Goal: Register for event/course: Register for event/course

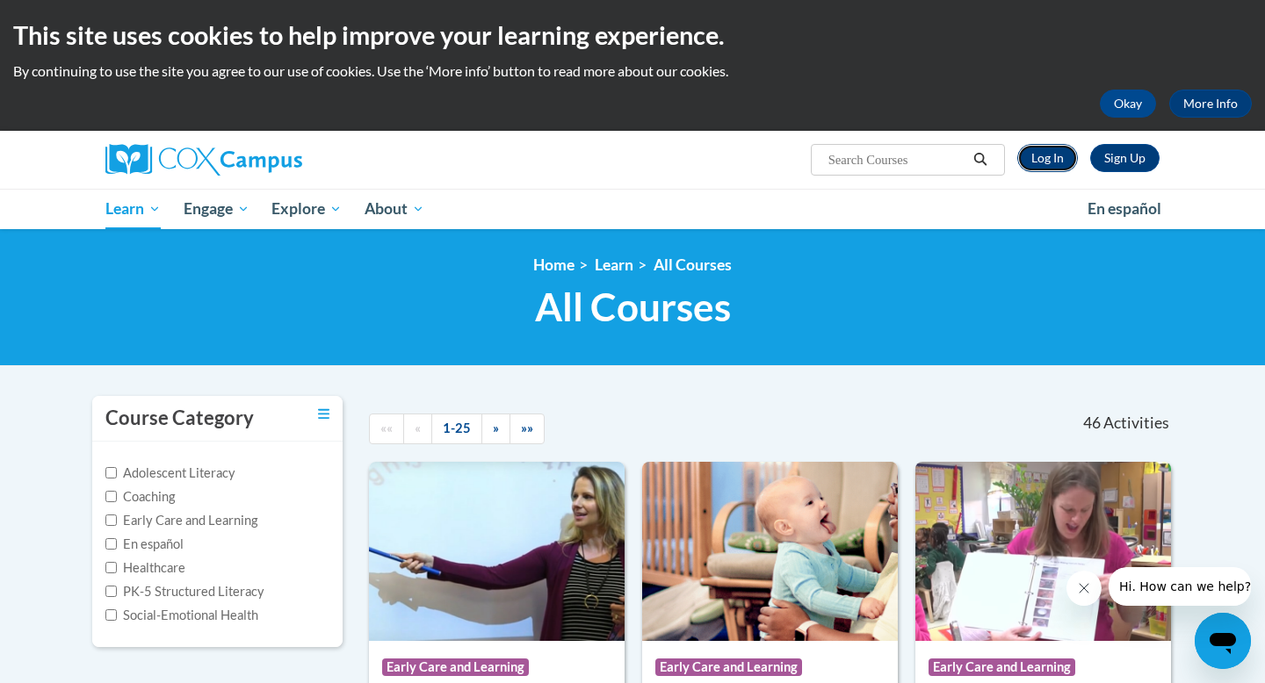
click at [1053, 158] on link "Log In" at bounding box center [1047, 158] width 61 height 28
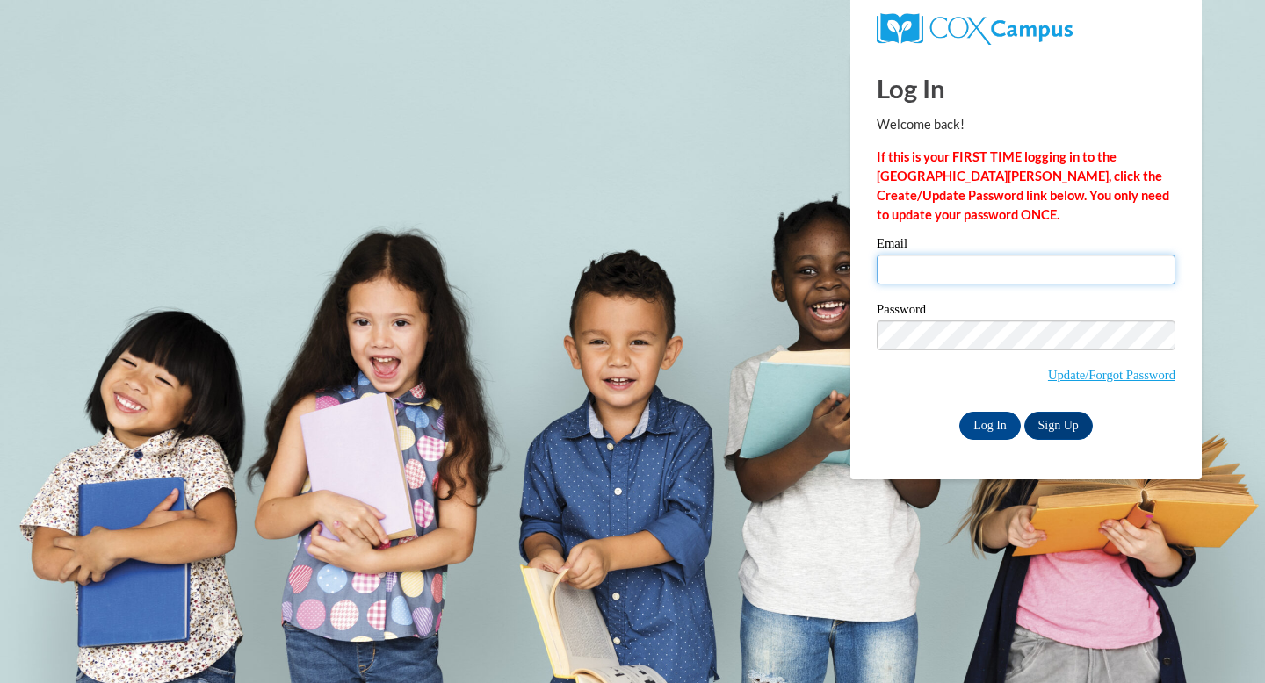
click at [1012, 269] on input "Email" at bounding box center [1026, 270] width 299 height 30
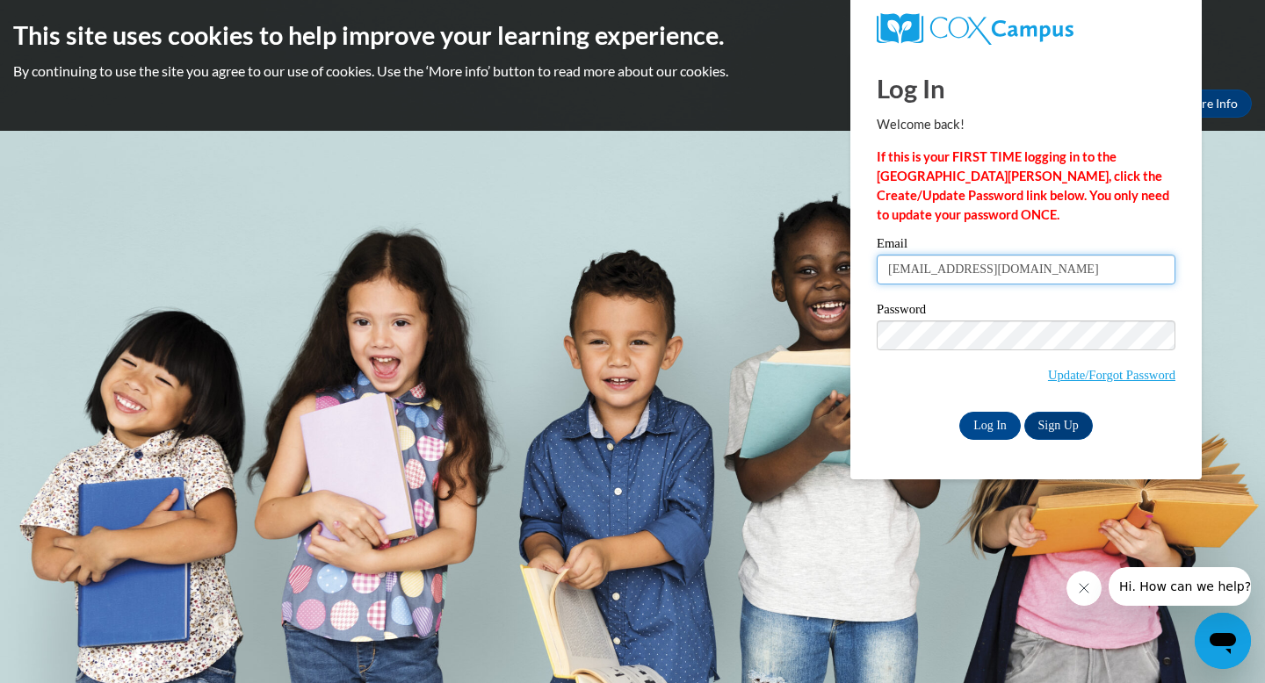
type input "emily2001simsii@gmail.com"
click at [1005, 427] on input "Log In" at bounding box center [989, 426] width 61 height 28
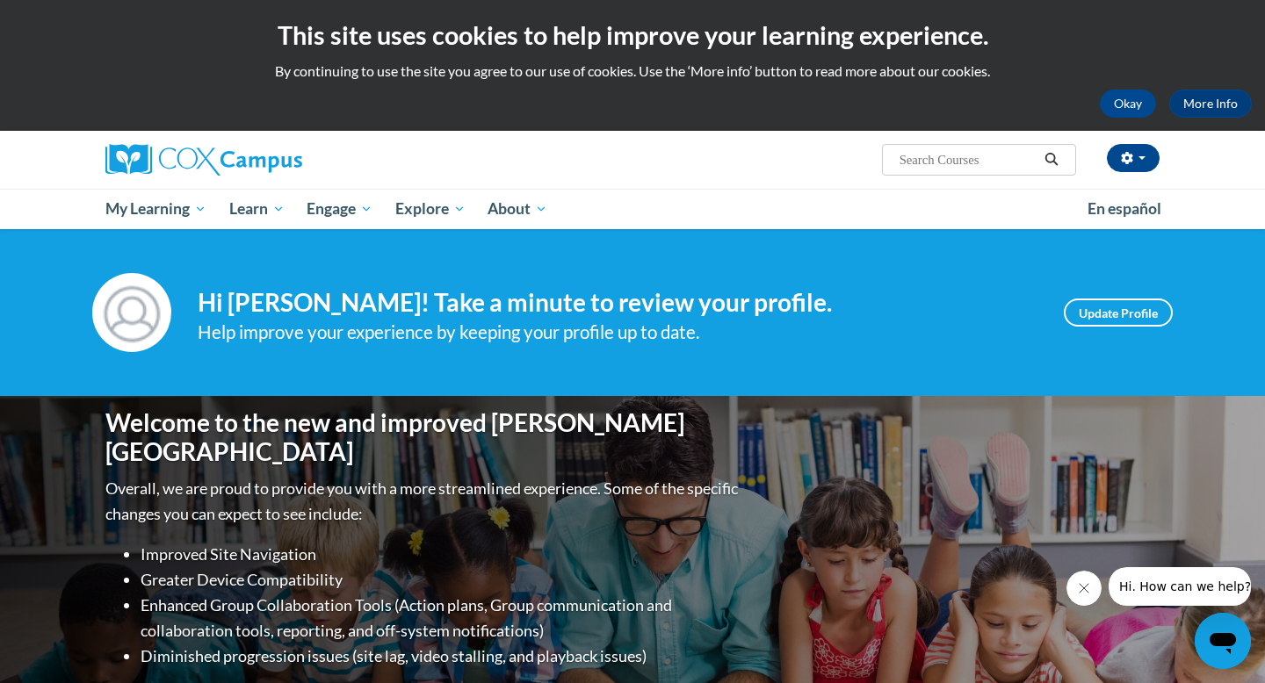
click at [1039, 208] on ul "My Learning My Learning My Course Progress Certificates My Action Plans Group D…" at bounding box center [585, 209] width 982 height 40
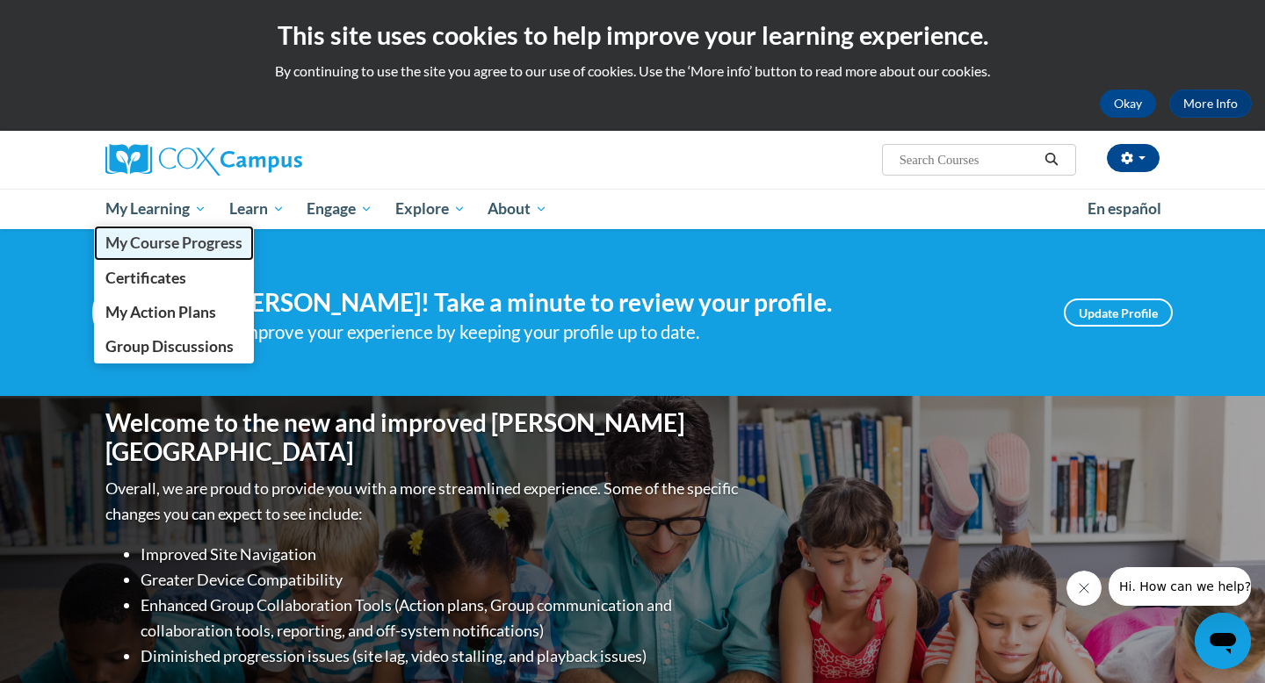
click at [184, 253] on link "My Course Progress" at bounding box center [174, 243] width 160 height 34
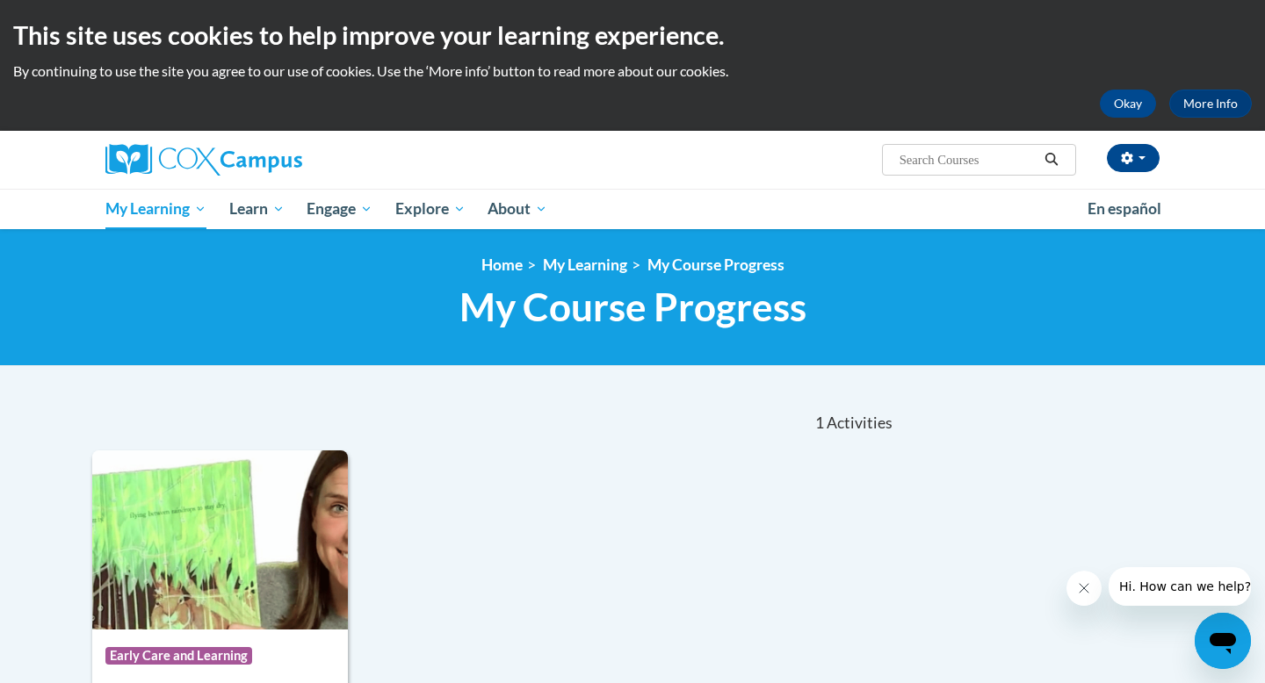
click at [1081, 360] on div "<en>My Learning</en><fr>New fr_My Learning</fr><it>New it_My Learning</it><de>N…" at bounding box center [632, 297] width 1265 height 137
click at [1082, 589] on icon "Close message from company" at bounding box center [1084, 588] width 14 height 14
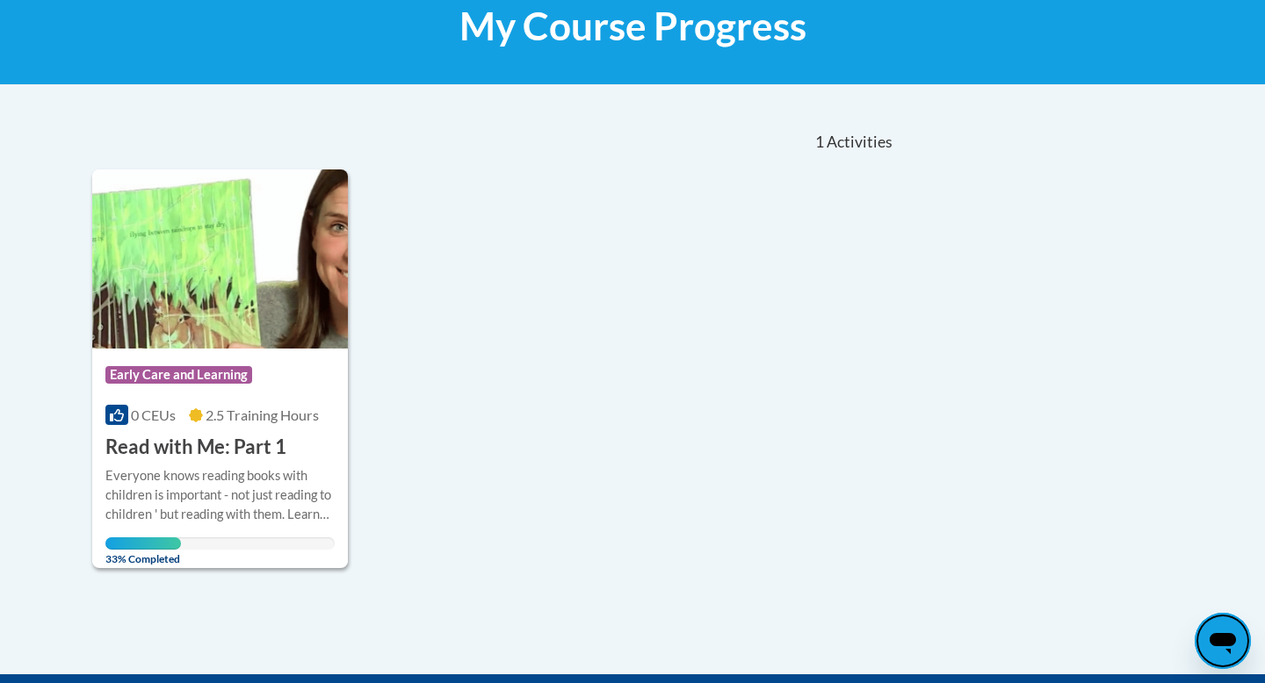
scroll to position [316, 0]
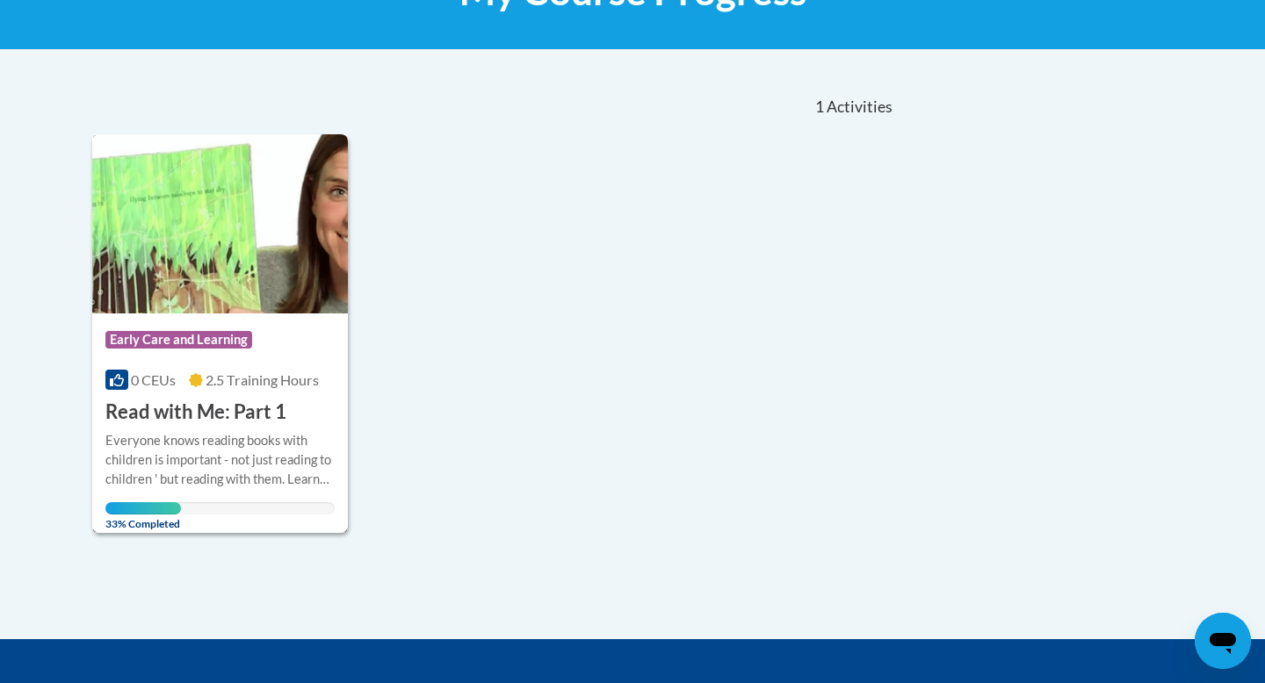
click at [170, 451] on div "Everyone knows reading books with children is important - not just reading to c…" at bounding box center [219, 460] width 229 height 58
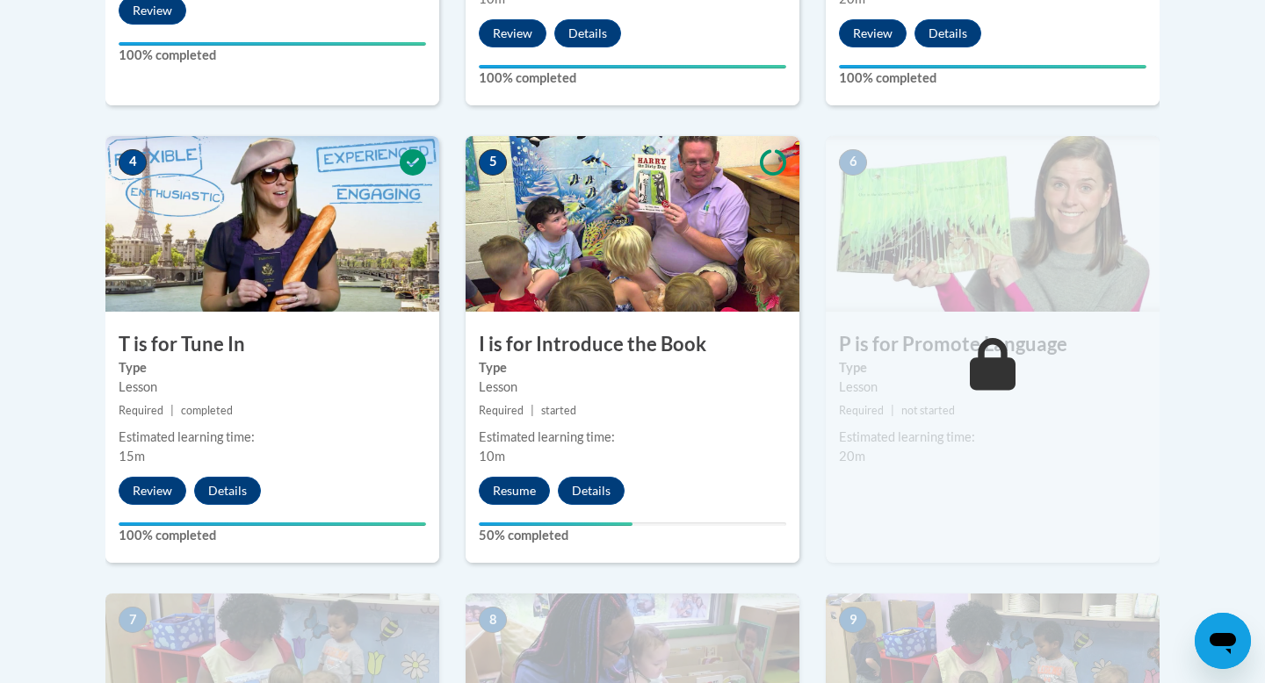
scroll to position [913, 0]
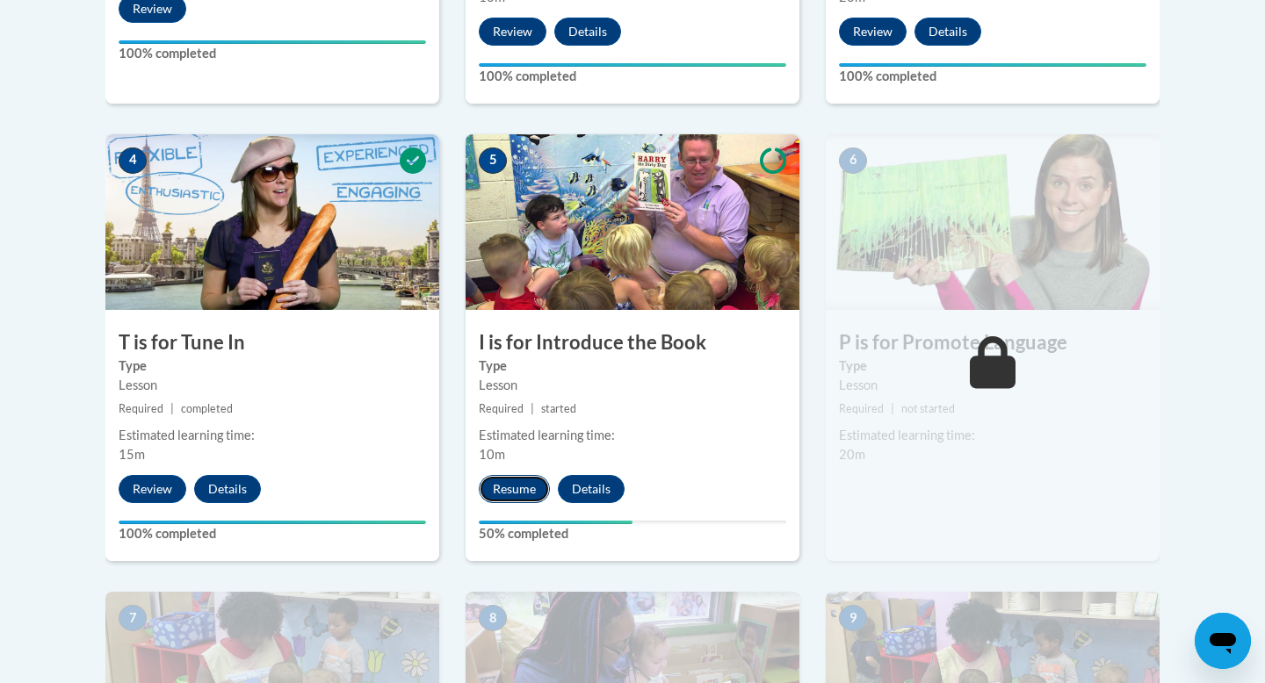
click at [511, 487] on button "Resume" at bounding box center [514, 489] width 71 height 28
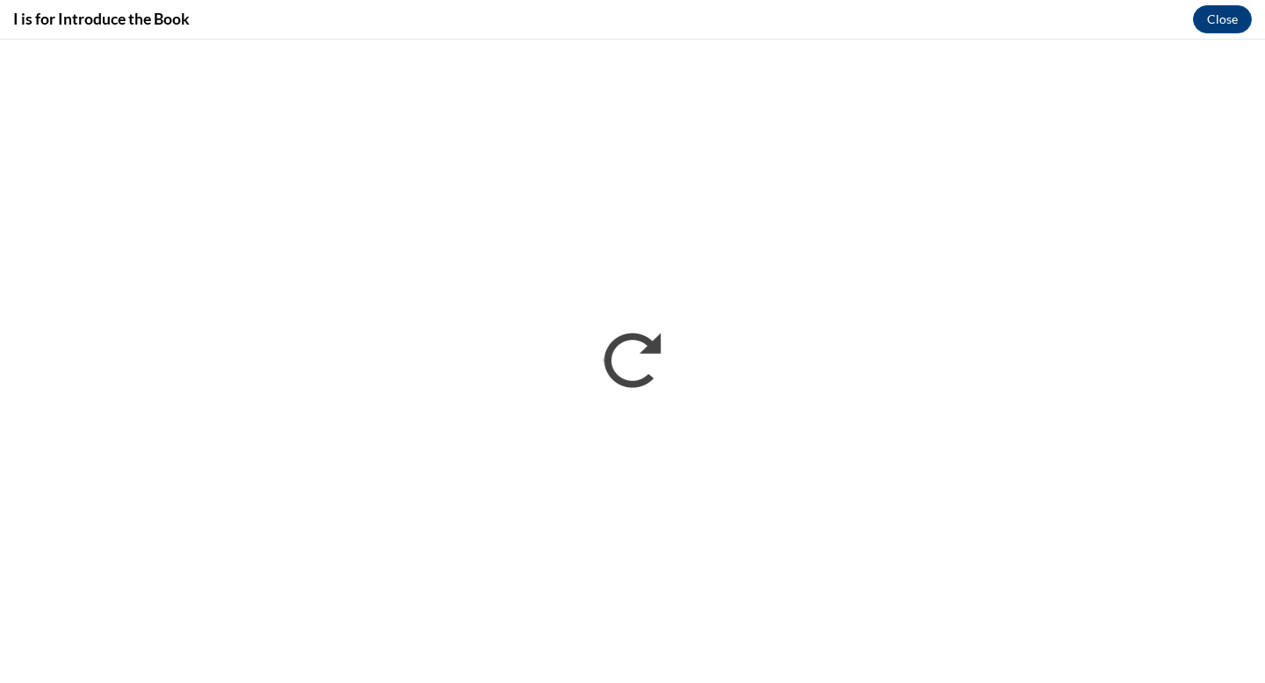
scroll to position [0, 0]
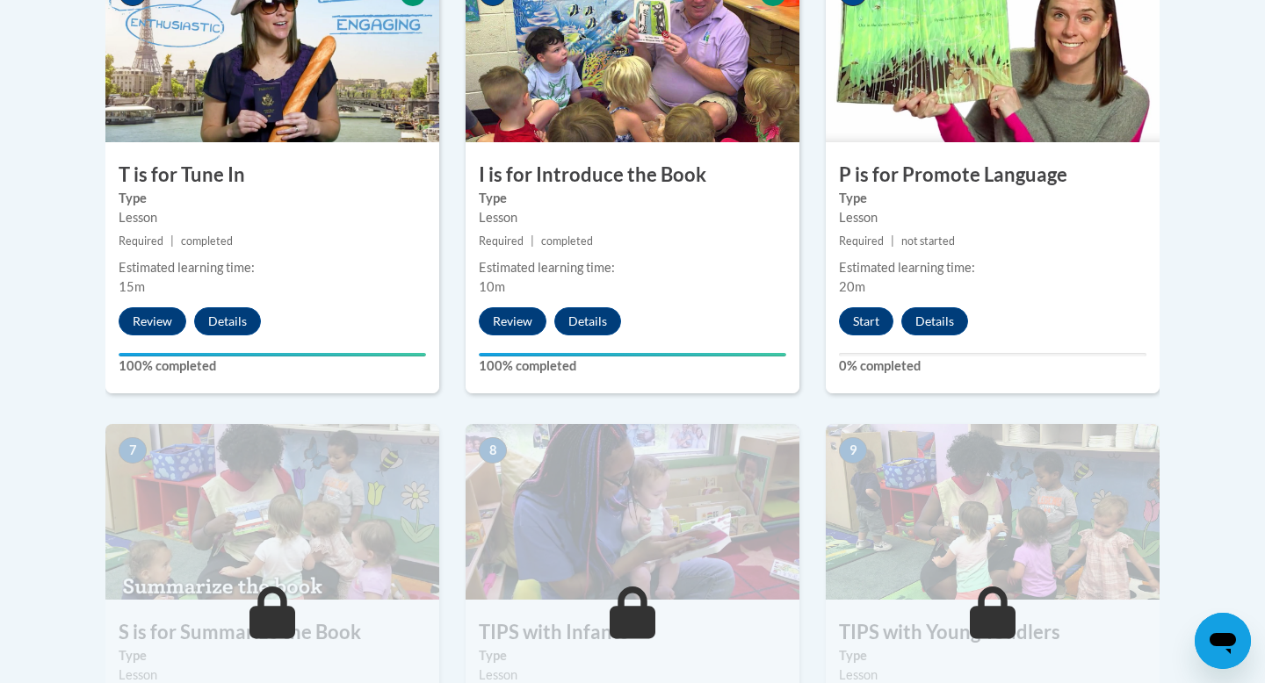
scroll to position [1145, 0]
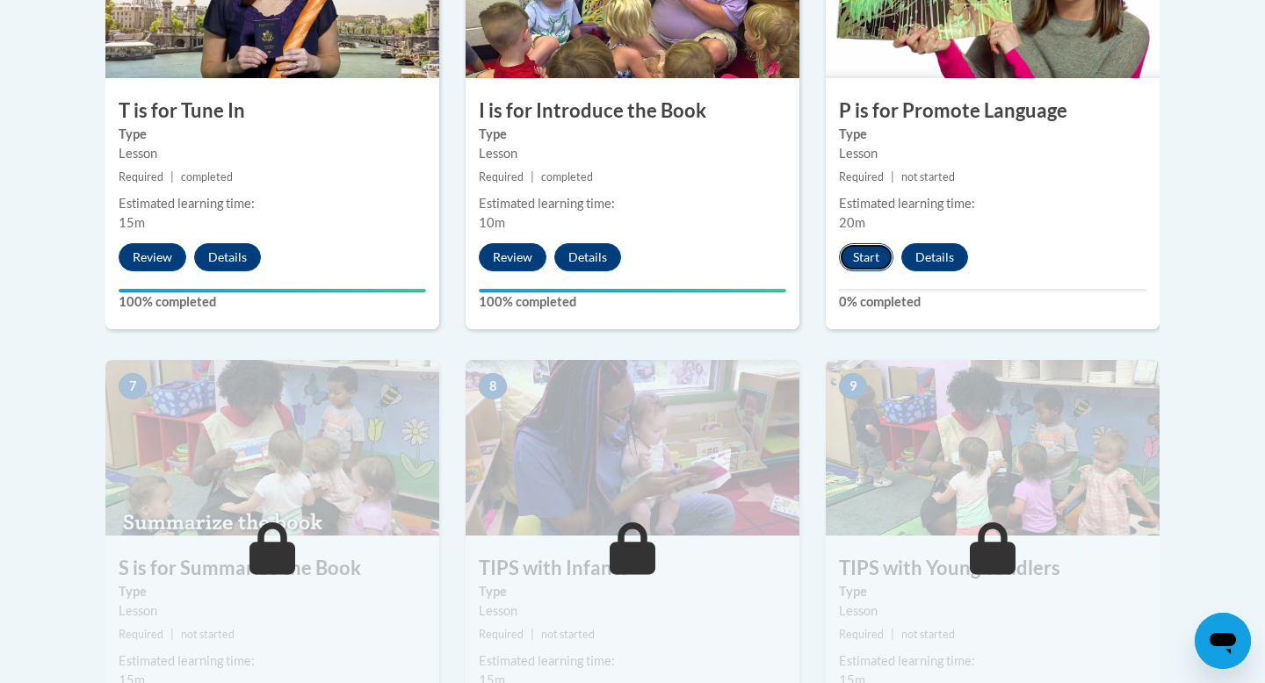
click at [859, 267] on button "Start" at bounding box center [866, 257] width 54 height 28
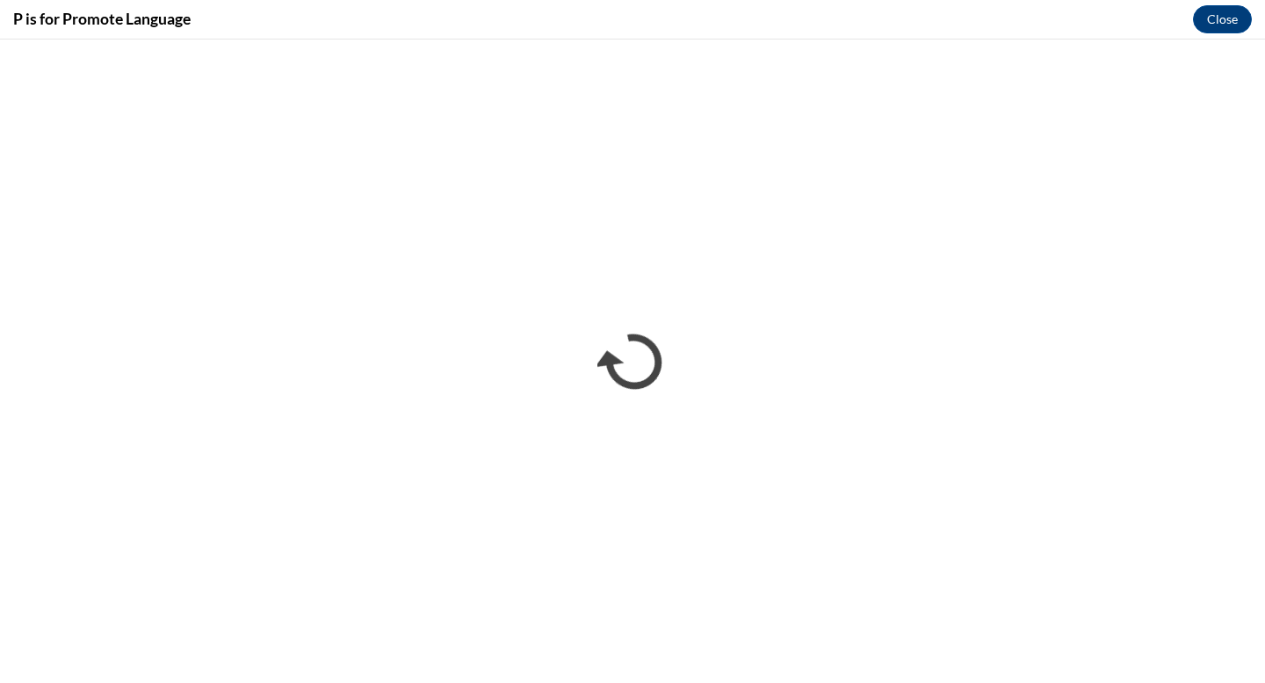
scroll to position [0, 0]
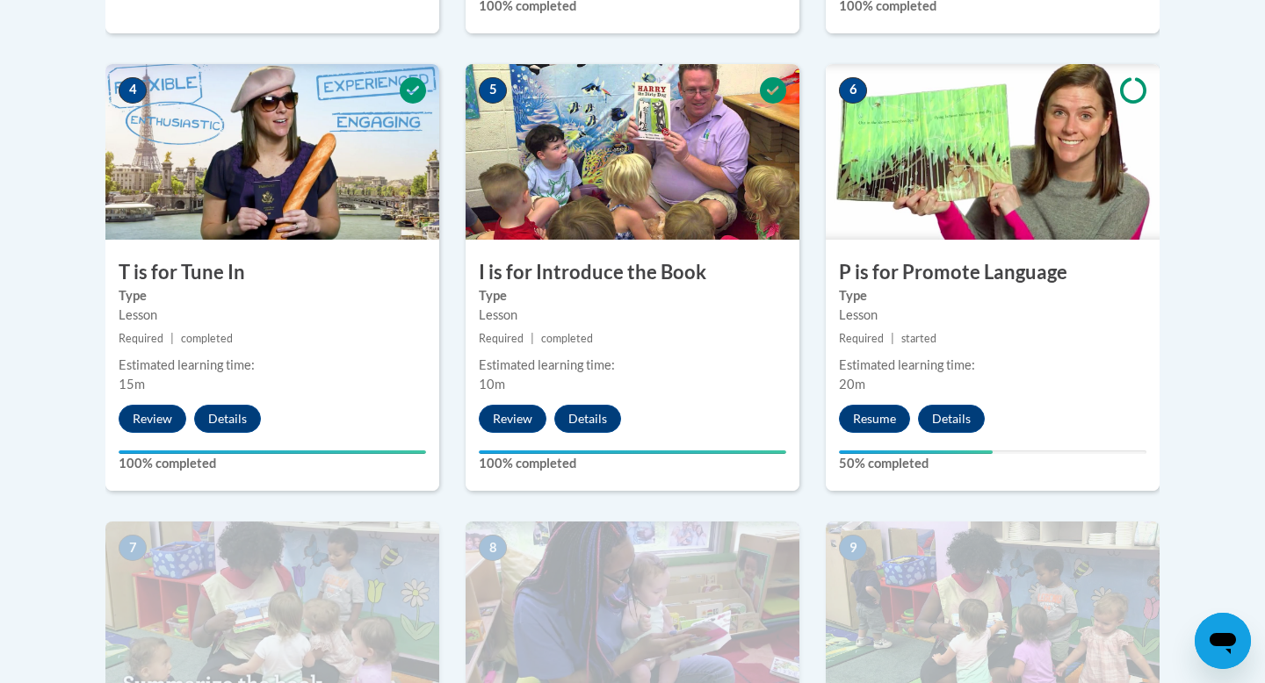
scroll to position [1099, 0]
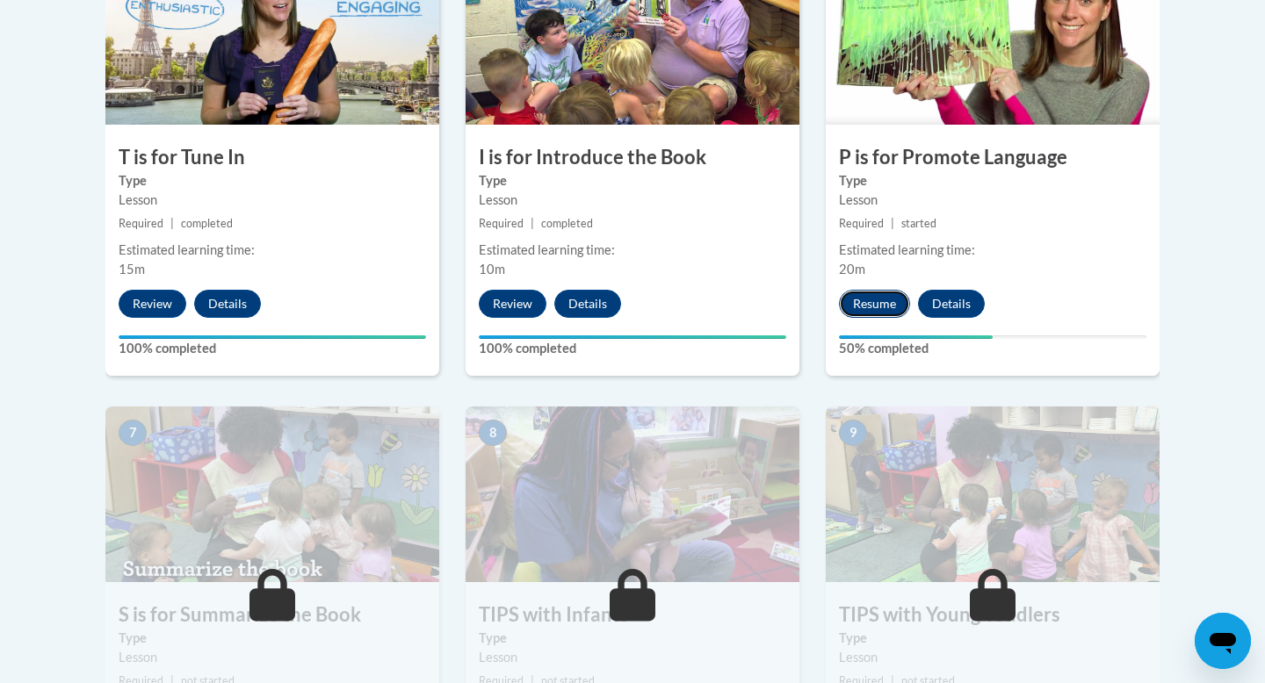
click at [890, 309] on button "Resume" at bounding box center [874, 304] width 71 height 28
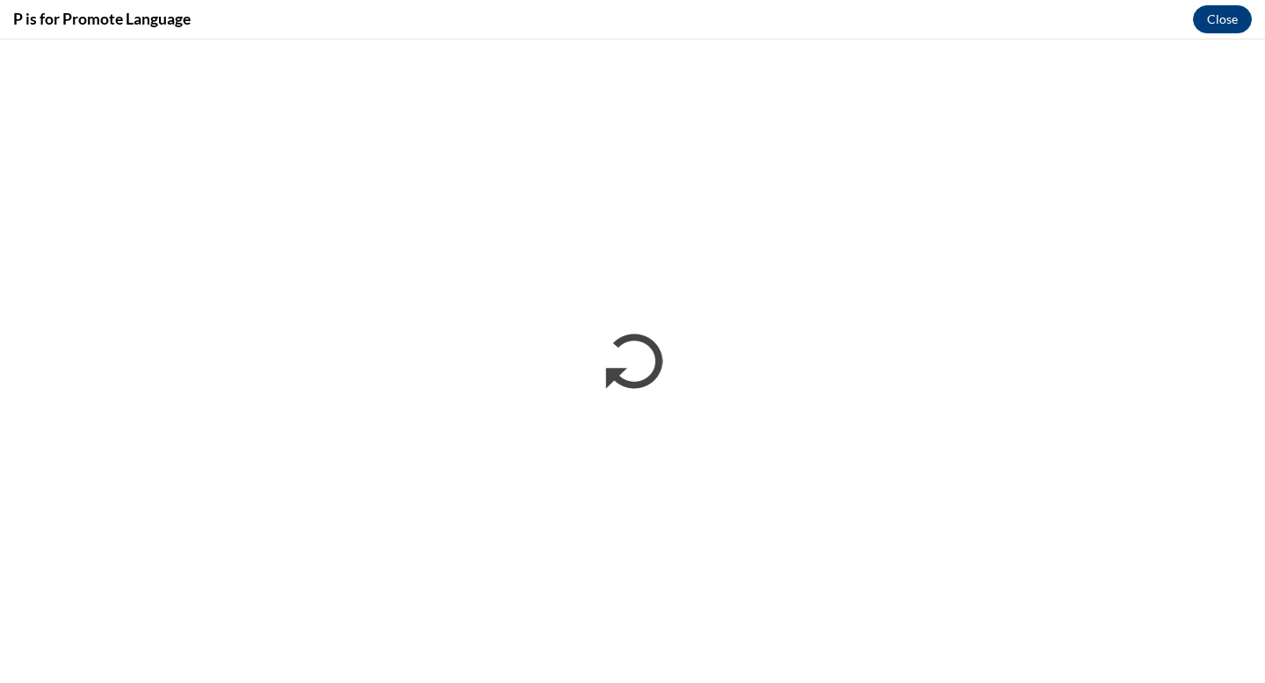
scroll to position [0, 0]
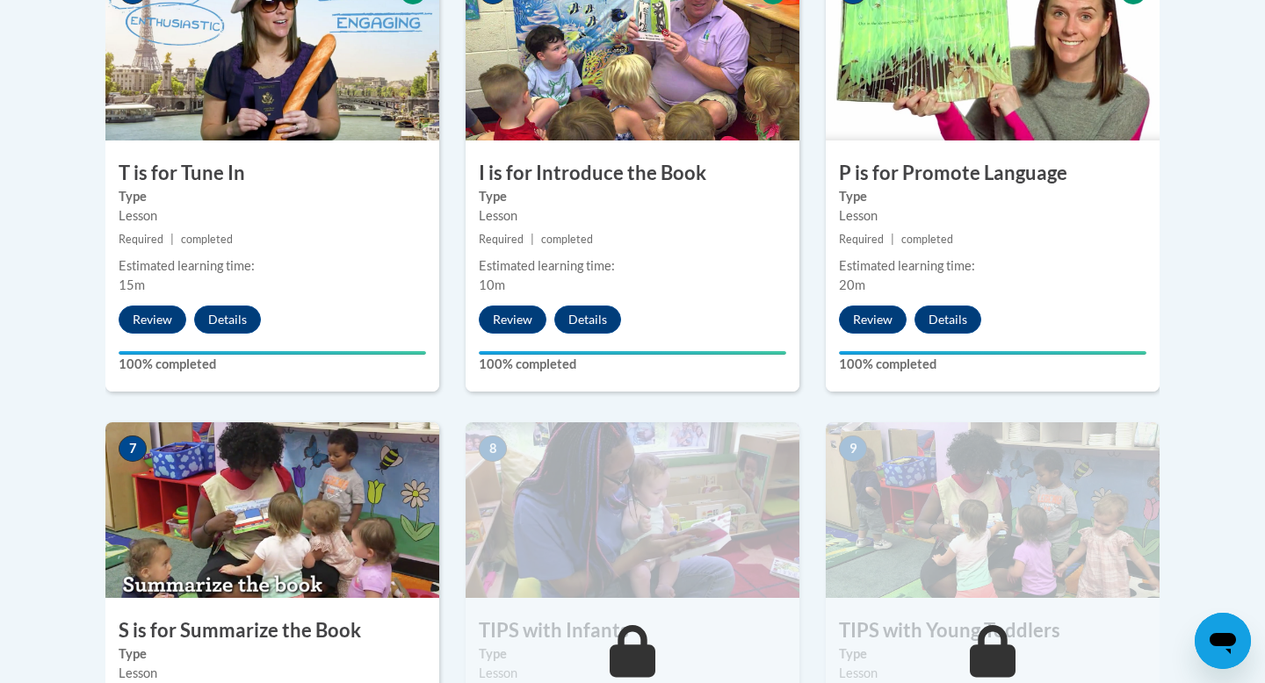
scroll to position [1107, 0]
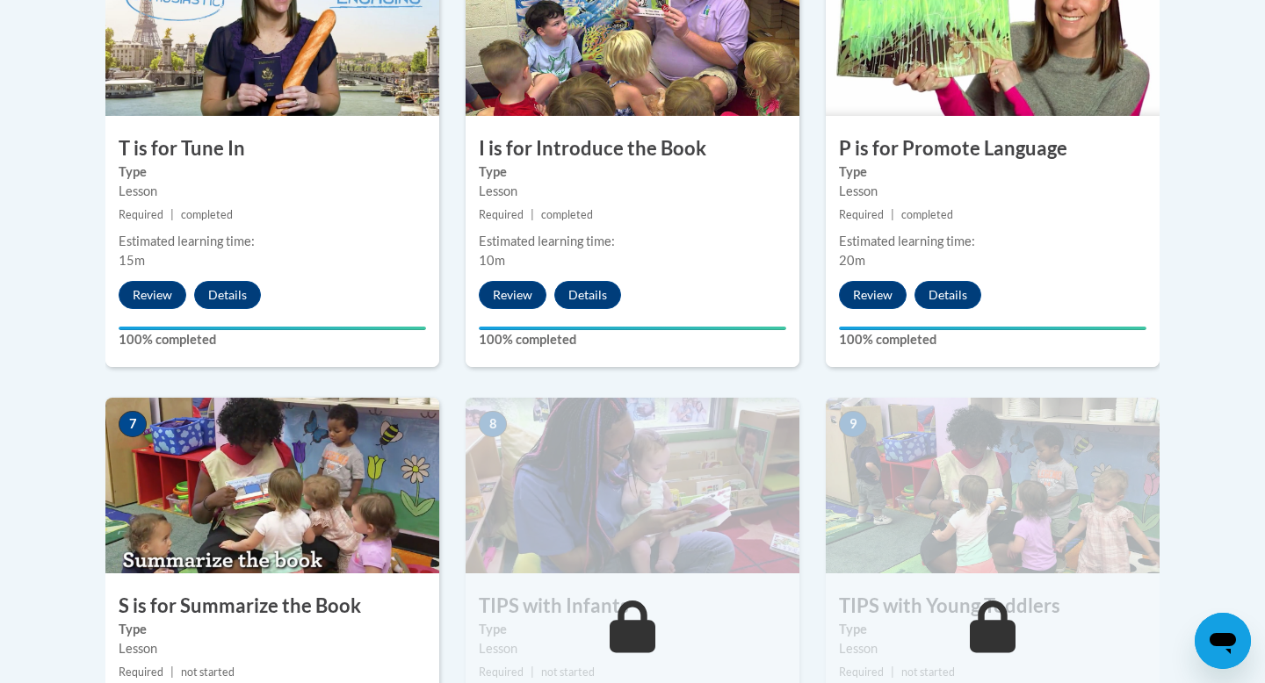
click at [386, 557] on img at bounding box center [272, 486] width 334 height 176
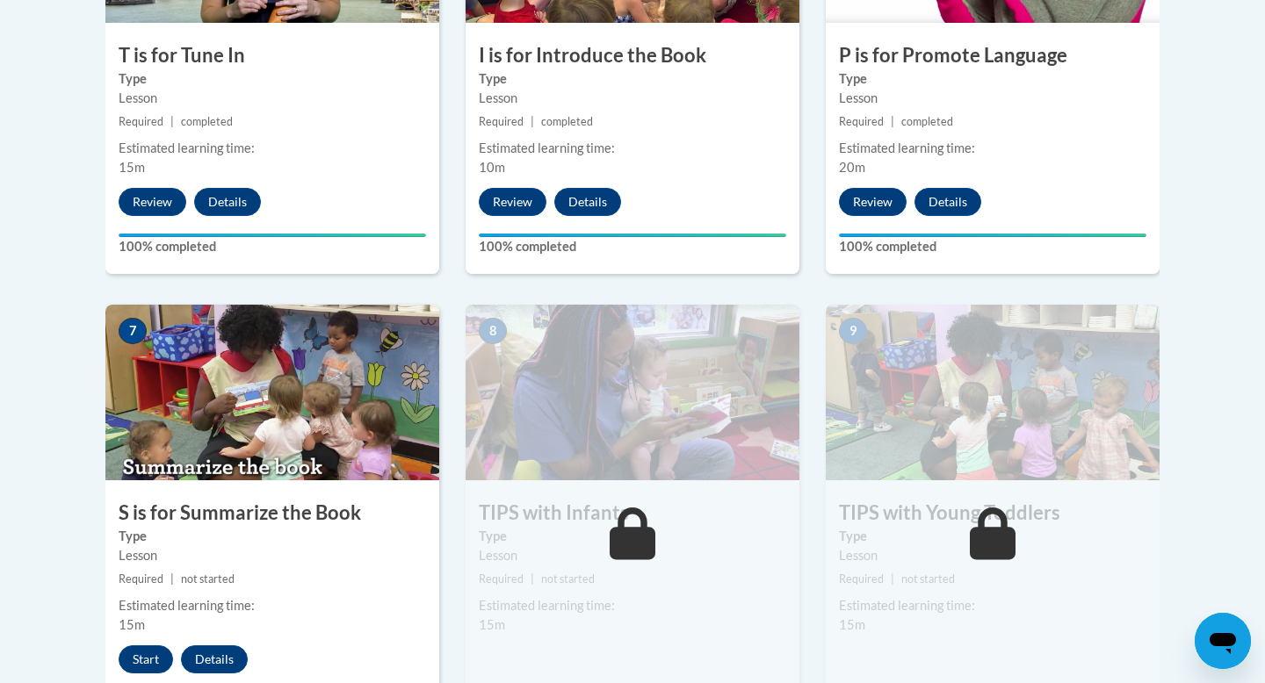
scroll to position [1230, 0]
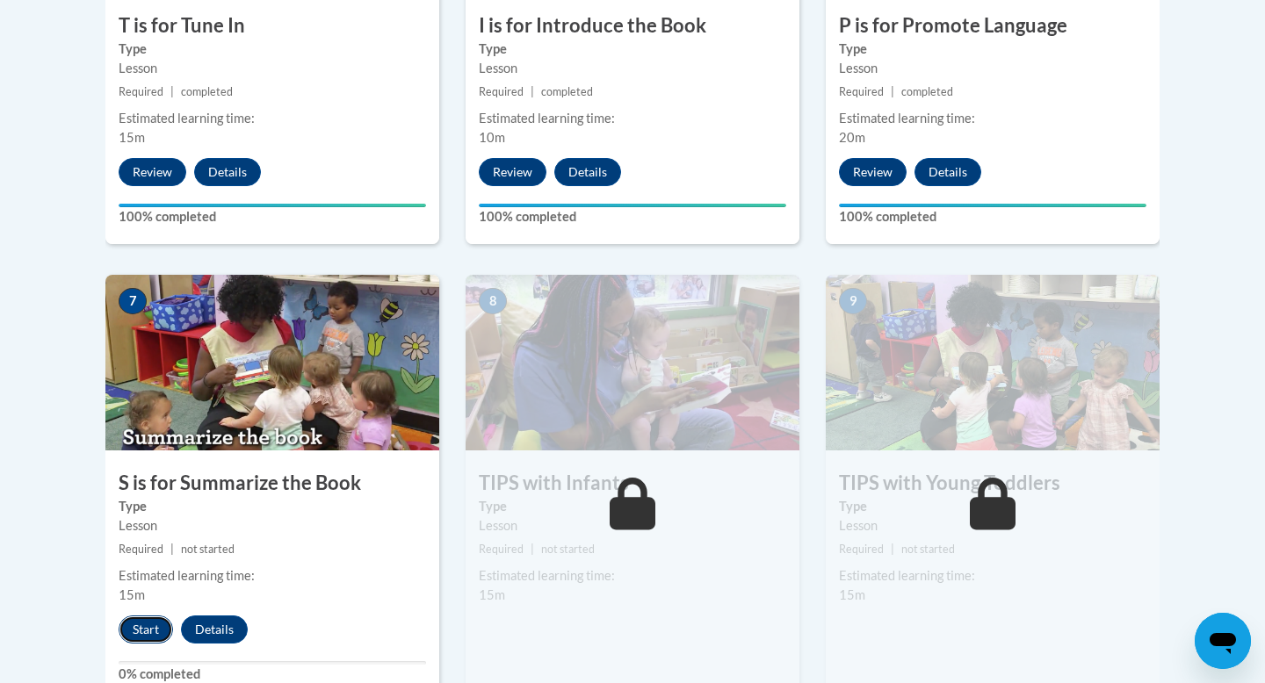
click at [148, 628] on button "Start" at bounding box center [146, 630] width 54 height 28
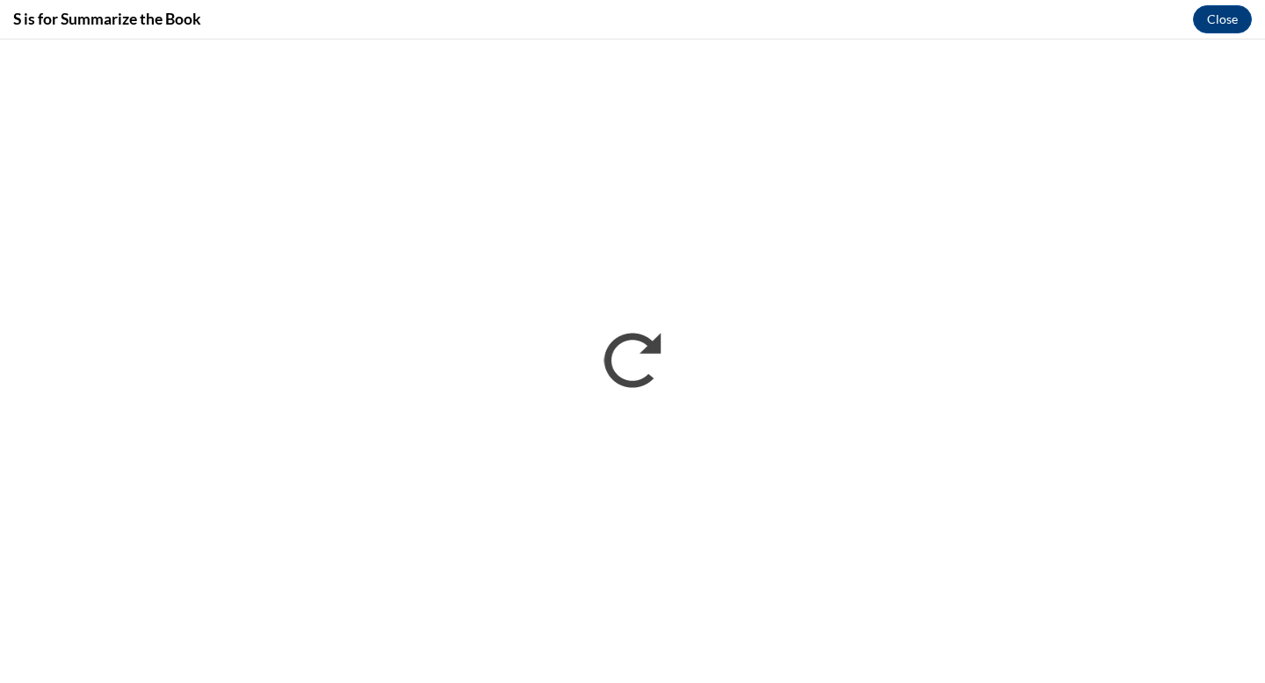
scroll to position [0, 0]
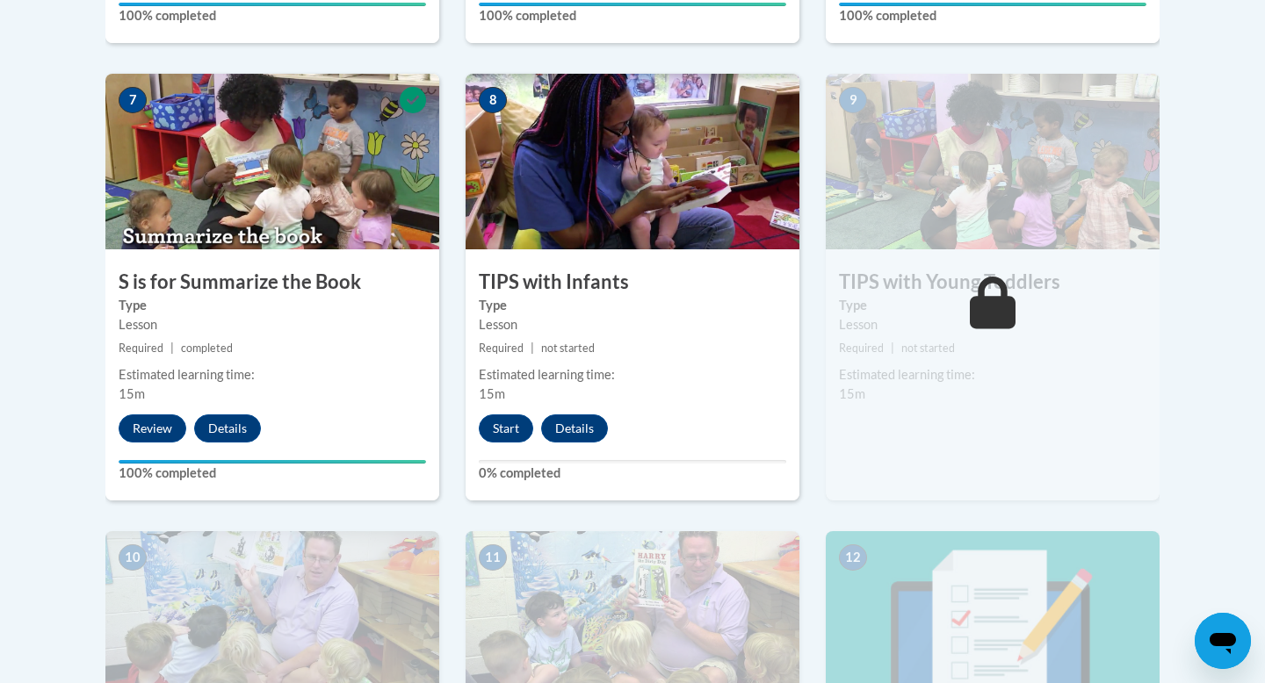
scroll to position [1449, 0]
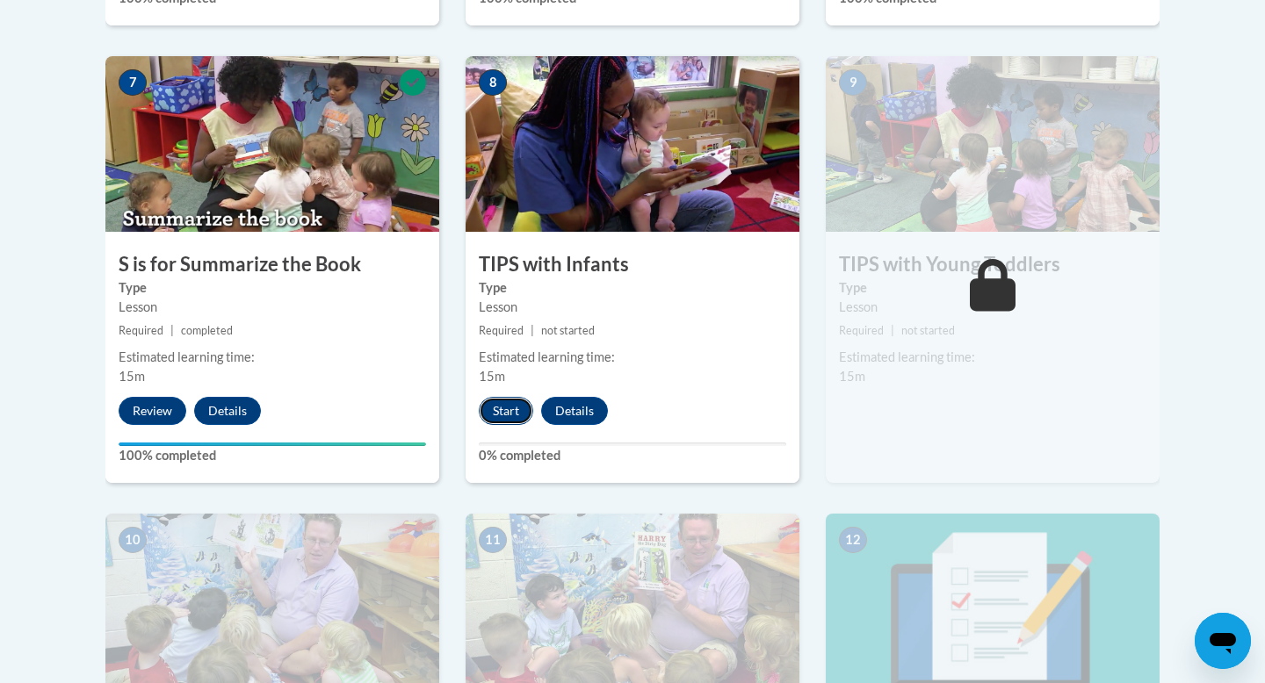
click at [518, 413] on button "Start" at bounding box center [506, 411] width 54 height 28
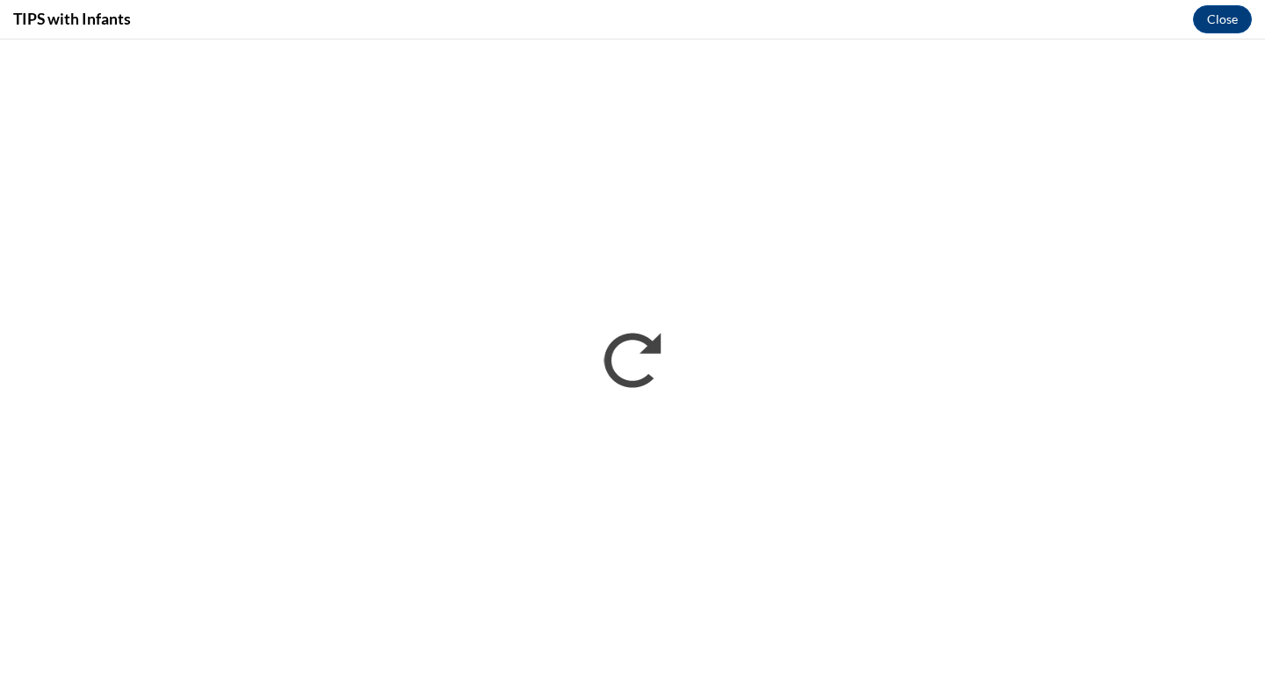
scroll to position [0, 0]
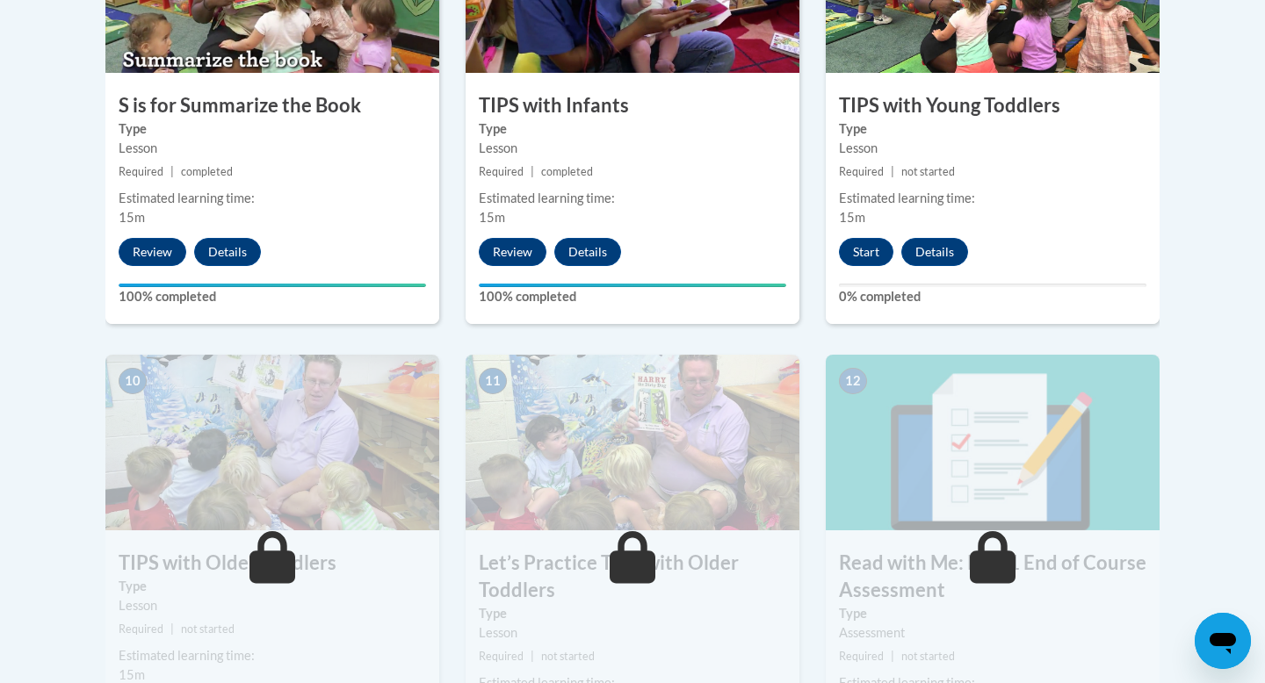
scroll to position [1734, 0]
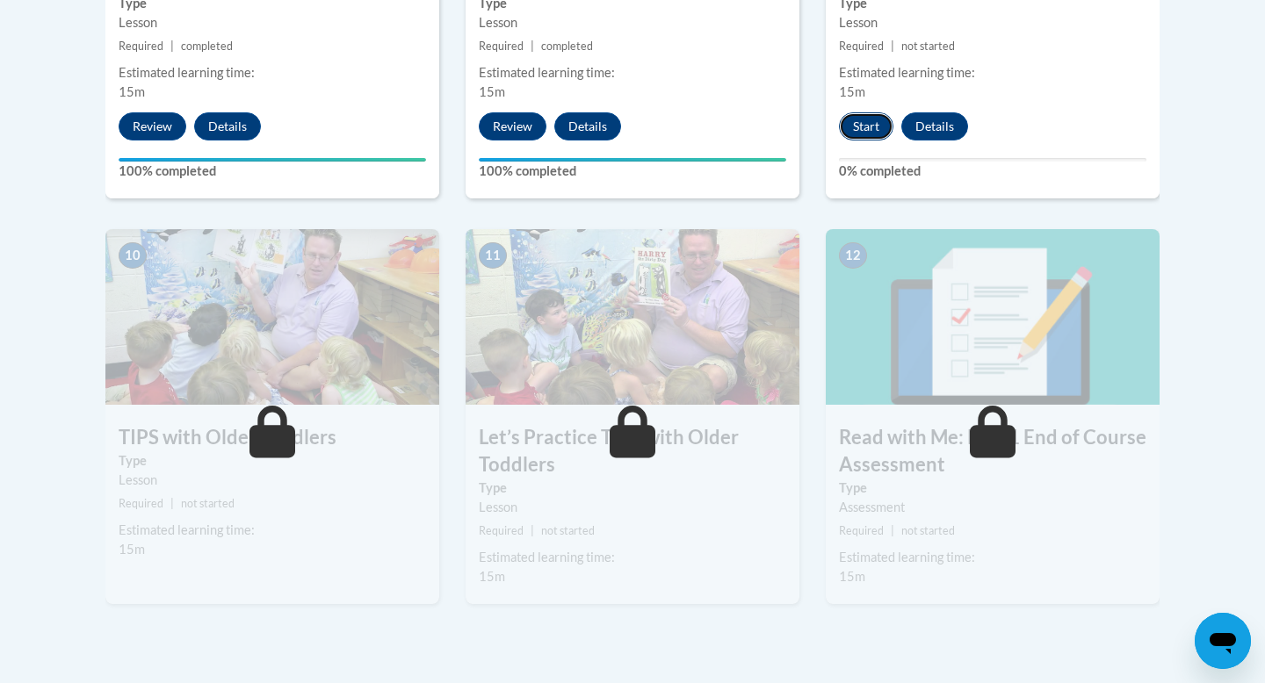
click at [865, 132] on button "Start" at bounding box center [866, 126] width 54 height 28
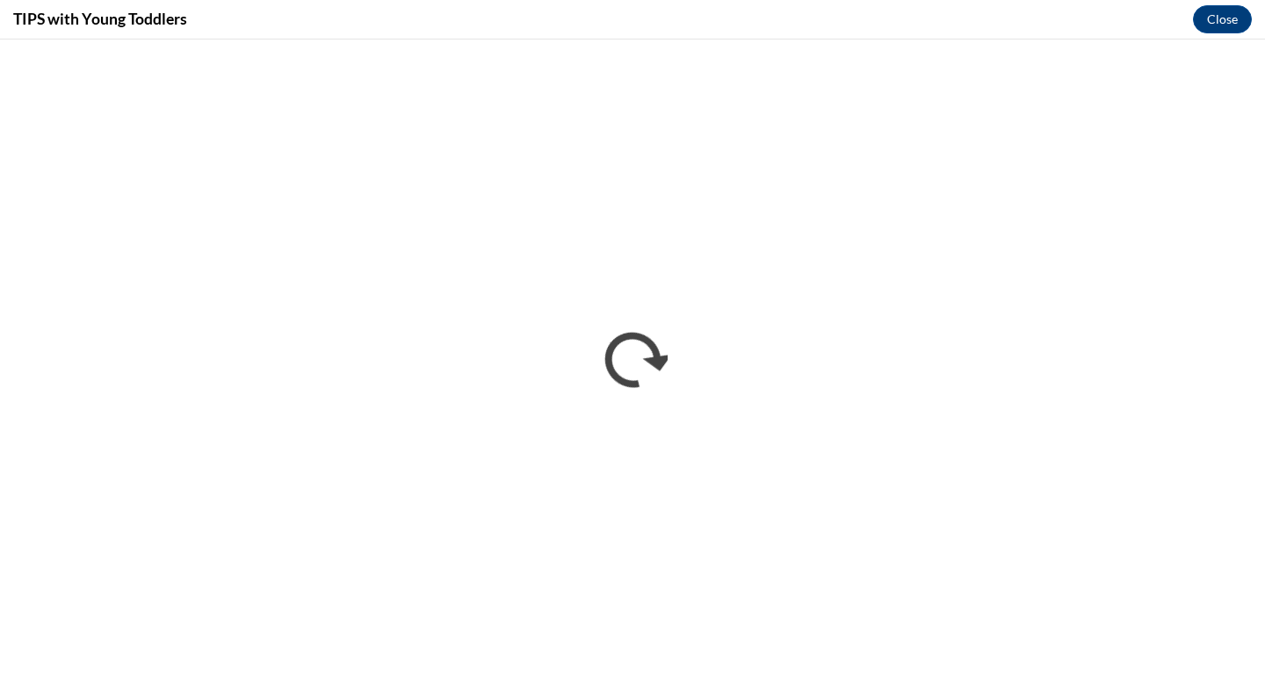
scroll to position [0, 0]
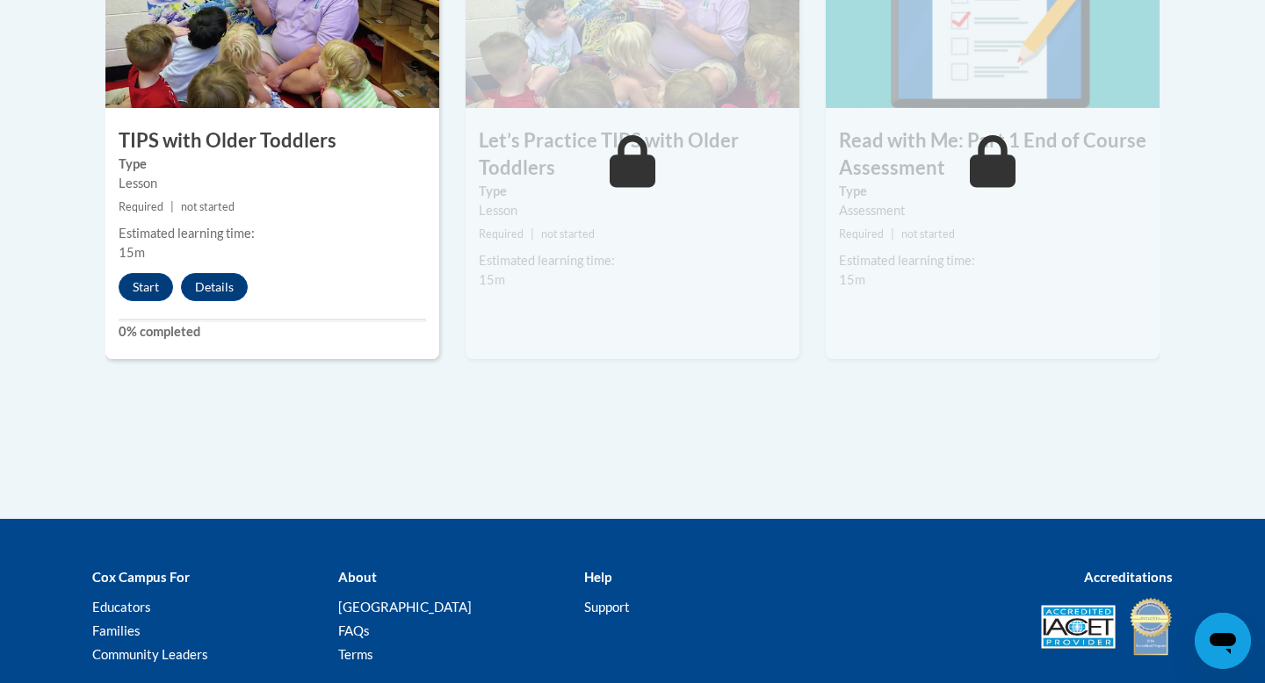
scroll to position [1983, 0]
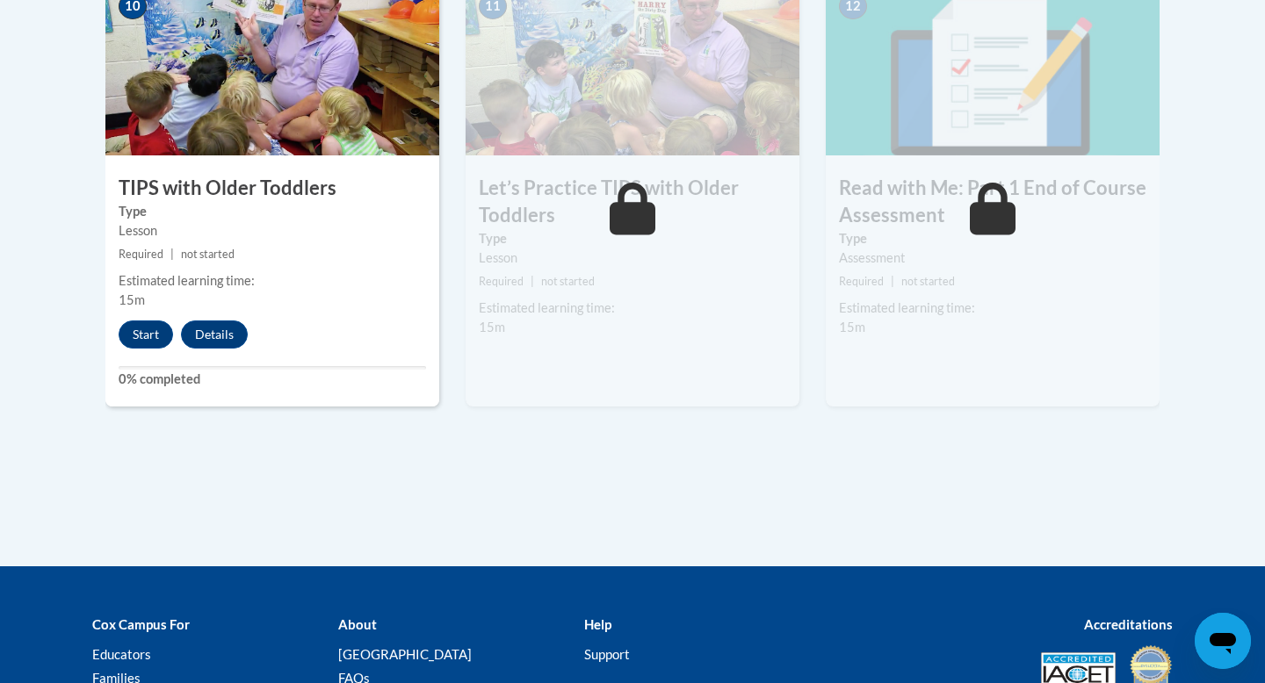
click at [610, 249] on div "Lesson" at bounding box center [632, 258] width 307 height 19
click at [135, 335] on button "Start" at bounding box center [146, 335] width 54 height 28
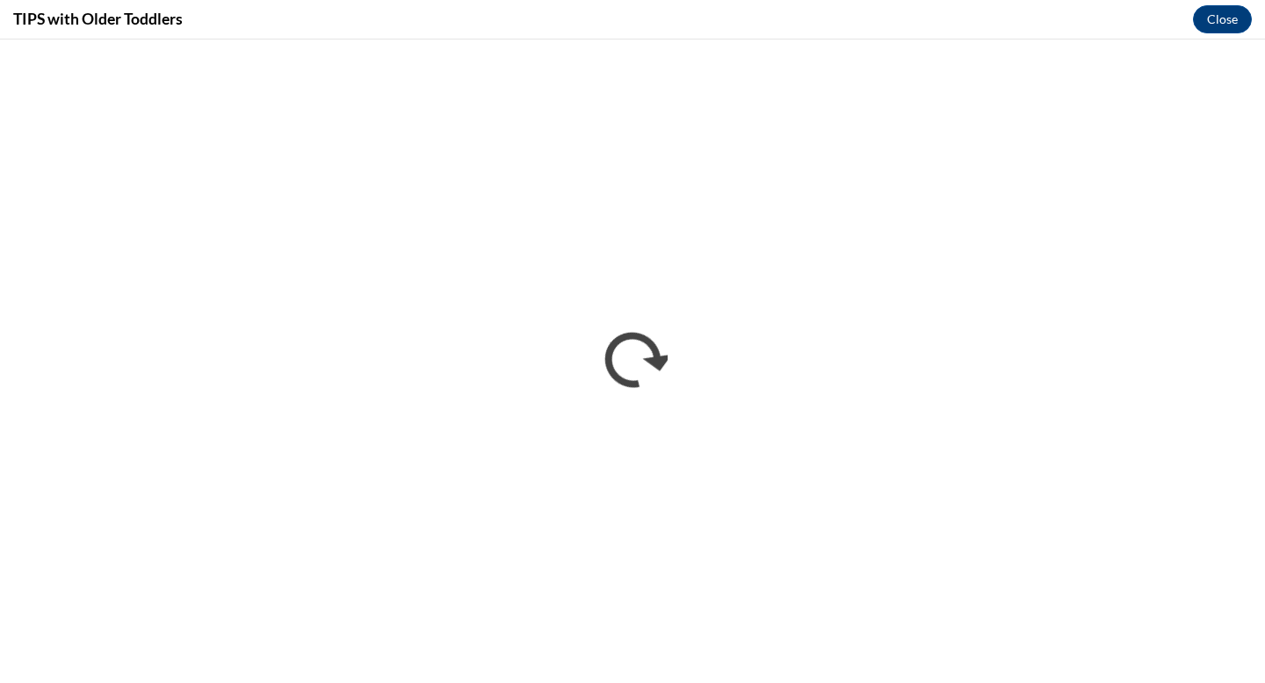
scroll to position [0, 0]
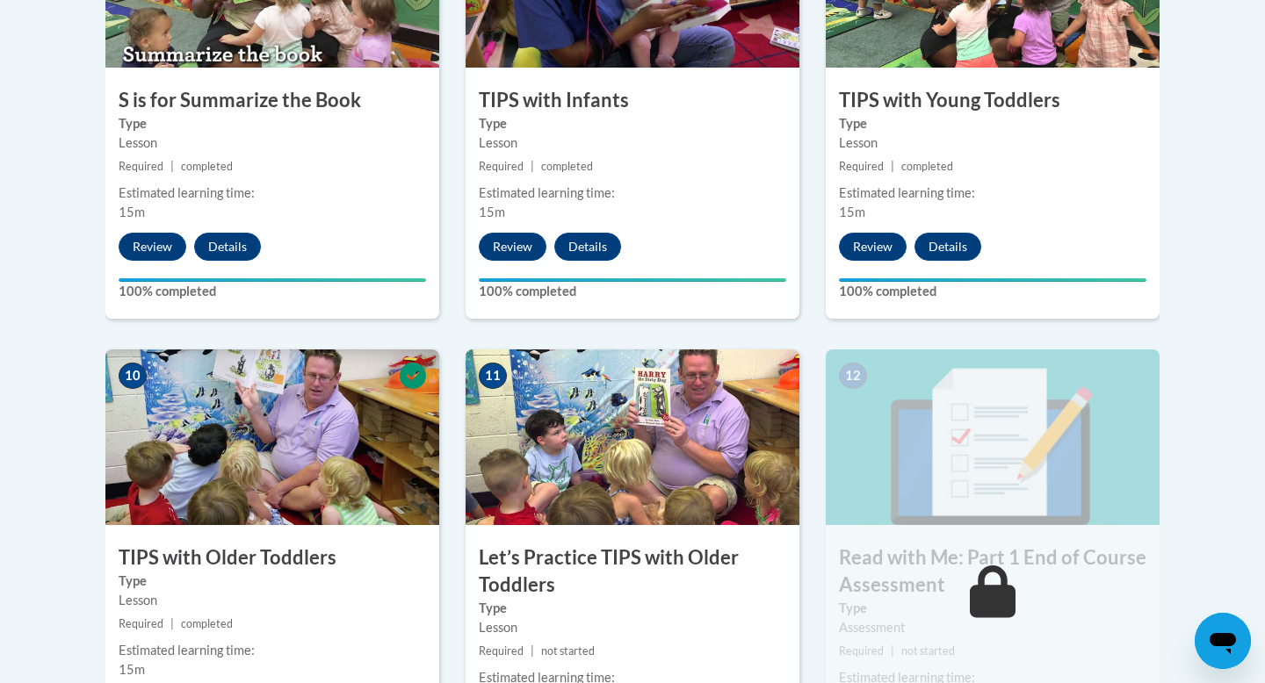
scroll to position [2182, 0]
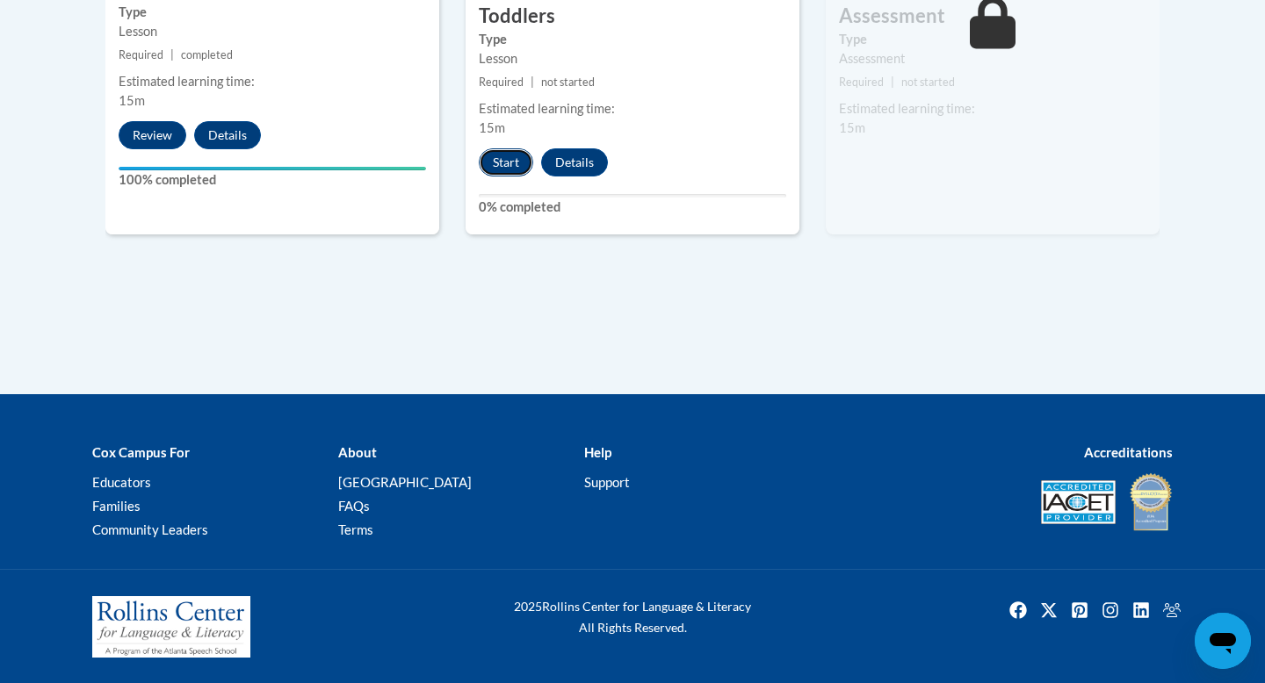
click at [505, 165] on button "Start" at bounding box center [506, 162] width 54 height 28
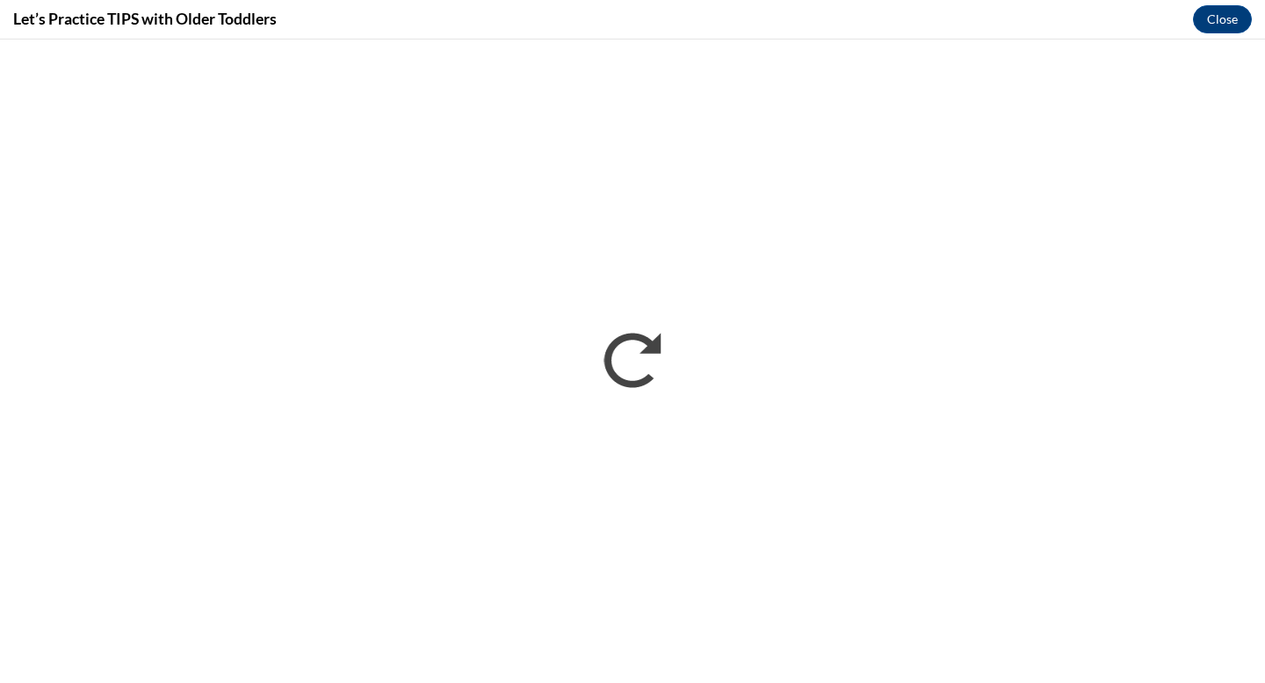
scroll to position [0, 0]
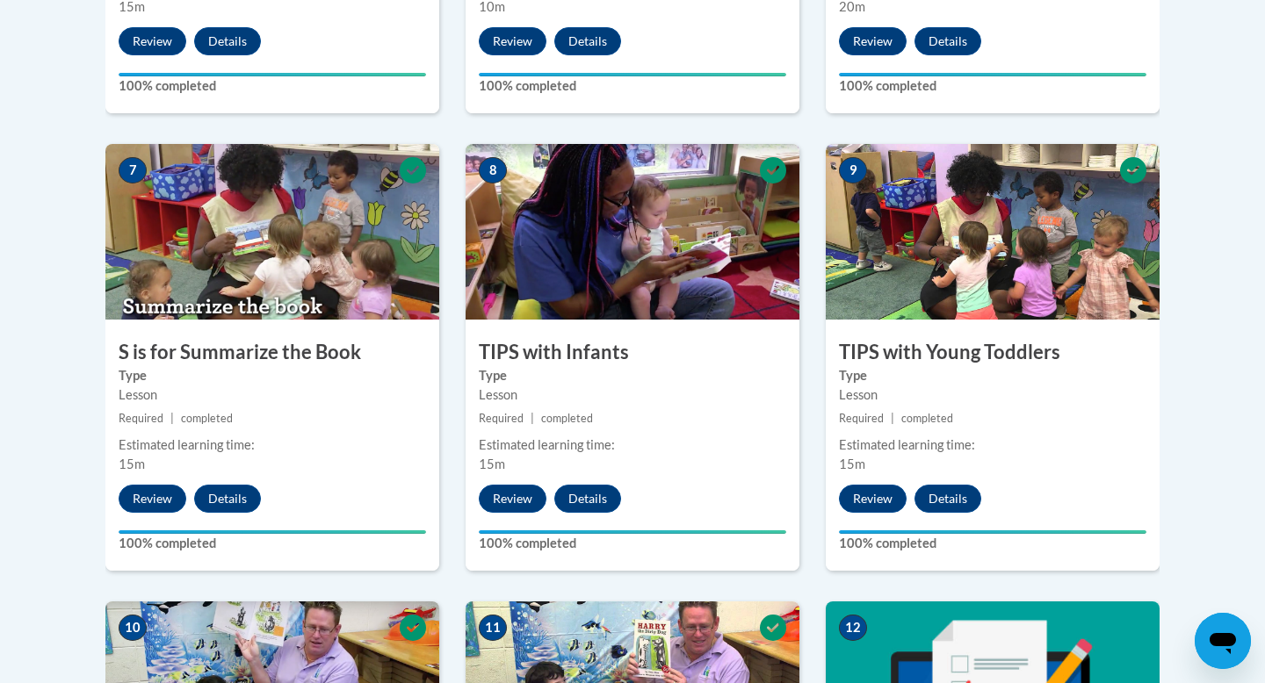
scroll to position [2182, 0]
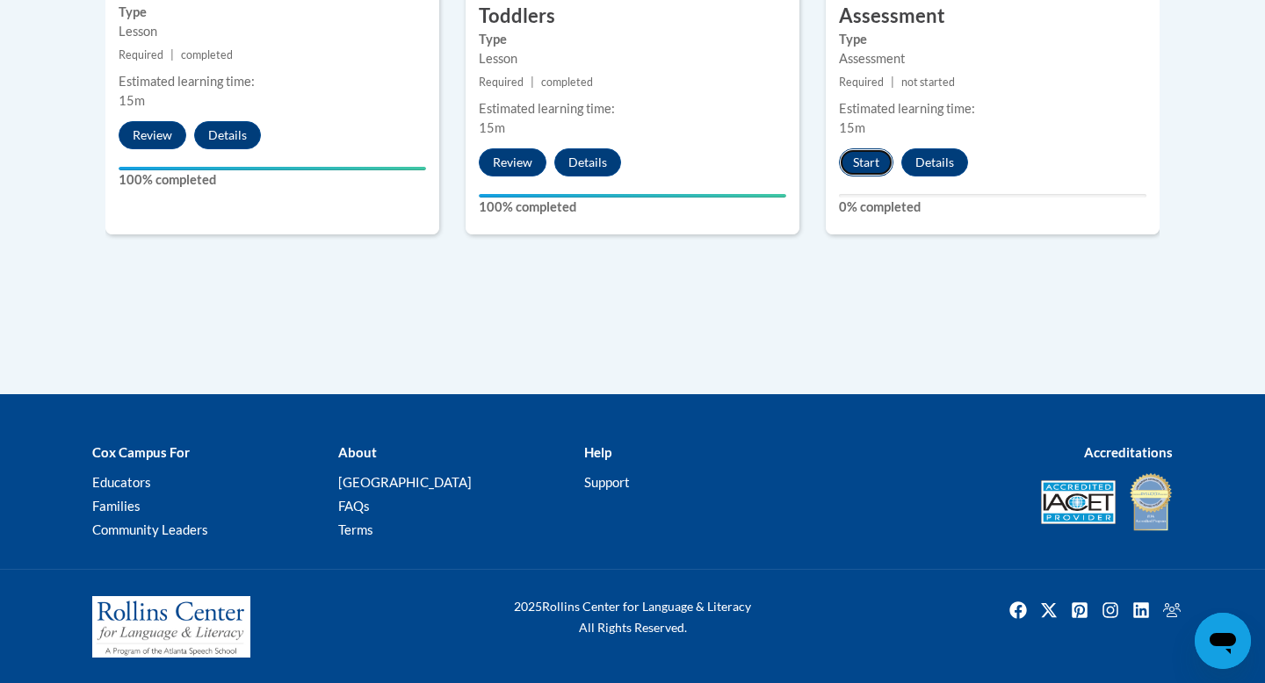
click at [865, 163] on button "Start" at bounding box center [866, 162] width 54 height 28
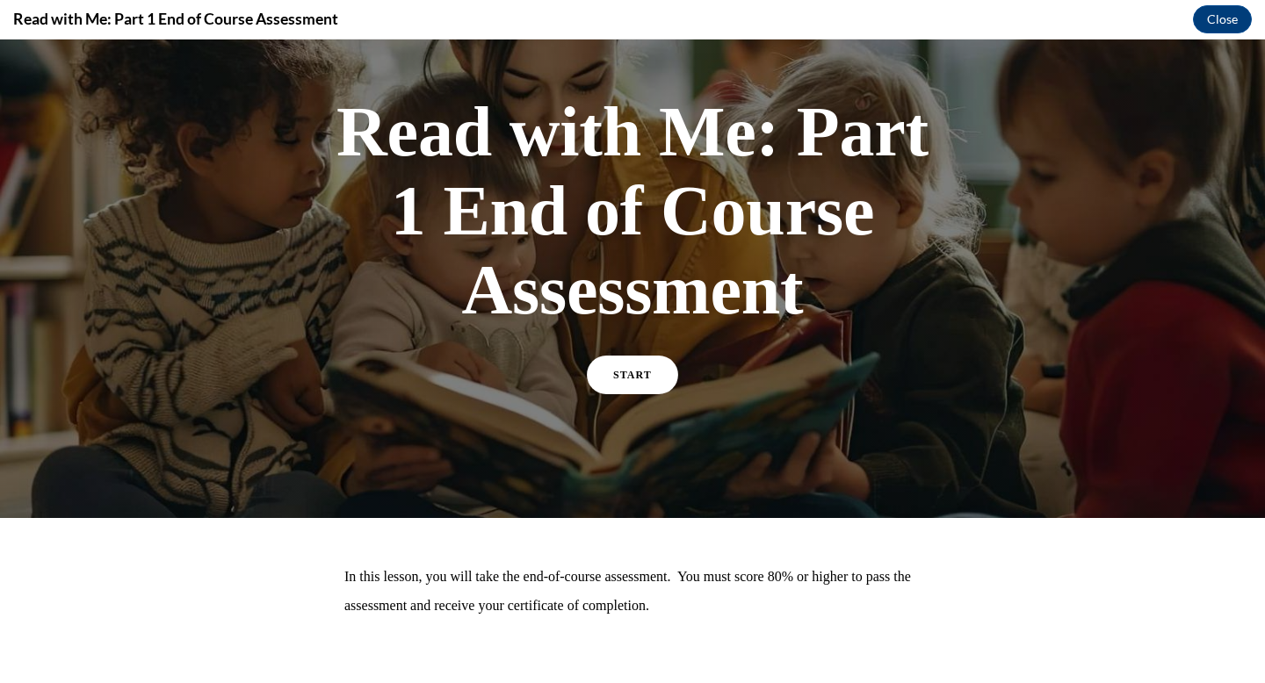
scroll to position [156, 0]
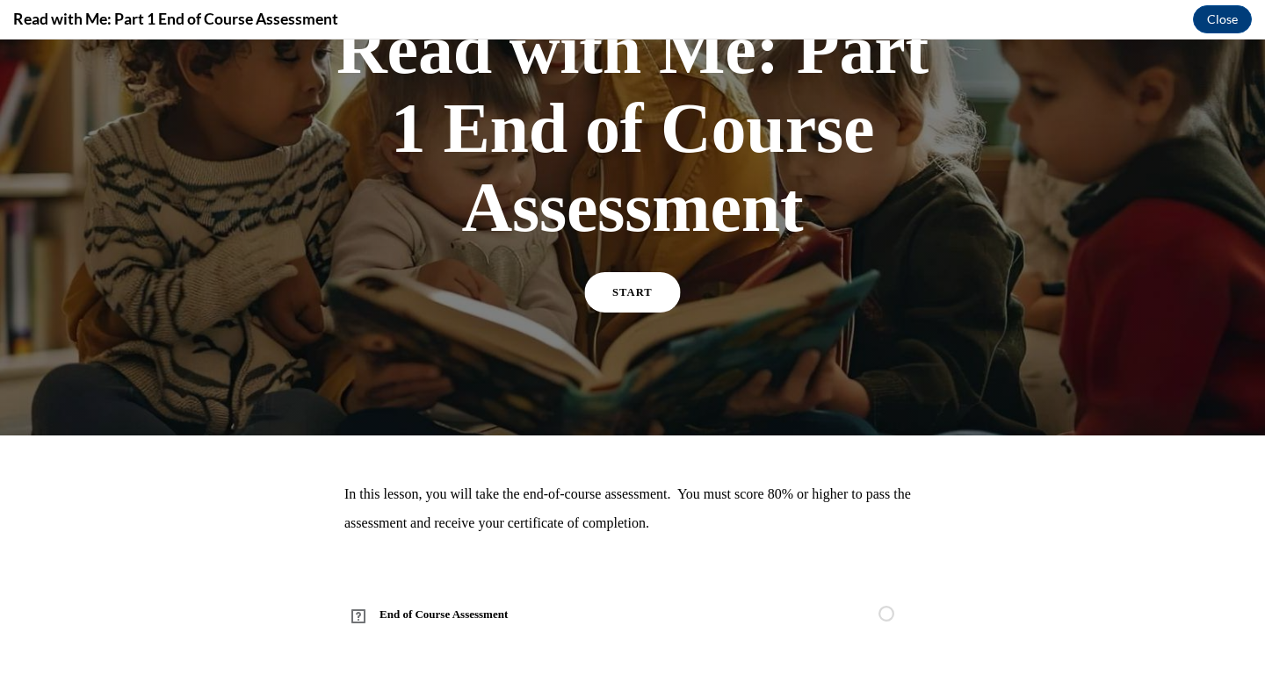
click at [636, 304] on link "START" at bounding box center [633, 292] width 96 height 40
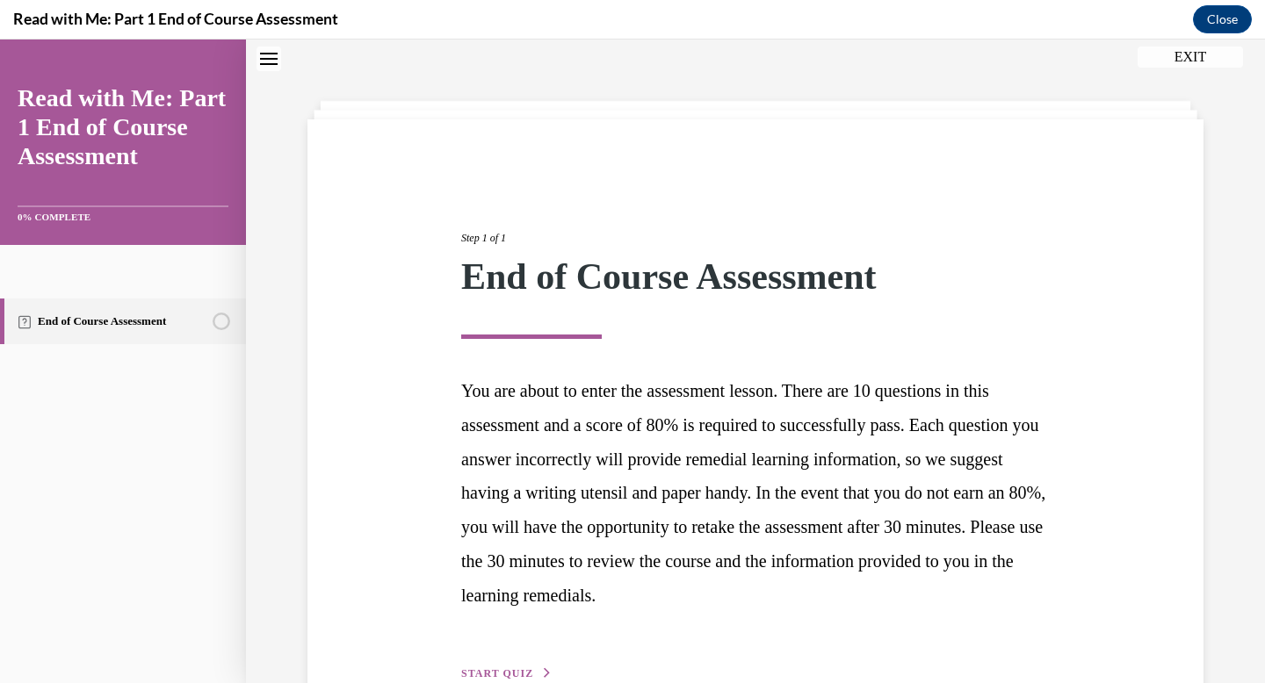
scroll to position [159, 0]
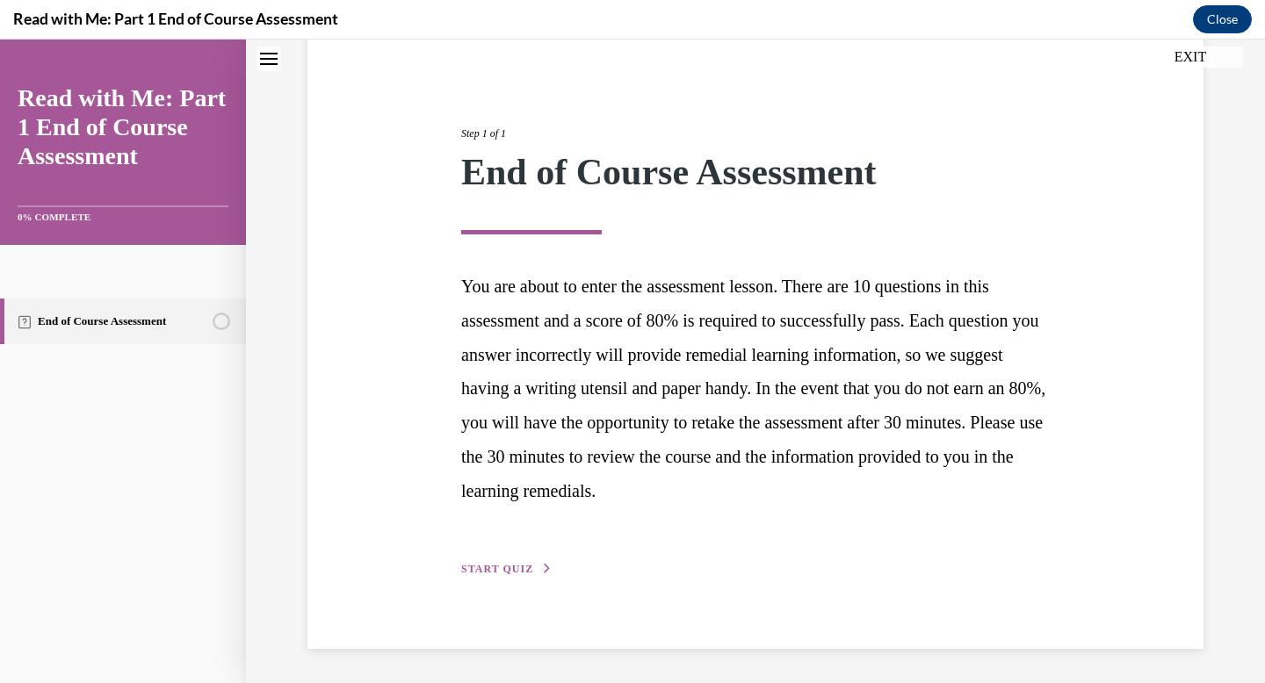
click at [547, 550] on div "Step 1 of 1 End of Course Assessment You are about to enter the assessment less…" at bounding box center [755, 332] width 615 height 494
click at [511, 563] on span "START QUIZ" at bounding box center [497, 569] width 72 height 12
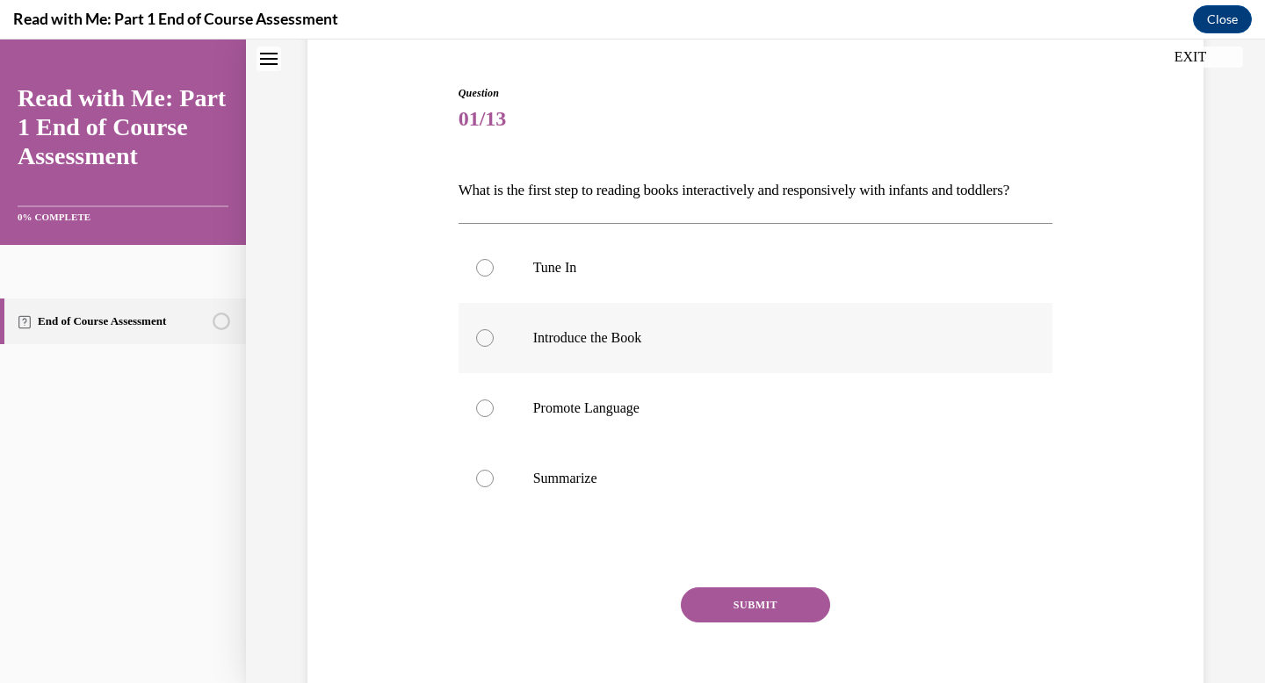
click at [666, 373] on label "Introduce the Book" at bounding box center [755, 338] width 595 height 70
click at [494, 347] on input "Introduce the Book" at bounding box center [485, 338] width 18 height 18
radio input "true"
click at [718, 623] on button "SUBMIT" at bounding box center [755, 605] width 149 height 35
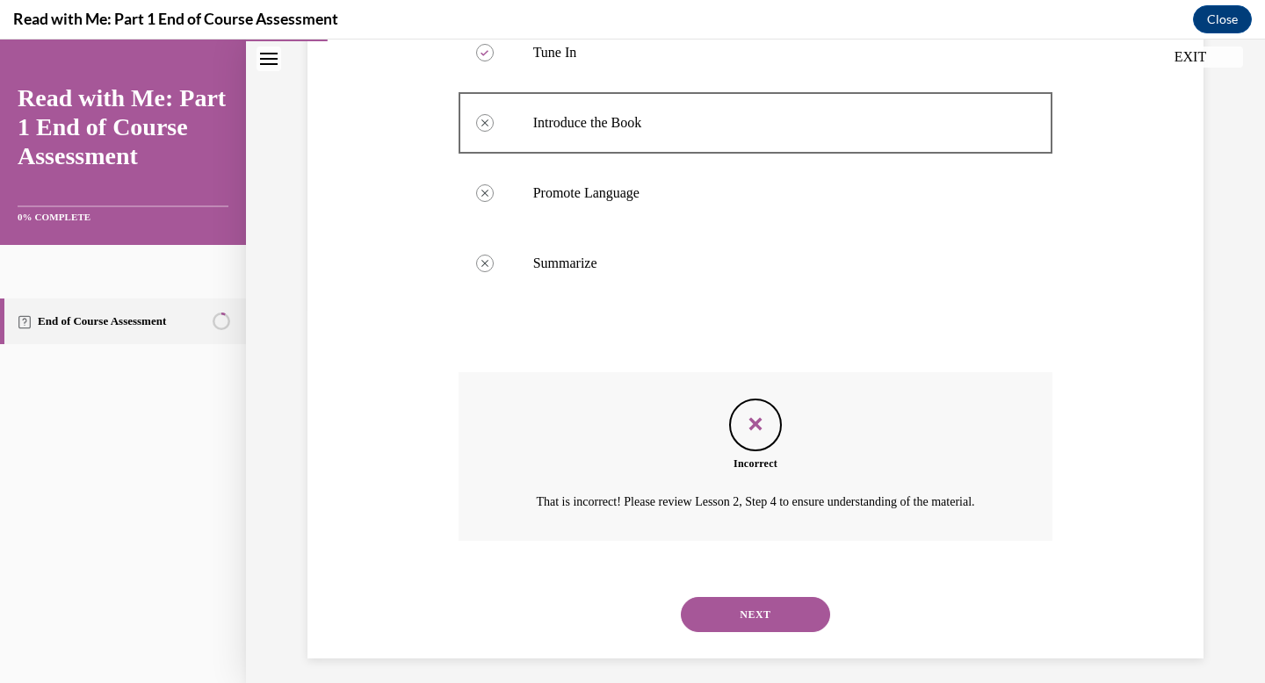
scroll to position [435, 0]
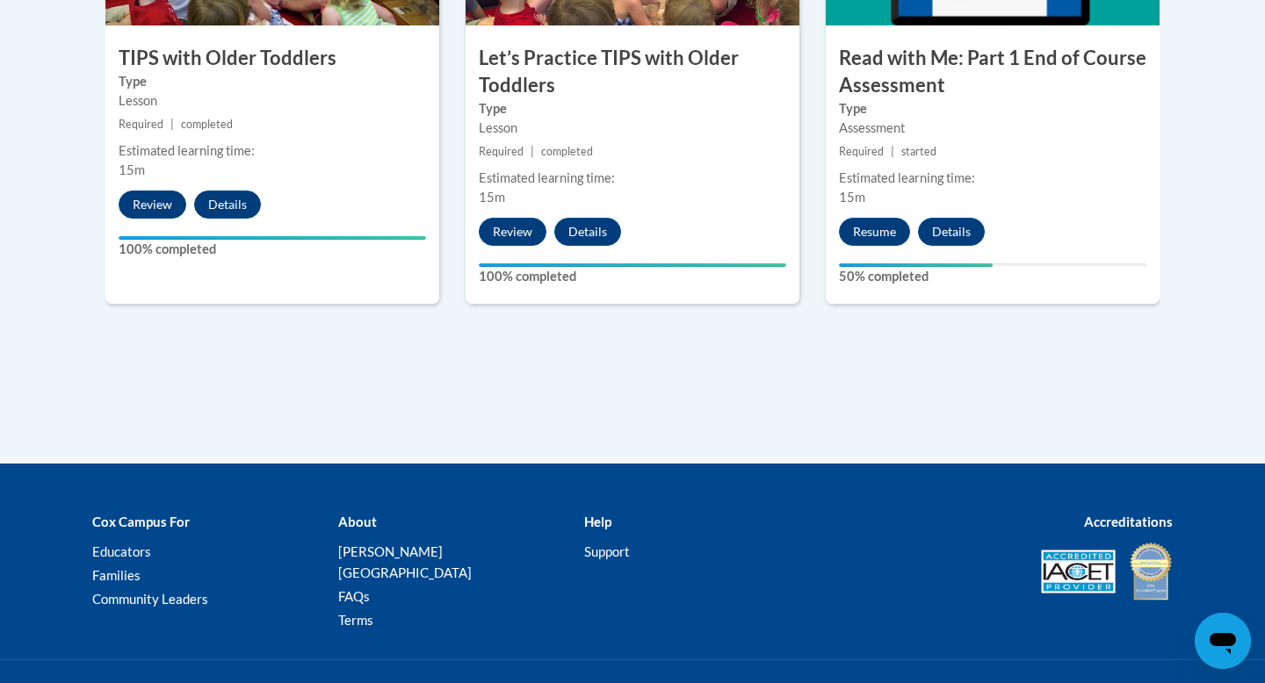
scroll to position [2025, 0]
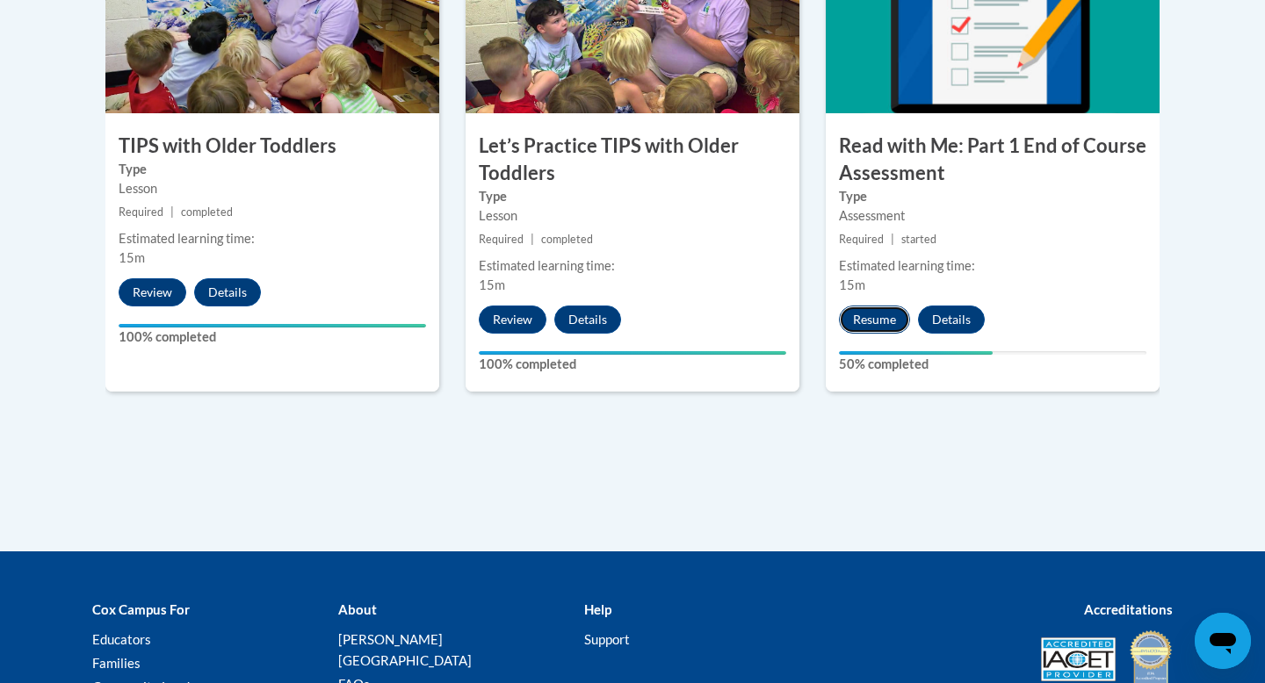
click at [871, 319] on button "Resume" at bounding box center [874, 320] width 71 height 28
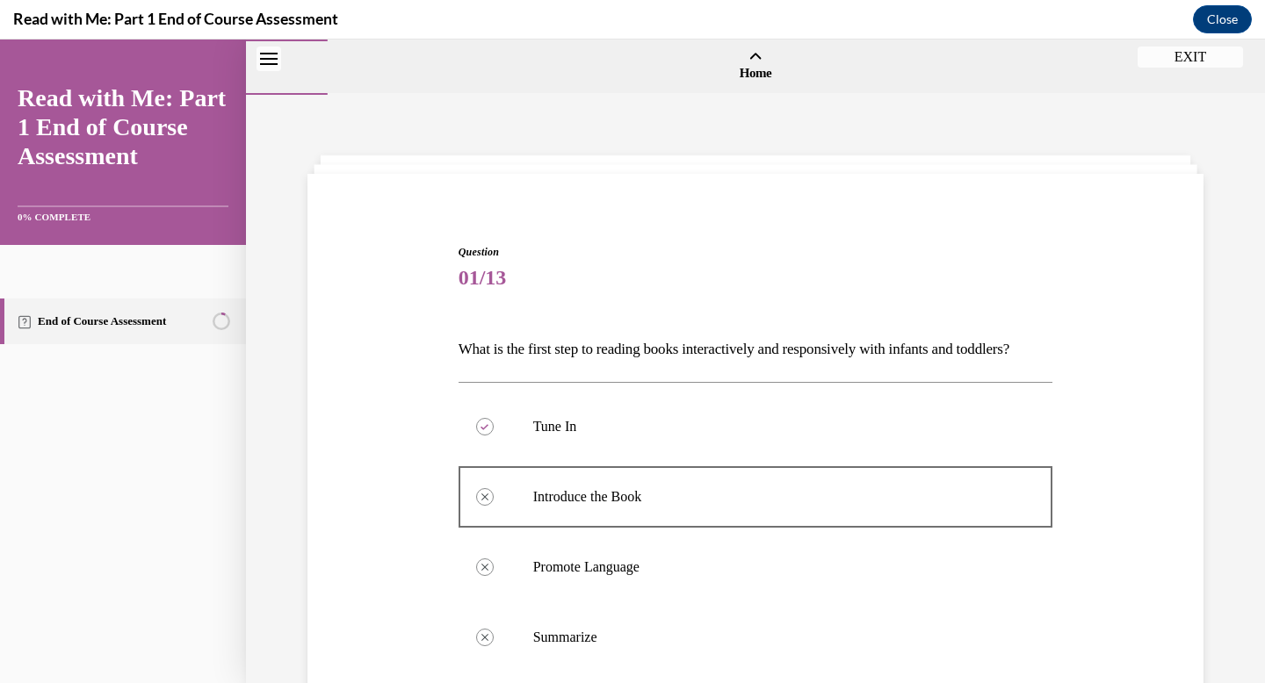
scroll to position [435, 0]
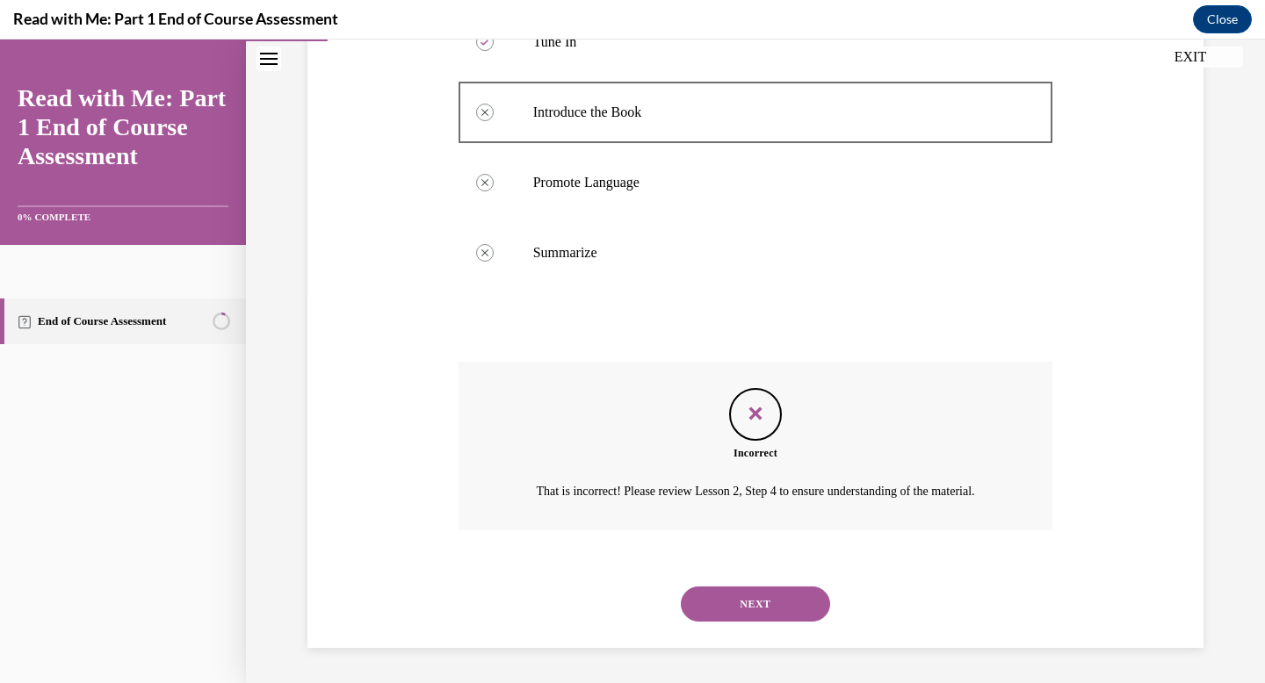
click at [754, 612] on button "NEXT" at bounding box center [755, 604] width 149 height 35
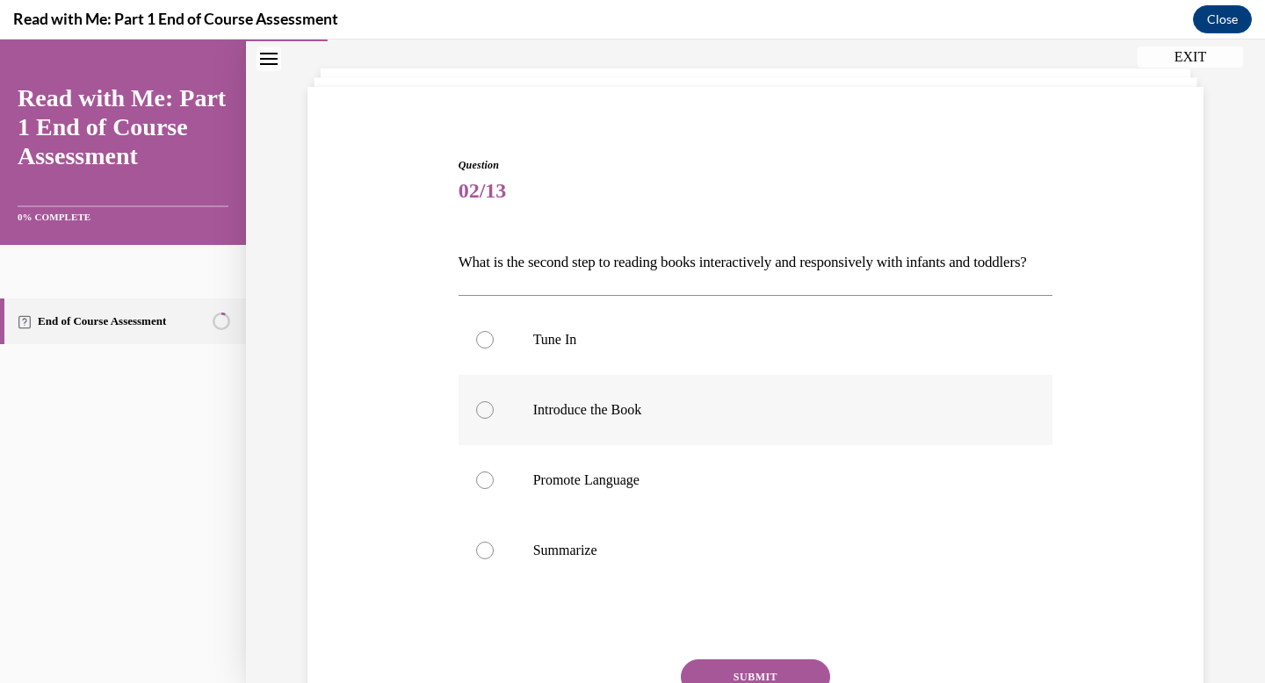
click at [693, 419] on p "Introduce the Book" at bounding box center [771, 410] width 476 height 18
click at [494, 419] on input "Introduce the Book" at bounding box center [485, 410] width 18 height 18
radio input "true"
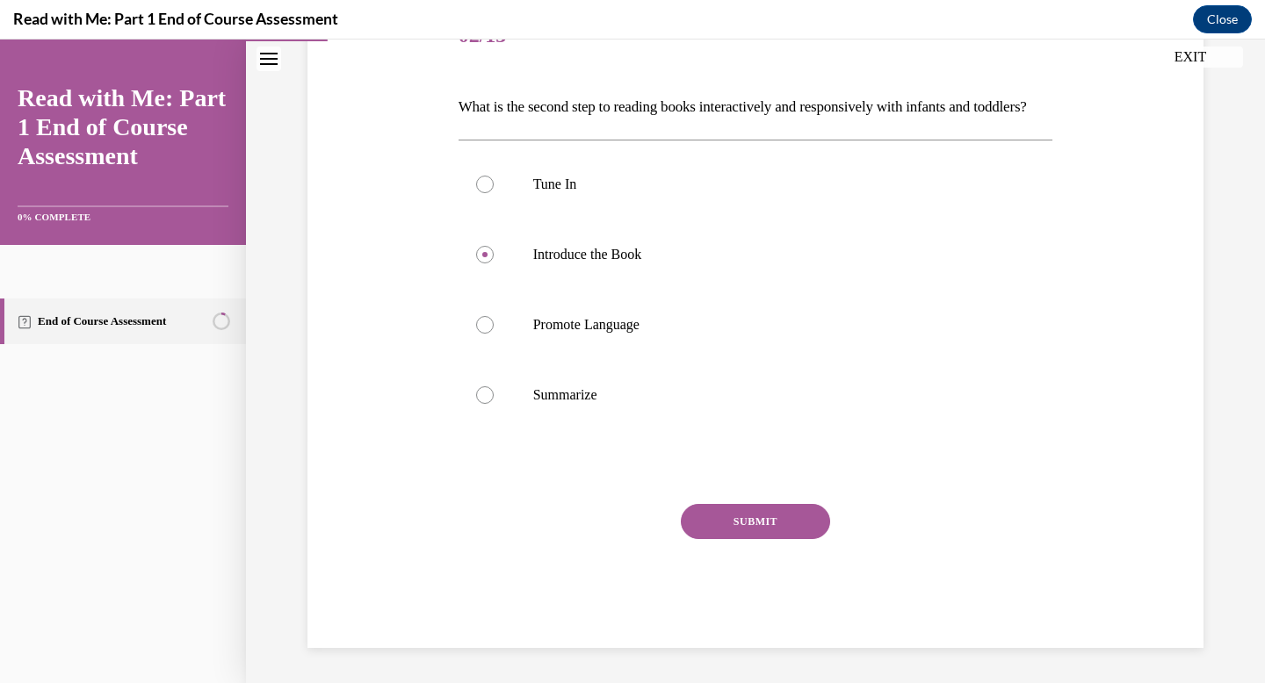
click at [717, 509] on button "SUBMIT" at bounding box center [755, 521] width 149 height 35
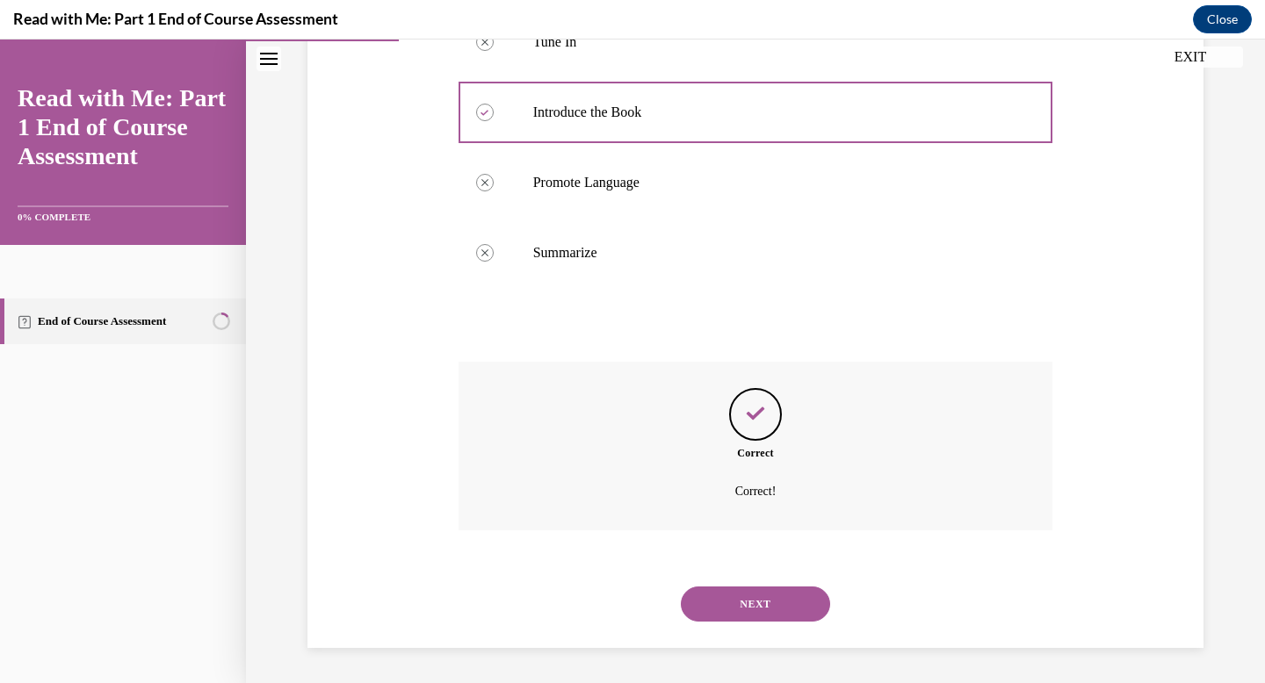
scroll to position [415, 0]
click at [739, 603] on button "NEXT" at bounding box center [755, 604] width 149 height 35
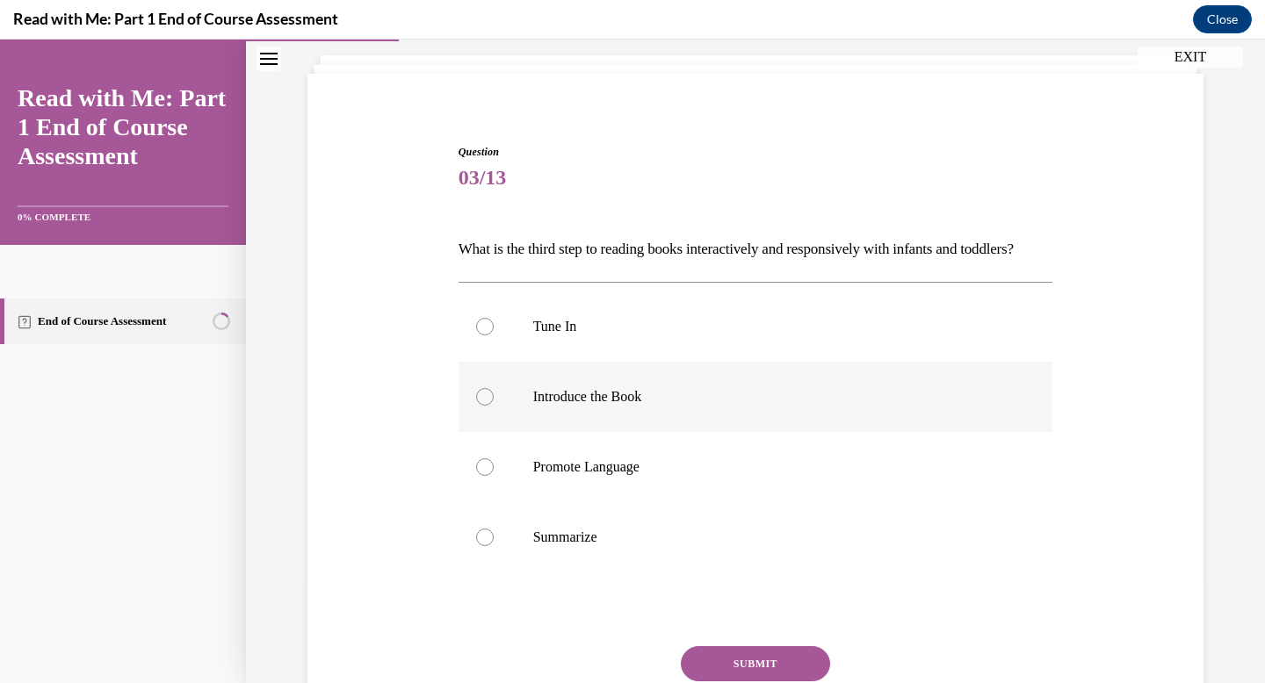
scroll to position [102, 0]
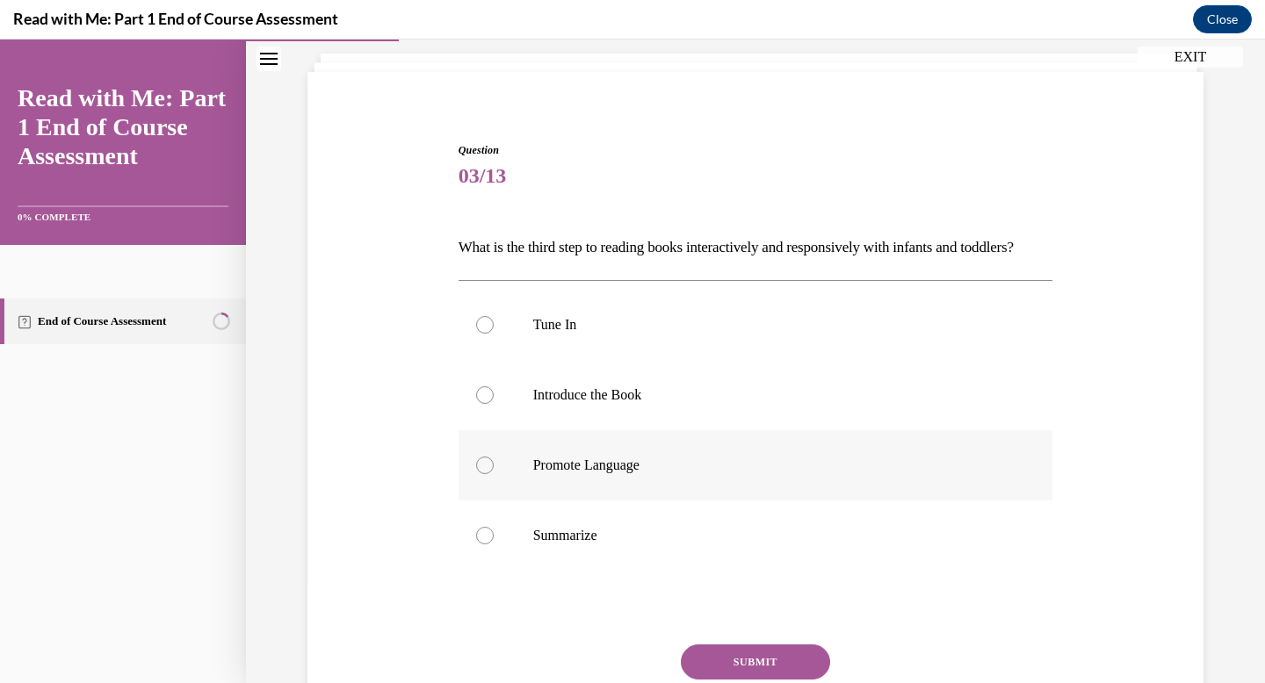
click at [662, 501] on label "Promote Language" at bounding box center [755, 465] width 595 height 70
click at [494, 474] on input "Promote Language" at bounding box center [485, 466] width 18 height 18
radio input "true"
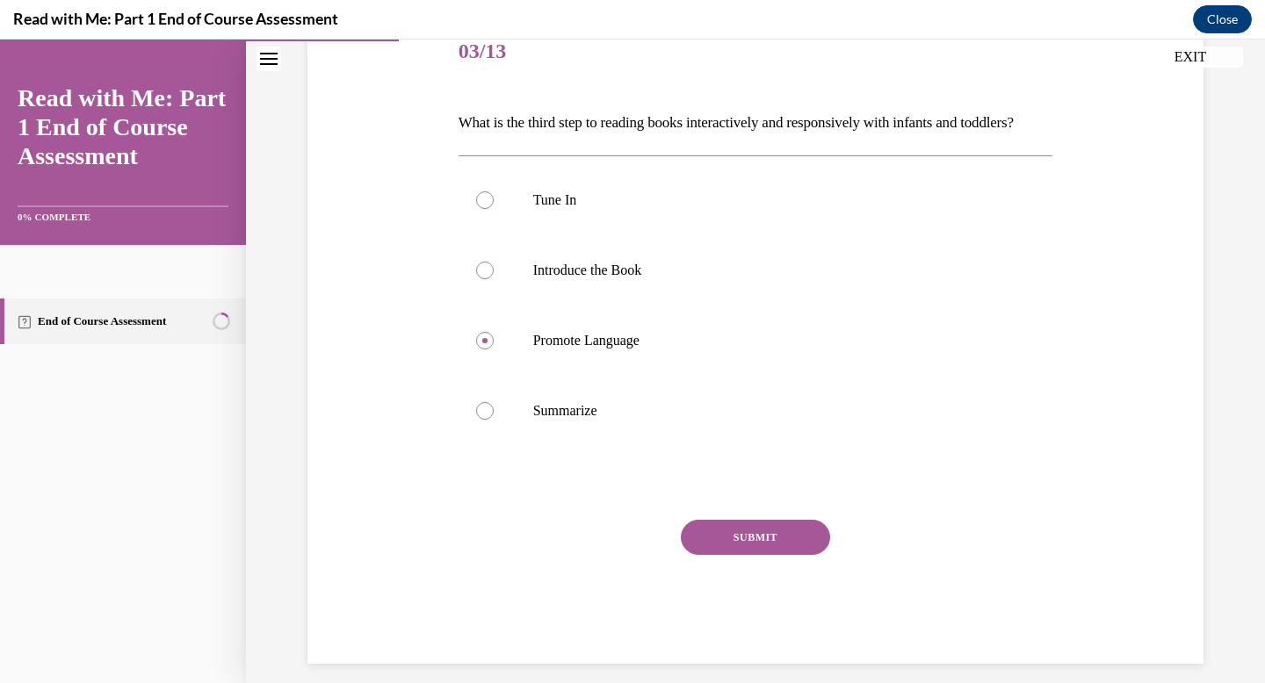
click at [754, 555] on button "SUBMIT" at bounding box center [755, 537] width 149 height 35
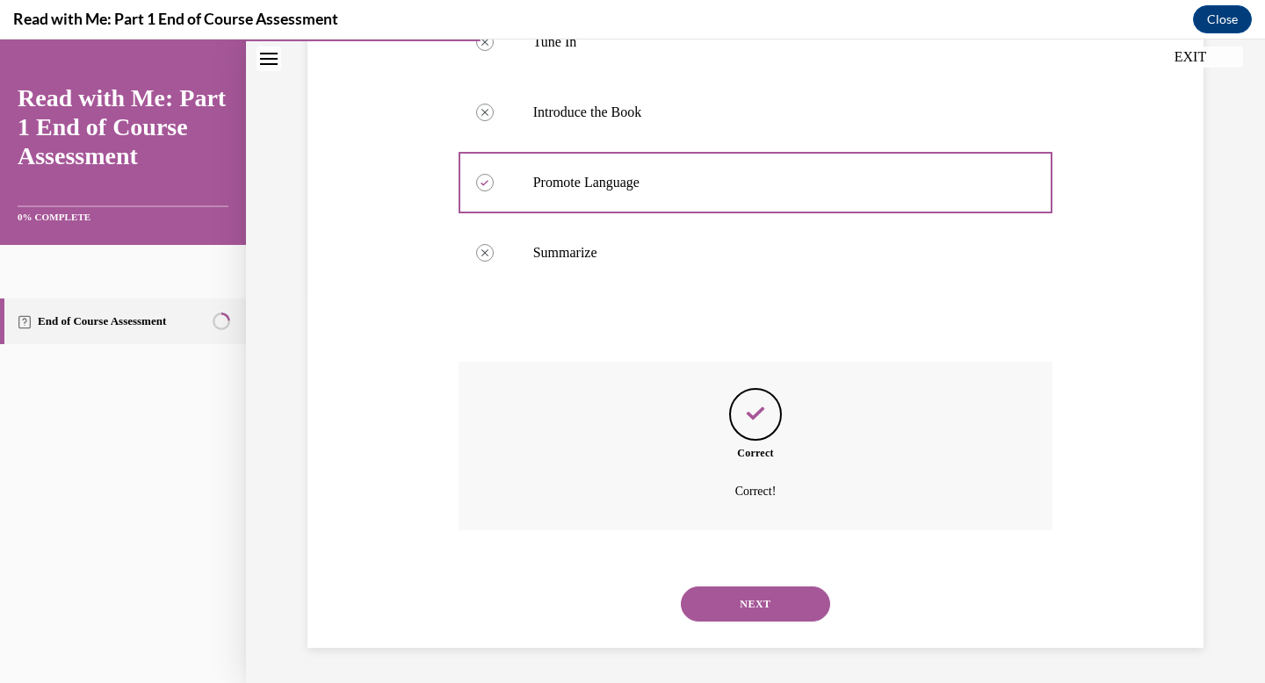
scroll to position [415, 0]
click at [735, 600] on button "NEXT" at bounding box center [755, 604] width 149 height 35
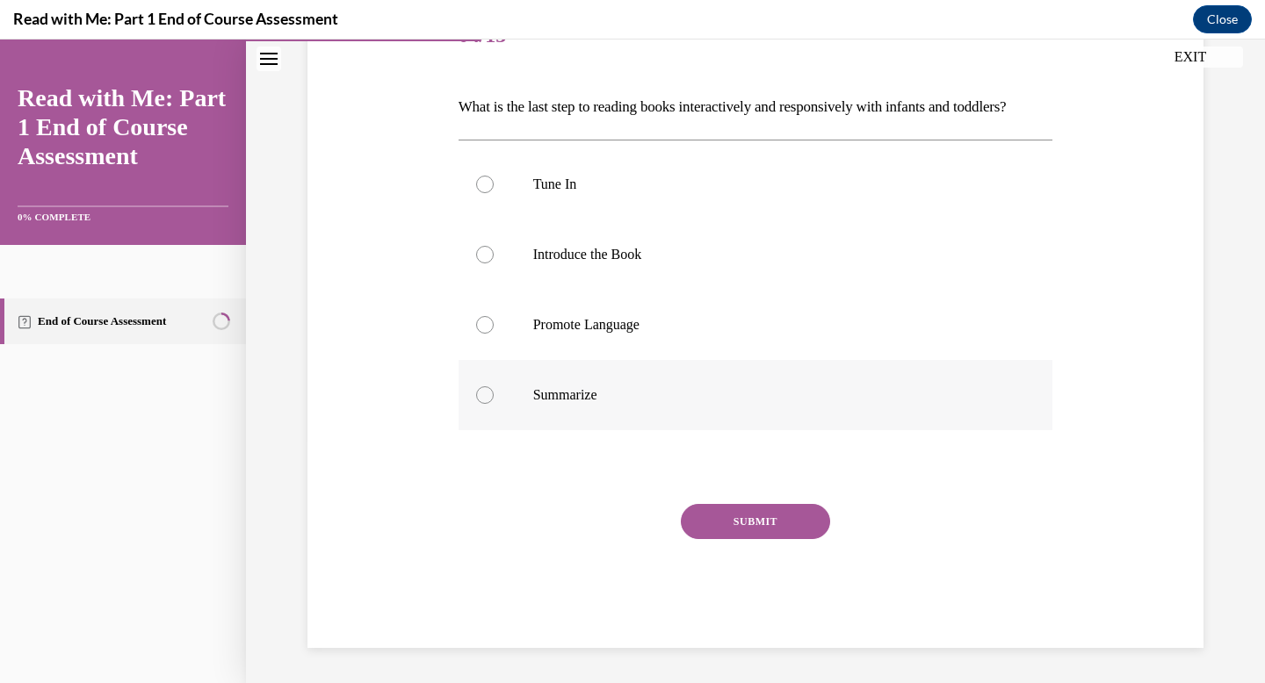
click at [688, 417] on label "Summarize" at bounding box center [755, 395] width 595 height 70
click at [494, 404] on input "Summarize" at bounding box center [485, 395] width 18 height 18
radio input "true"
click at [749, 531] on button "SUBMIT" at bounding box center [755, 521] width 149 height 35
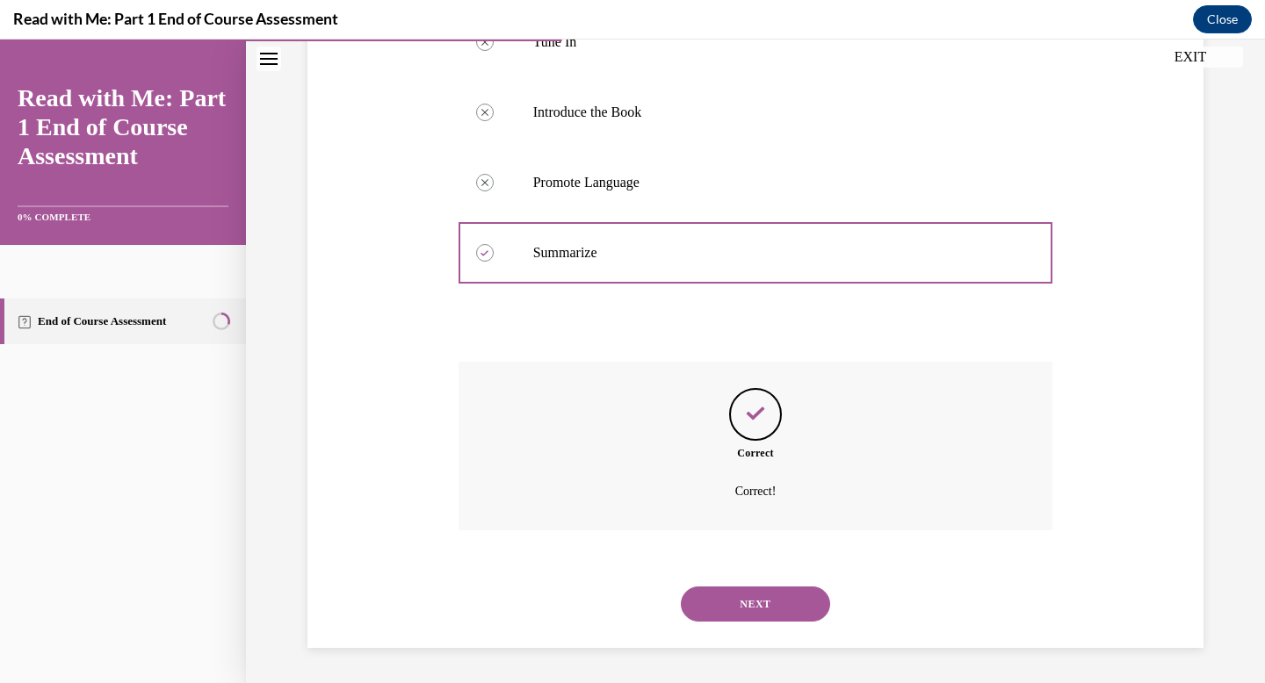
click at [747, 595] on button "NEXT" at bounding box center [755, 604] width 149 height 35
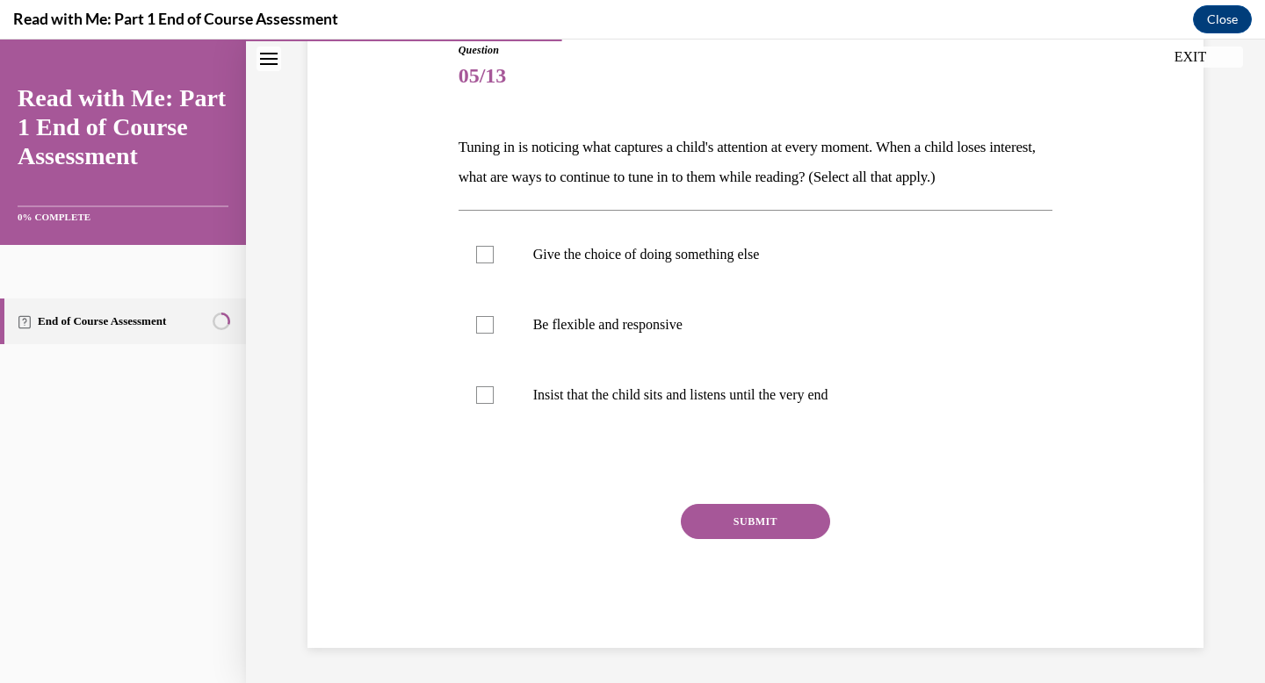
scroll to position [195, 0]
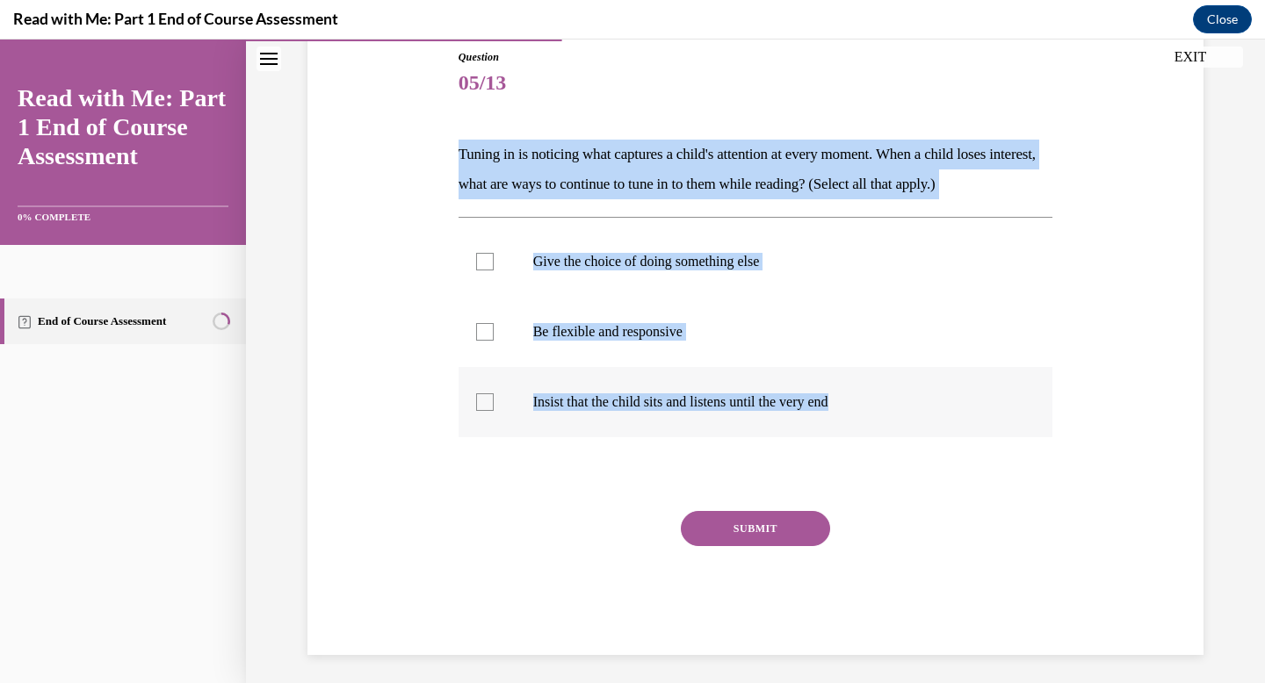
drag, startPoint x: 447, startPoint y: 150, endPoint x: 901, endPoint y: 404, distance: 520.2
click at [901, 404] on div "Question 05/13 Tuning in is noticing what captures a child's attention at every…" at bounding box center [755, 325] width 905 height 659
copy div "Tuning in is noticing what captures a child's attention at every moment. When a…"
click at [804, 357] on label "Be flexible and responsive" at bounding box center [755, 332] width 595 height 70
click at [494, 341] on input "Be flexible and responsive" at bounding box center [485, 332] width 18 height 18
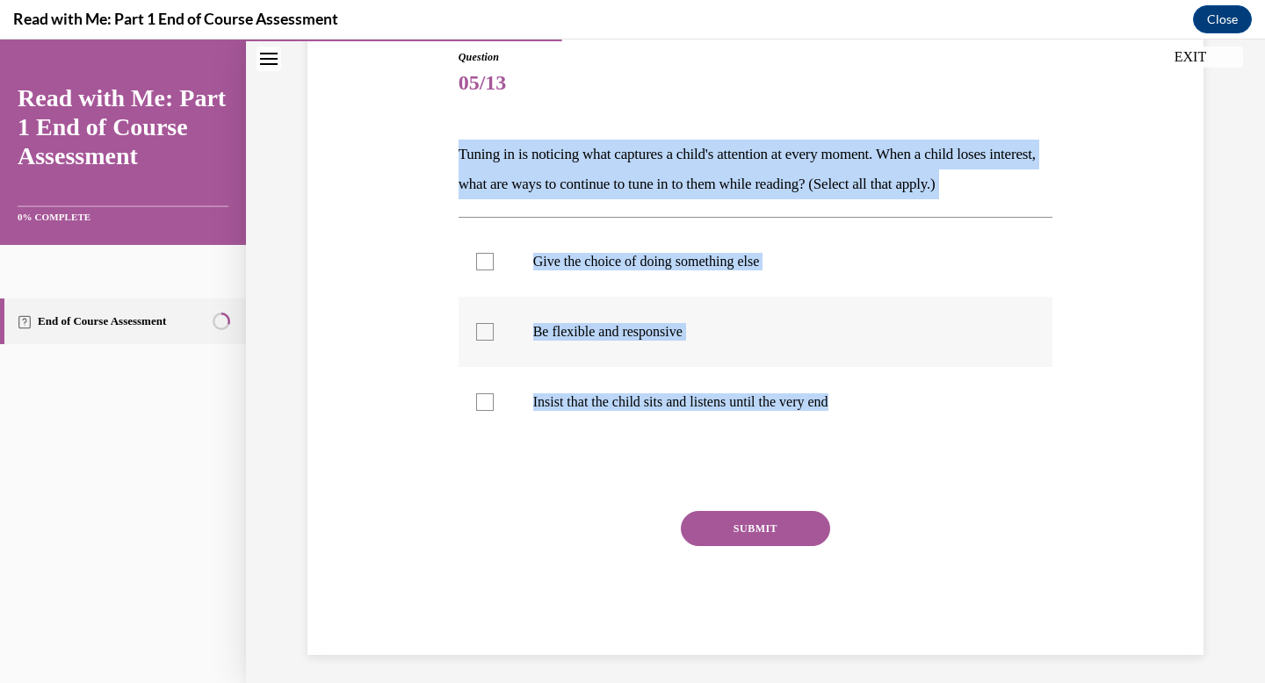
checkbox input "true"
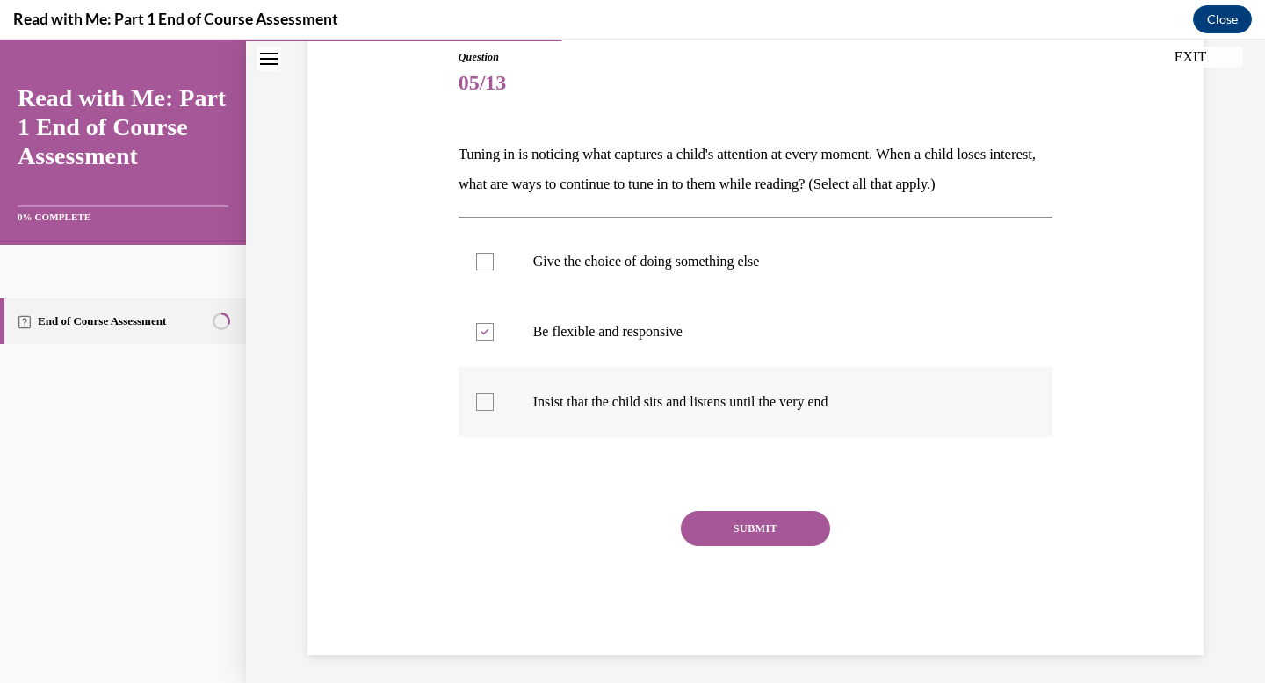
click at [804, 419] on label "Insist that the child sits and listens until the very end" at bounding box center [755, 402] width 595 height 70
click at [494, 411] on input "Insist that the child sits and listens until the very end" at bounding box center [485, 402] width 18 height 18
checkbox input "true"
click at [780, 530] on button "SUBMIT" at bounding box center [755, 528] width 149 height 35
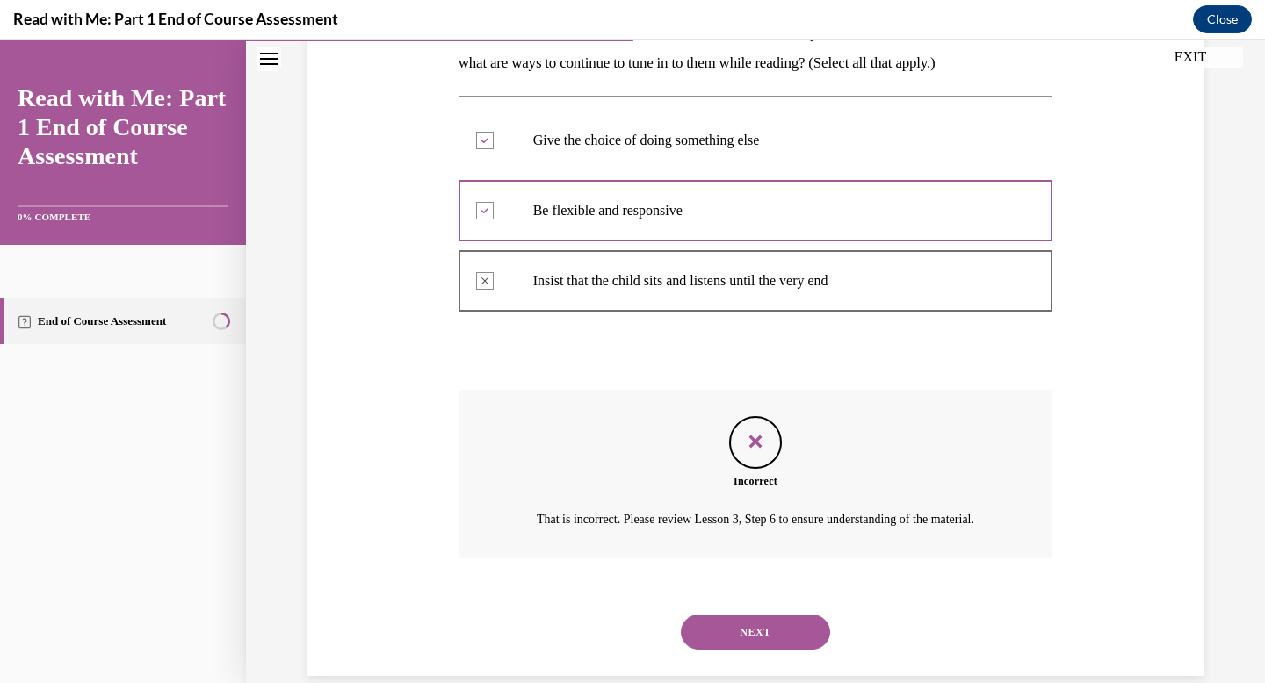
scroll to position [364, 0]
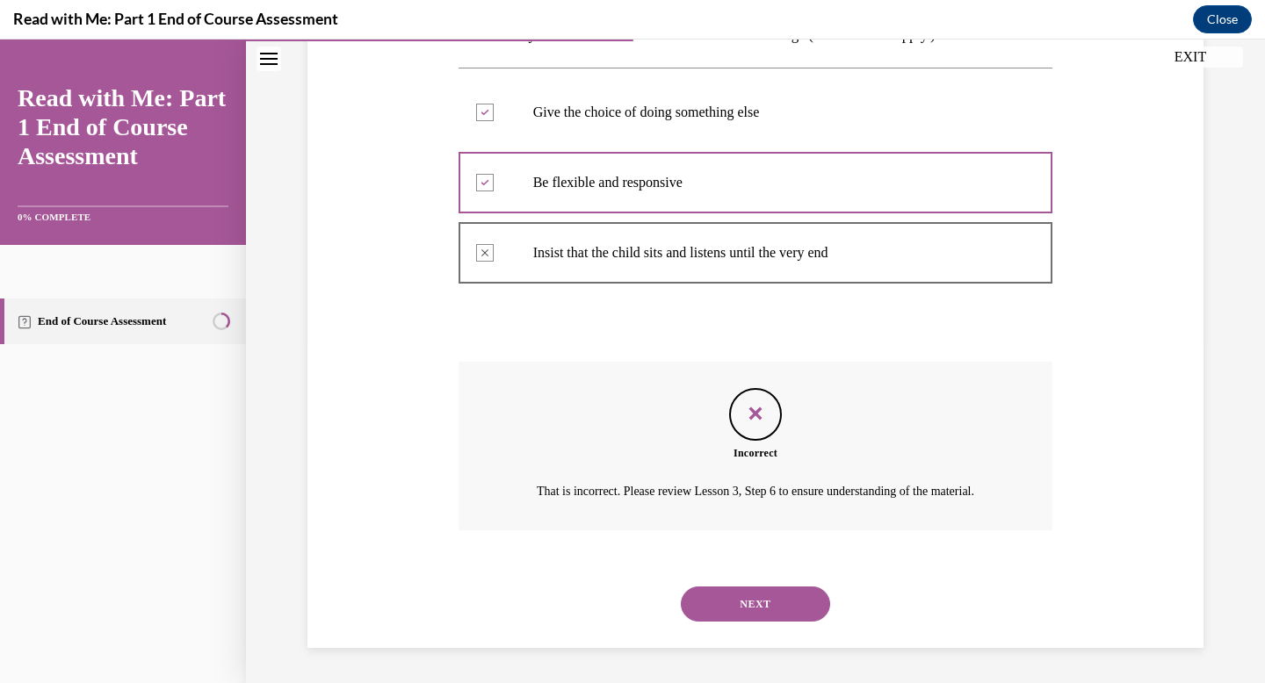
click at [770, 598] on button "NEXT" at bounding box center [755, 604] width 149 height 35
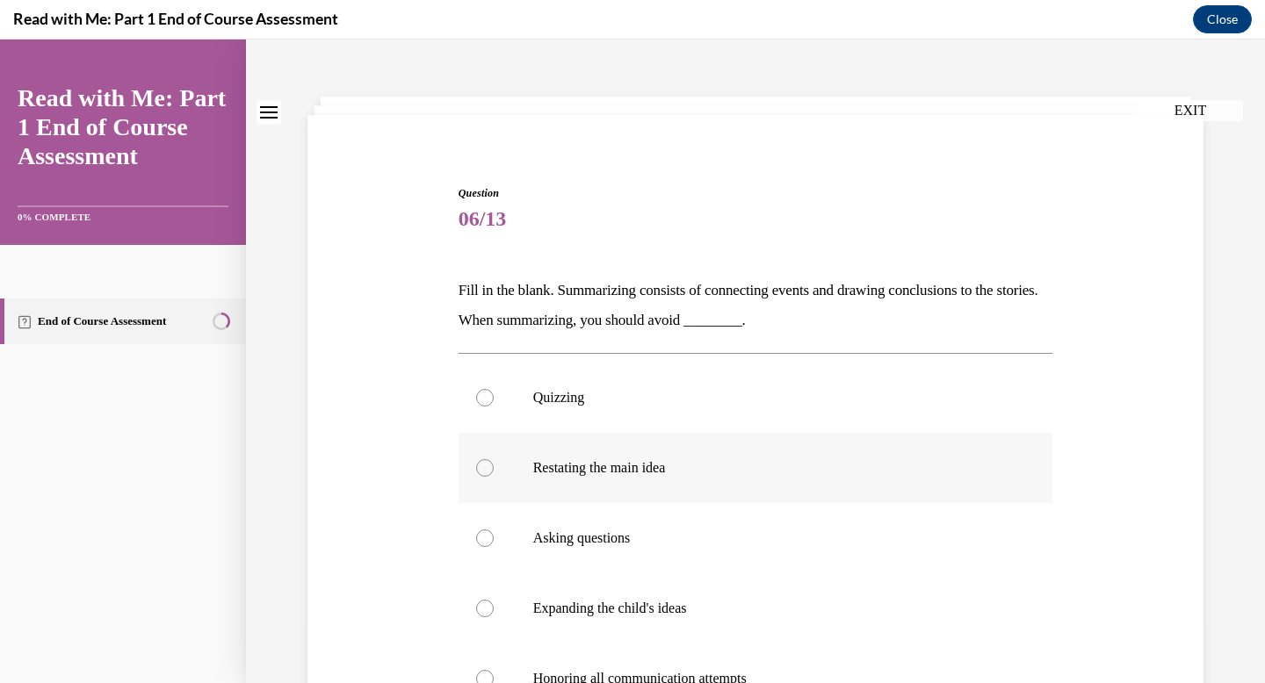
scroll to position [76, 0]
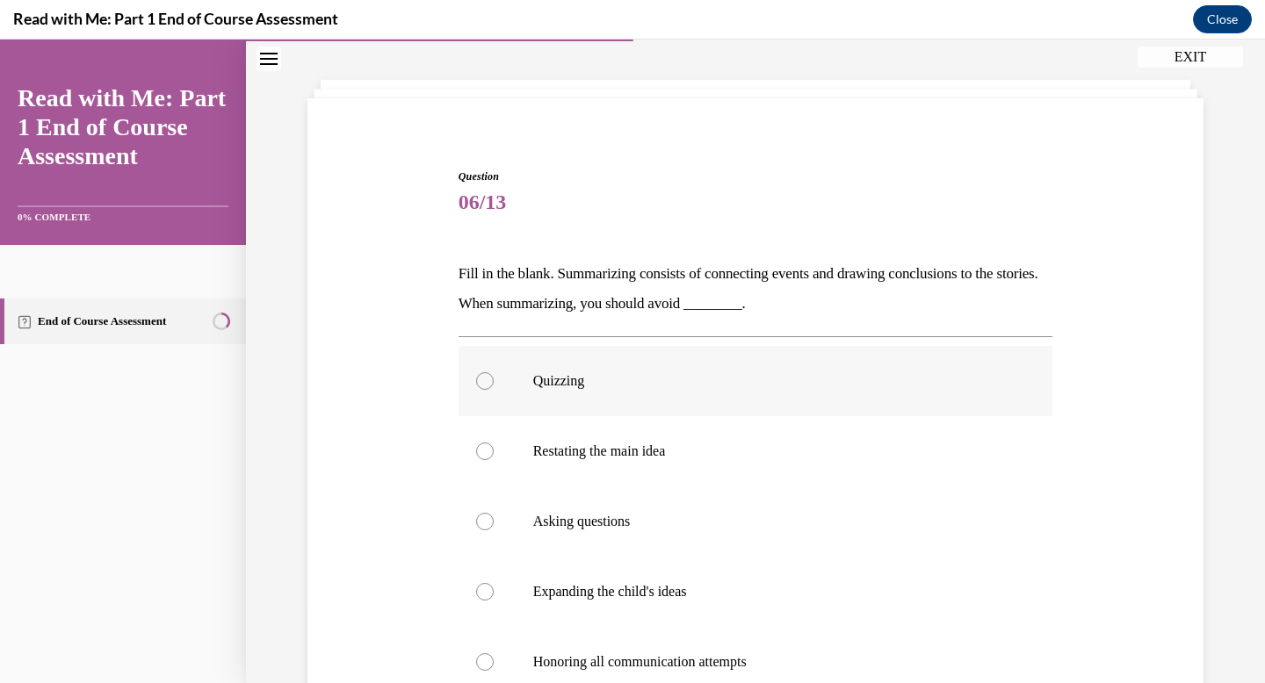
click at [737, 403] on label "Quizzing" at bounding box center [755, 381] width 595 height 70
click at [494, 390] on input "Quizzing" at bounding box center [485, 381] width 18 height 18
radio input "true"
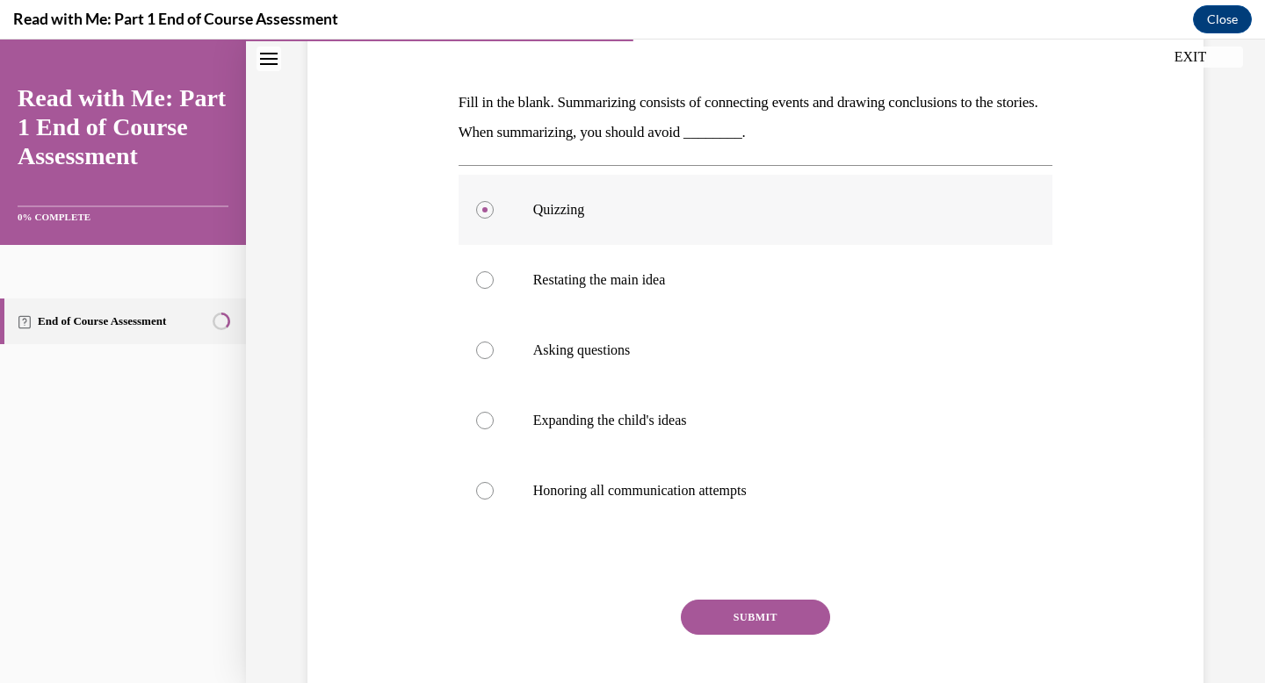
scroll to position [277, 0]
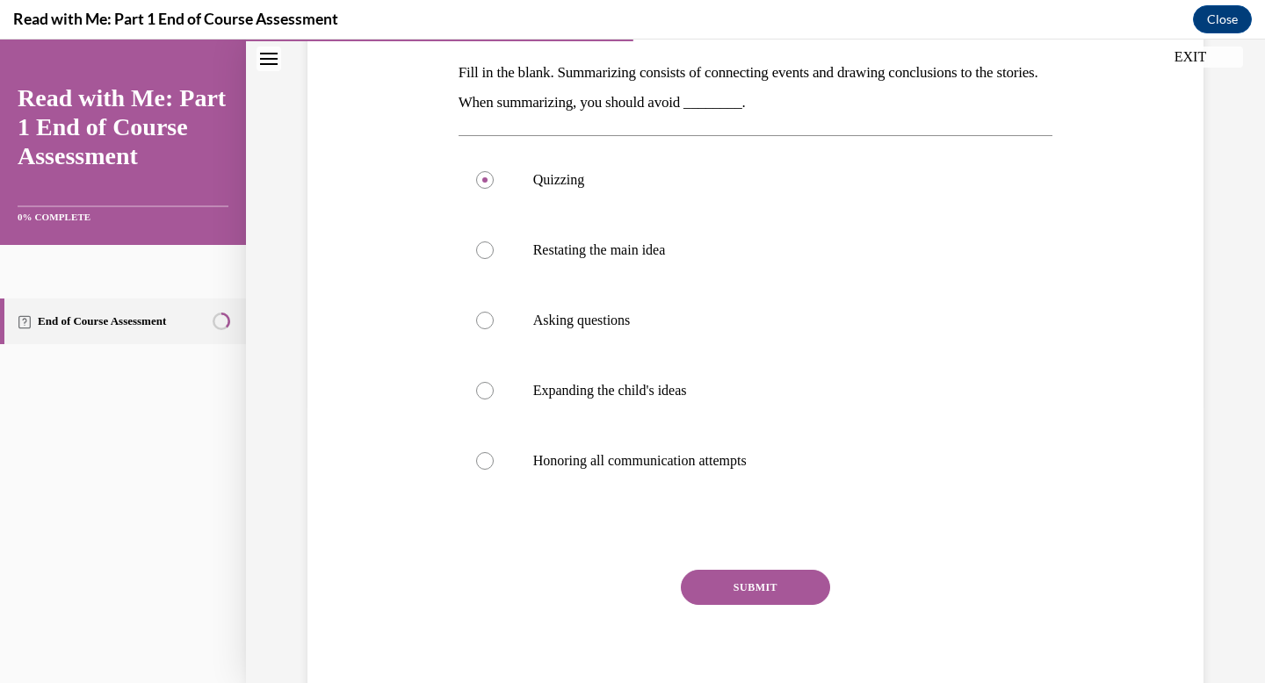
click at [746, 584] on button "SUBMIT" at bounding box center [755, 587] width 149 height 35
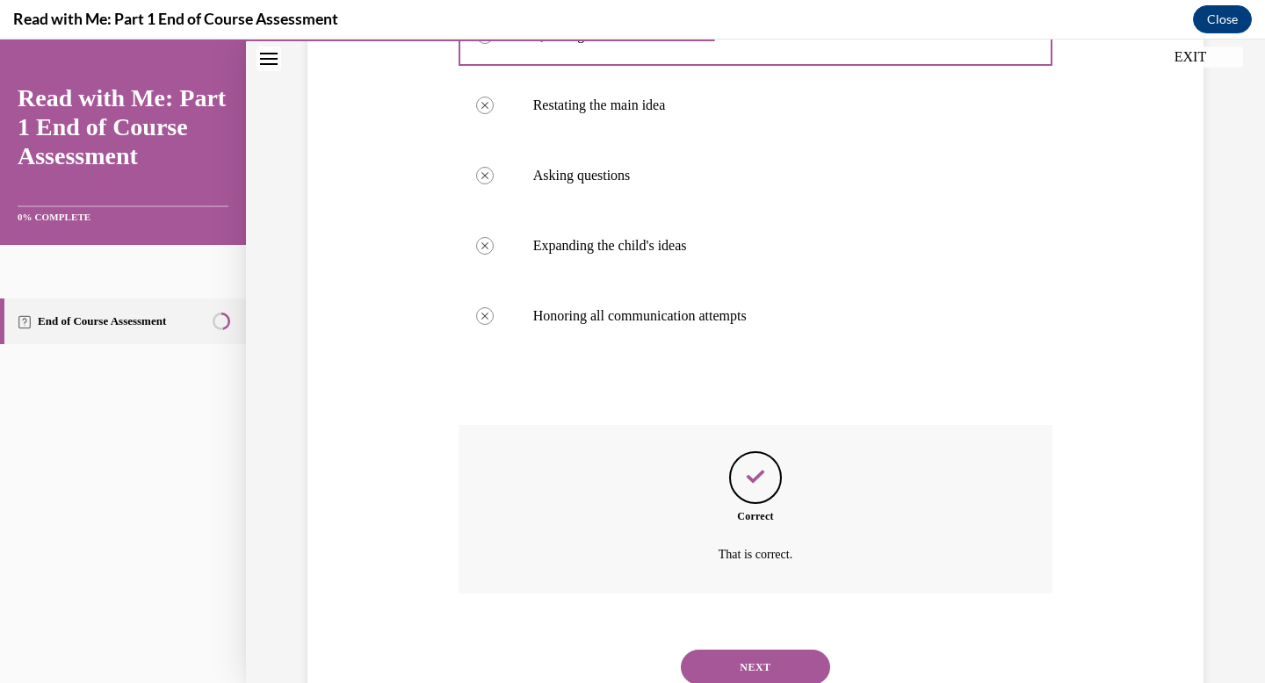
scroll to position [485, 0]
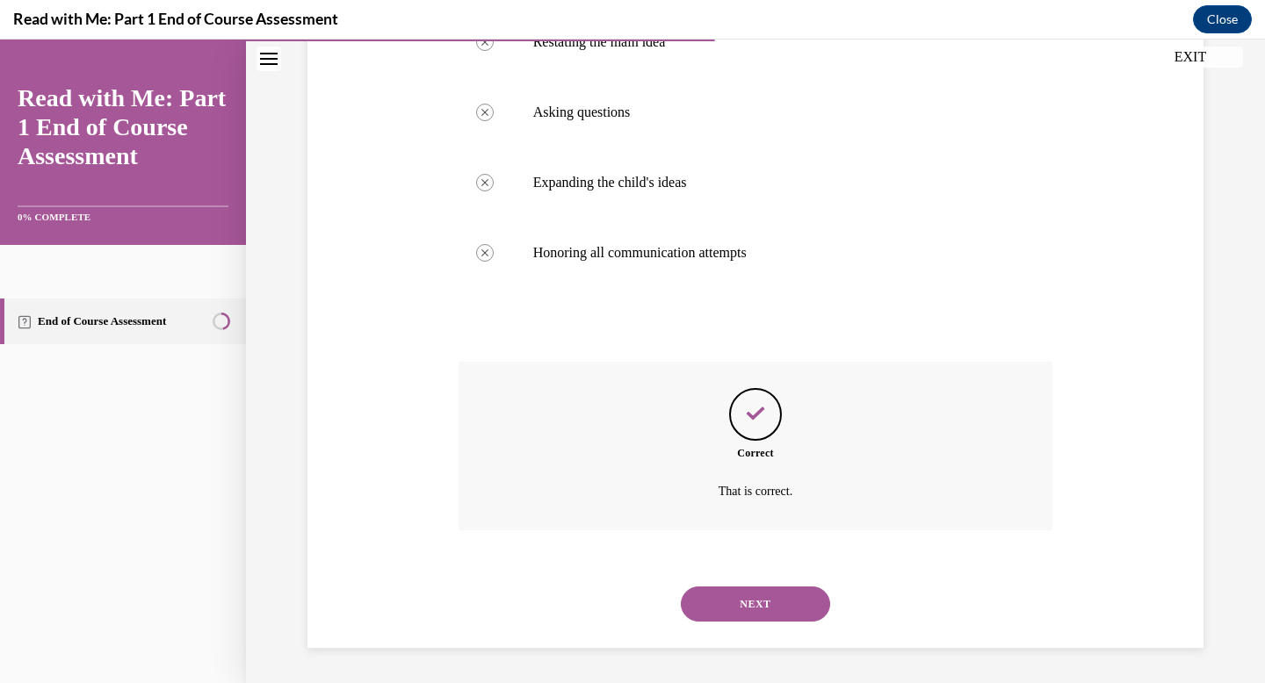
click at [736, 594] on button "NEXT" at bounding box center [755, 604] width 149 height 35
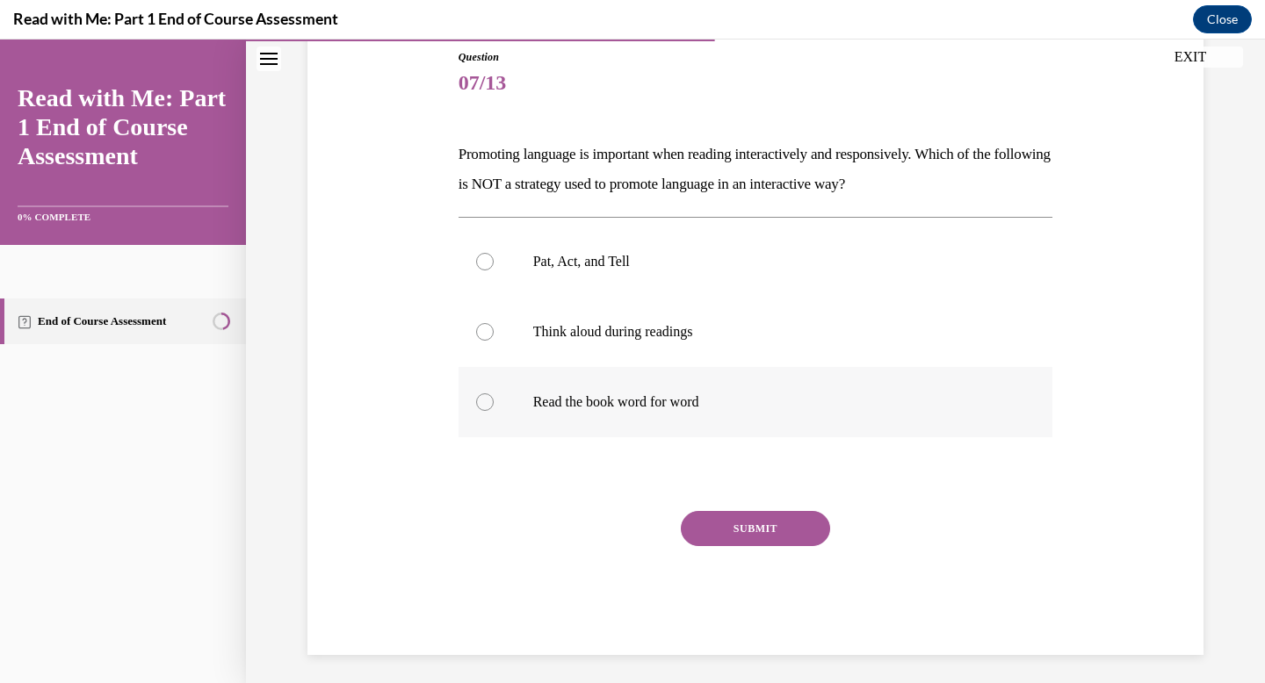
click at [761, 385] on label "Read the book word for word" at bounding box center [755, 402] width 595 height 70
click at [494, 393] on input "Read the book word for word" at bounding box center [485, 402] width 18 height 18
radio input "true"
click at [765, 516] on button "SUBMIT" at bounding box center [755, 528] width 149 height 35
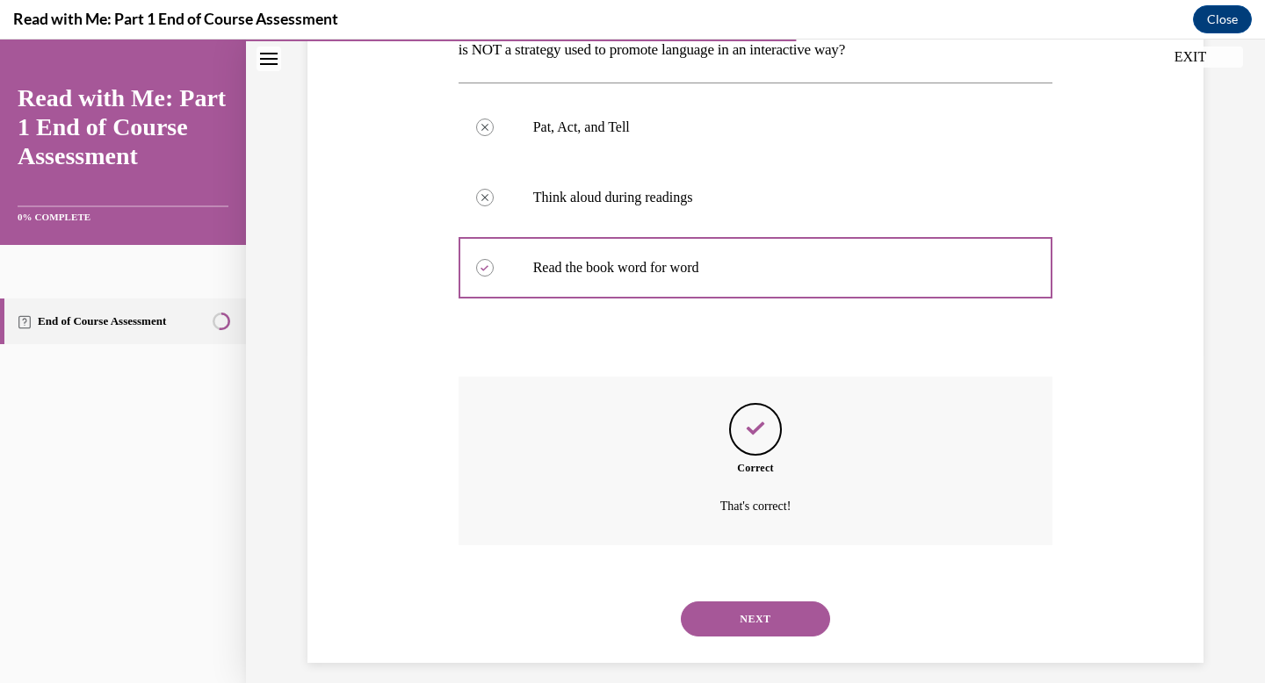
scroll to position [344, 0]
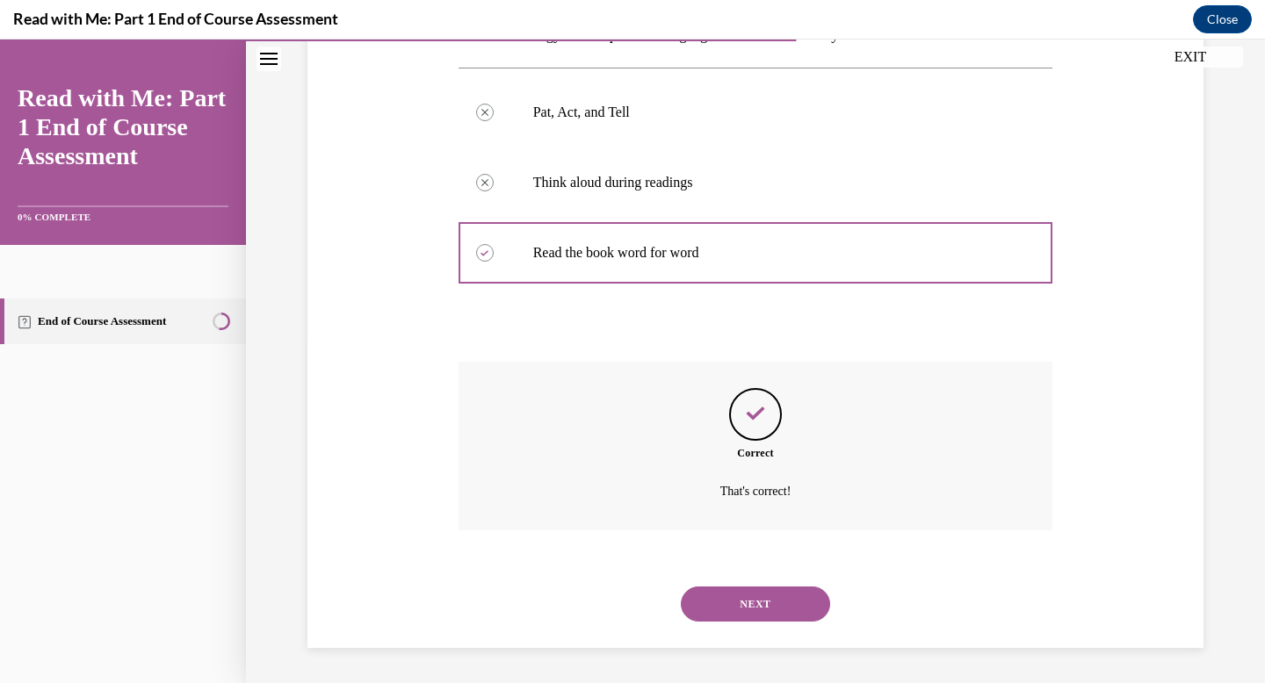
click at [760, 587] on button "NEXT" at bounding box center [755, 604] width 149 height 35
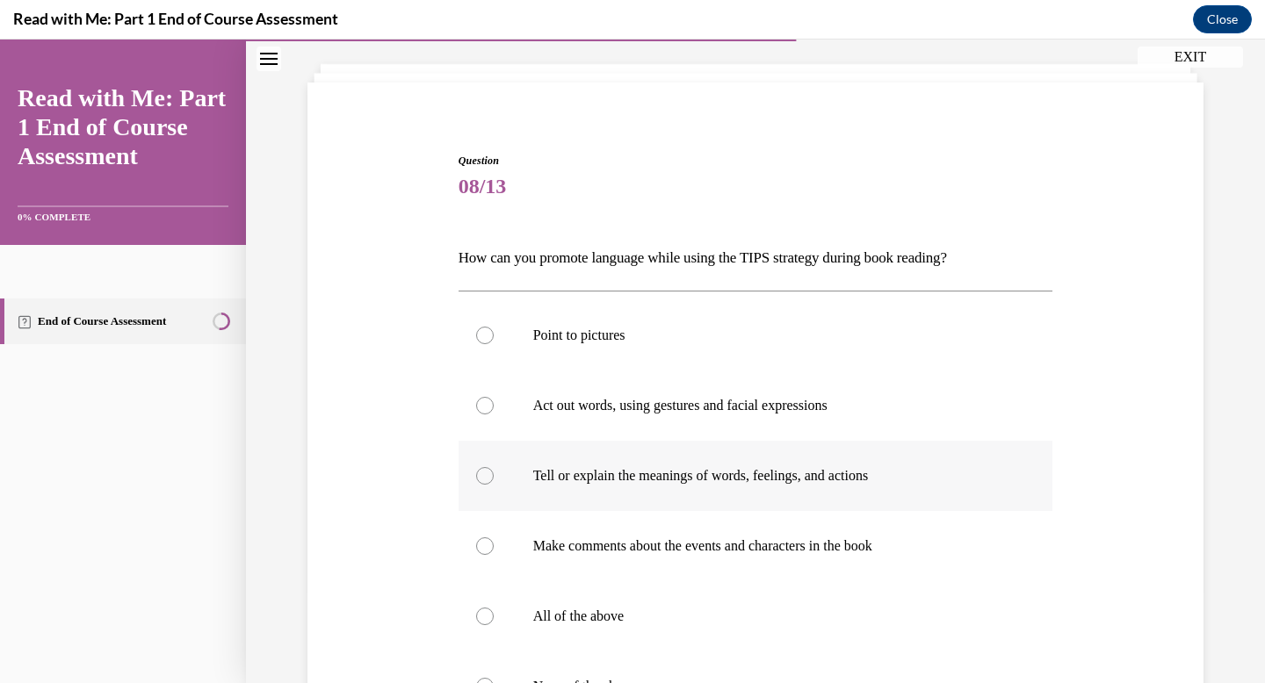
scroll to position [102, 0]
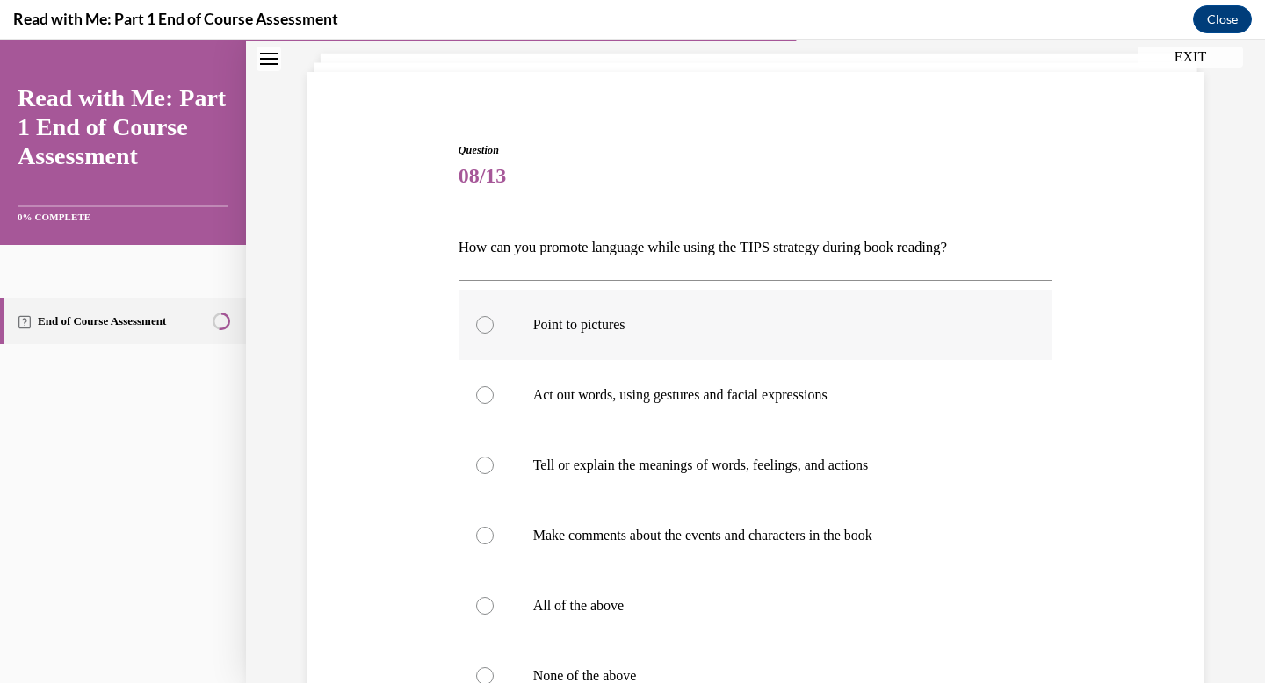
click at [772, 332] on p "Point to pictures" at bounding box center [771, 325] width 476 height 18
click at [494, 332] on input "Point to pictures" at bounding box center [485, 325] width 18 height 18
radio input "true"
click at [773, 392] on p "Act out words, using gestures and facial expressions" at bounding box center [771, 395] width 476 height 18
click at [494, 392] on input "Act out words, using gestures and facial expressions" at bounding box center [485, 395] width 18 height 18
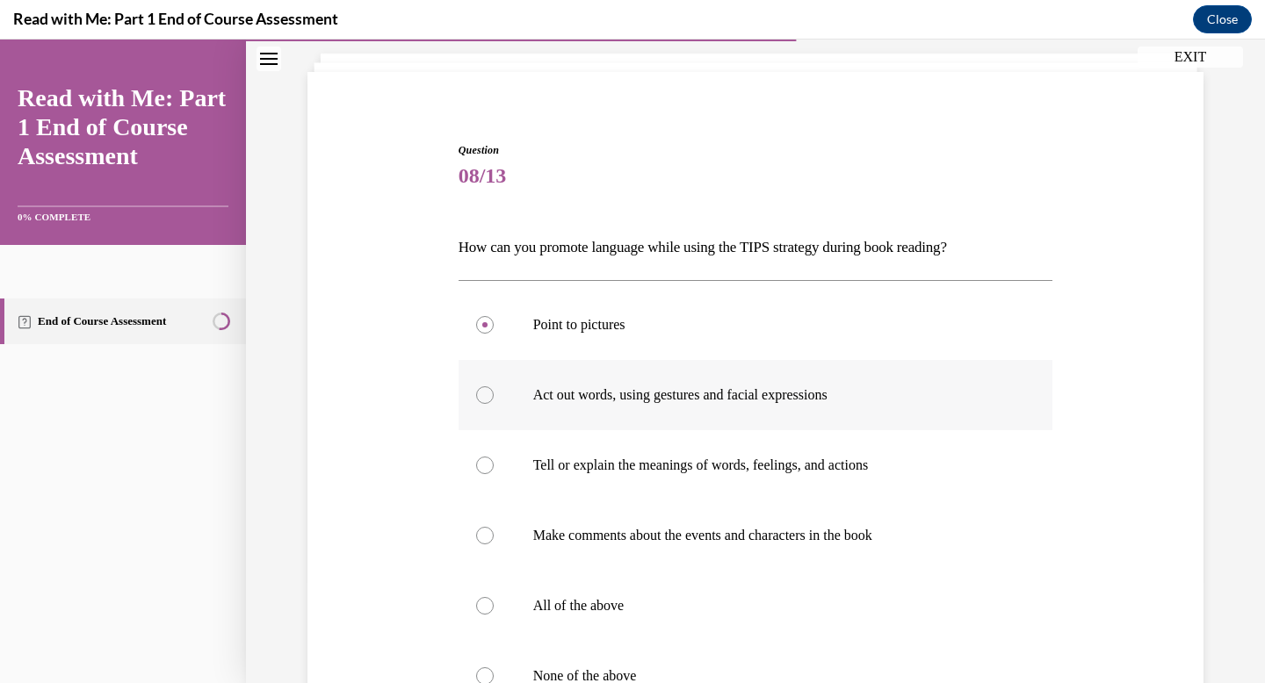
radio input "true"
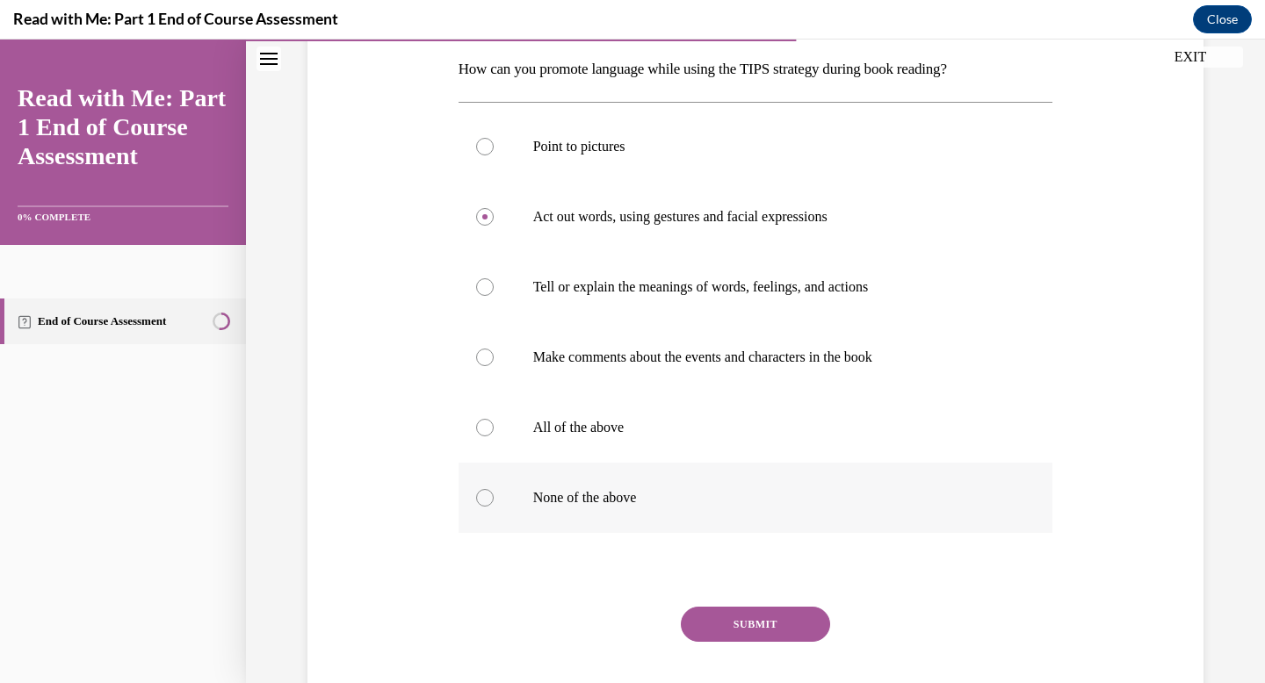
scroll to position [292, 0]
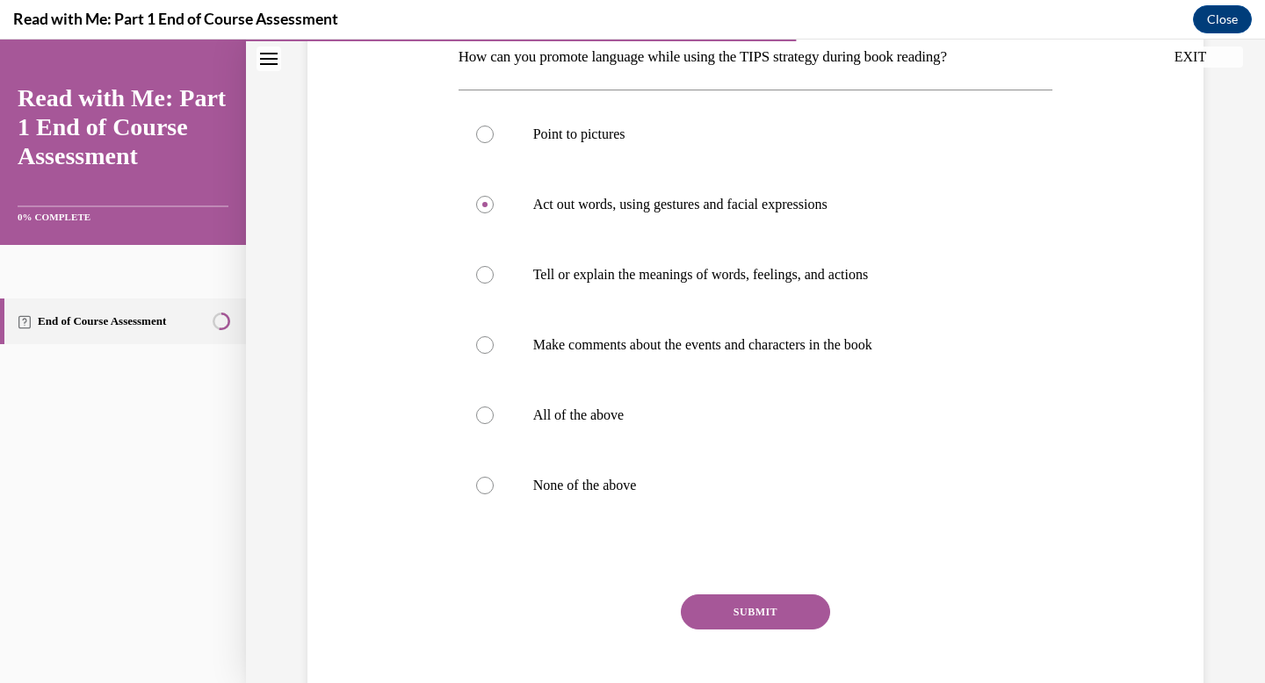
click at [772, 611] on button "SUBMIT" at bounding box center [755, 612] width 149 height 35
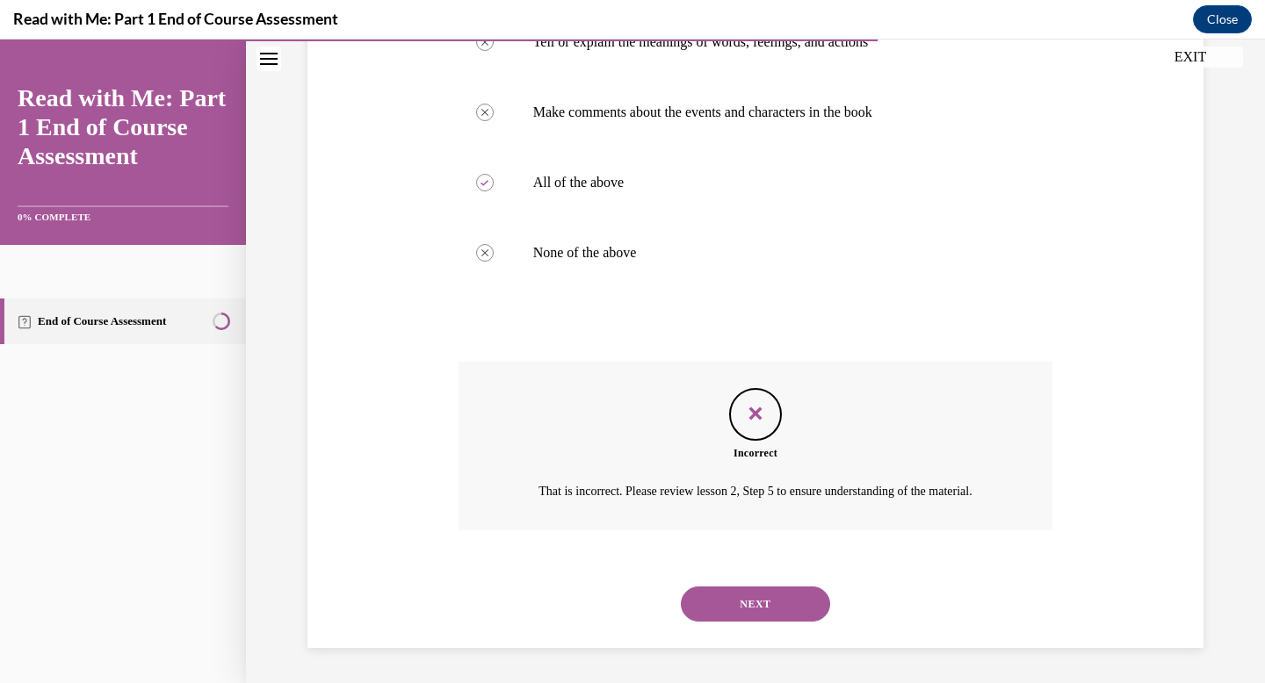
scroll to position [545, 0]
click at [787, 593] on button "NEXT" at bounding box center [755, 604] width 149 height 35
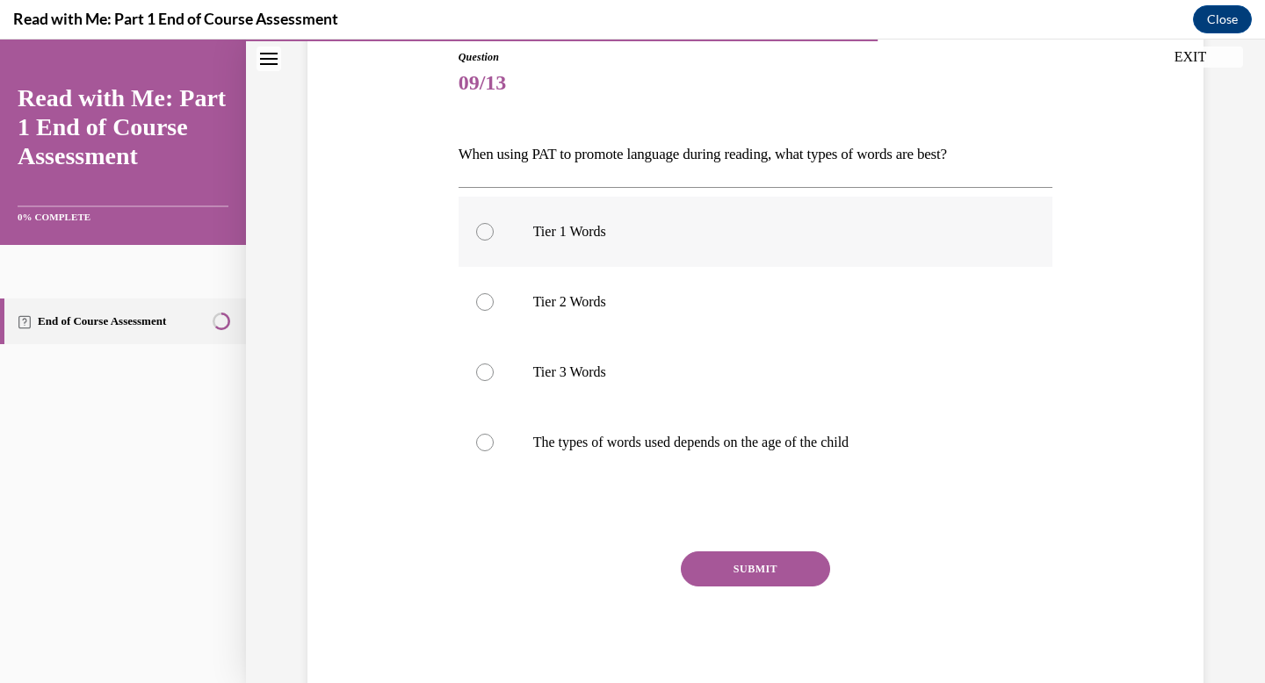
click at [718, 240] on p "Tier 1 Words" at bounding box center [771, 232] width 476 height 18
click at [494, 240] on input "Tier 1 Words" at bounding box center [485, 232] width 18 height 18
radio input "true"
click at [769, 573] on button "SUBMIT" at bounding box center [755, 569] width 149 height 35
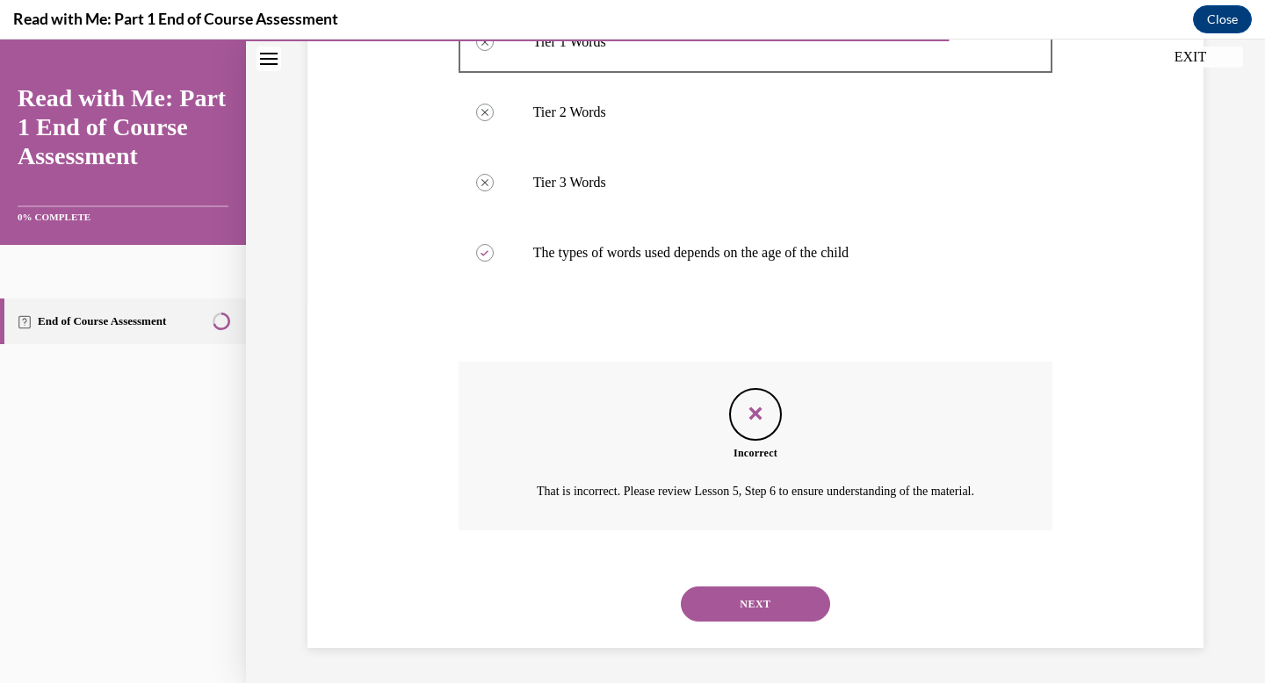
scroll to position [405, 0]
click at [763, 584] on div "NEXT" at bounding box center [755, 604] width 595 height 70
click at [764, 597] on button "NEXT" at bounding box center [755, 604] width 149 height 35
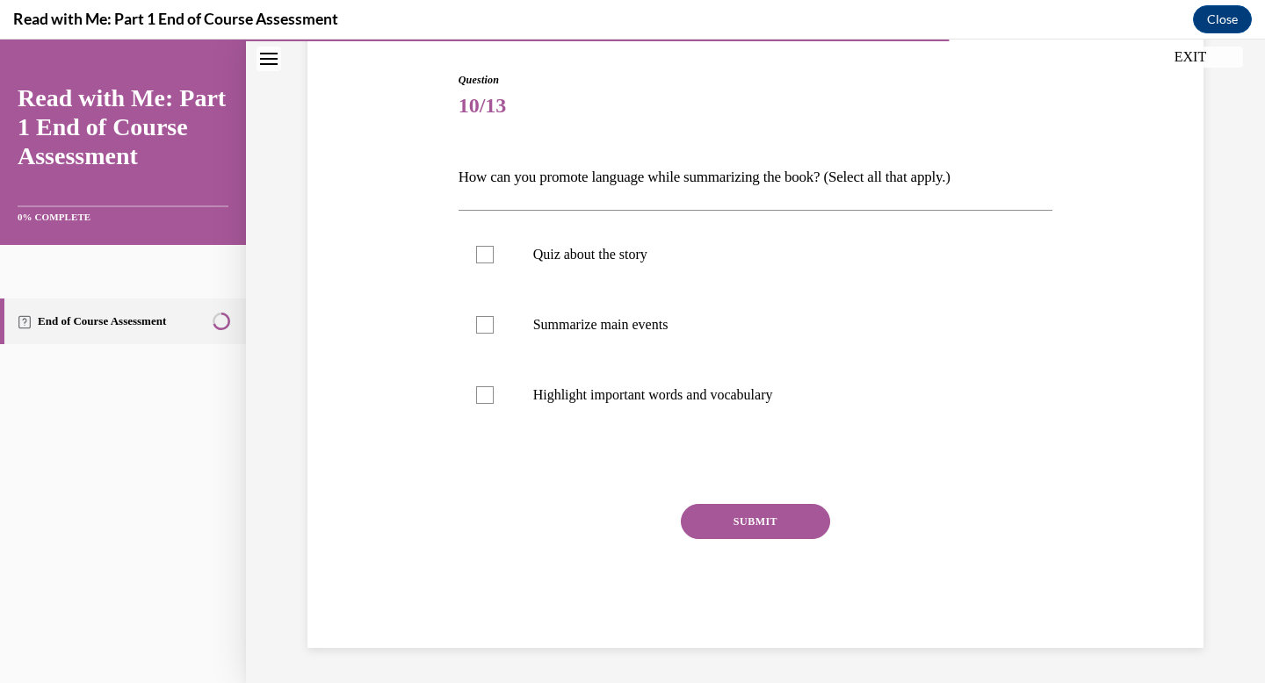
scroll to position [172, 0]
click at [754, 403] on p "Highlight important words and vocabulary" at bounding box center [771, 395] width 476 height 18
click at [494, 403] on input "Highlight important words and vocabulary" at bounding box center [485, 395] width 18 height 18
checkbox input "true"
click at [726, 298] on label "Summarize main events" at bounding box center [755, 325] width 595 height 70
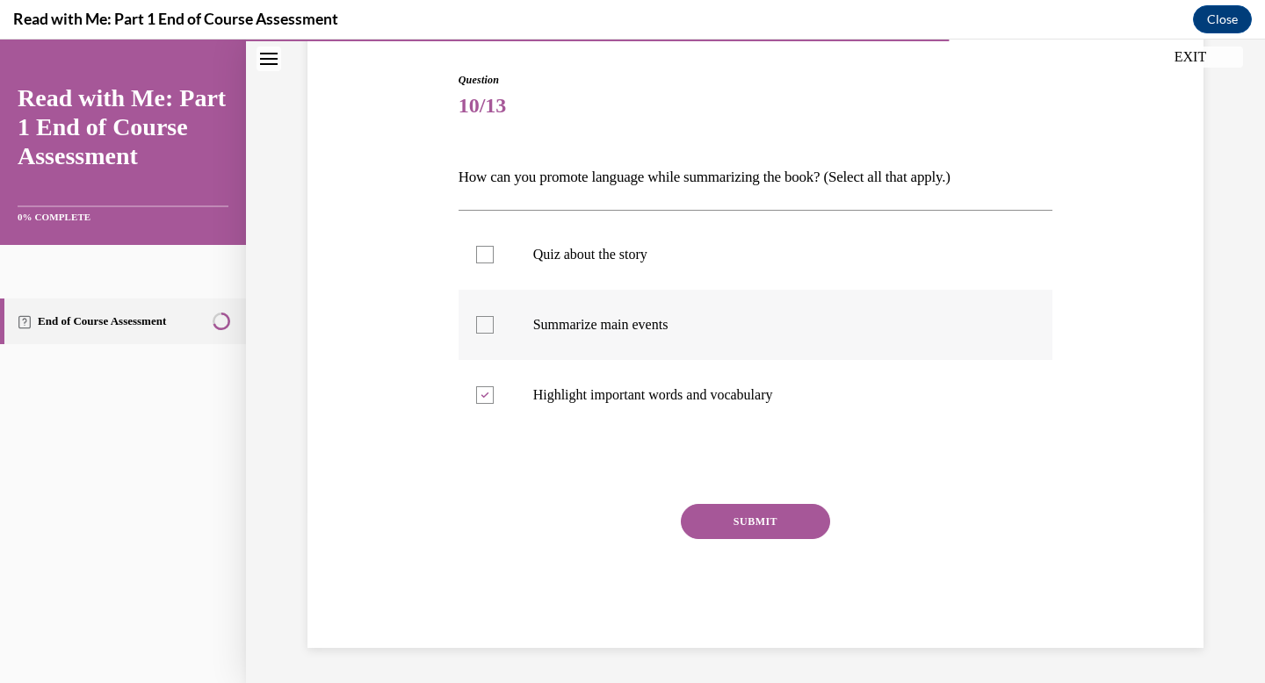
click at [494, 316] on input "Summarize main events" at bounding box center [485, 325] width 18 height 18
checkbox input "true"
click at [758, 535] on button "SUBMIT" at bounding box center [755, 521] width 149 height 35
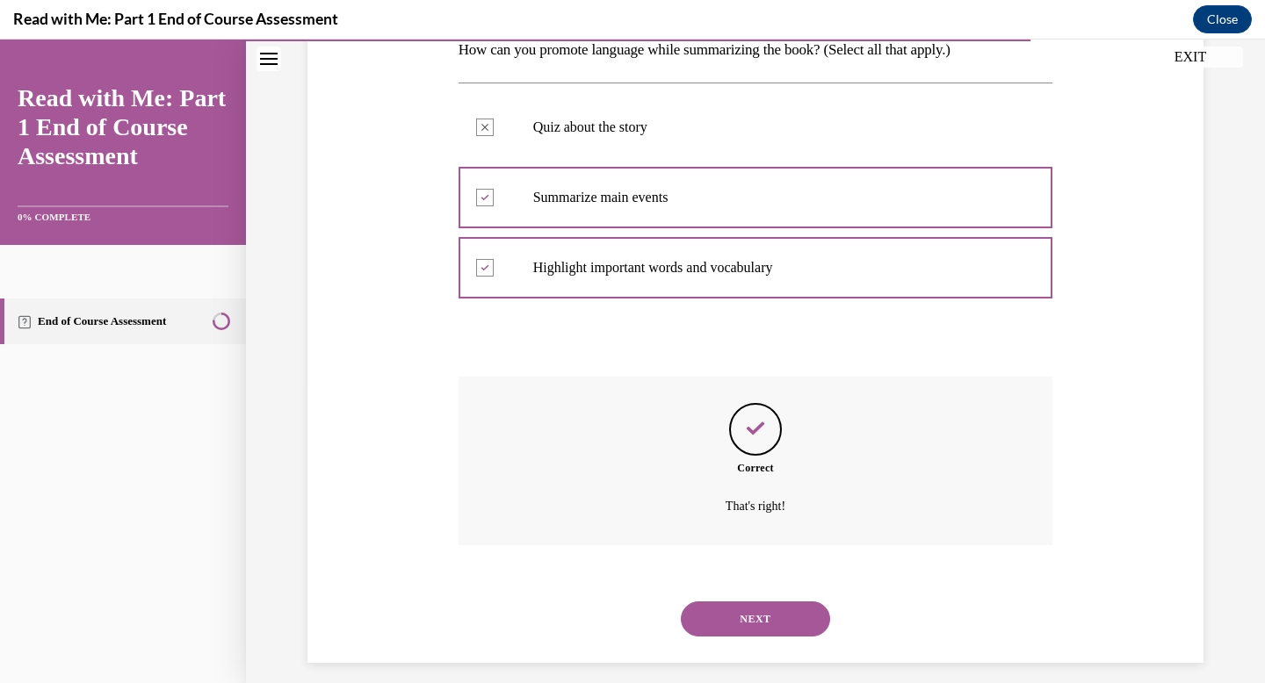
scroll to position [314, 0]
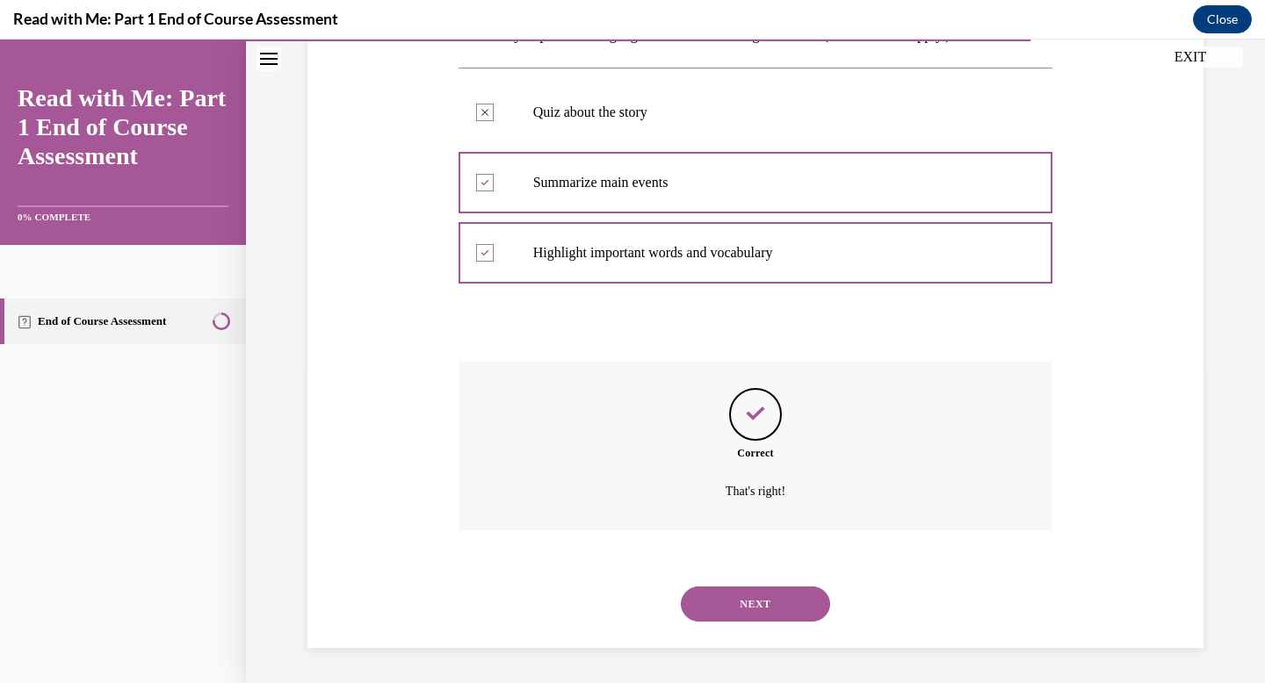
click at [754, 622] on div "NEXT" at bounding box center [755, 604] width 595 height 70
click at [754, 607] on button "NEXT" at bounding box center [755, 604] width 149 height 35
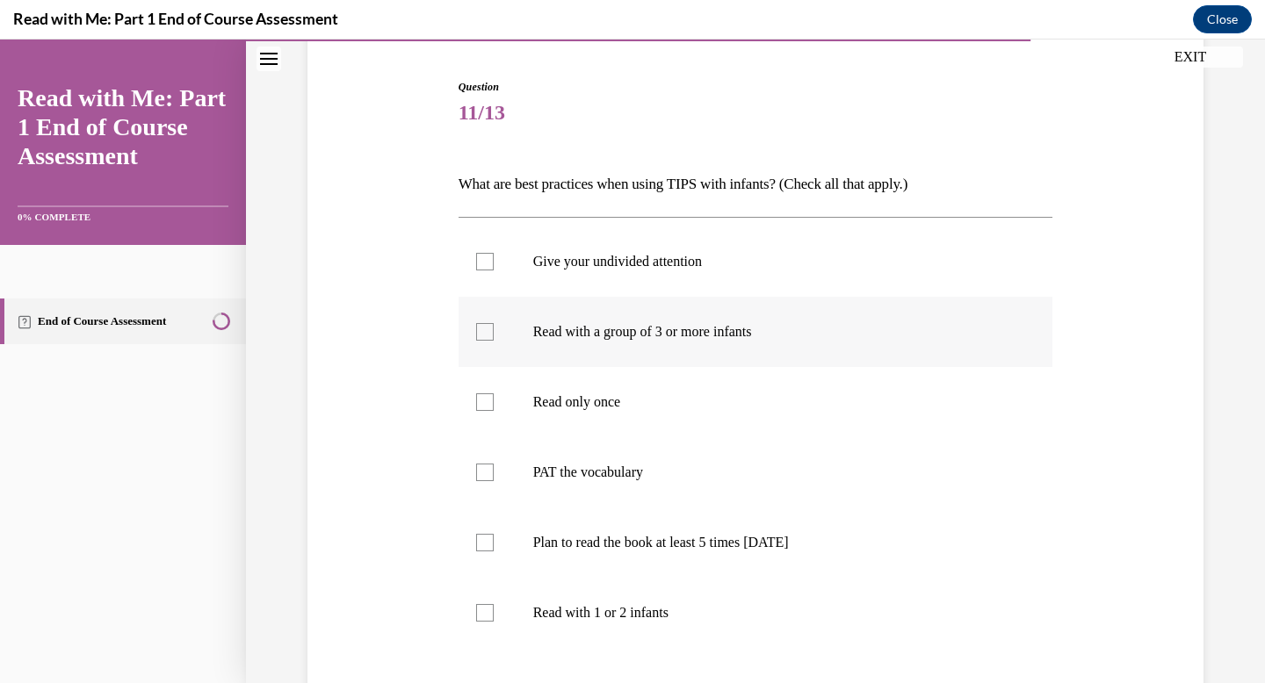
scroll to position [170, 0]
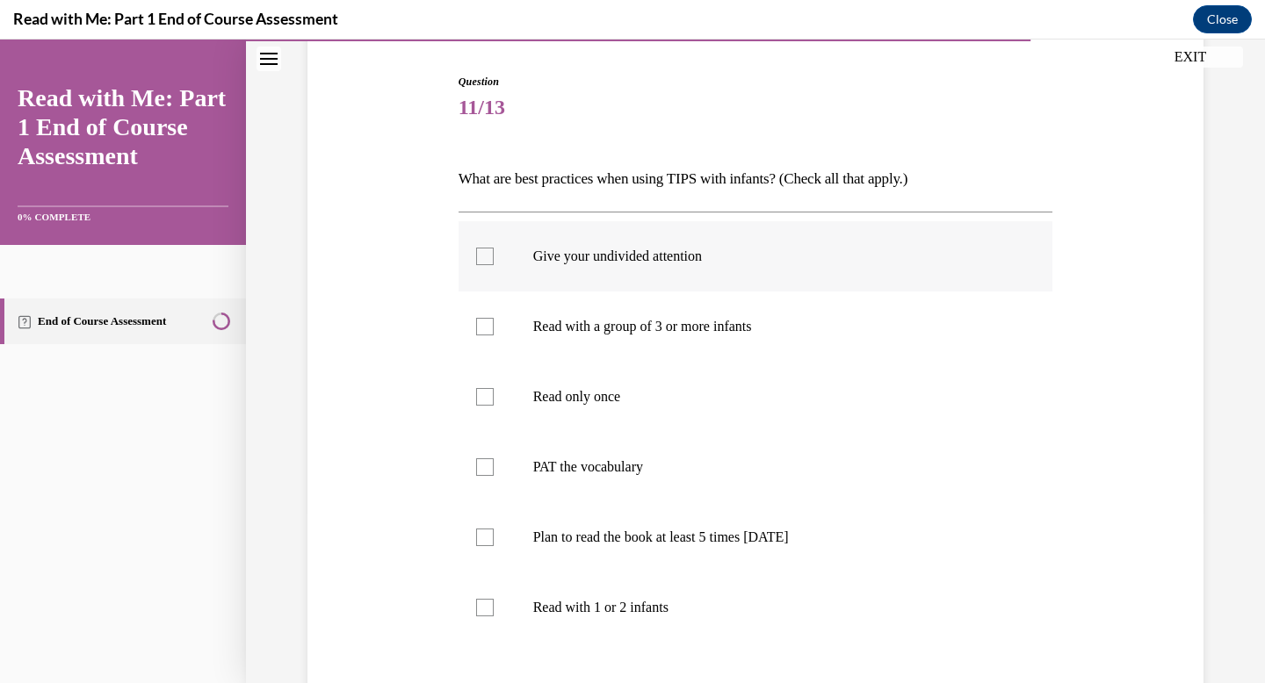
click at [761, 249] on p "Give your undivided attention" at bounding box center [771, 257] width 476 height 18
click at [494, 249] on input "Give your undivided attention" at bounding box center [485, 257] width 18 height 18
checkbox input "true"
click at [761, 342] on label "Read with a group of 3 or more infants" at bounding box center [755, 327] width 595 height 70
click at [494, 335] on input "Read with a group of 3 or more infants" at bounding box center [485, 327] width 18 height 18
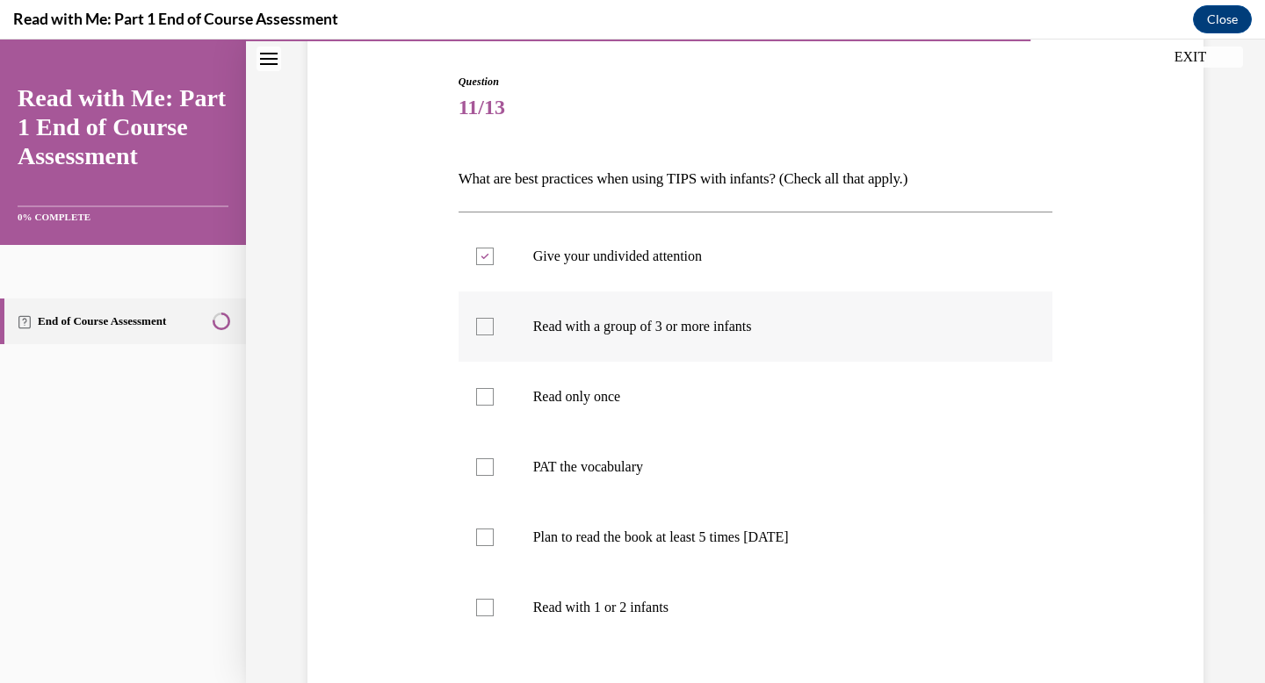
checkbox input "true"
click at [750, 471] on p "PAT the vocabulary" at bounding box center [771, 467] width 476 height 18
click at [494, 471] on input "PAT the vocabulary" at bounding box center [485, 467] width 18 height 18
checkbox input "true"
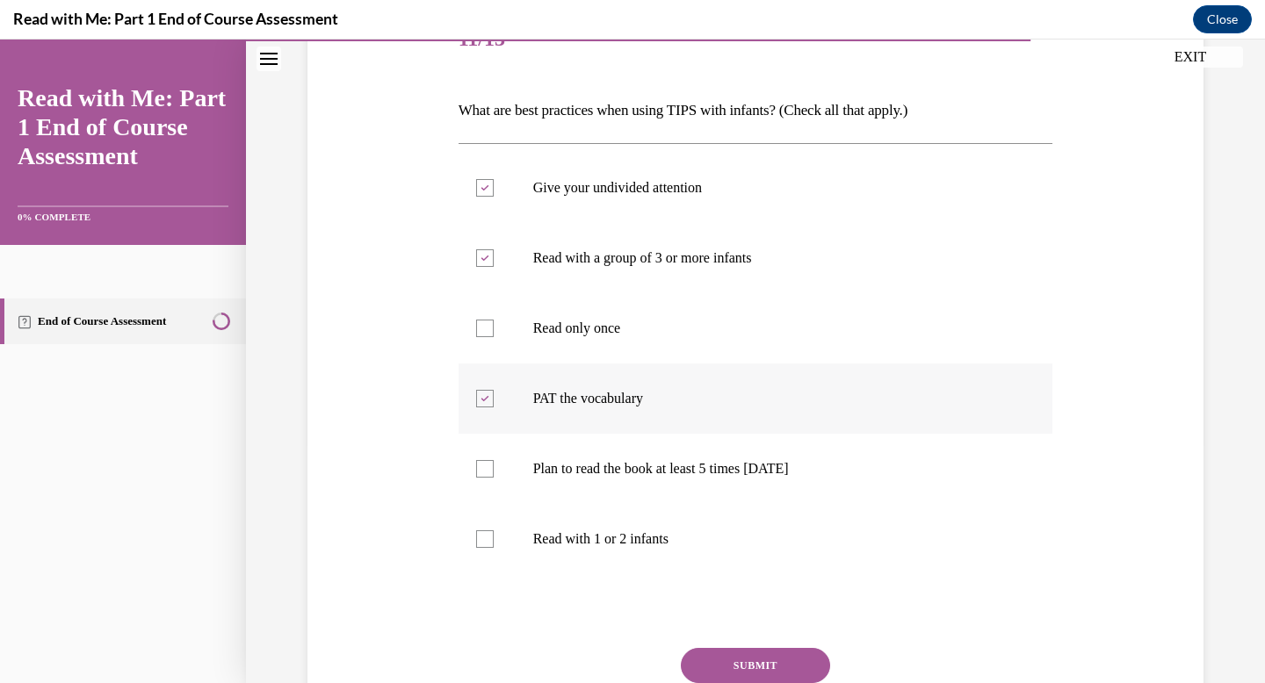
scroll to position [292, 0]
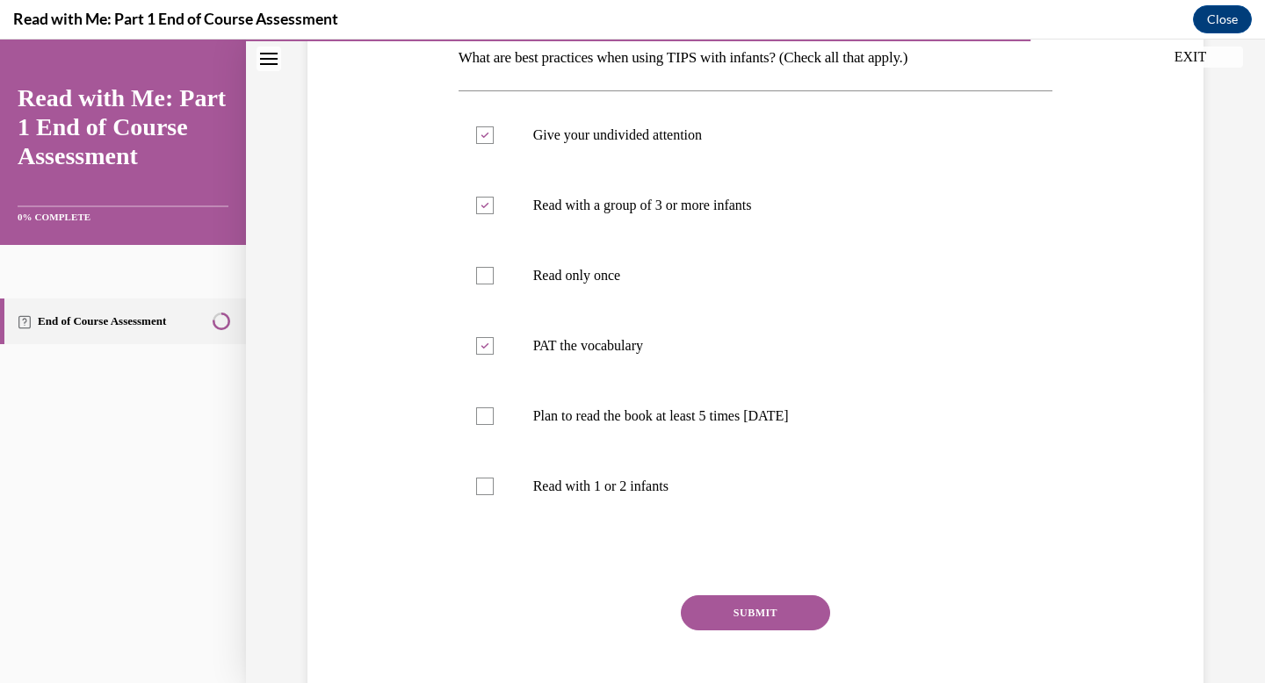
click at [757, 625] on button "SUBMIT" at bounding box center [755, 612] width 149 height 35
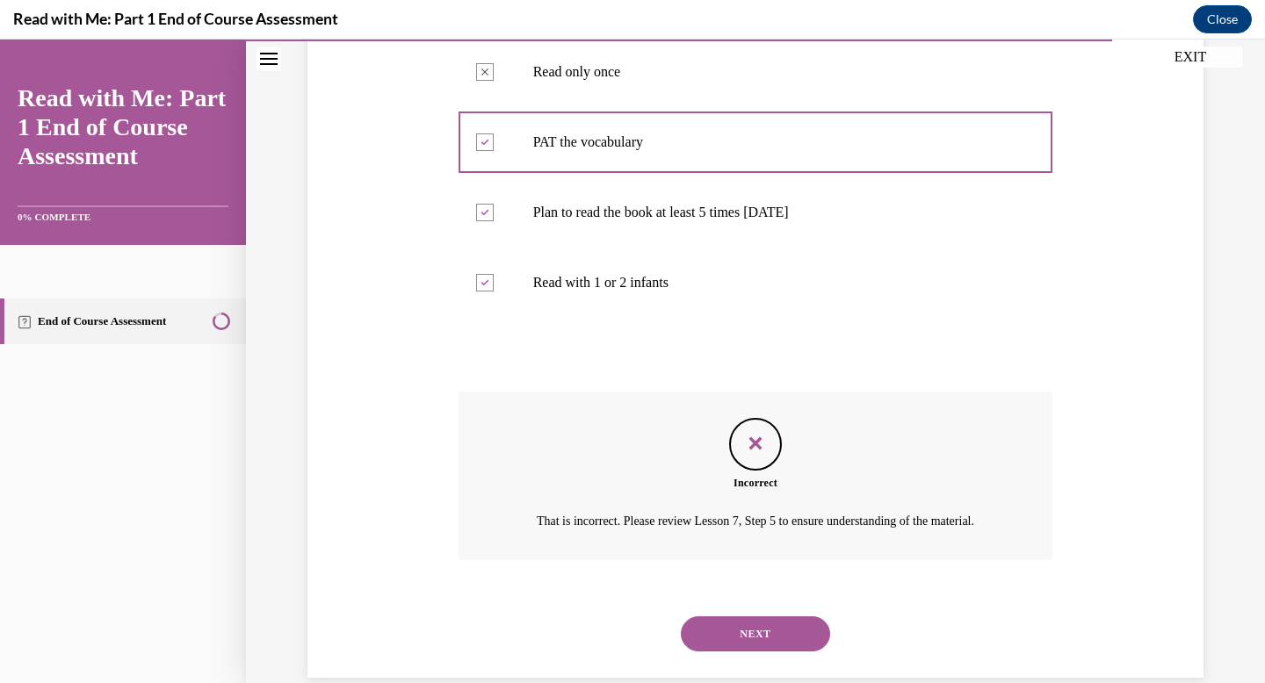
scroll to position [545, 0]
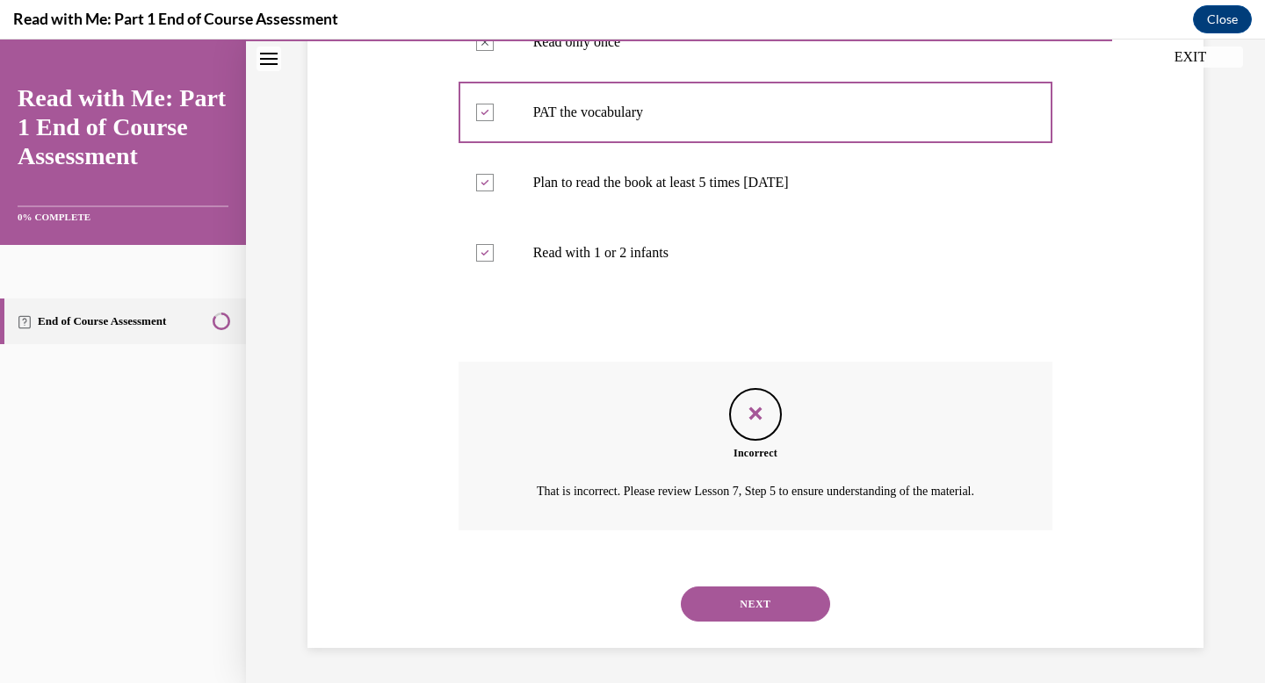
click at [760, 593] on button "NEXT" at bounding box center [755, 604] width 149 height 35
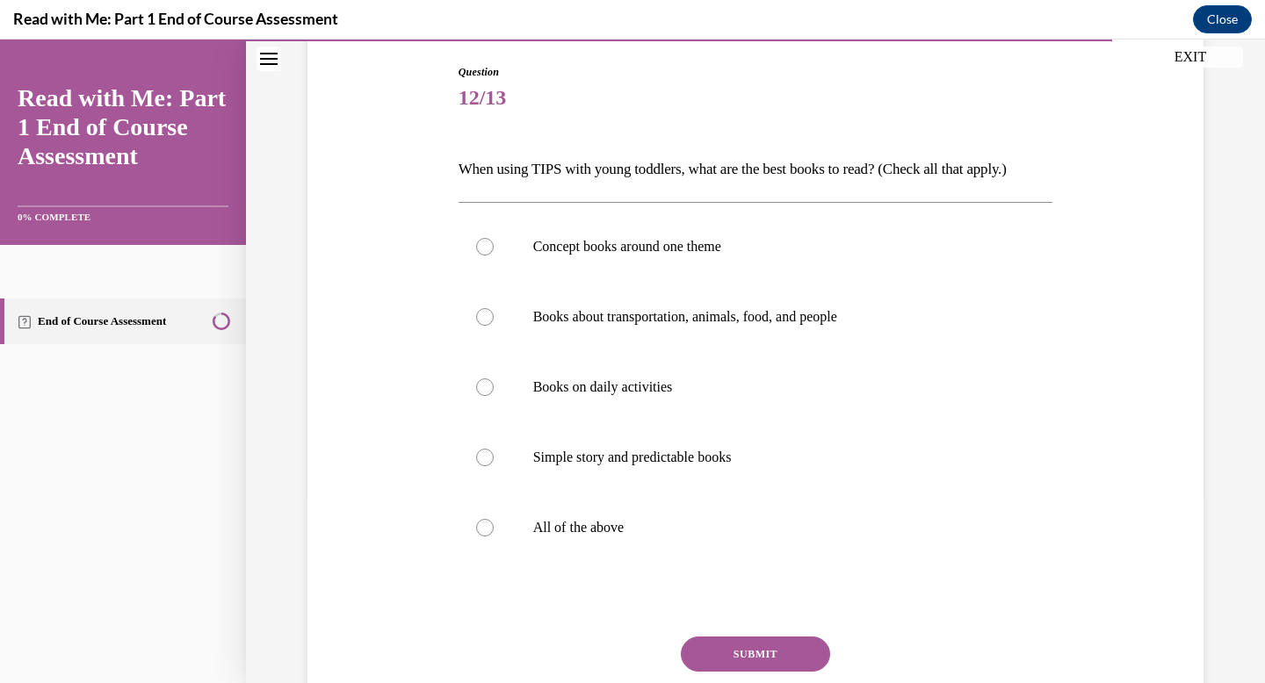
scroll to position [191, 0]
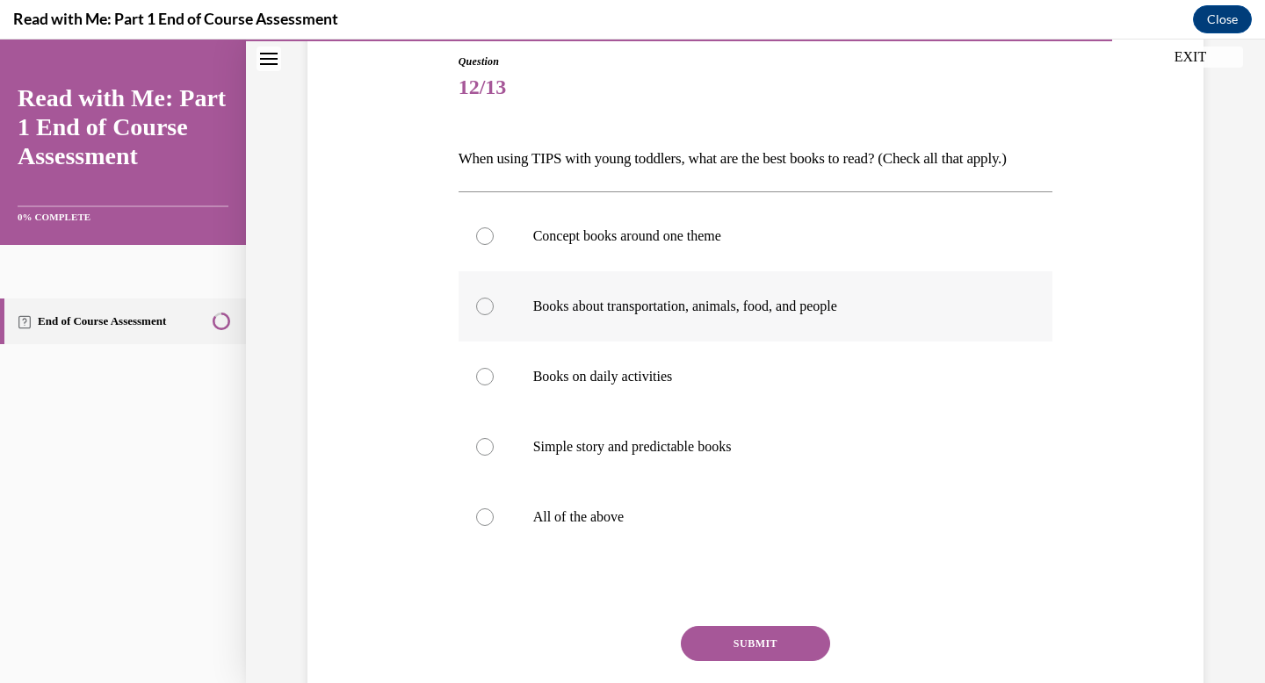
click at [752, 304] on p "Books about transportation, animals, food, and people" at bounding box center [771, 307] width 476 height 18
click at [494, 304] on input "Books about transportation, animals, food, and people" at bounding box center [485, 307] width 18 height 18
radio input "true"
click at [718, 522] on p "All of the above" at bounding box center [771, 518] width 476 height 18
click at [494, 522] on input "All of the above" at bounding box center [485, 518] width 18 height 18
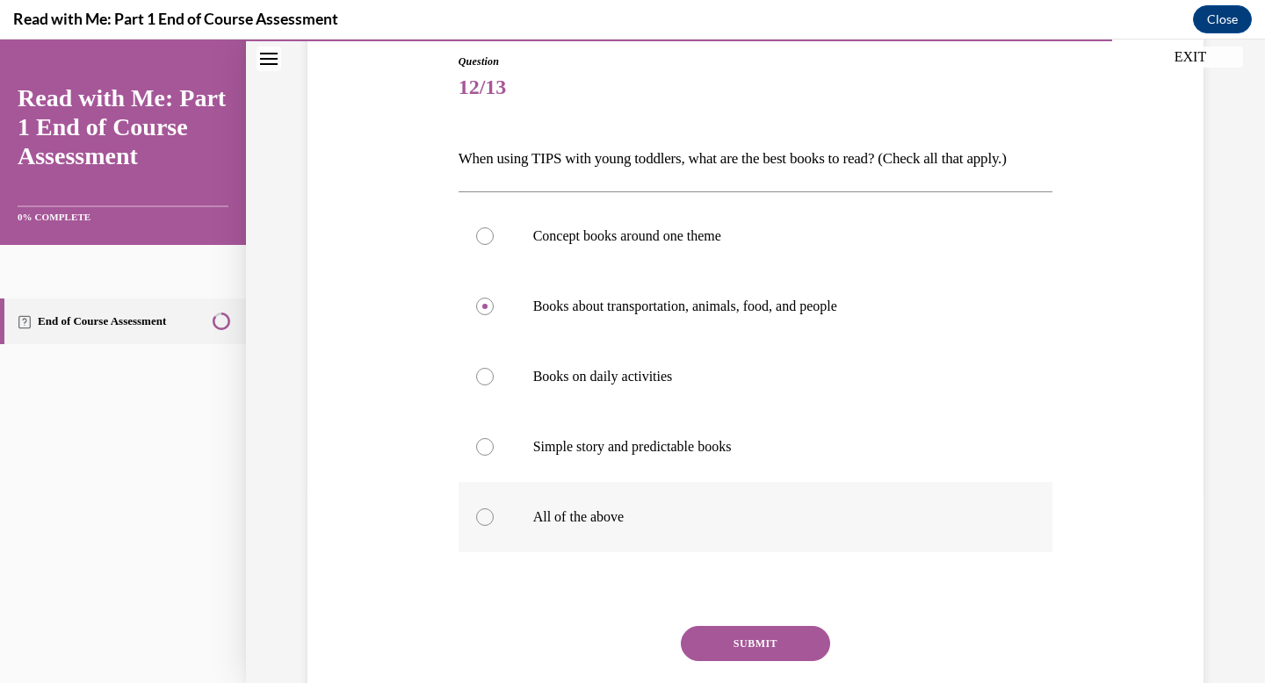
radio input "true"
click at [742, 638] on button "SUBMIT" at bounding box center [755, 643] width 149 height 35
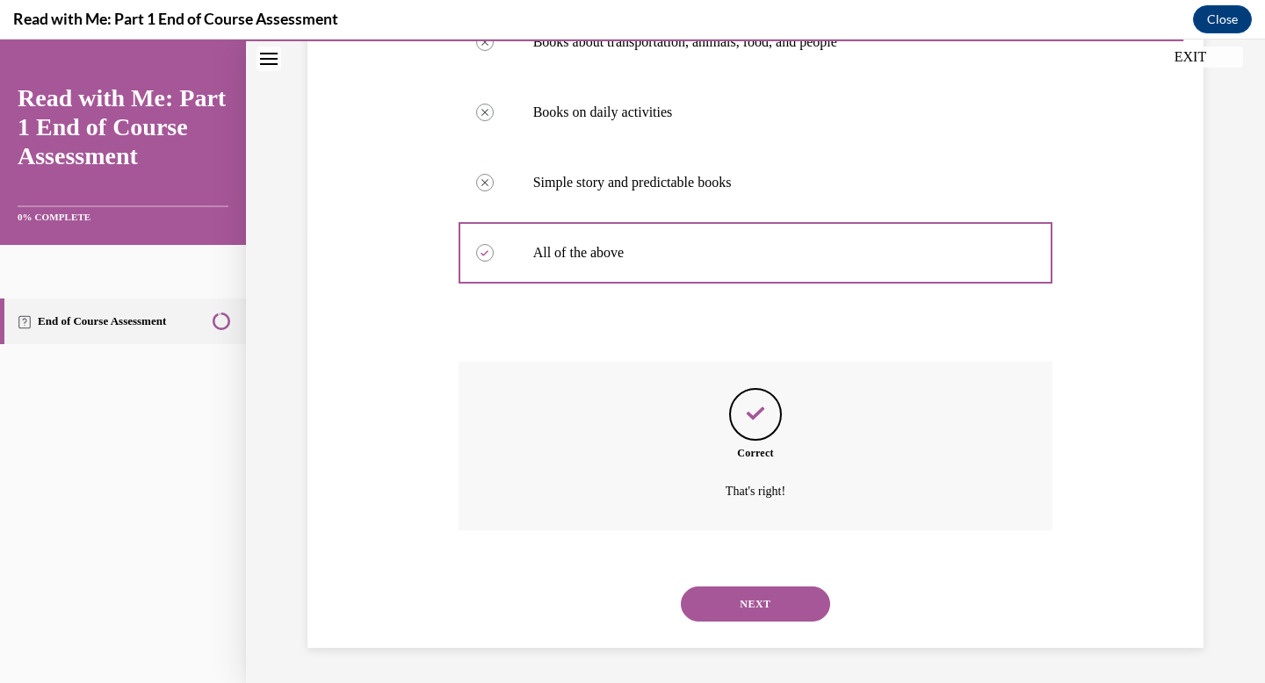
click at [740, 615] on button "NEXT" at bounding box center [755, 604] width 149 height 35
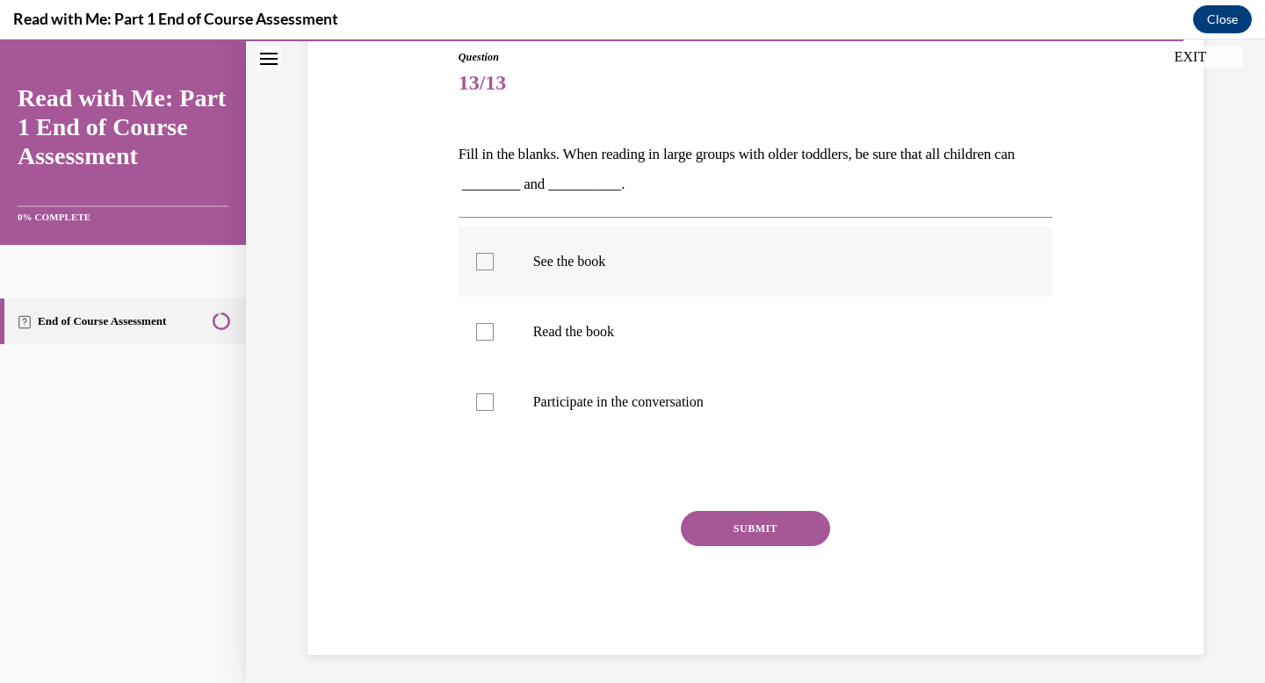
click at [726, 274] on label "See the book" at bounding box center [755, 262] width 595 height 70
click at [494, 271] on input "See the book" at bounding box center [485, 262] width 18 height 18
checkbox input "true"
click at [722, 340] on label "Read the book" at bounding box center [755, 332] width 595 height 70
click at [494, 340] on input "Read the book" at bounding box center [485, 332] width 18 height 18
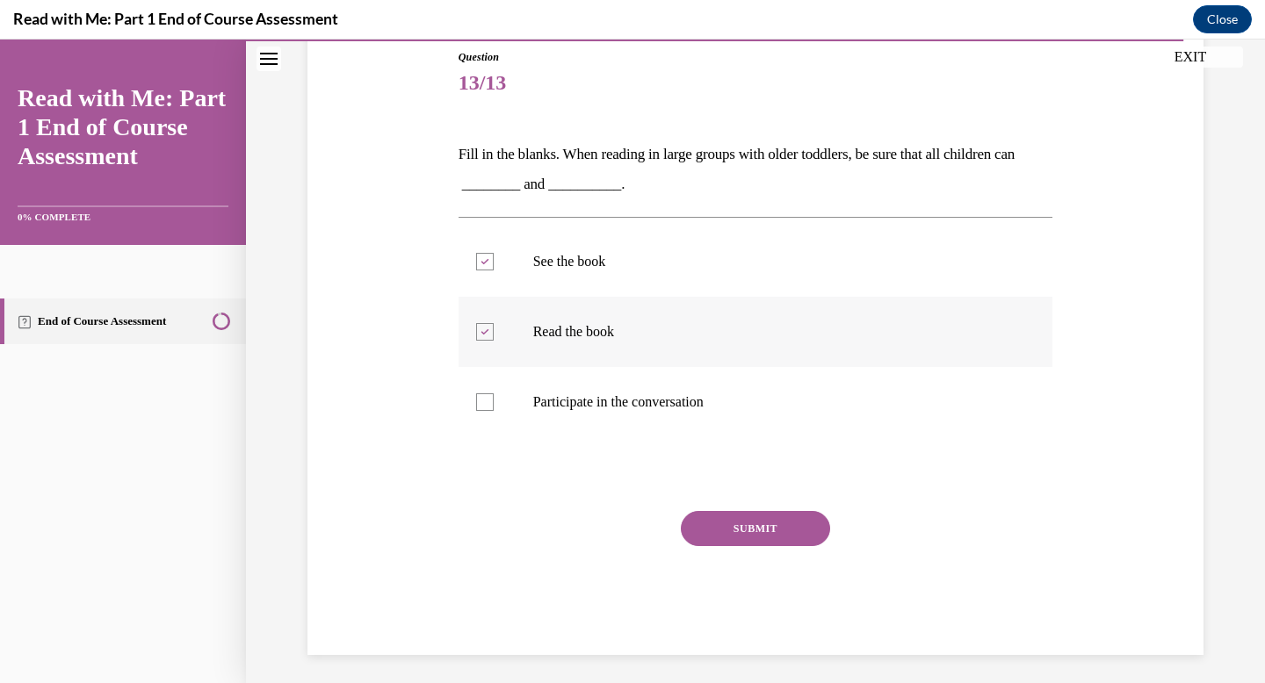
click at [707, 327] on p "Read the book" at bounding box center [771, 332] width 476 height 18
click at [494, 327] on input "Read the book" at bounding box center [485, 332] width 18 height 18
checkbox input "false"
click at [707, 400] on p "Participate in the conversation" at bounding box center [771, 402] width 476 height 18
click at [494, 400] on input "Participate in the conversation" at bounding box center [485, 402] width 18 height 18
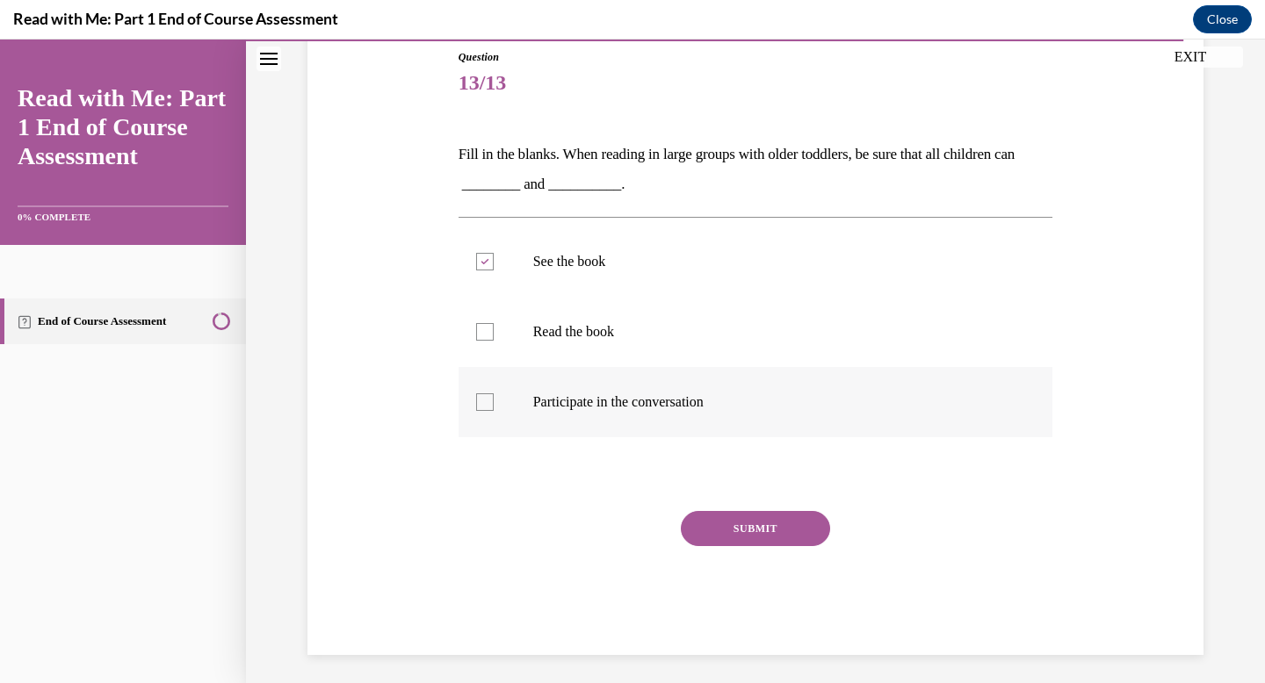
checkbox input "true"
click at [718, 523] on button "SUBMIT" at bounding box center [755, 528] width 149 height 35
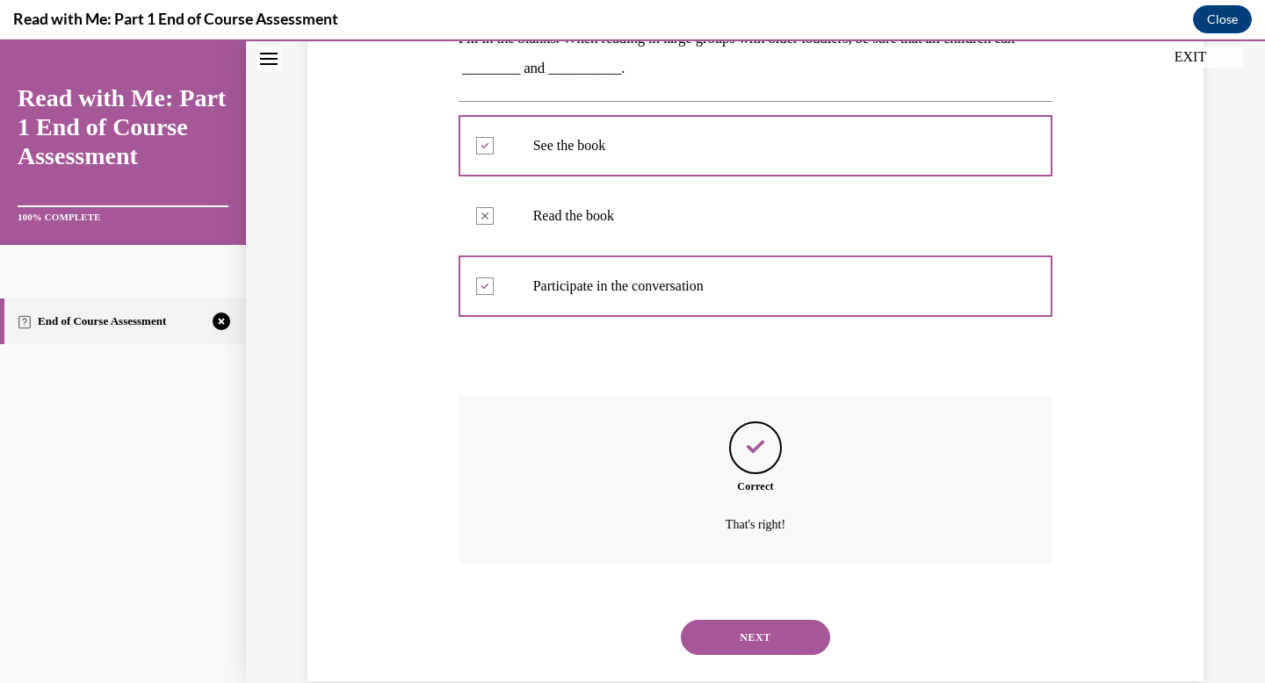
scroll to position [344, 0]
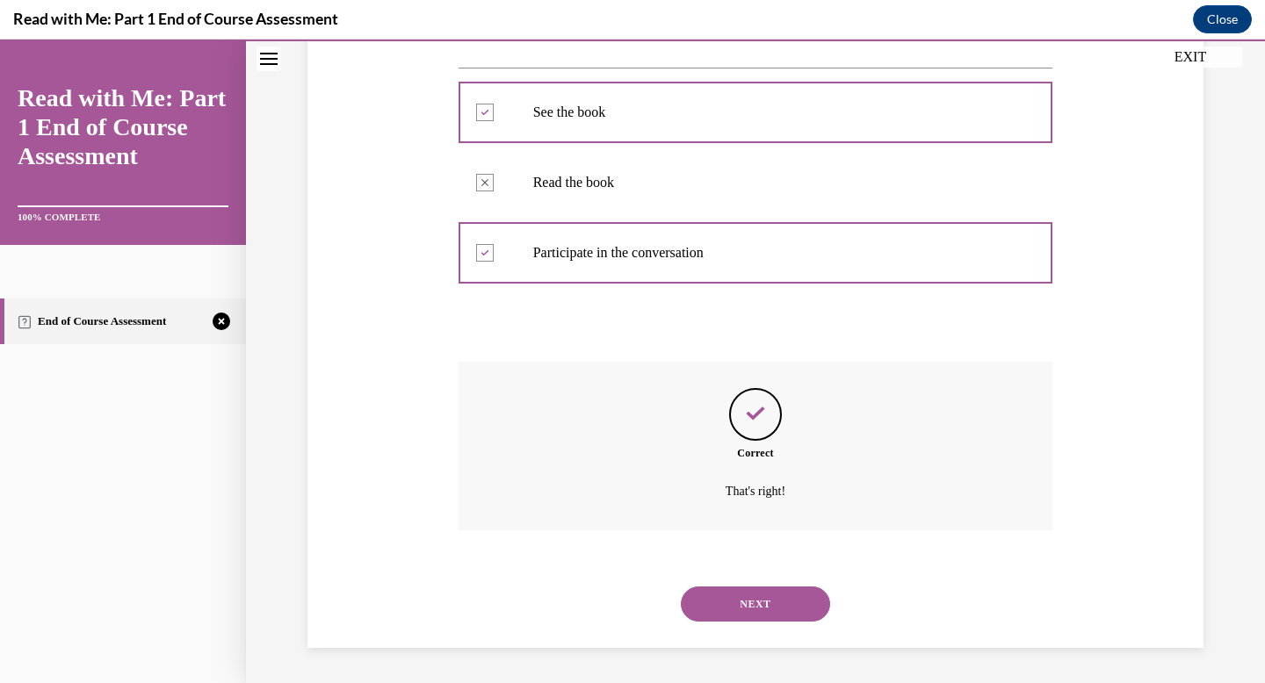
click at [742, 595] on button "NEXT" at bounding box center [755, 604] width 149 height 35
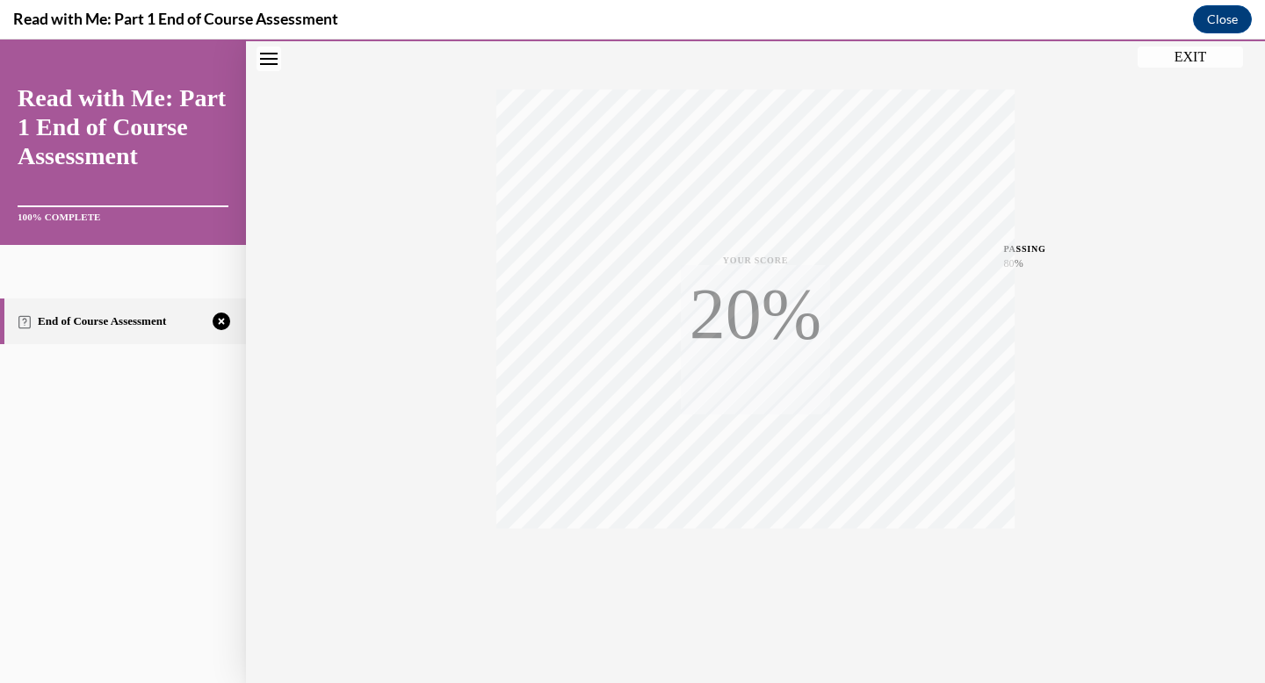
scroll to position [256, 0]
click at [765, 580] on icon "button" at bounding box center [756, 575] width 62 height 19
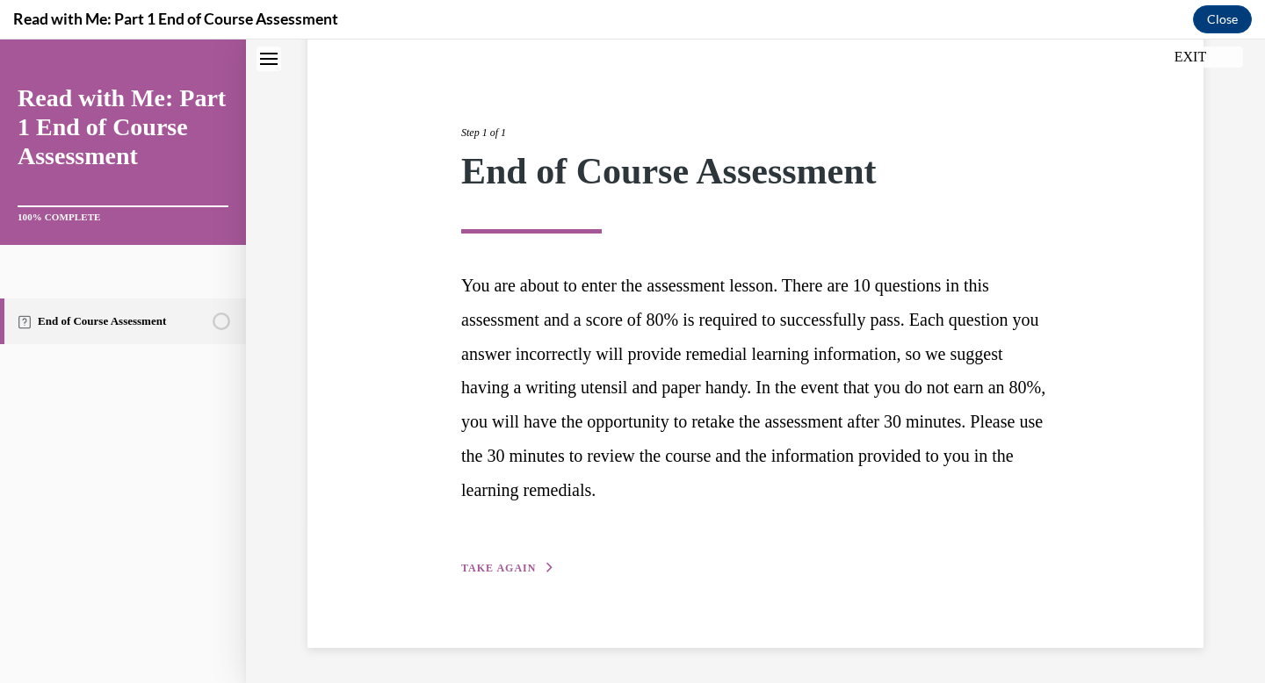
scroll to position [159, 0]
click at [542, 561] on button "TAKE AGAIN" at bounding box center [508, 569] width 94 height 16
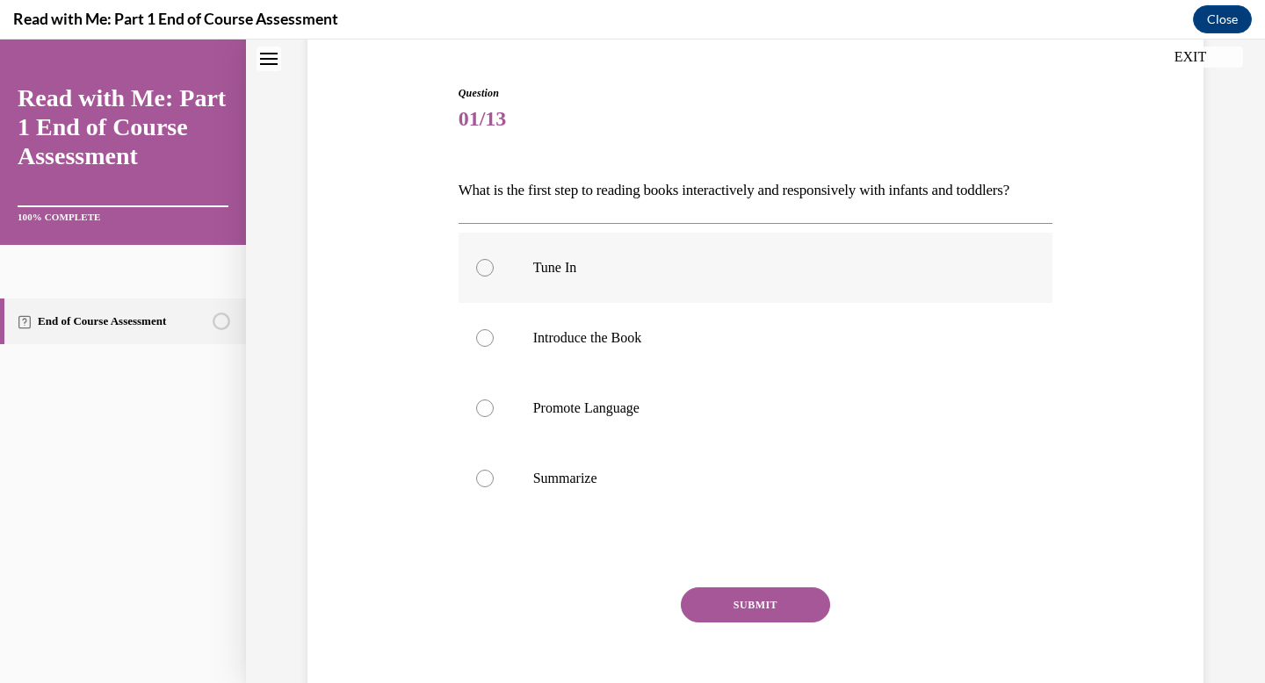
click at [642, 277] on p "Tune In" at bounding box center [771, 268] width 476 height 18
click at [494, 277] on input "Tune In" at bounding box center [485, 268] width 18 height 18
radio input "true"
click at [726, 623] on button "SUBMIT" at bounding box center [755, 605] width 149 height 35
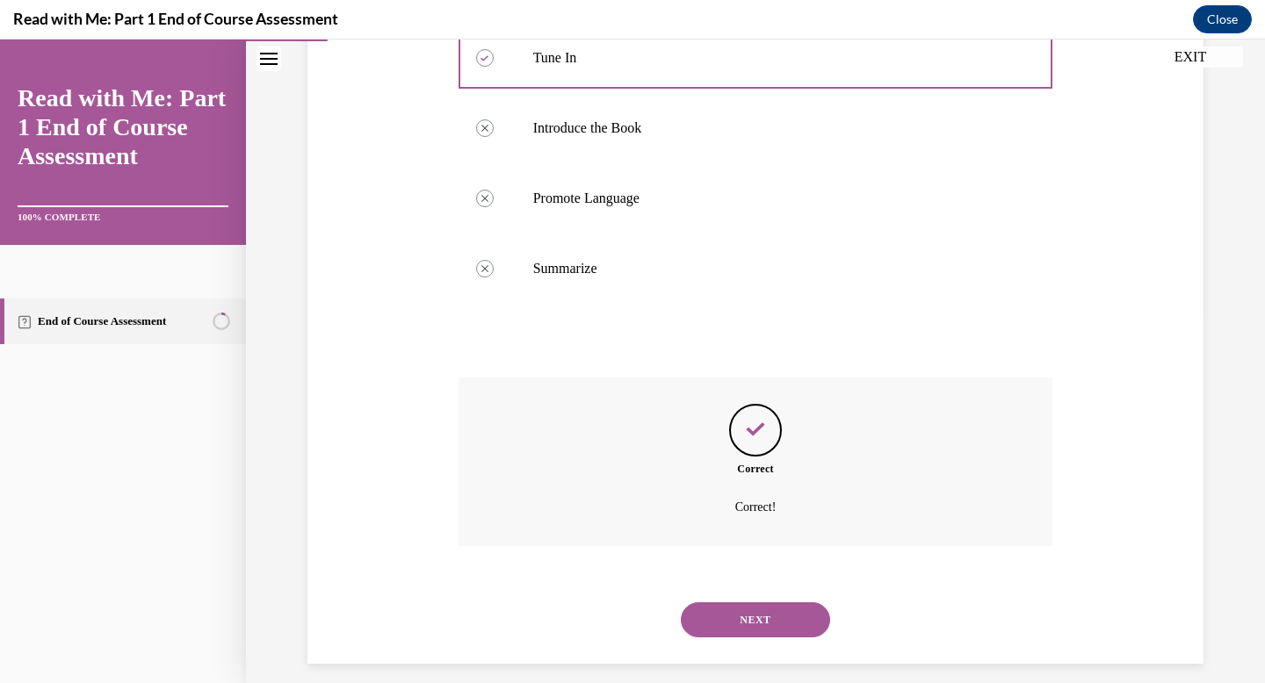
scroll to position [415, 0]
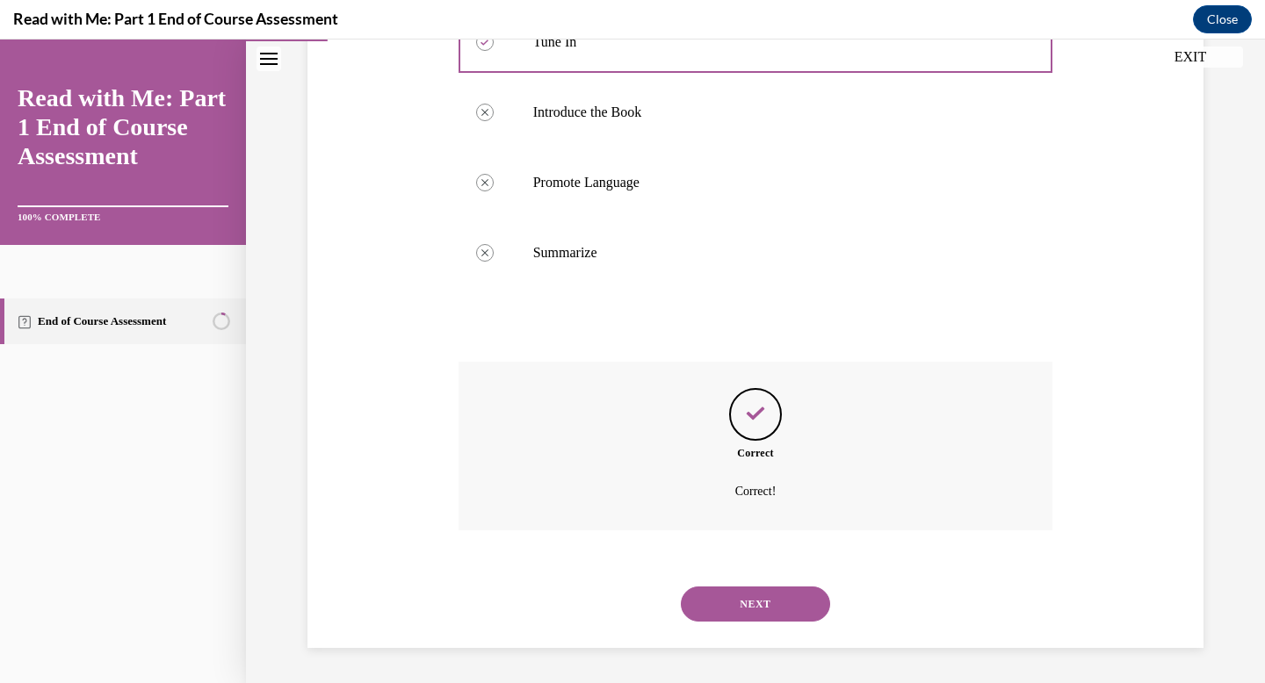
click at [731, 597] on button "NEXT" at bounding box center [755, 604] width 149 height 35
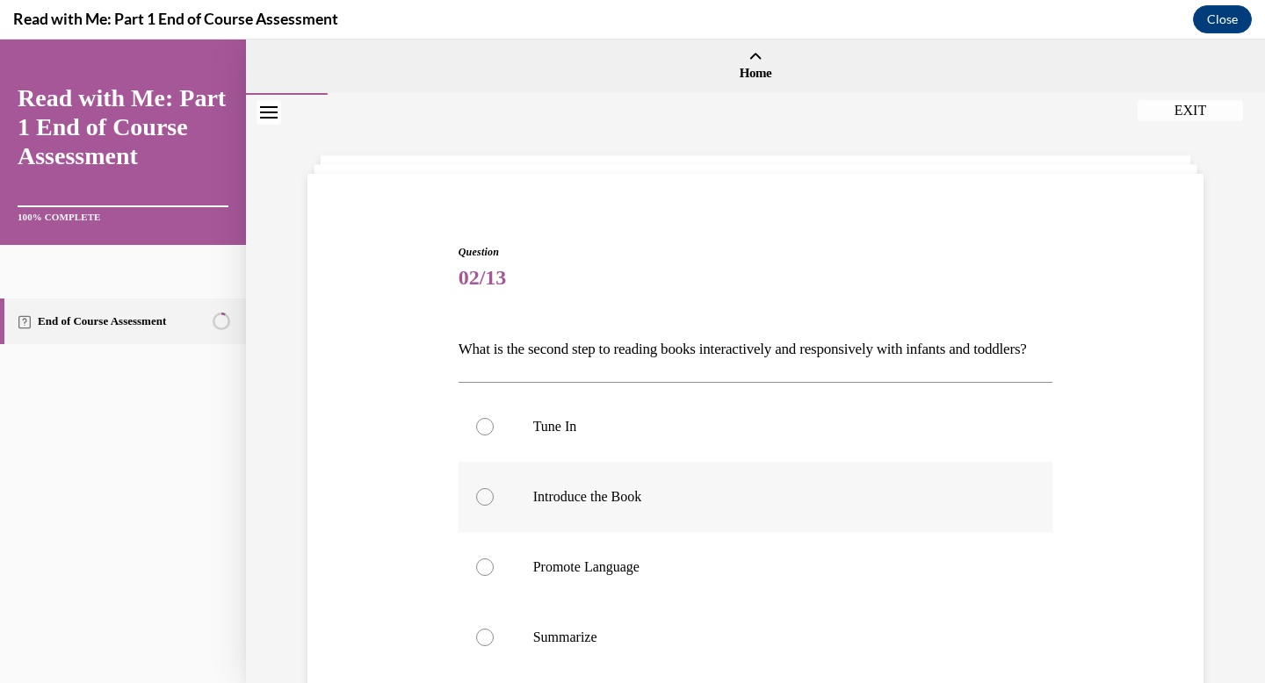
click at [698, 506] on p "Introduce the Book" at bounding box center [771, 497] width 476 height 18
click at [494, 506] on input "Introduce the Book" at bounding box center [485, 497] width 18 height 18
radio input "true"
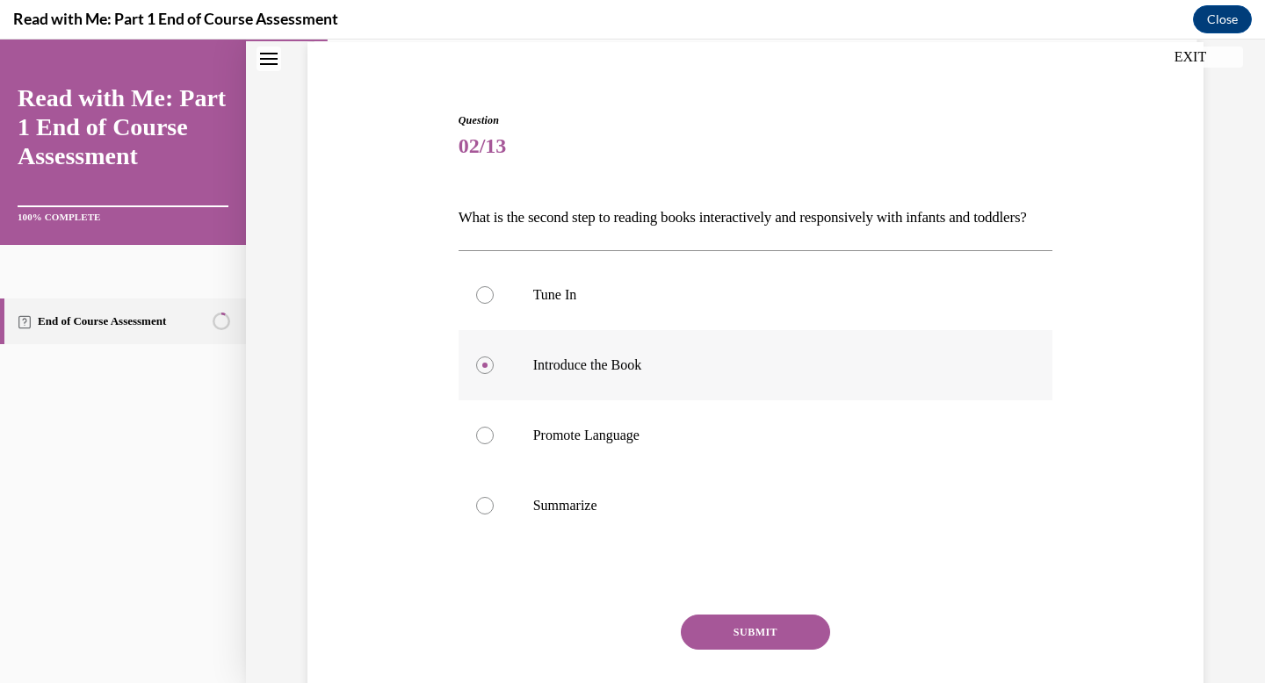
scroll to position [177, 0]
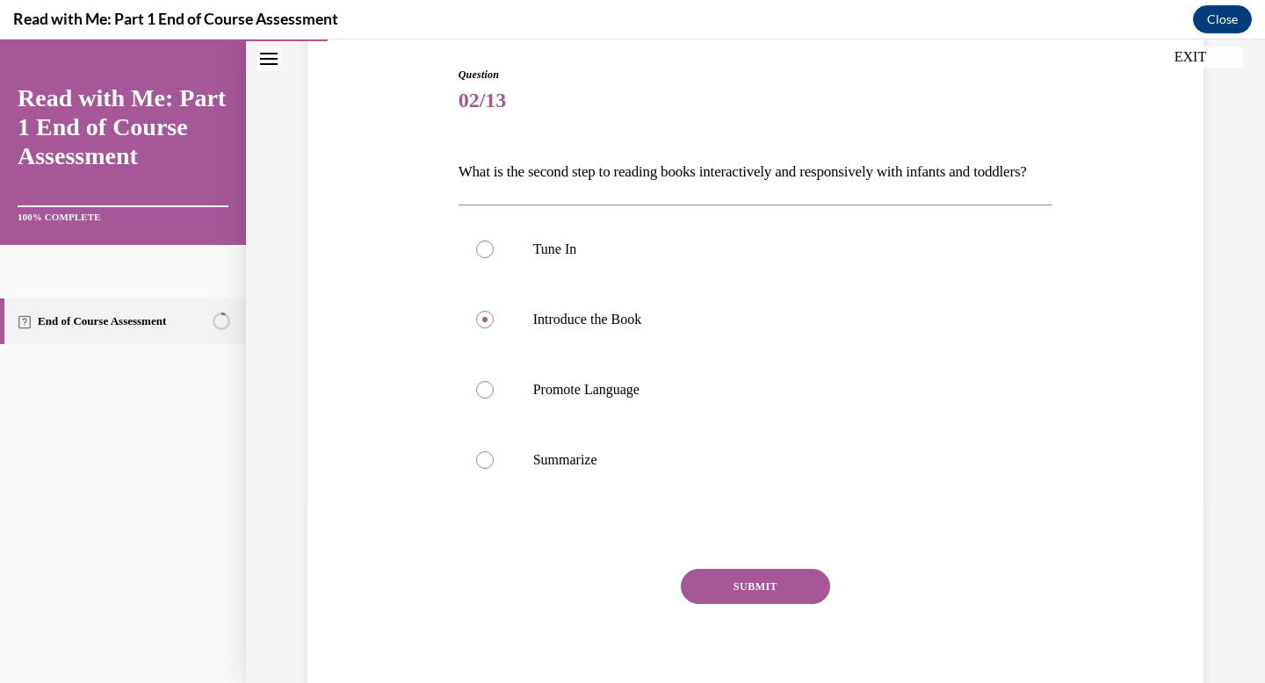
click at [751, 604] on button "SUBMIT" at bounding box center [755, 586] width 149 height 35
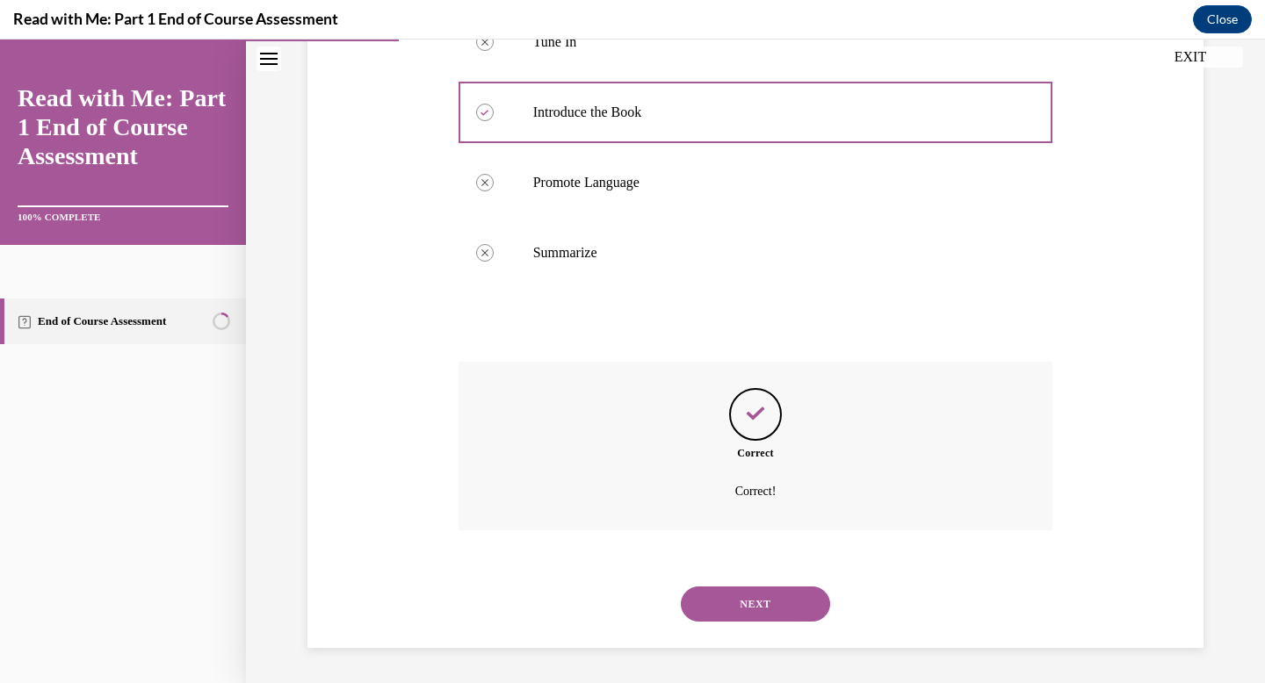
scroll to position [415, 0]
click at [740, 593] on button "NEXT" at bounding box center [755, 604] width 149 height 35
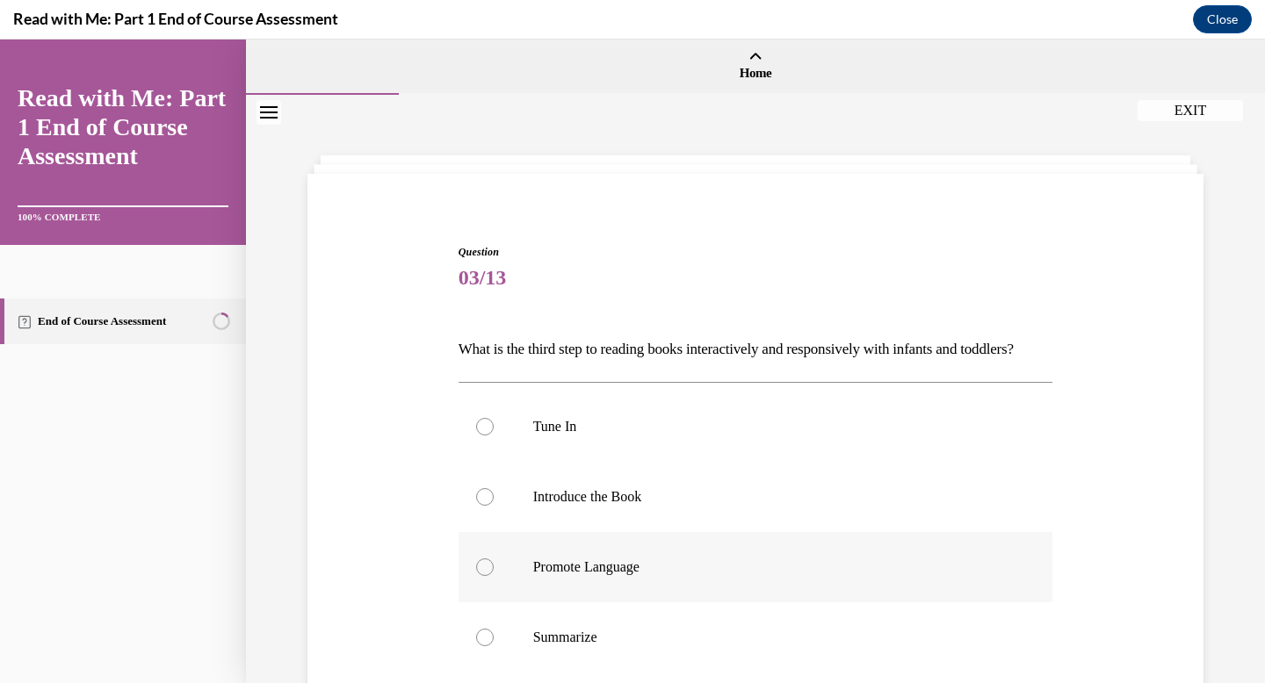
click at [717, 574] on label "Promote Language" at bounding box center [755, 567] width 595 height 70
click at [494, 574] on input "Promote Language" at bounding box center [485, 568] width 18 height 18
radio input "true"
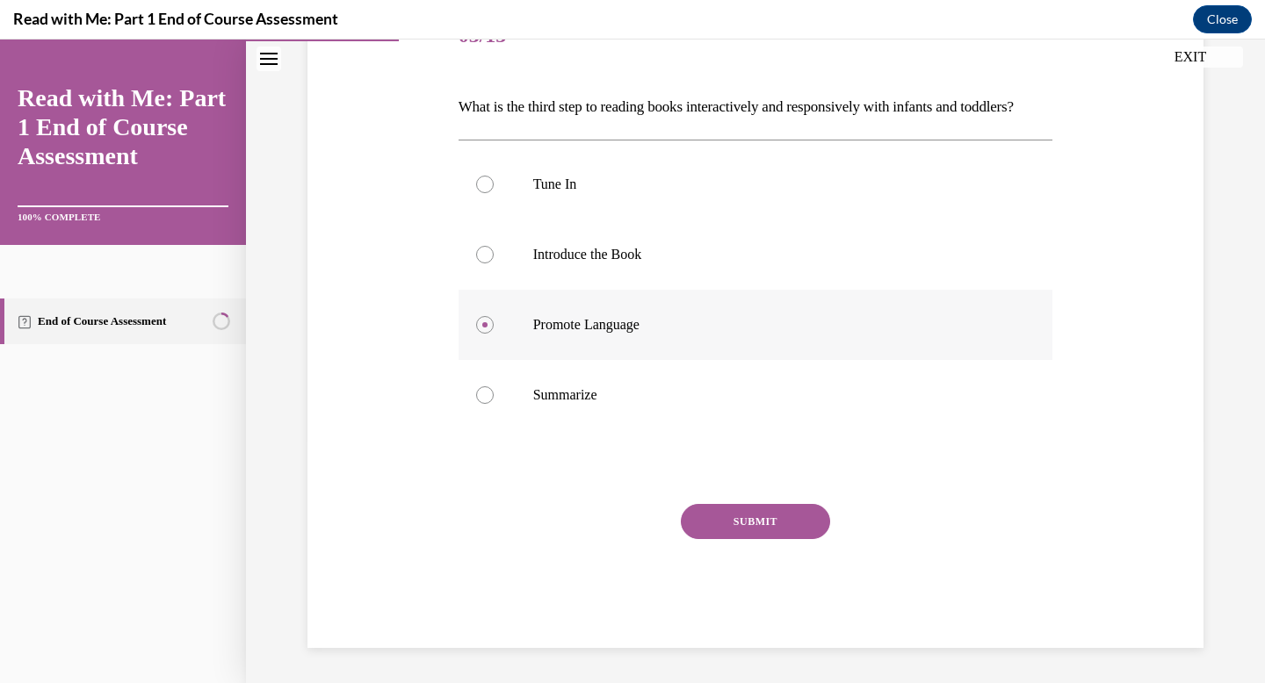
scroll to position [272, 0]
click at [726, 521] on button "SUBMIT" at bounding box center [755, 521] width 149 height 35
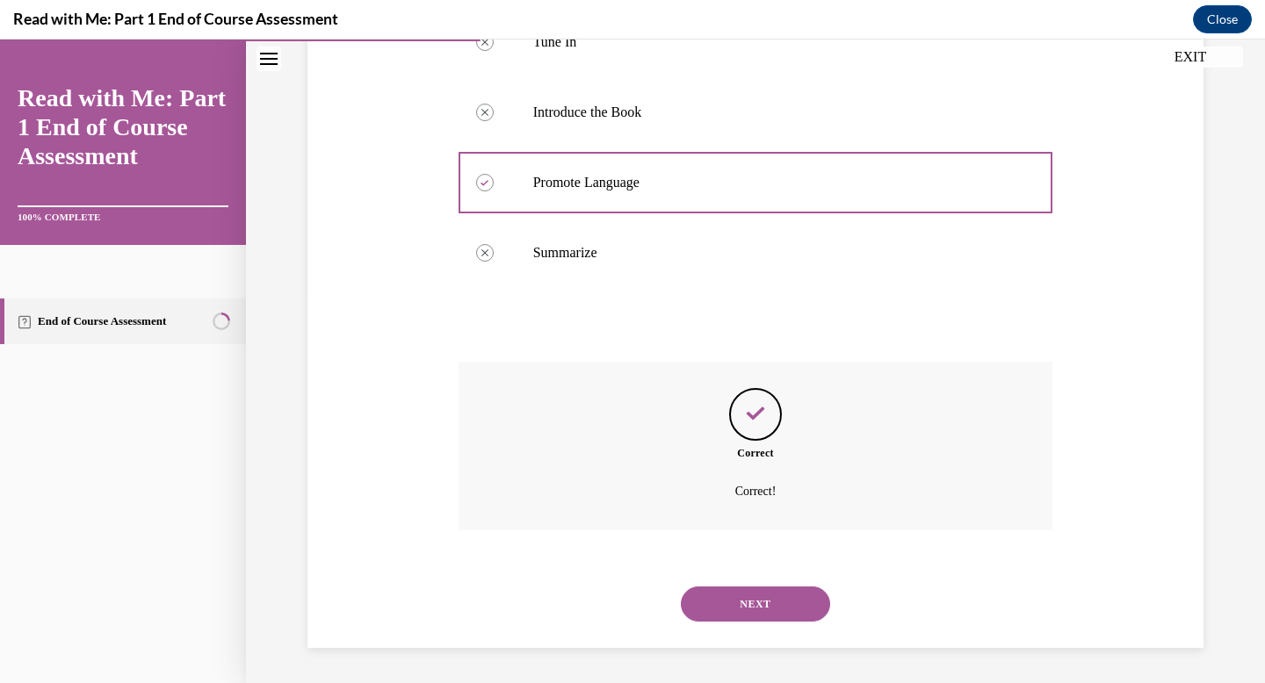
scroll to position [415, 0]
click at [729, 611] on button "NEXT" at bounding box center [755, 604] width 149 height 35
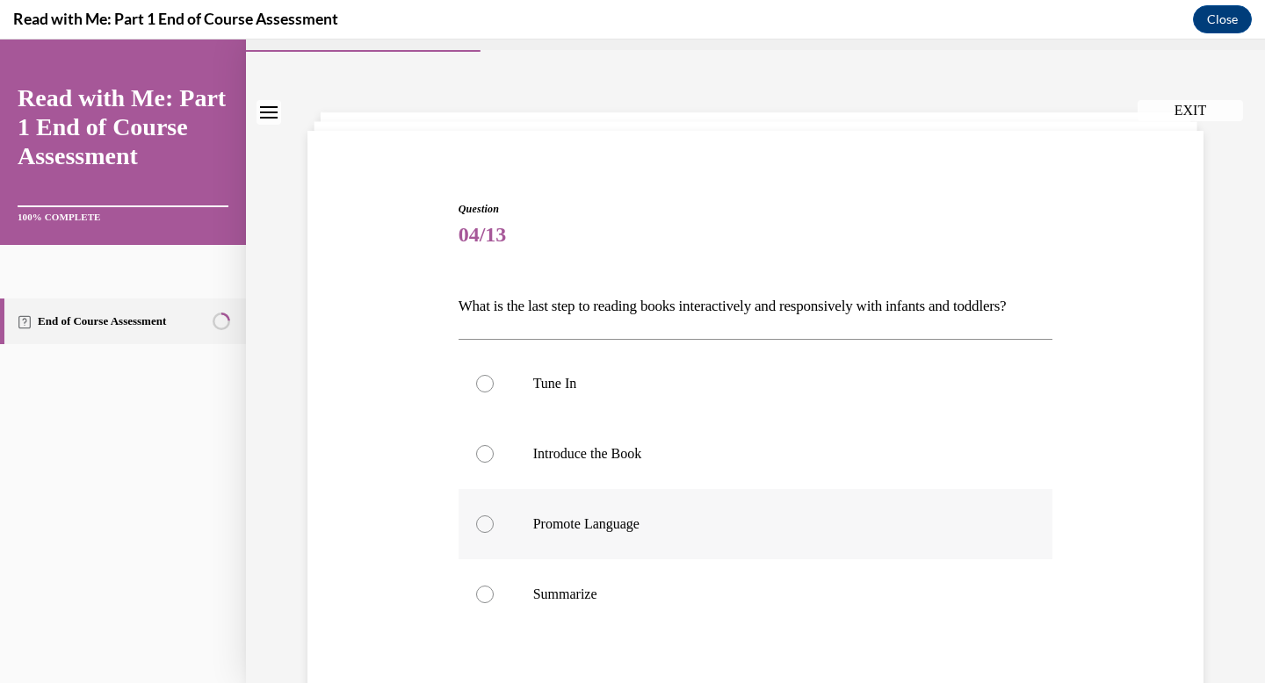
scroll to position [0, 0]
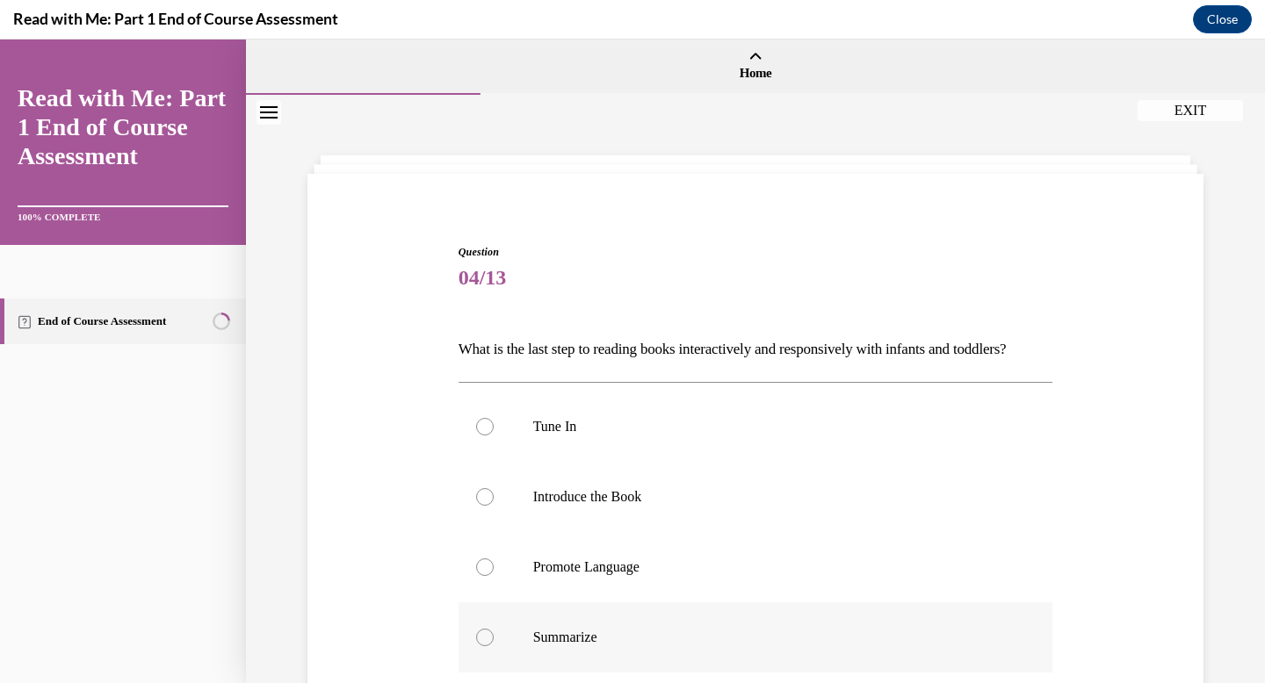
click at [704, 658] on label "Summarize" at bounding box center [755, 637] width 595 height 70
click at [494, 646] on input "Summarize" at bounding box center [485, 638] width 18 height 18
radio input "true"
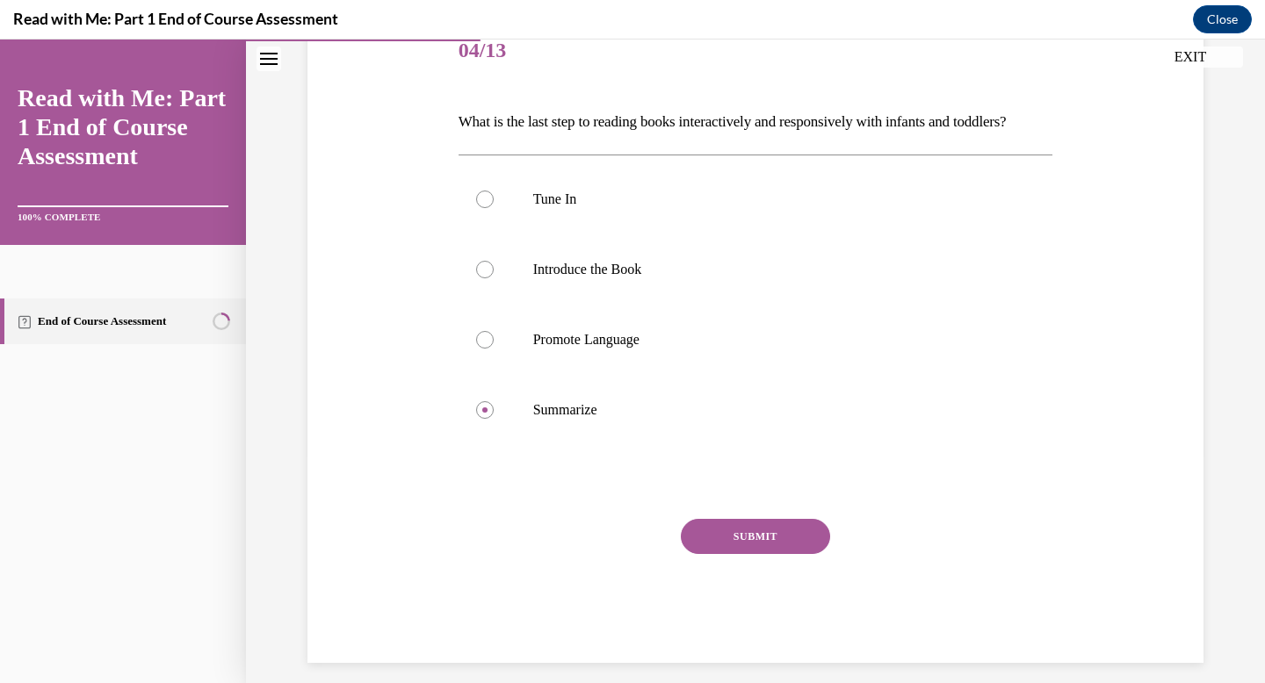
click at [731, 554] on button "SUBMIT" at bounding box center [755, 536] width 149 height 35
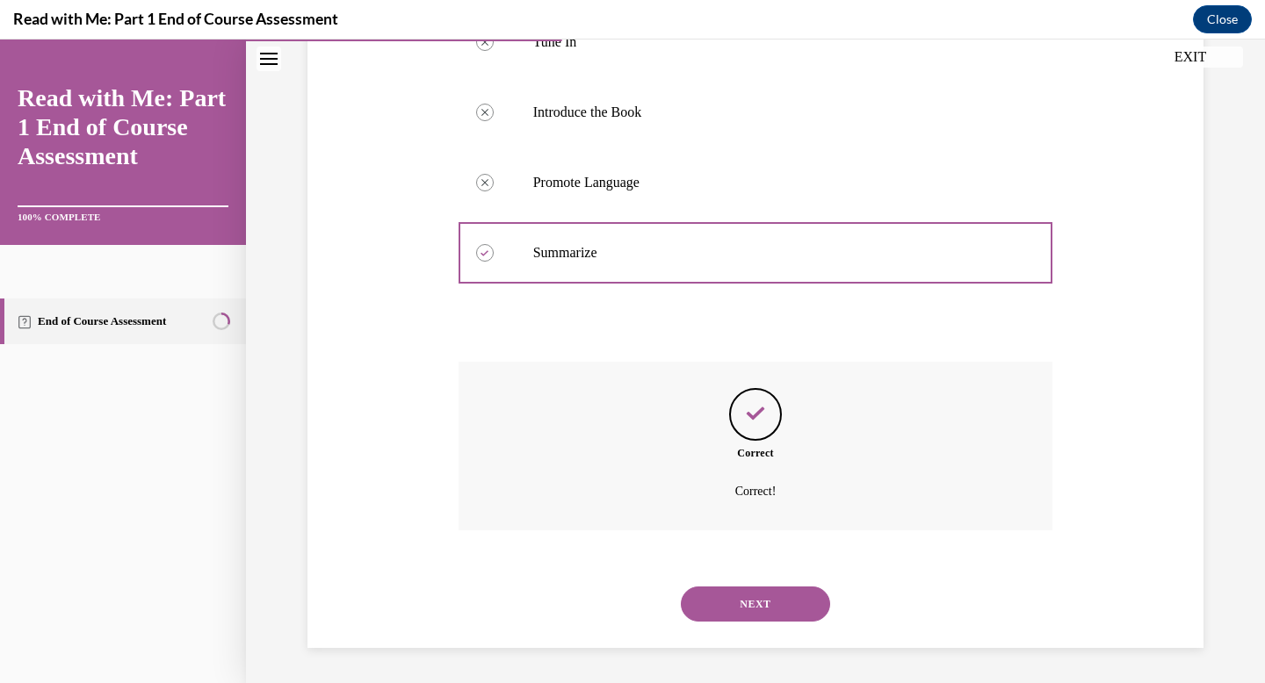
click at [737, 608] on button "NEXT" at bounding box center [755, 604] width 149 height 35
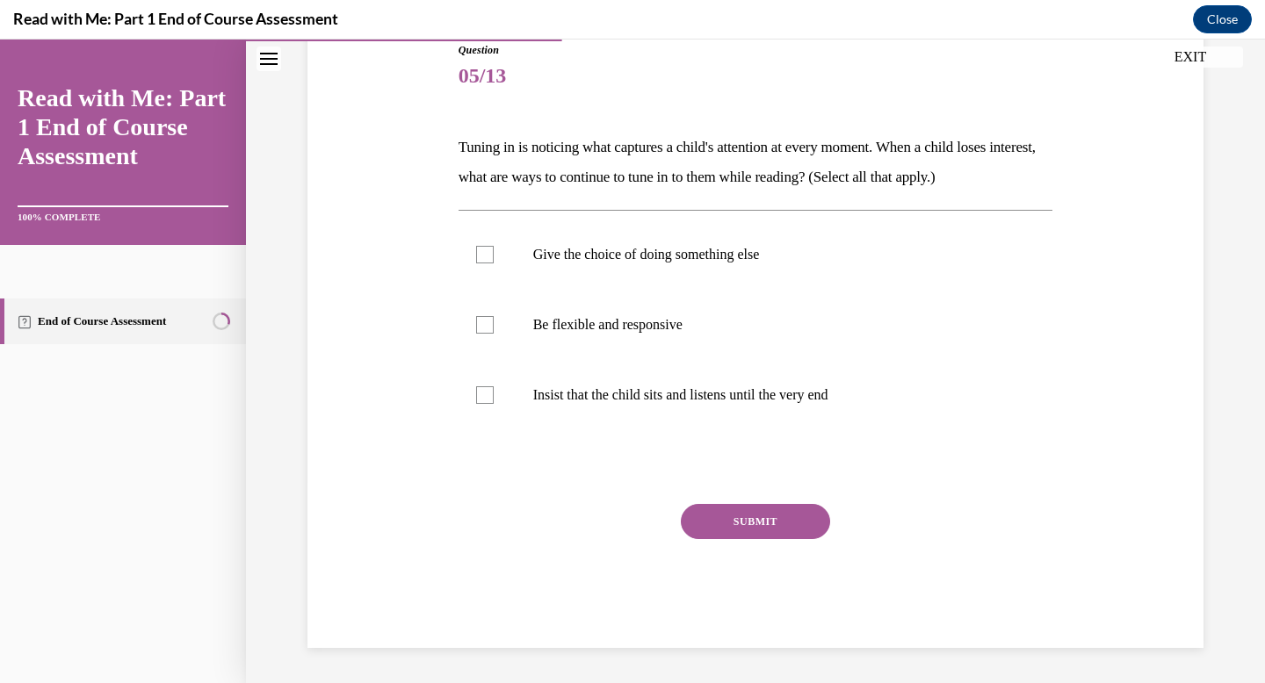
scroll to position [195, 0]
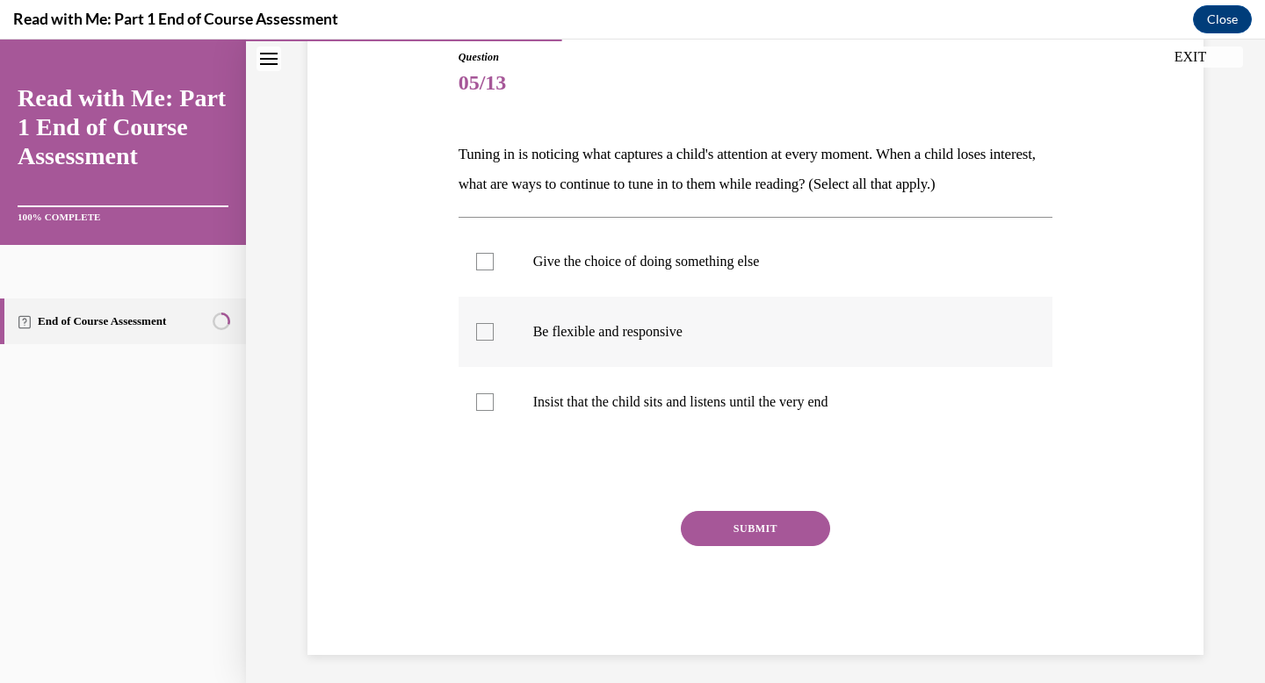
click at [699, 337] on p "Be flexible and responsive" at bounding box center [771, 332] width 476 height 18
click at [494, 337] on input "Be flexible and responsive" at bounding box center [485, 332] width 18 height 18
checkbox input "true"
click at [698, 286] on label "Give the choice of doing something else" at bounding box center [755, 262] width 595 height 70
click at [494, 271] on input "Give the choice of doing something else" at bounding box center [485, 262] width 18 height 18
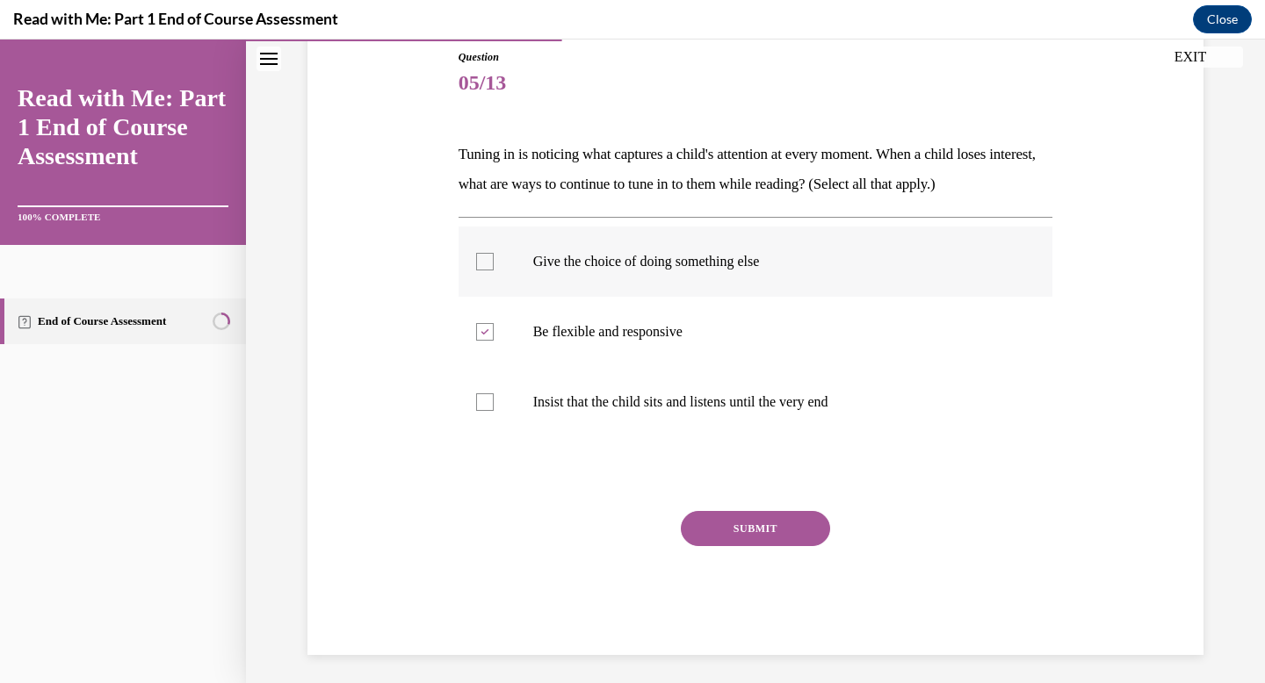
checkbox input "true"
click at [726, 537] on button "SUBMIT" at bounding box center [755, 528] width 149 height 35
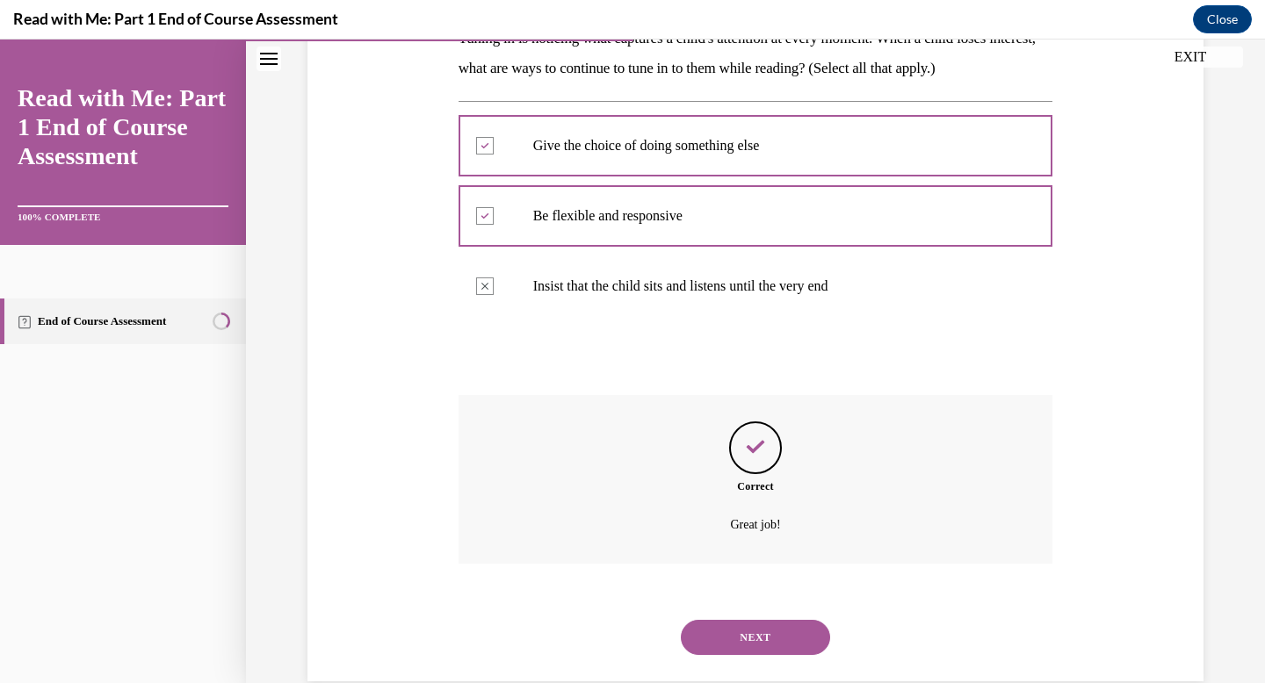
scroll to position [344, 0]
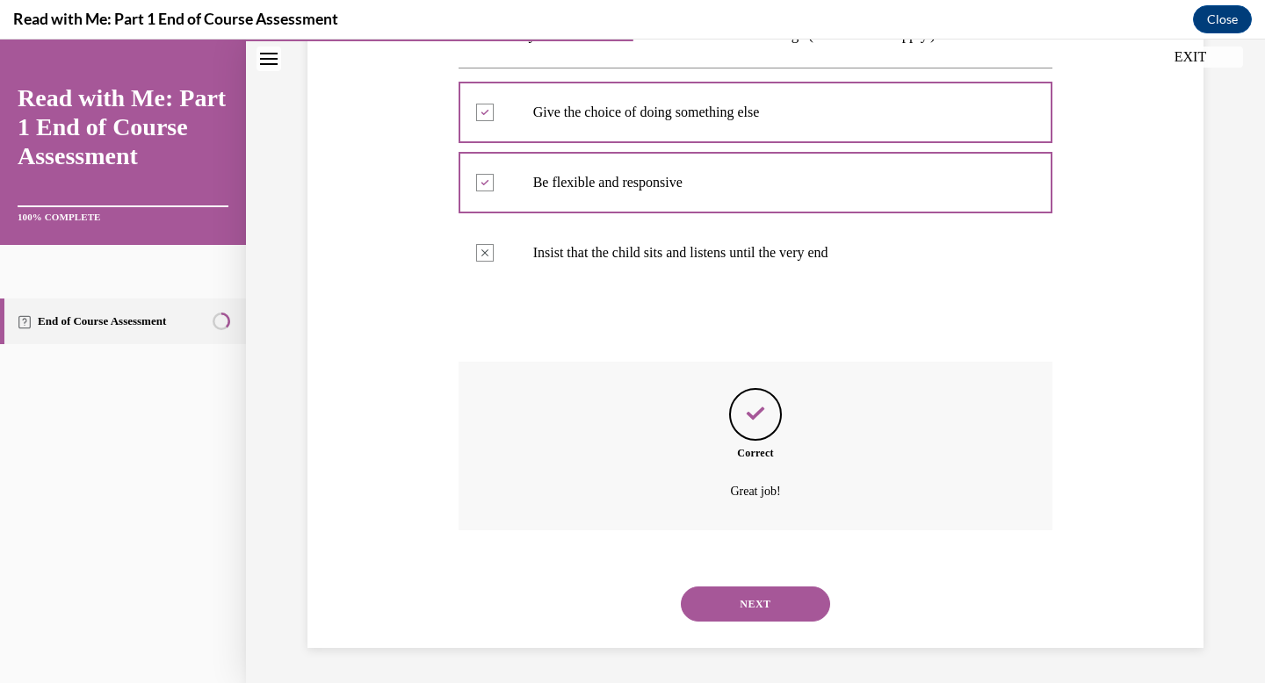
click at [740, 607] on button "NEXT" at bounding box center [755, 604] width 149 height 35
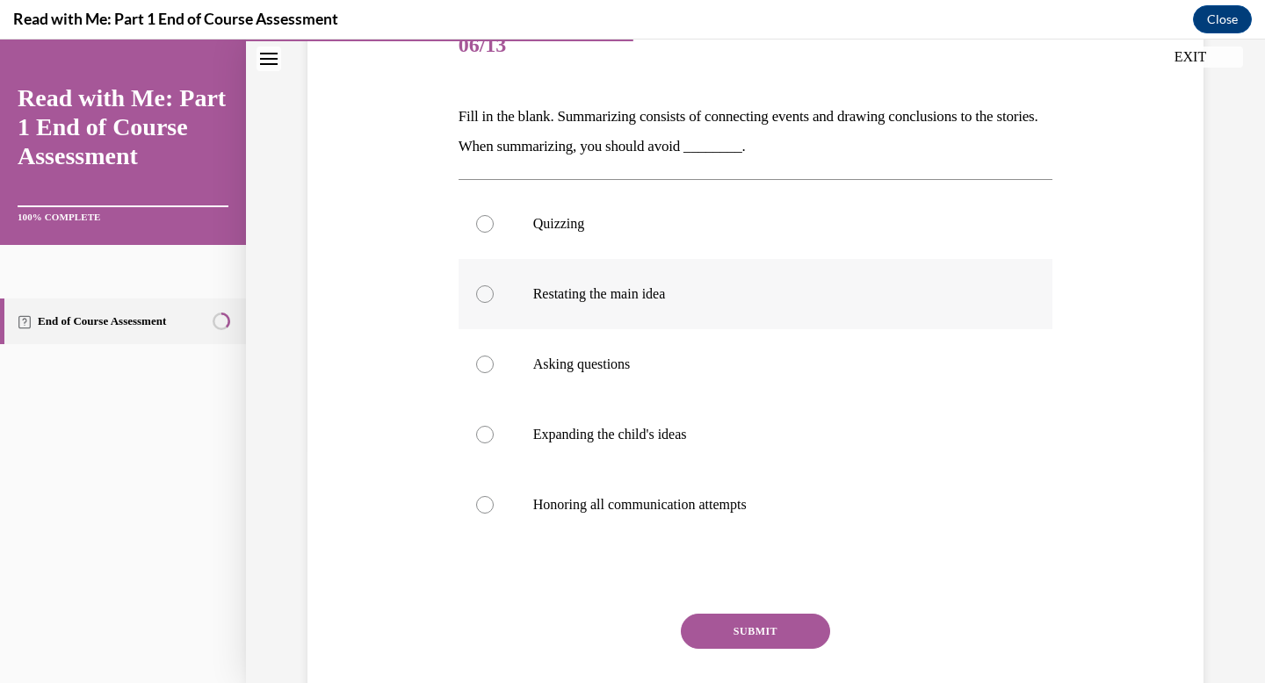
scroll to position [240, 0]
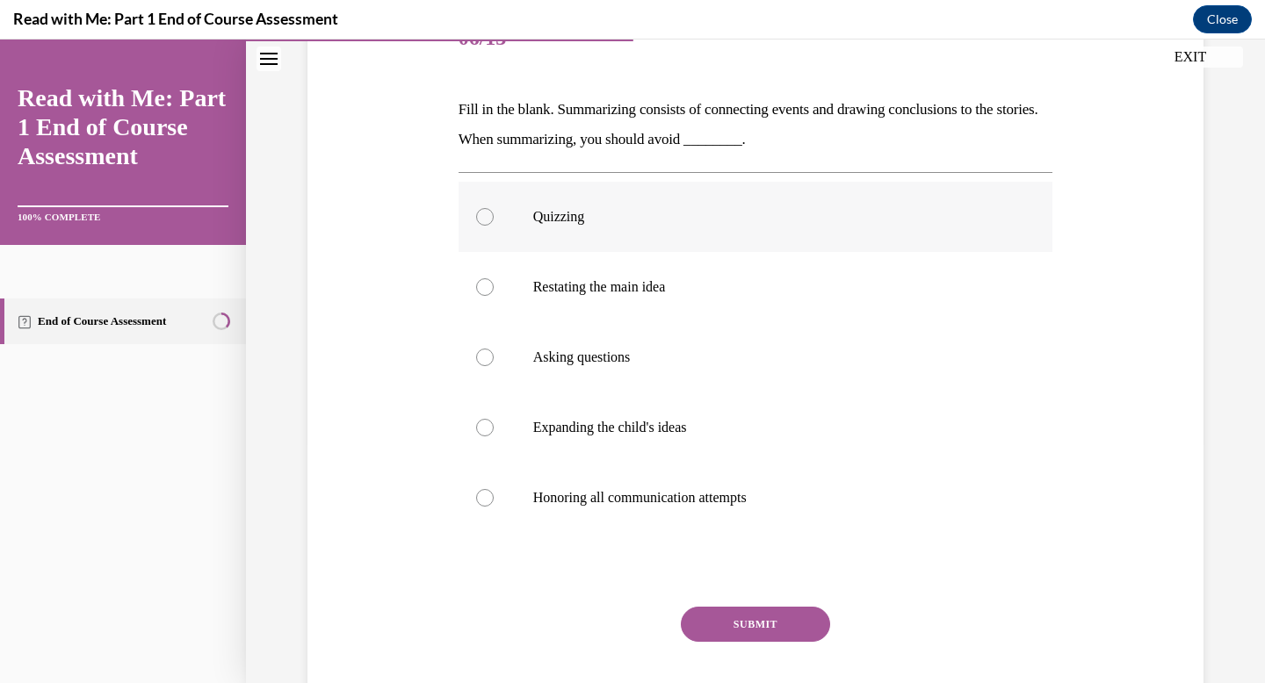
click at [710, 232] on label "Quizzing" at bounding box center [755, 217] width 595 height 70
click at [494, 226] on input "Quizzing" at bounding box center [485, 217] width 18 height 18
radio input "true"
click at [739, 614] on button "SUBMIT" at bounding box center [755, 624] width 149 height 35
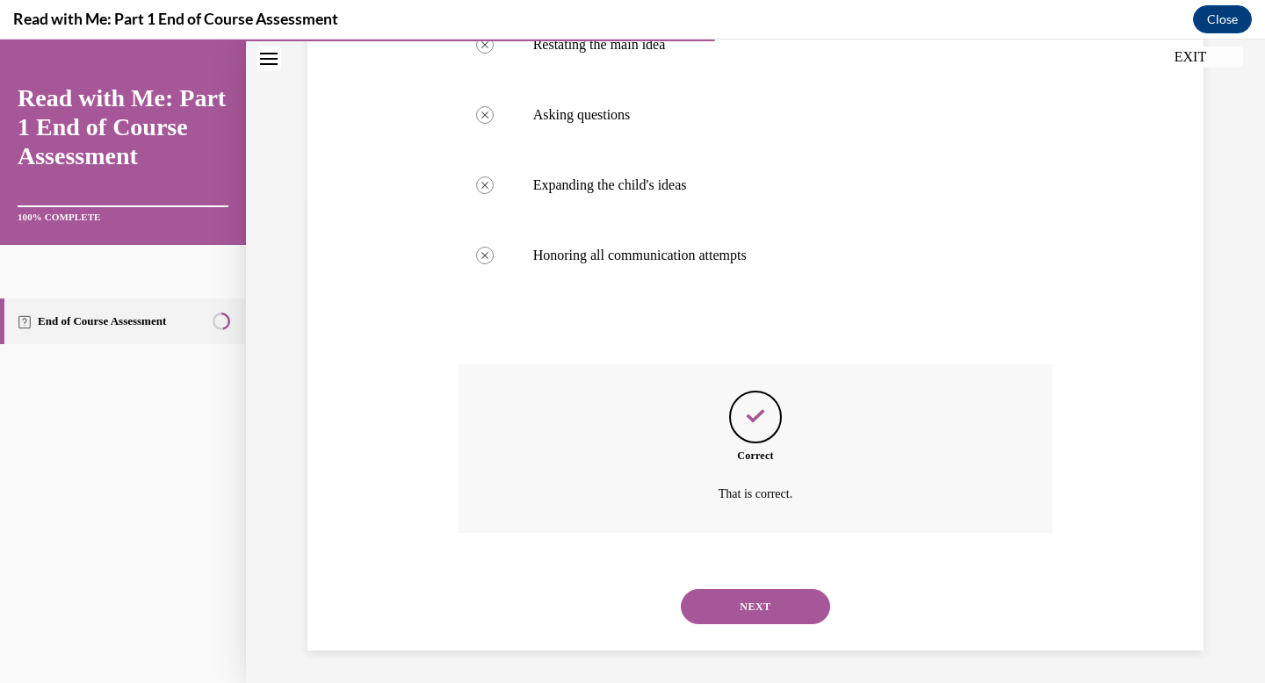
scroll to position [485, 0]
click at [727, 592] on div "NEXT" at bounding box center [755, 604] width 595 height 70
click at [727, 606] on button "NEXT" at bounding box center [755, 604] width 149 height 35
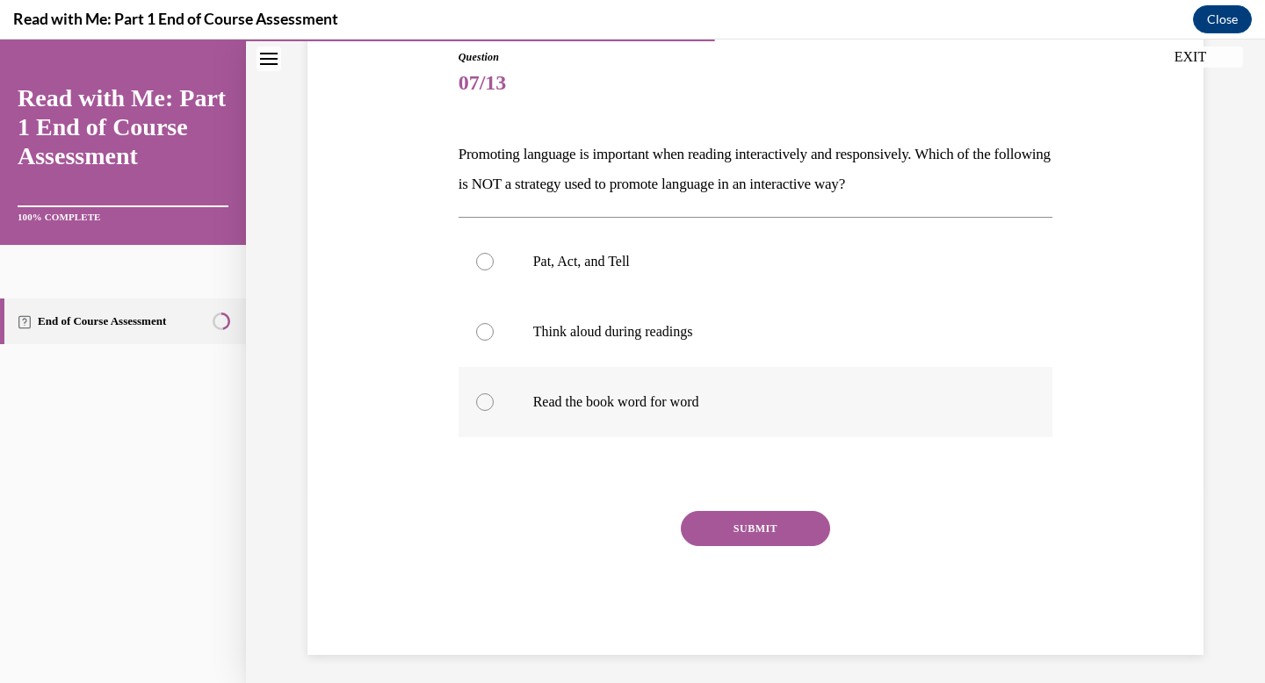
click at [697, 407] on p "Read the book word for word" at bounding box center [771, 402] width 476 height 18
click at [494, 407] on input "Read the book word for word" at bounding box center [485, 402] width 18 height 18
radio input "true"
click at [734, 545] on div "SUBMIT" at bounding box center [755, 555] width 595 height 88
click at [734, 534] on button "SUBMIT" at bounding box center [755, 528] width 149 height 35
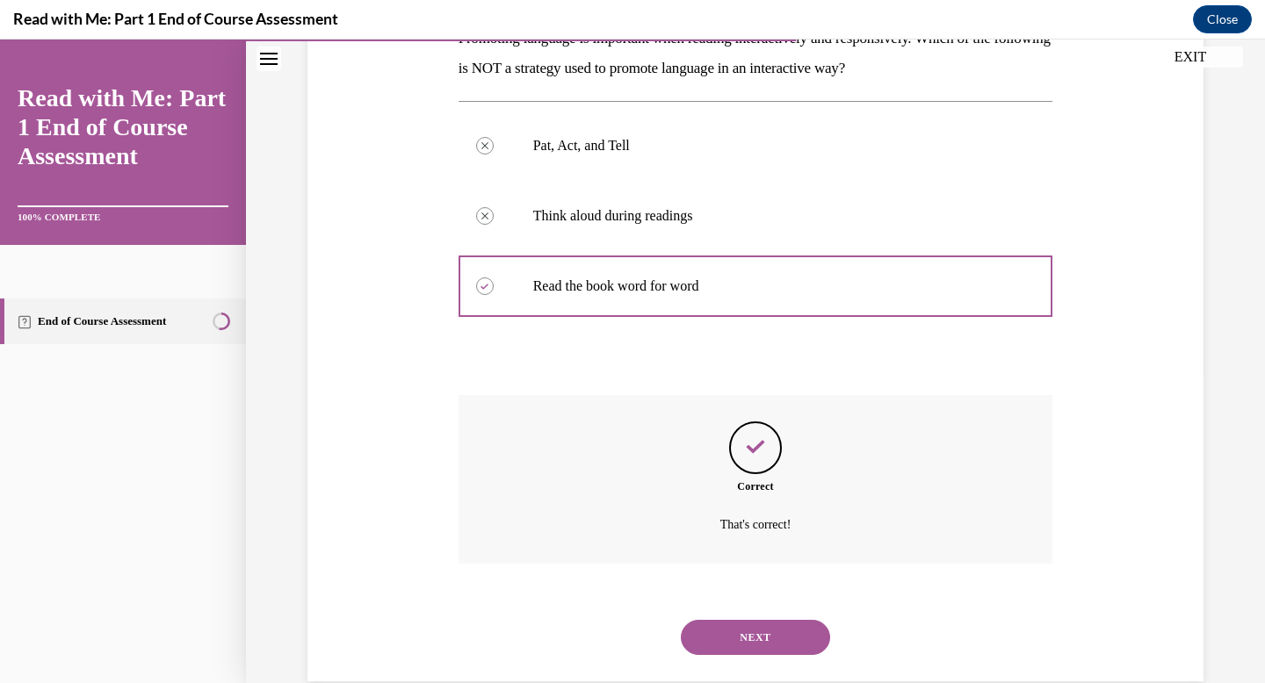
scroll to position [344, 0]
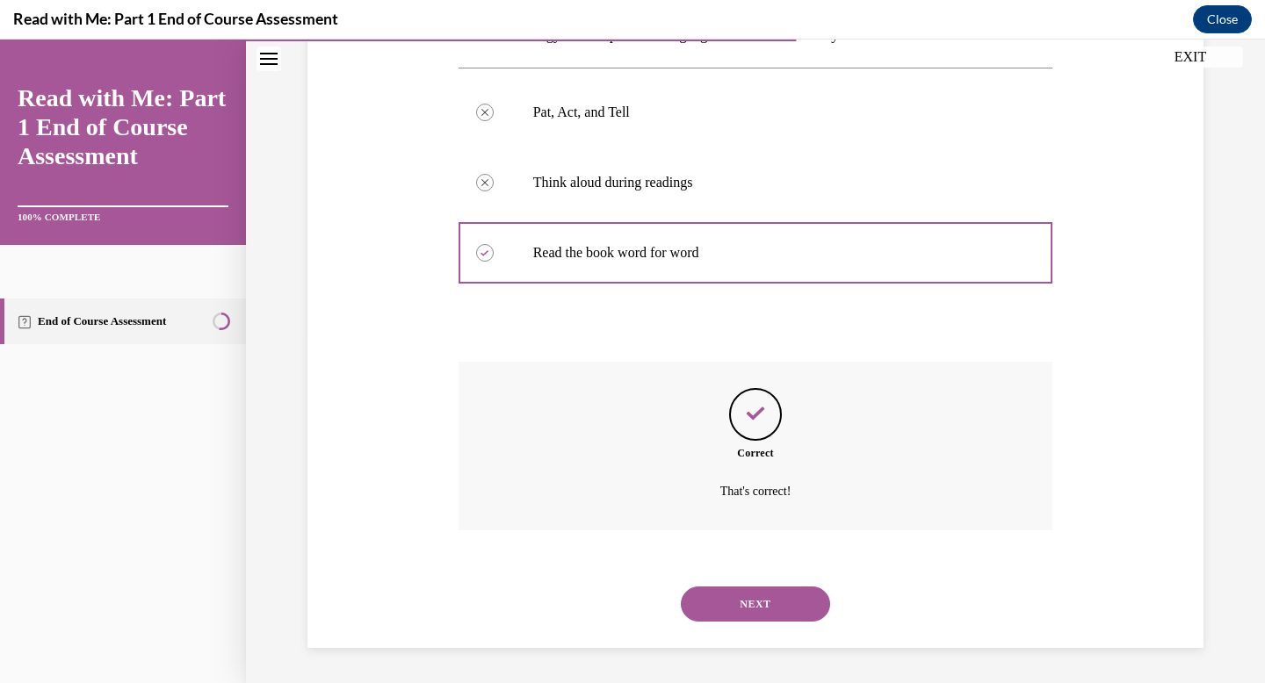
click at [722, 617] on button "NEXT" at bounding box center [755, 604] width 149 height 35
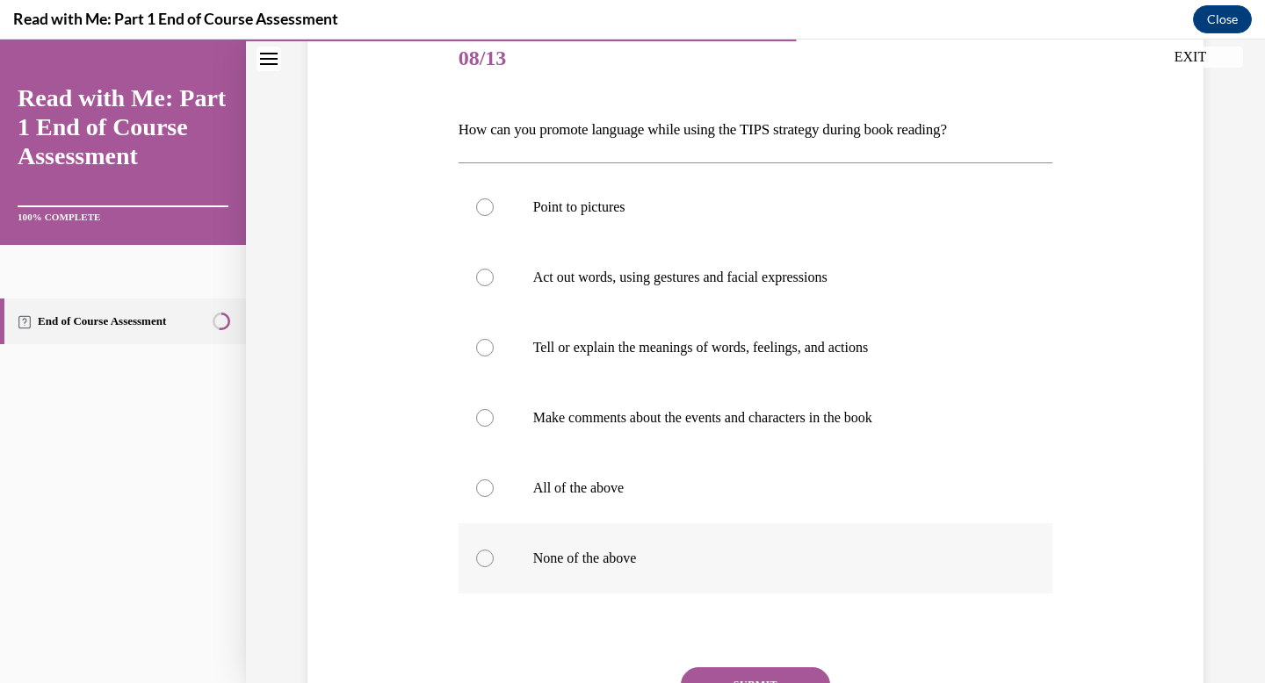
click at [715, 572] on label "None of the above" at bounding box center [755, 558] width 595 height 70
click at [494, 567] on input "None of the above" at bounding box center [485, 559] width 18 height 18
radio input "true"
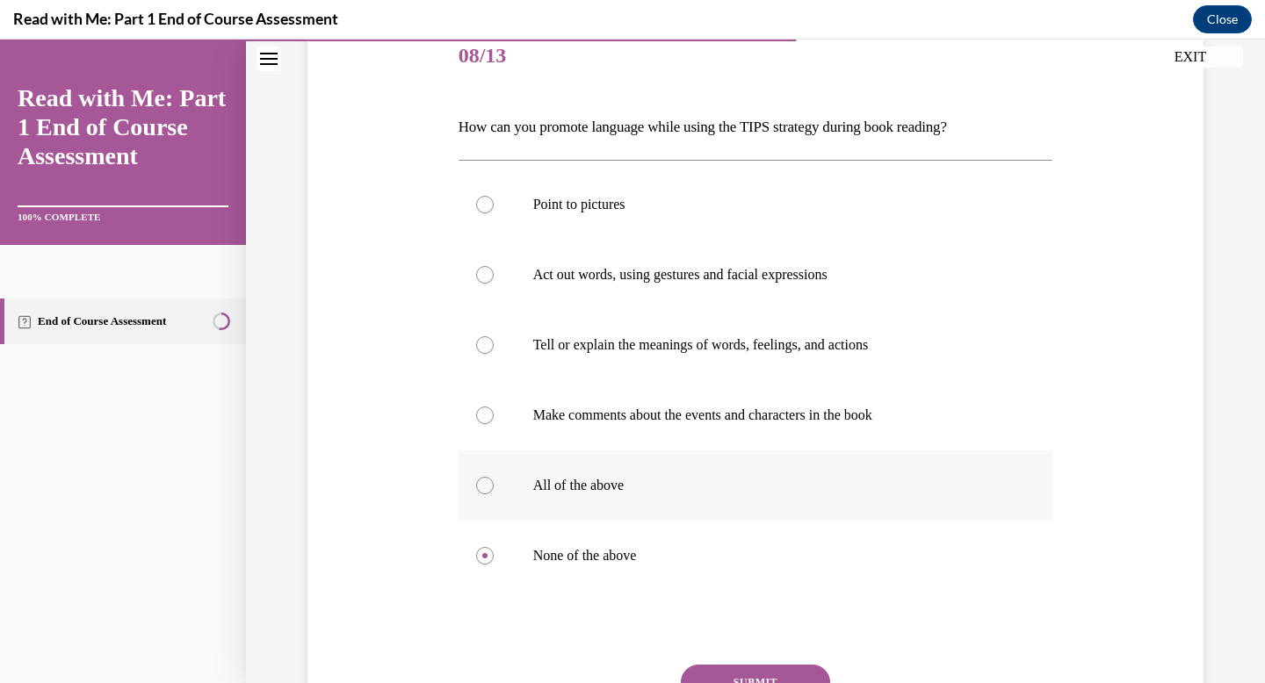
click at [704, 519] on label "All of the above" at bounding box center [755, 486] width 595 height 70
click at [494, 494] on input "All of the above" at bounding box center [485, 486] width 18 height 18
radio input "true"
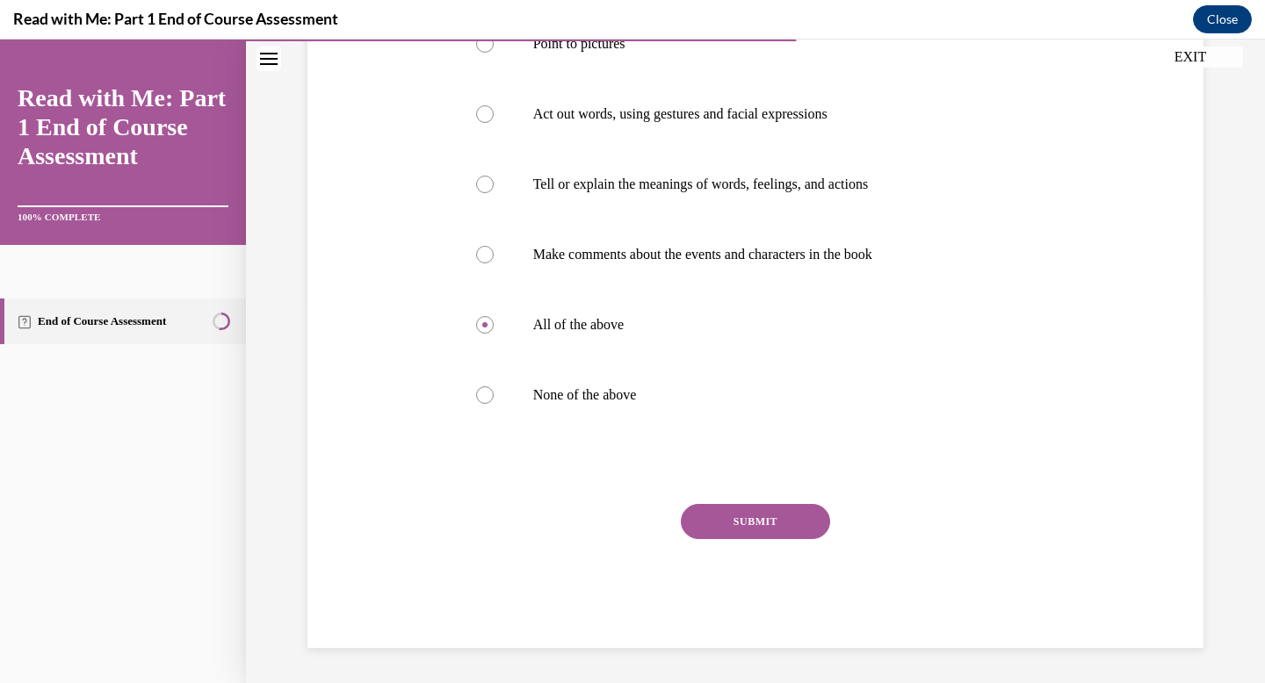
click at [722, 515] on button "SUBMIT" at bounding box center [755, 521] width 149 height 35
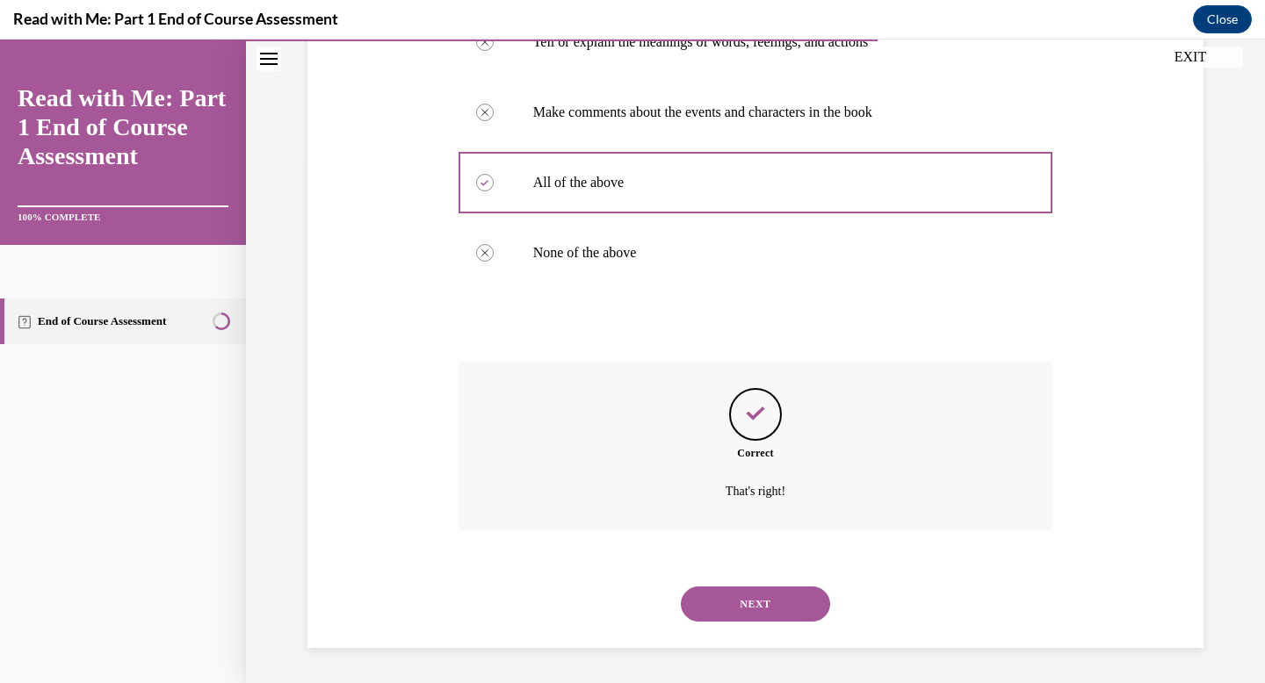
click at [725, 603] on button "NEXT" at bounding box center [755, 604] width 149 height 35
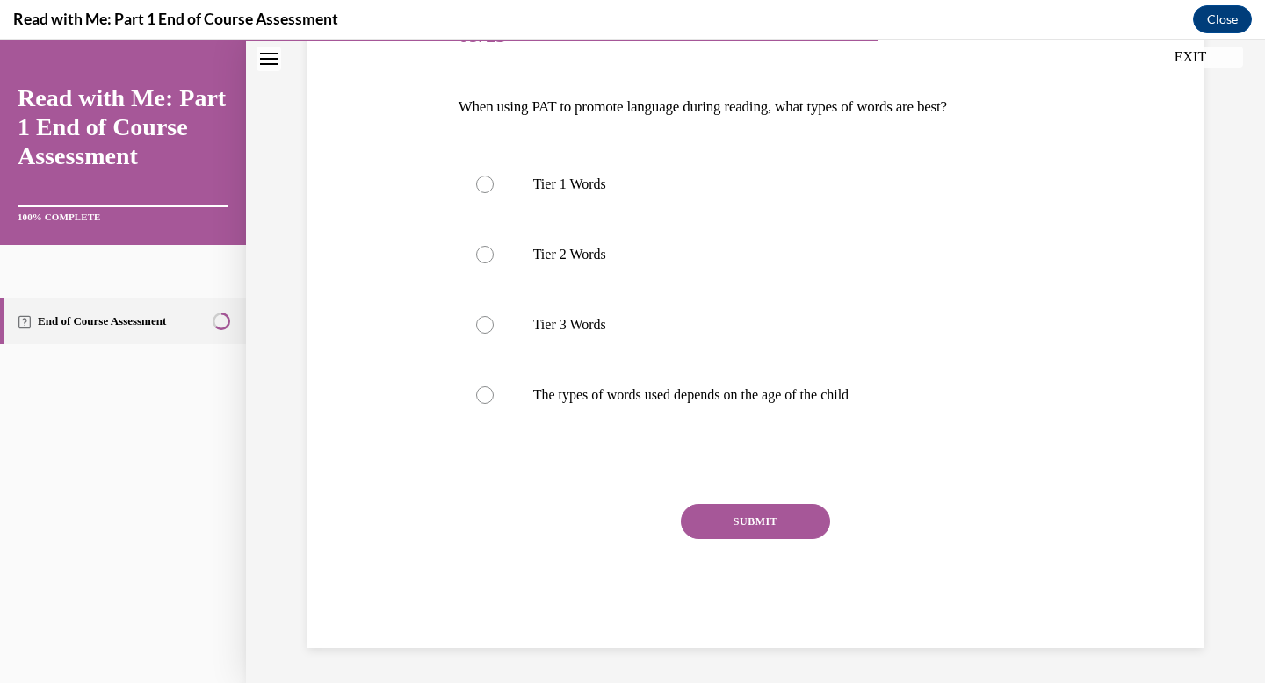
scroll to position [195, 0]
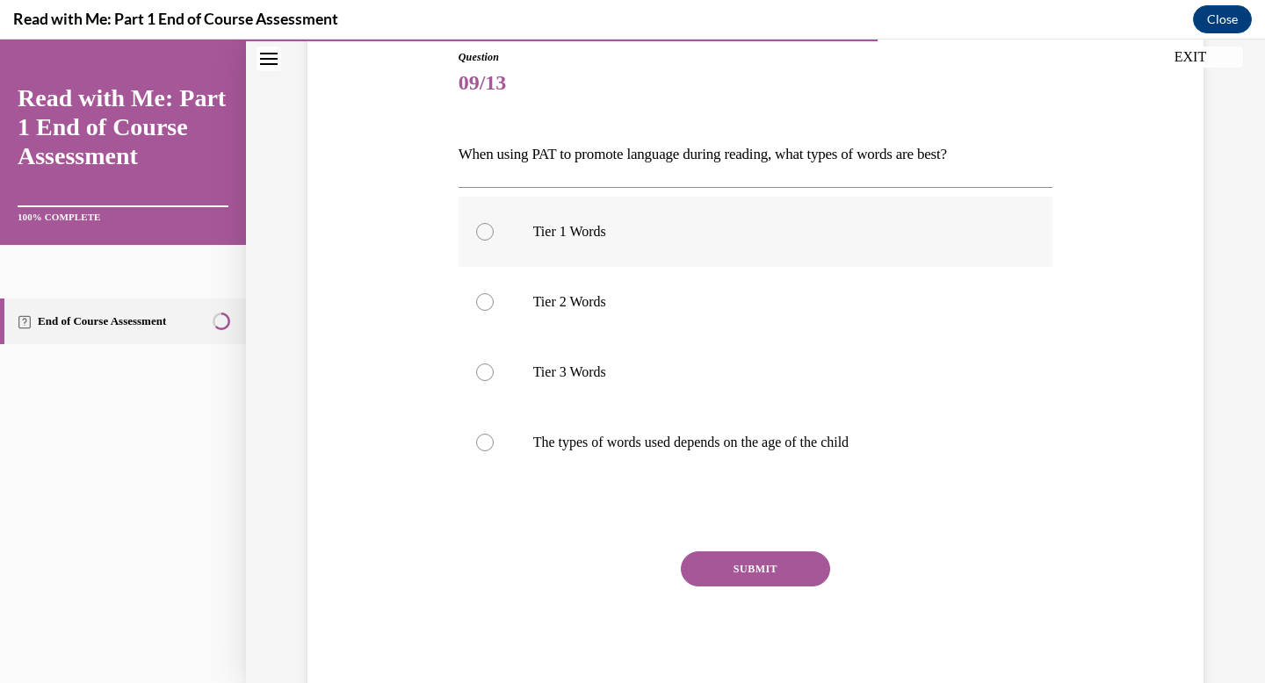
click at [655, 243] on label "Tier 1 Words" at bounding box center [755, 232] width 595 height 70
click at [494, 241] on input "Tier 1 Words" at bounding box center [485, 232] width 18 height 18
radio input "true"
click at [769, 573] on button "SUBMIT" at bounding box center [755, 569] width 149 height 35
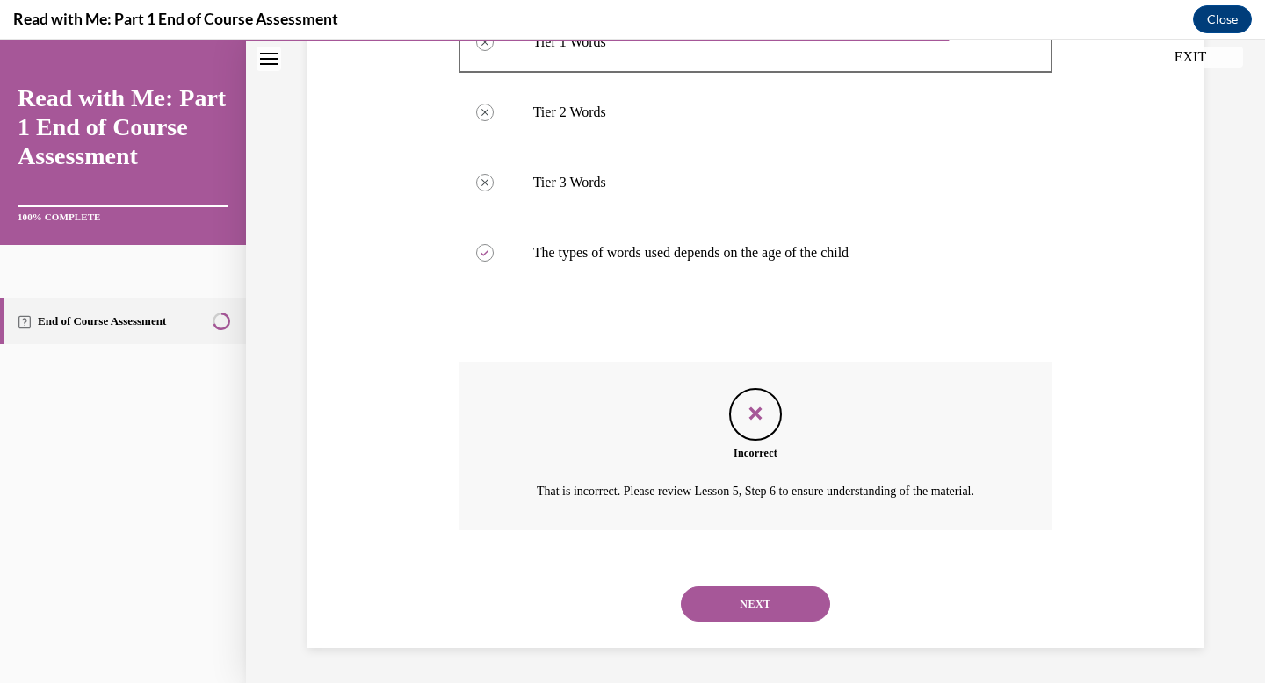
scroll to position [405, 0]
click at [768, 581] on div "NEXT" at bounding box center [755, 604] width 595 height 70
click at [768, 591] on button "NEXT" at bounding box center [755, 604] width 149 height 35
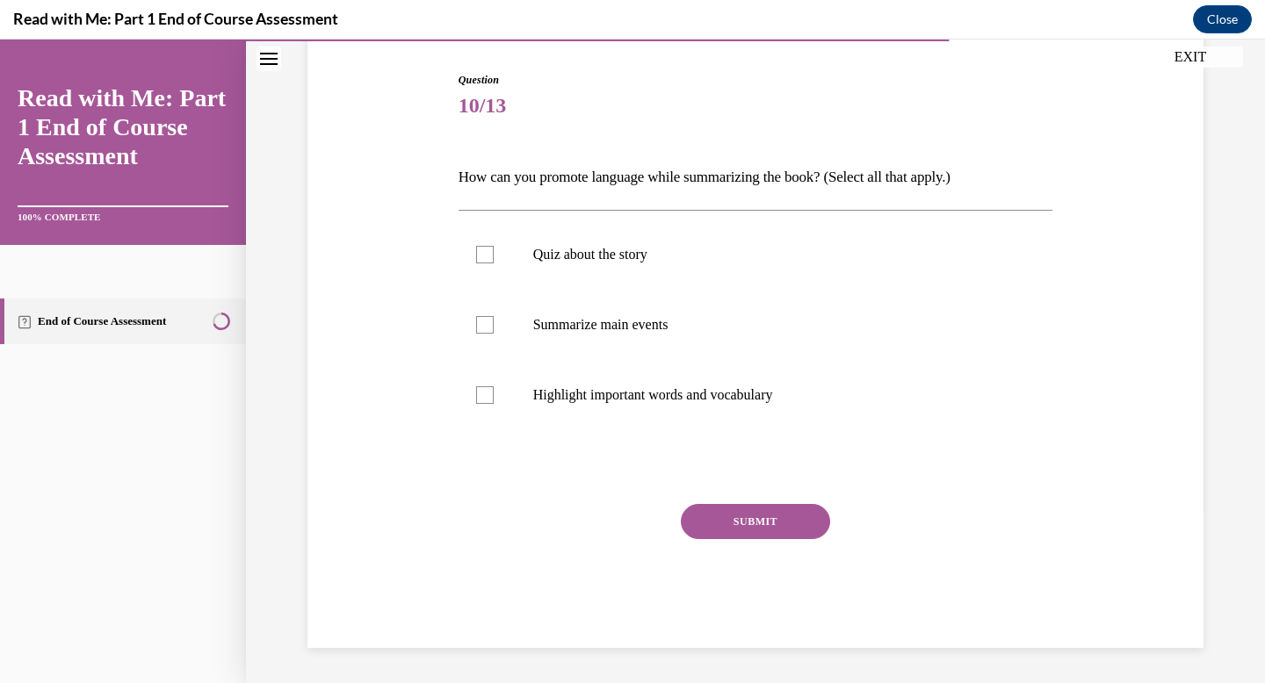
scroll to position [172, 0]
click at [676, 322] on p "Summarize main events" at bounding box center [771, 325] width 476 height 18
click at [494, 322] on input "Summarize main events" at bounding box center [485, 325] width 18 height 18
checkbox input "true"
click at [687, 392] on p "Highlight important words and vocabulary" at bounding box center [771, 395] width 476 height 18
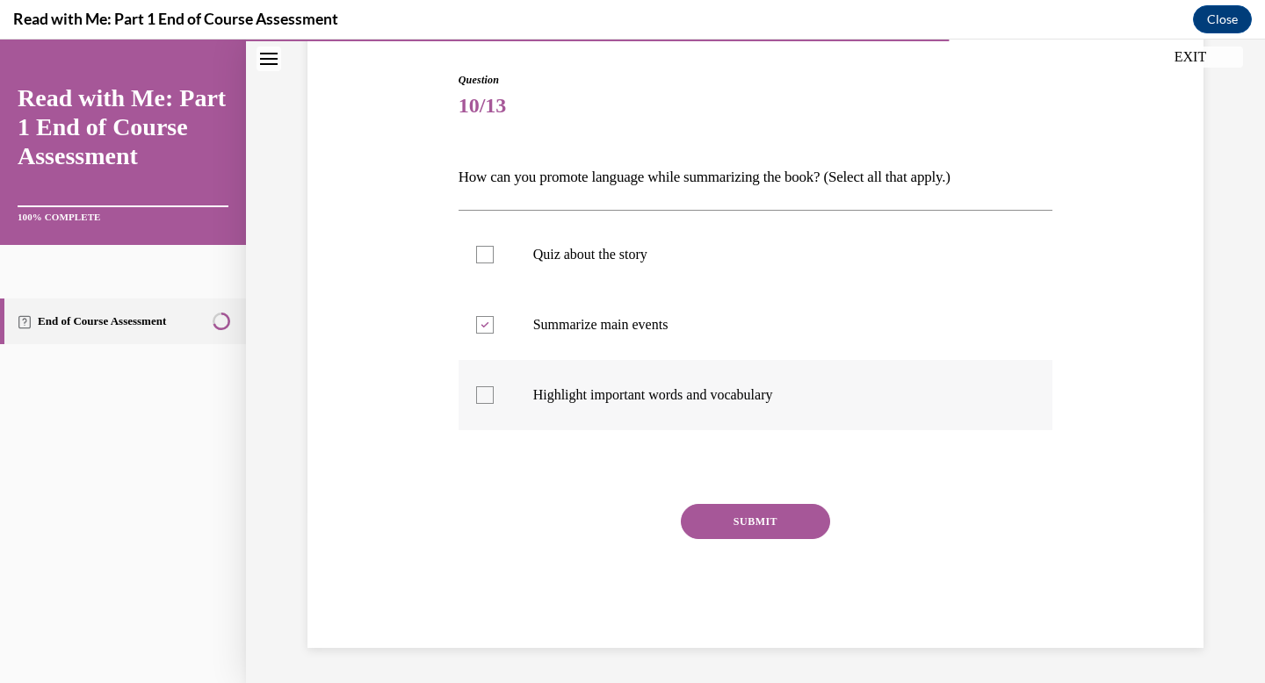
click at [494, 392] on input "Highlight important words and vocabulary" at bounding box center [485, 395] width 18 height 18
checkbox input "true"
click at [725, 501] on div "Question 10/13 How can you promote language while summarizing the book? (Select…" at bounding box center [755, 360] width 595 height 576
click at [727, 526] on button "SUBMIT" at bounding box center [755, 521] width 149 height 35
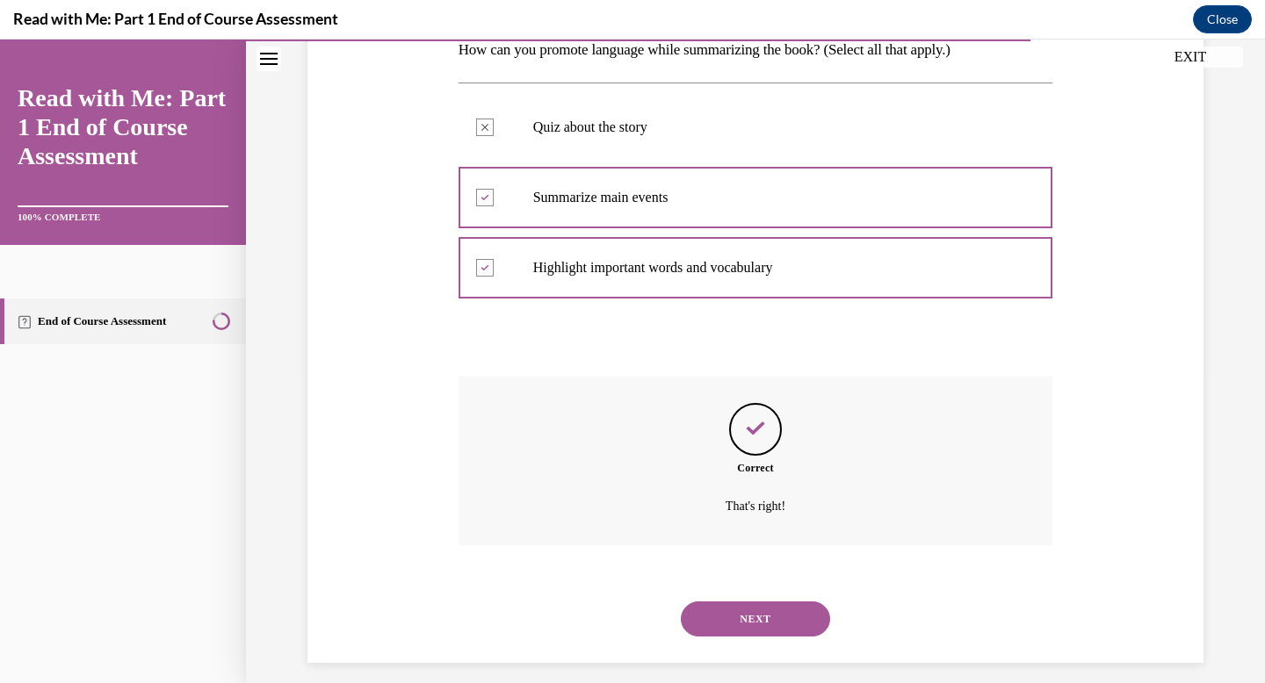
scroll to position [314, 0]
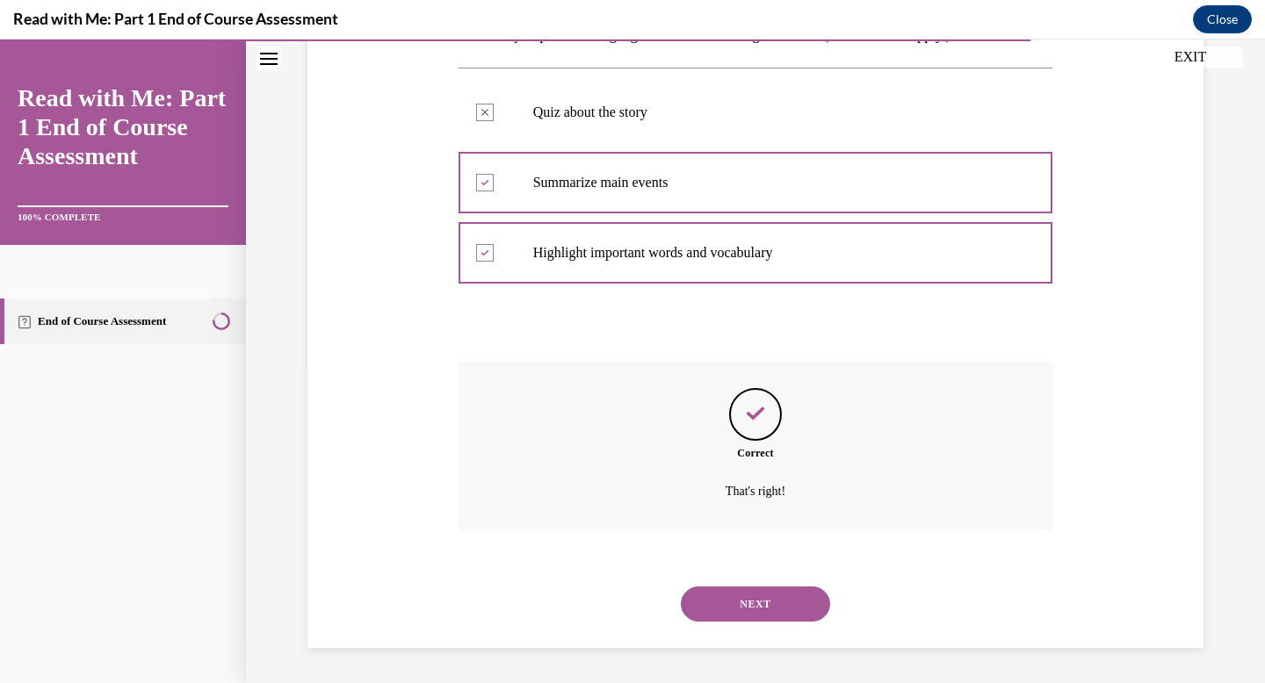
click at [750, 620] on button "NEXT" at bounding box center [755, 604] width 149 height 35
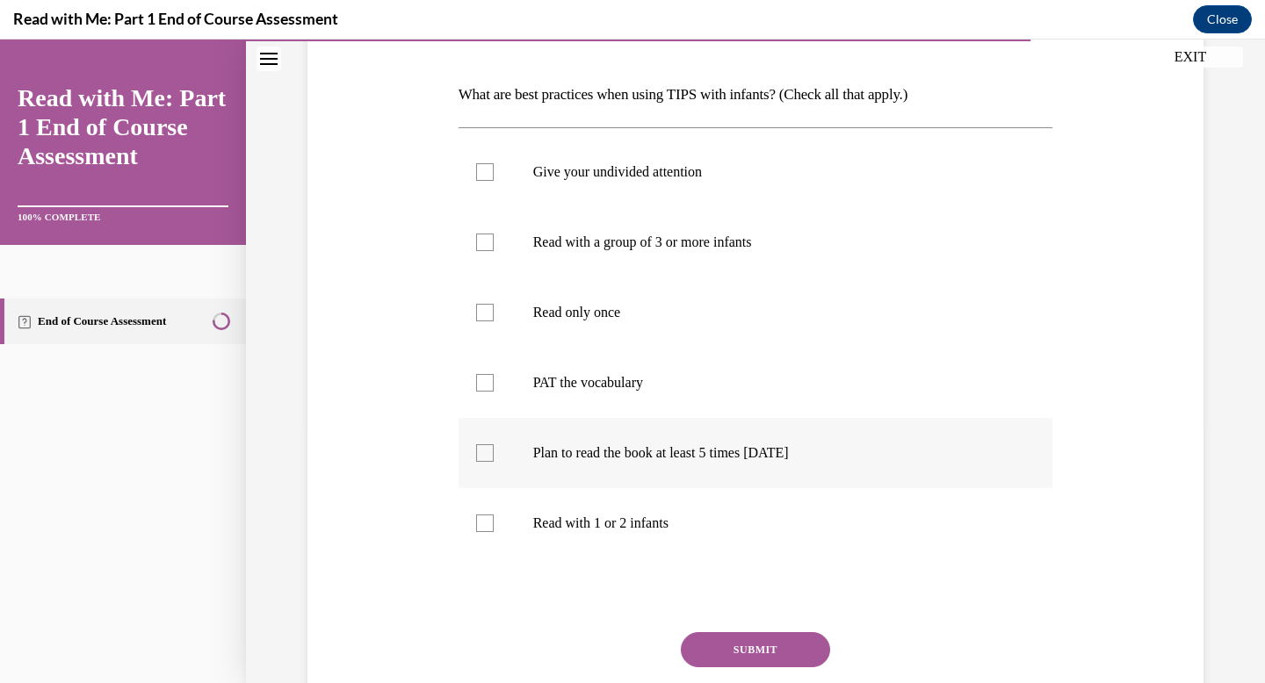
scroll to position [256, 0]
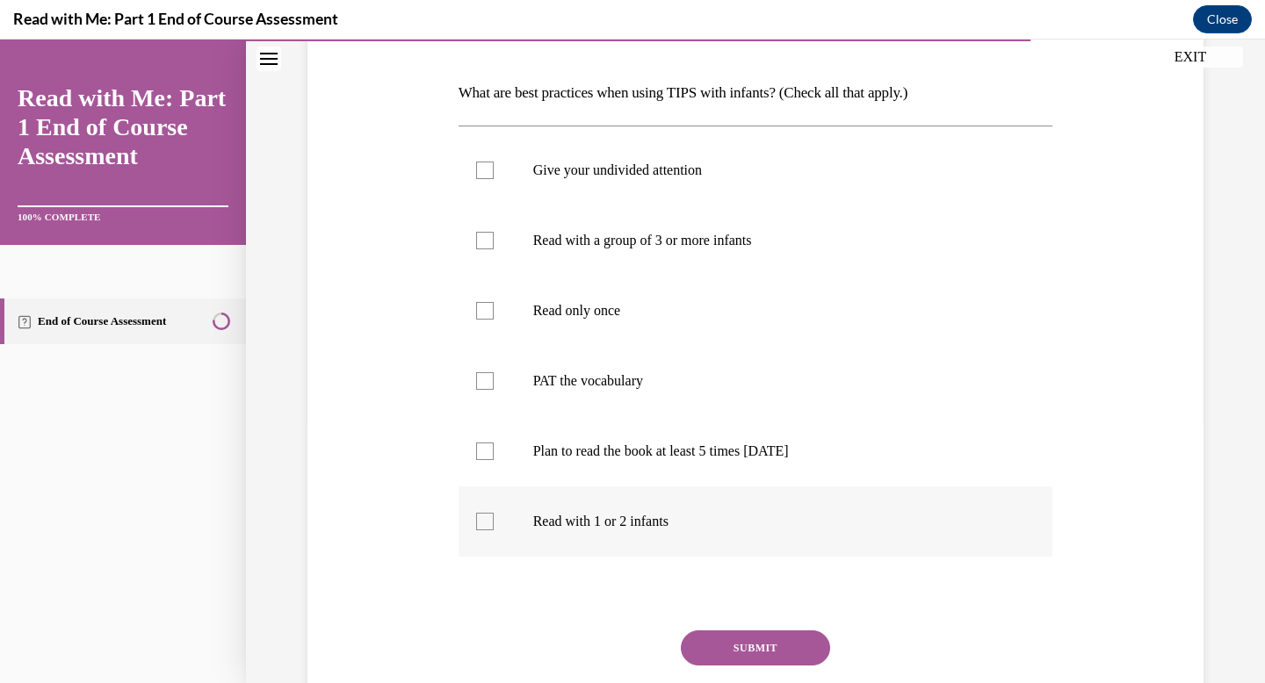
click at [726, 515] on p "Read with 1 or 2 infants" at bounding box center [771, 522] width 476 height 18
click at [494, 515] on input "Read with 1 or 2 infants" at bounding box center [485, 522] width 18 height 18
checkbox input "true"
click at [699, 412] on label "PAT the vocabulary" at bounding box center [755, 381] width 595 height 70
click at [494, 390] on input "PAT the vocabulary" at bounding box center [485, 381] width 18 height 18
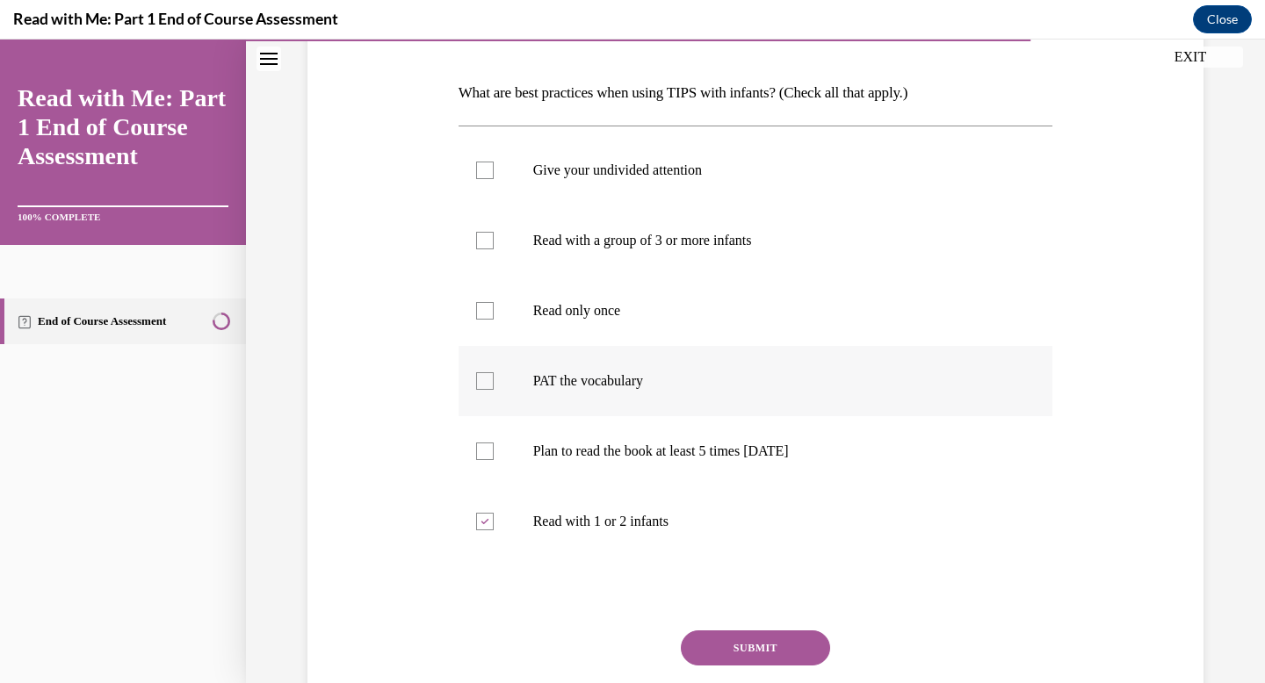
checkbox input "true"
click at [691, 343] on label "Read only once" at bounding box center [755, 311] width 595 height 70
click at [494, 320] on input "Read only once" at bounding box center [485, 311] width 18 height 18
click at [691, 344] on label "Read only once" at bounding box center [755, 311] width 595 height 70
click at [494, 320] on input "Read only once" at bounding box center [485, 311] width 18 height 18
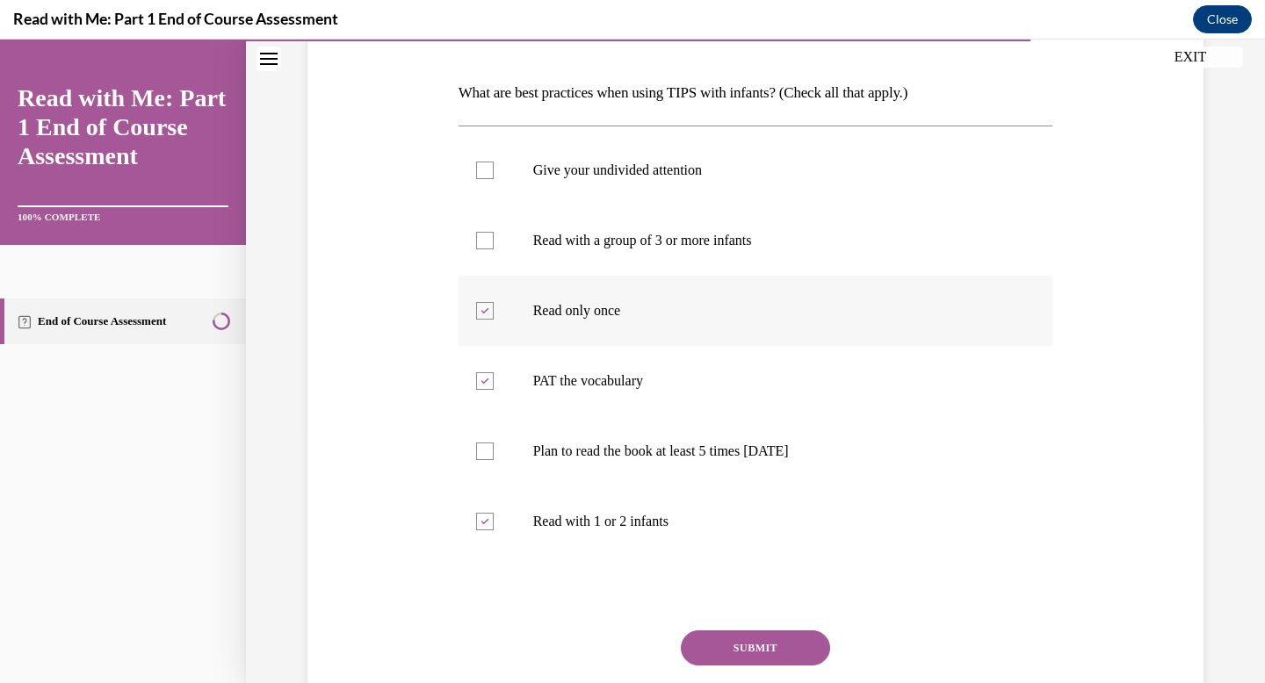
checkbox input "false"
click at [701, 143] on label "Give your undivided attention" at bounding box center [755, 170] width 595 height 70
click at [494, 162] on input "Give your undivided attention" at bounding box center [485, 171] width 18 height 18
checkbox input "true"
click at [710, 443] on p "Plan to read the book at least 5 times in 2 weeks" at bounding box center [771, 452] width 476 height 18
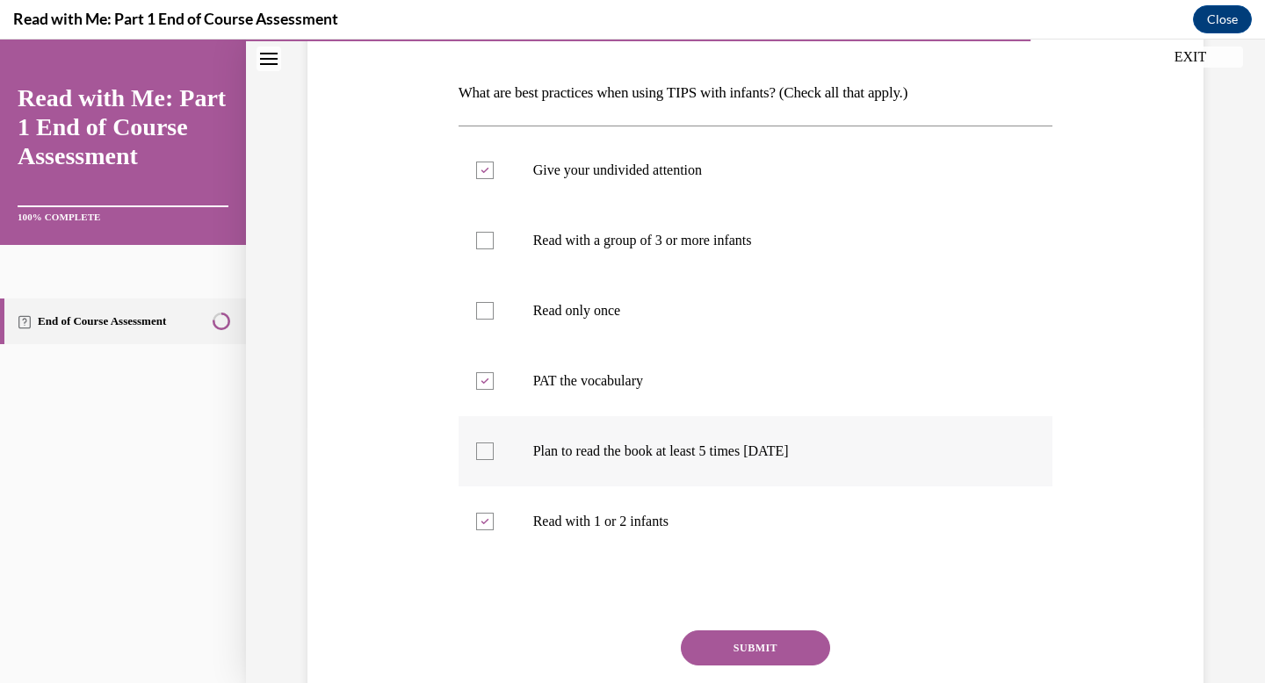
click at [494, 443] on input "Plan to read the book at least 5 times in 2 weeks" at bounding box center [485, 452] width 18 height 18
checkbox input "true"
click at [761, 659] on button "SUBMIT" at bounding box center [755, 648] width 149 height 35
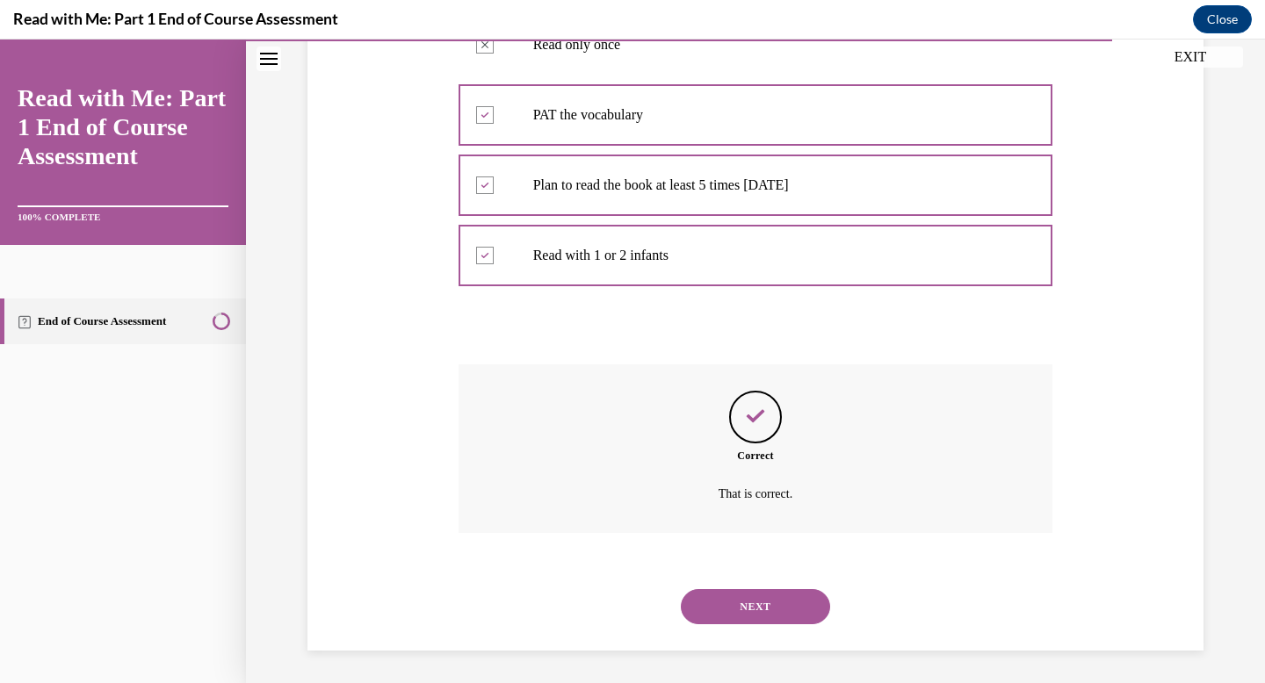
scroll to position [525, 0]
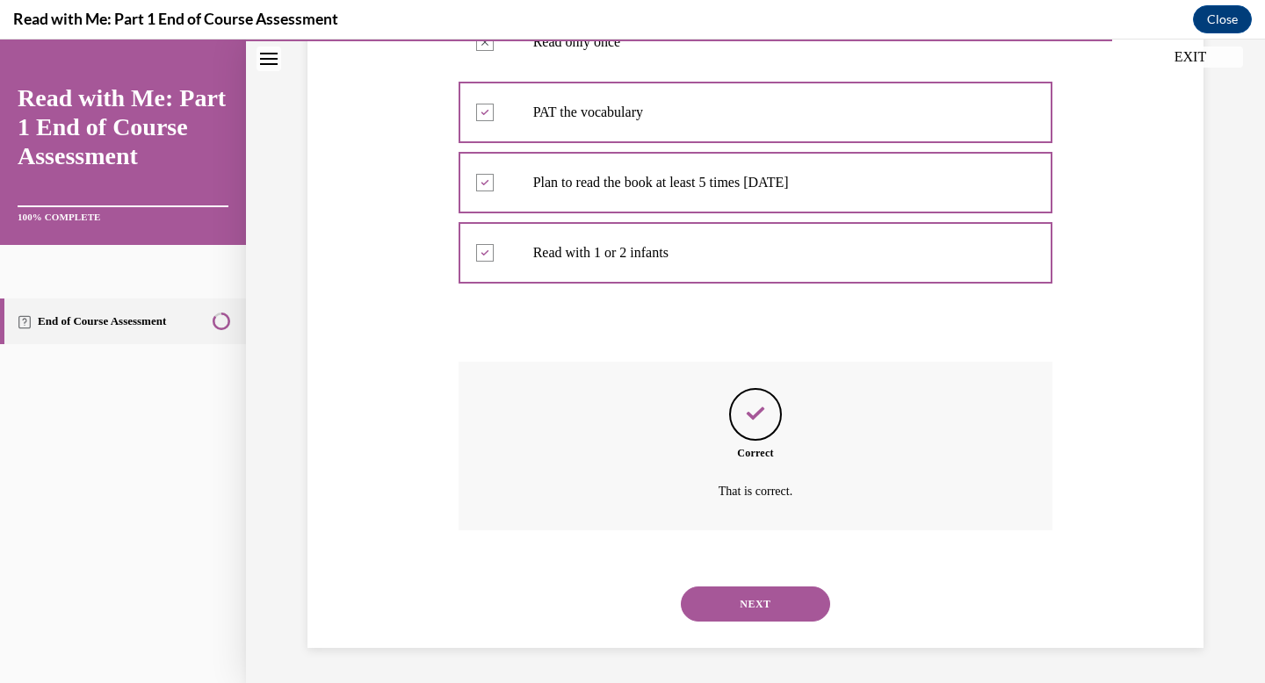
click at [755, 619] on button "NEXT" at bounding box center [755, 604] width 149 height 35
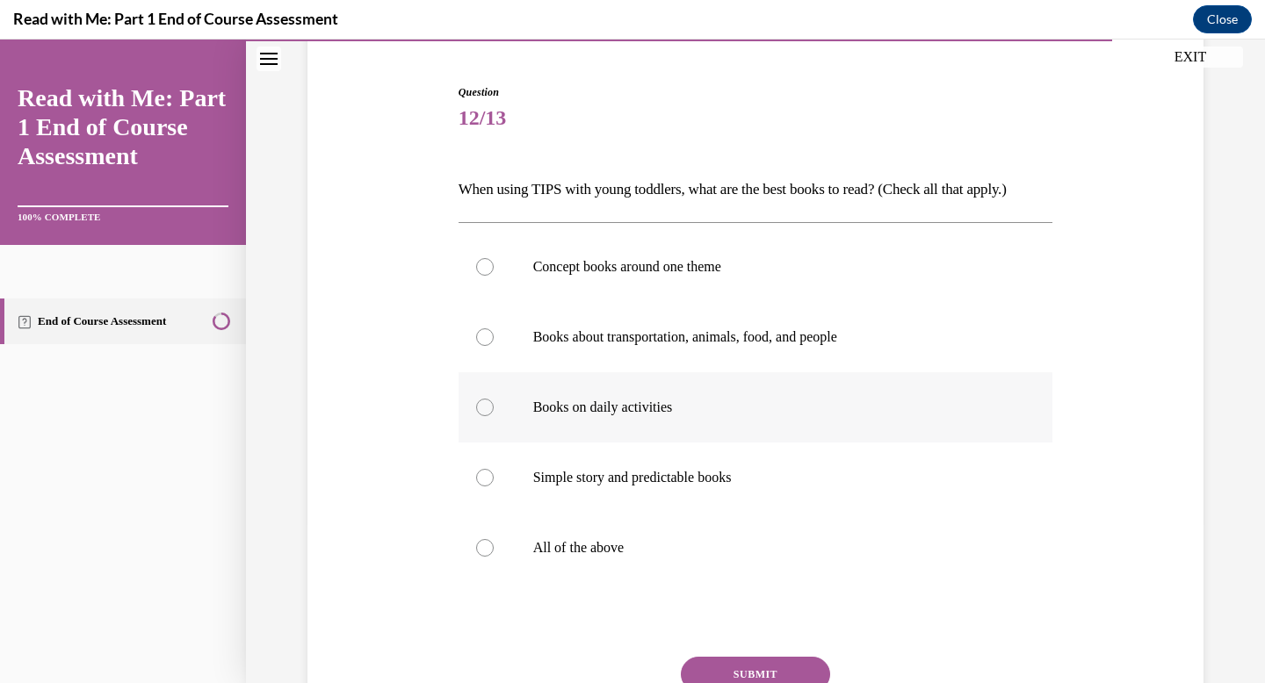
scroll to position [174, 0]
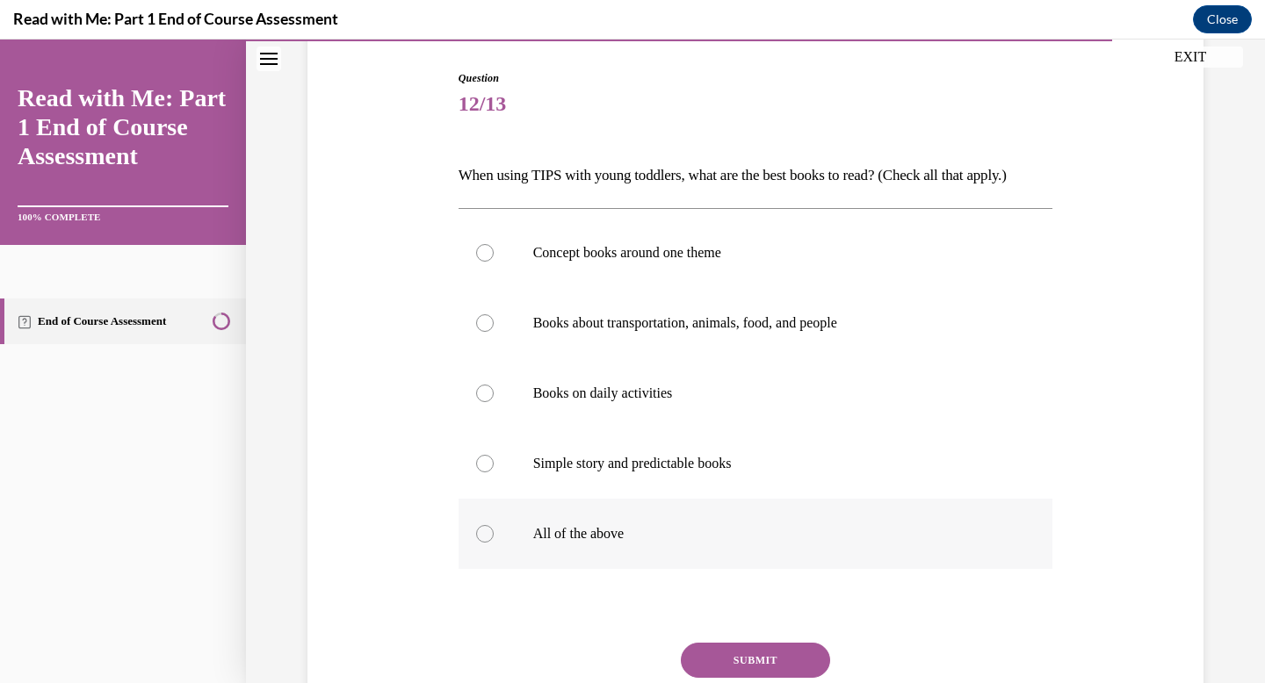
click at [736, 545] on label "All of the above" at bounding box center [755, 534] width 595 height 70
click at [494, 543] on input "All of the above" at bounding box center [485, 534] width 18 height 18
radio input "true"
click at [742, 651] on button "SUBMIT" at bounding box center [755, 660] width 149 height 35
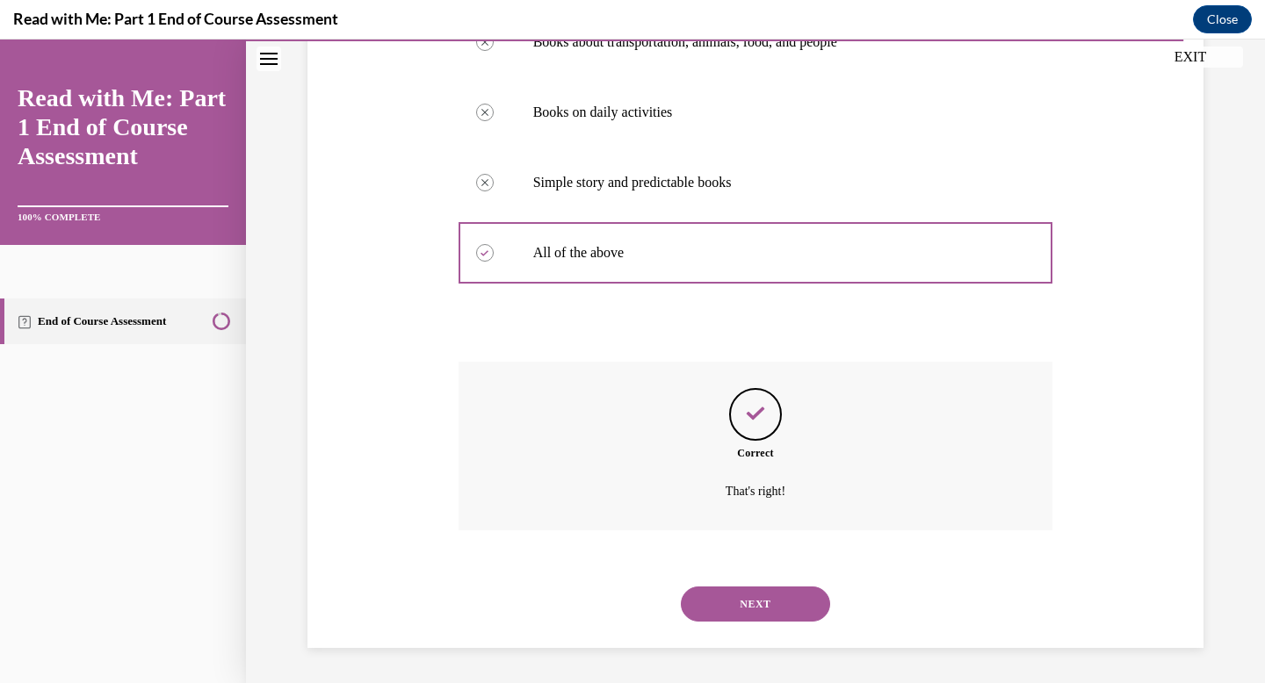
click at [749, 607] on button "NEXT" at bounding box center [755, 604] width 149 height 35
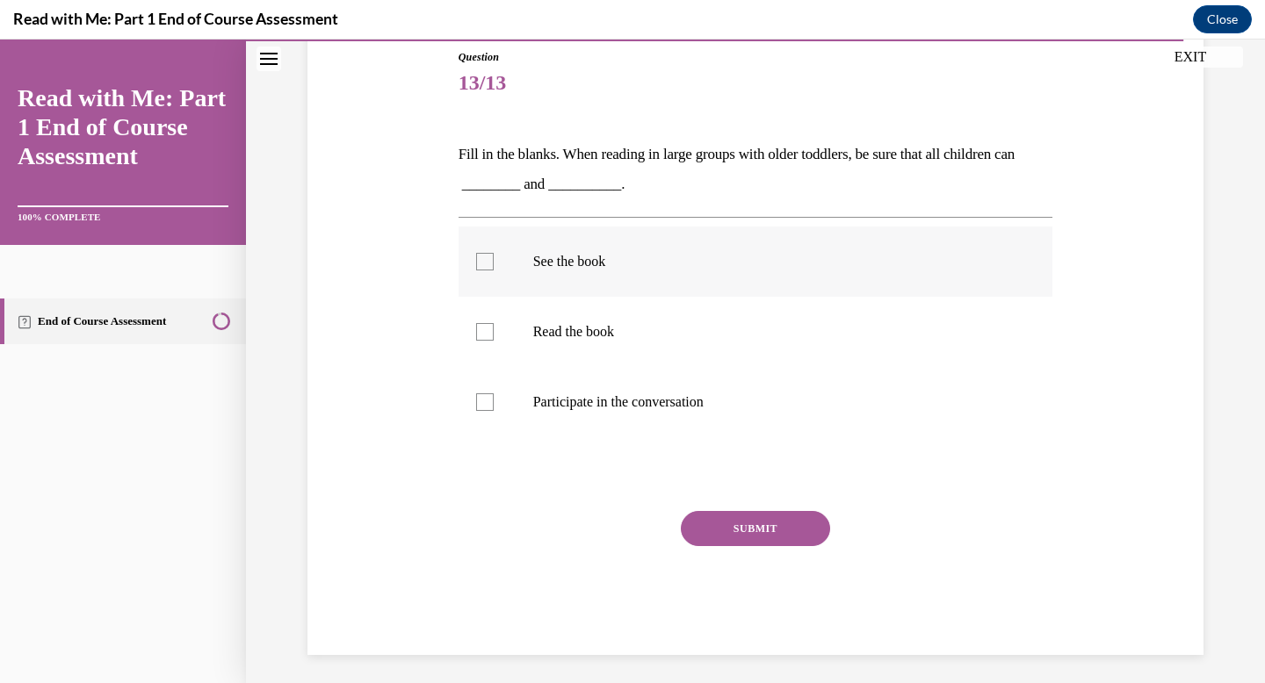
click at [655, 292] on label "See the book" at bounding box center [755, 262] width 595 height 70
click at [494, 271] on input "See the book" at bounding box center [485, 262] width 18 height 18
checkbox input "true"
click at [670, 400] on p "Participate in the conversation" at bounding box center [771, 402] width 476 height 18
click at [494, 400] on input "Participate in the conversation" at bounding box center [485, 402] width 18 height 18
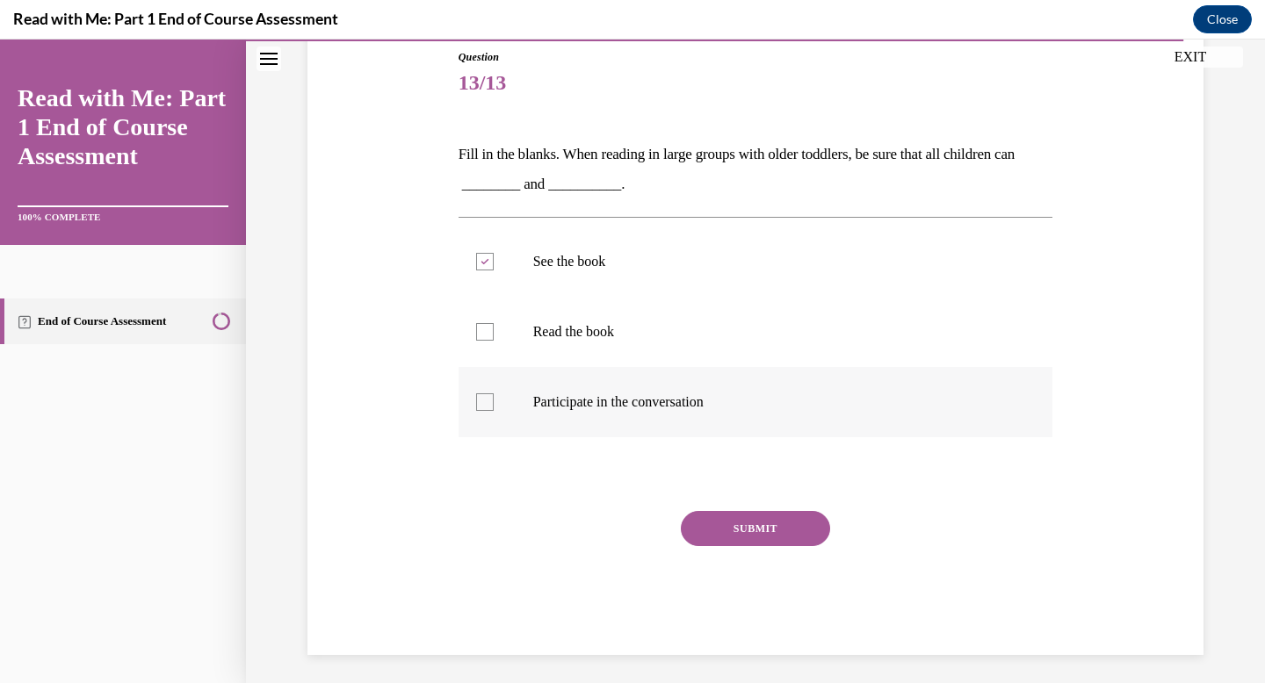
checkbox input "true"
click at [728, 516] on button "SUBMIT" at bounding box center [755, 528] width 149 height 35
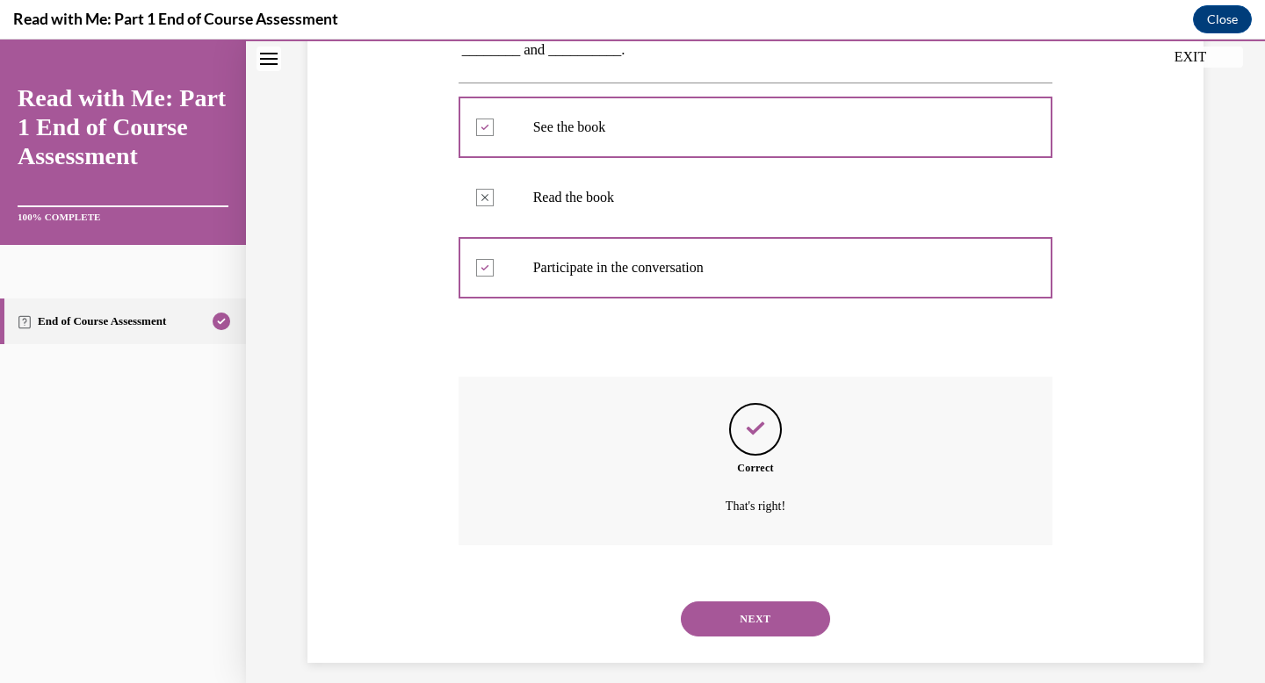
scroll to position [344, 0]
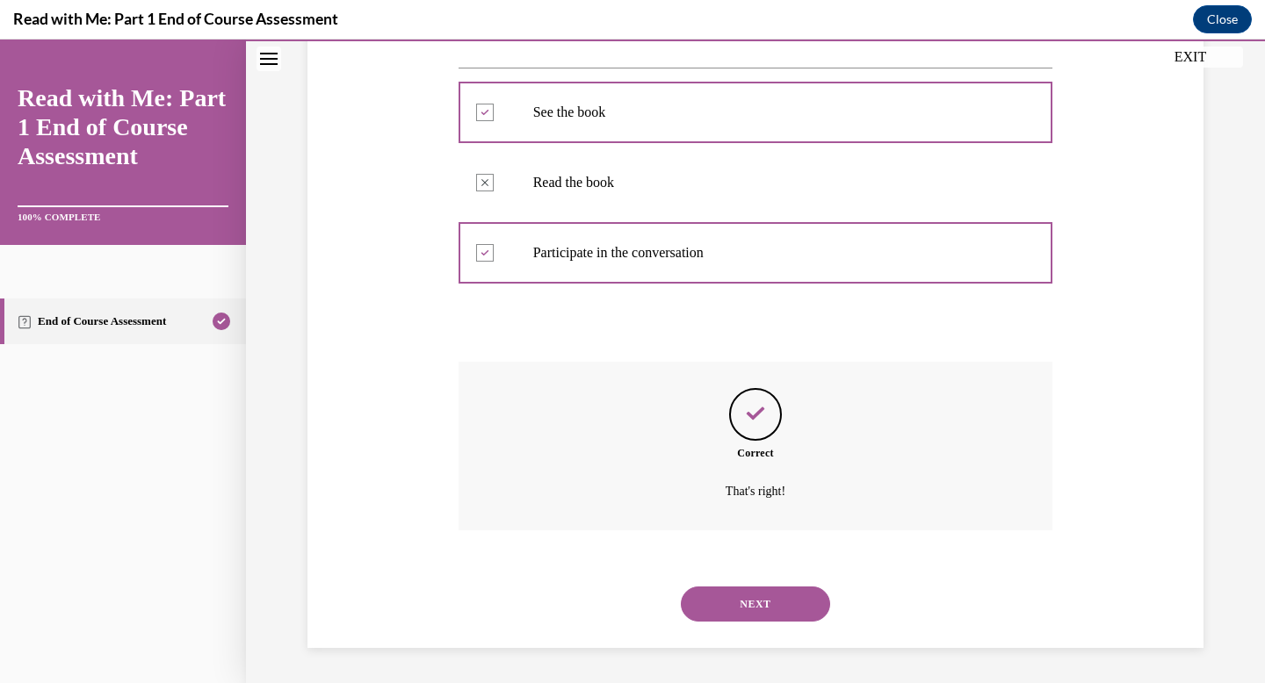
click at [743, 610] on button "NEXT" at bounding box center [755, 604] width 149 height 35
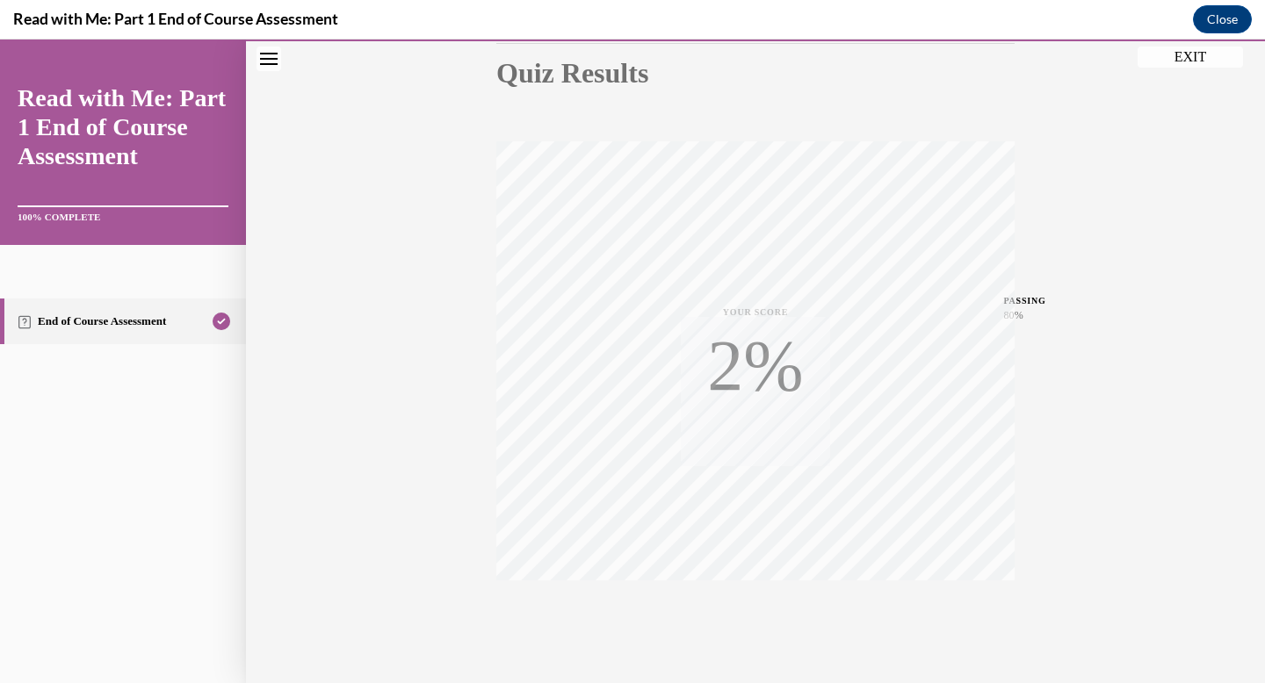
scroll to position [256, 0]
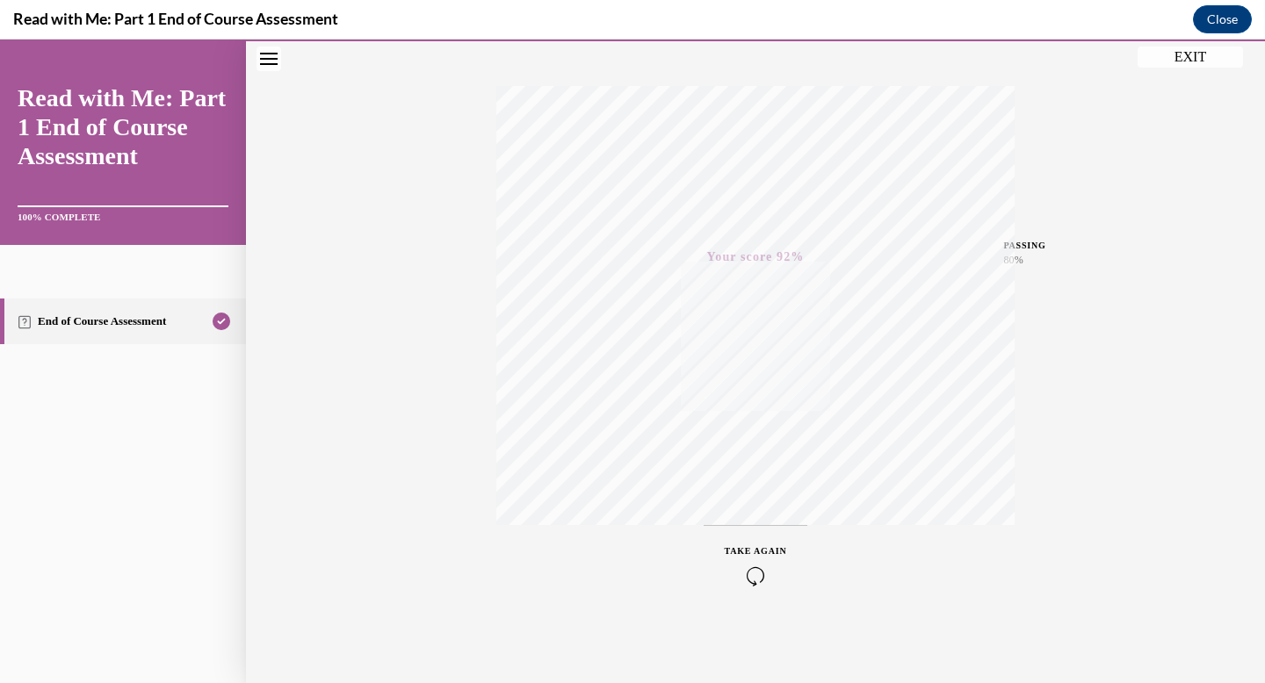
click at [1174, 58] on button "EXIT" at bounding box center [1189, 57] width 105 height 21
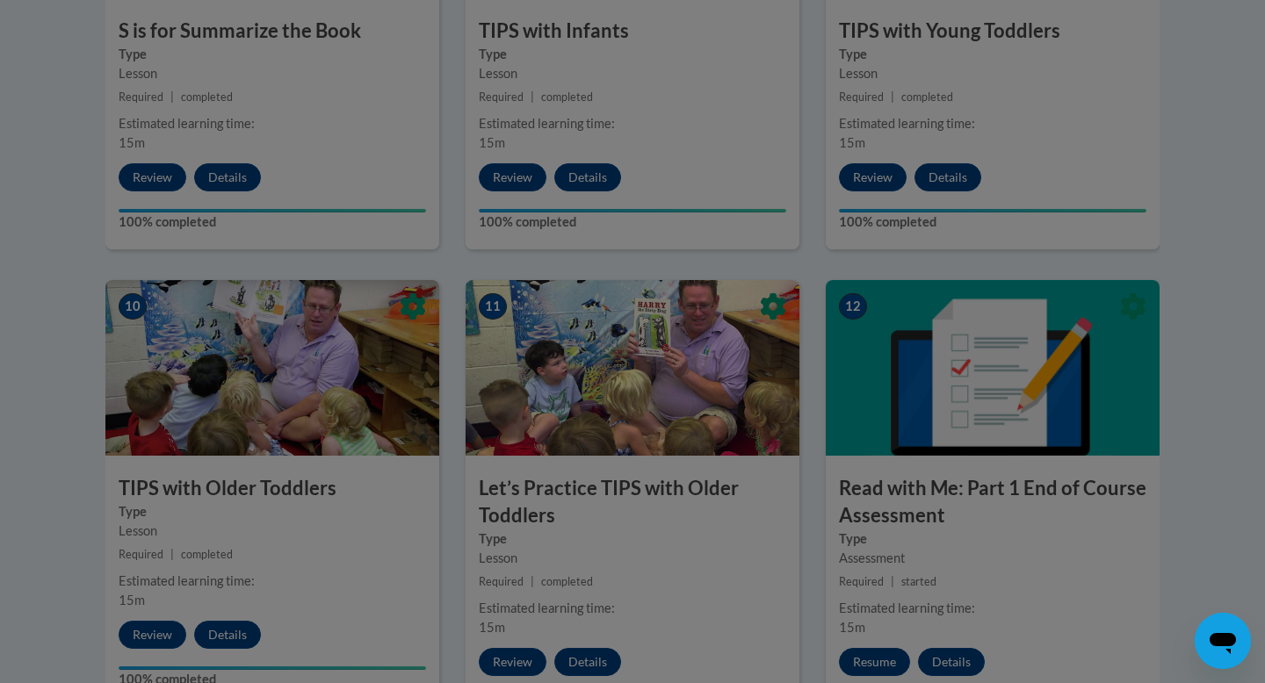
scroll to position [1684, 0]
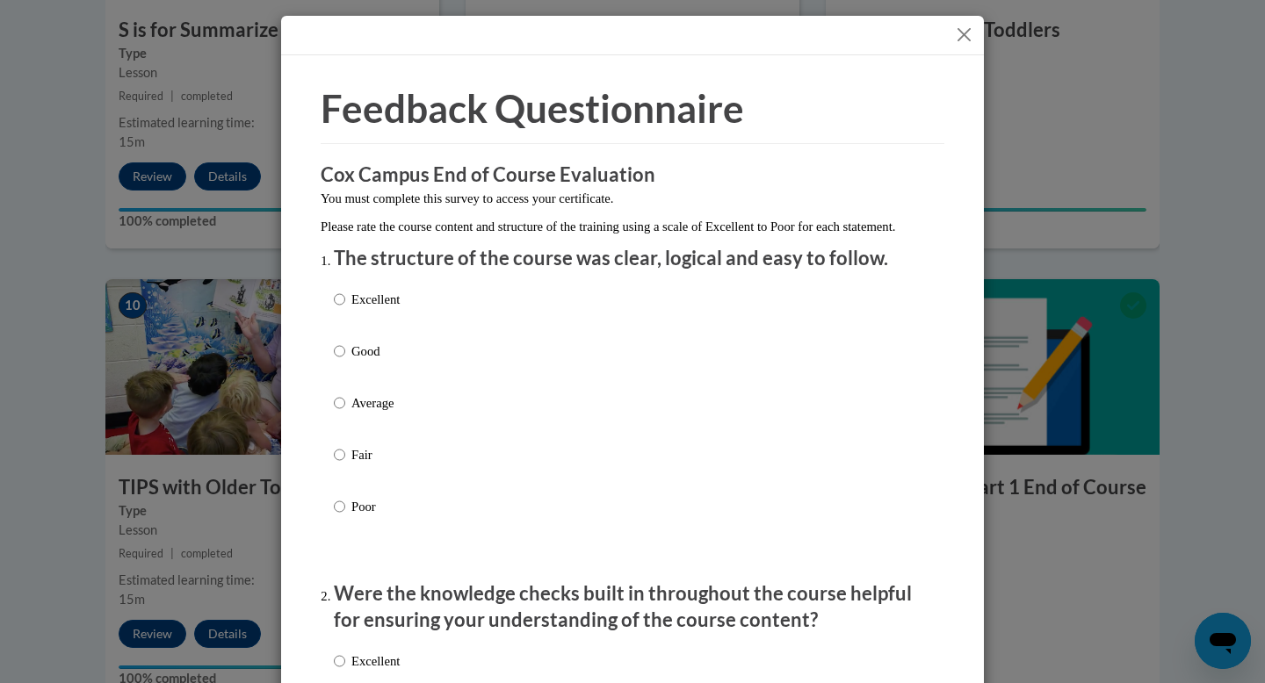
click at [397, 384] on label "Good" at bounding box center [367, 365] width 66 height 47
click at [345, 361] on input "Good" at bounding box center [339, 351] width 11 height 19
radio input "true"
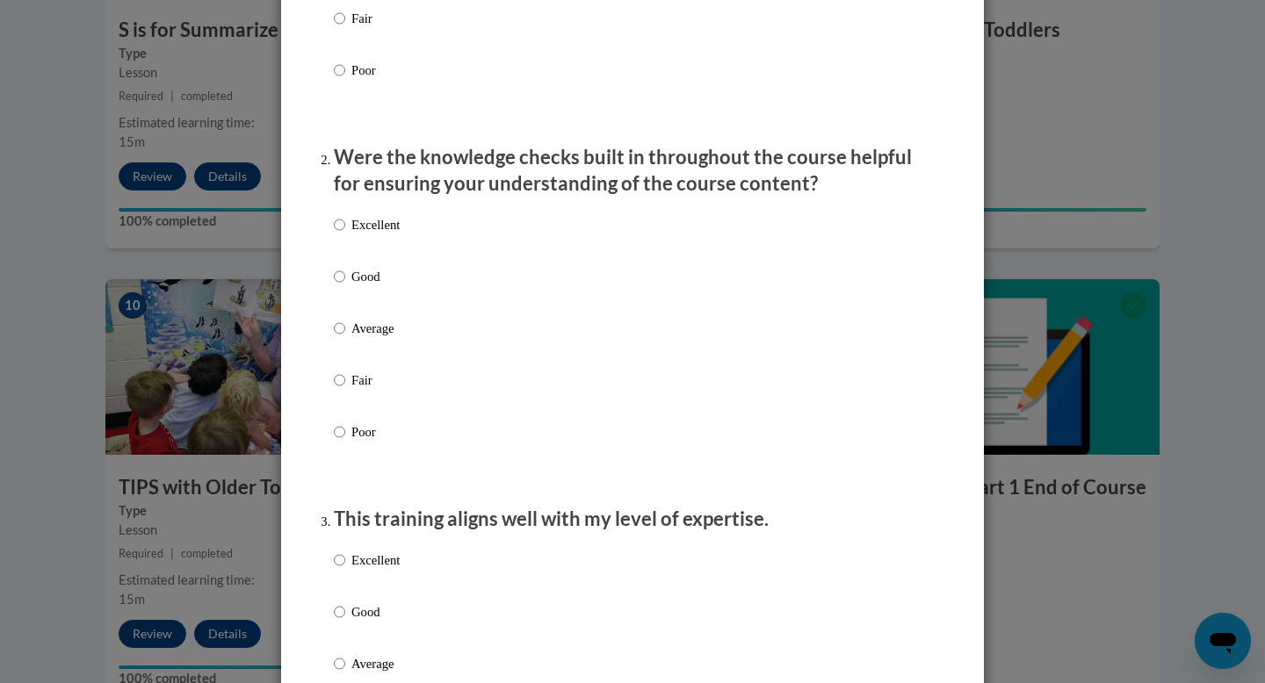
click at [380, 307] on label "Good" at bounding box center [367, 290] width 66 height 47
click at [345, 286] on input "Good" at bounding box center [339, 276] width 11 height 19
radio input "true"
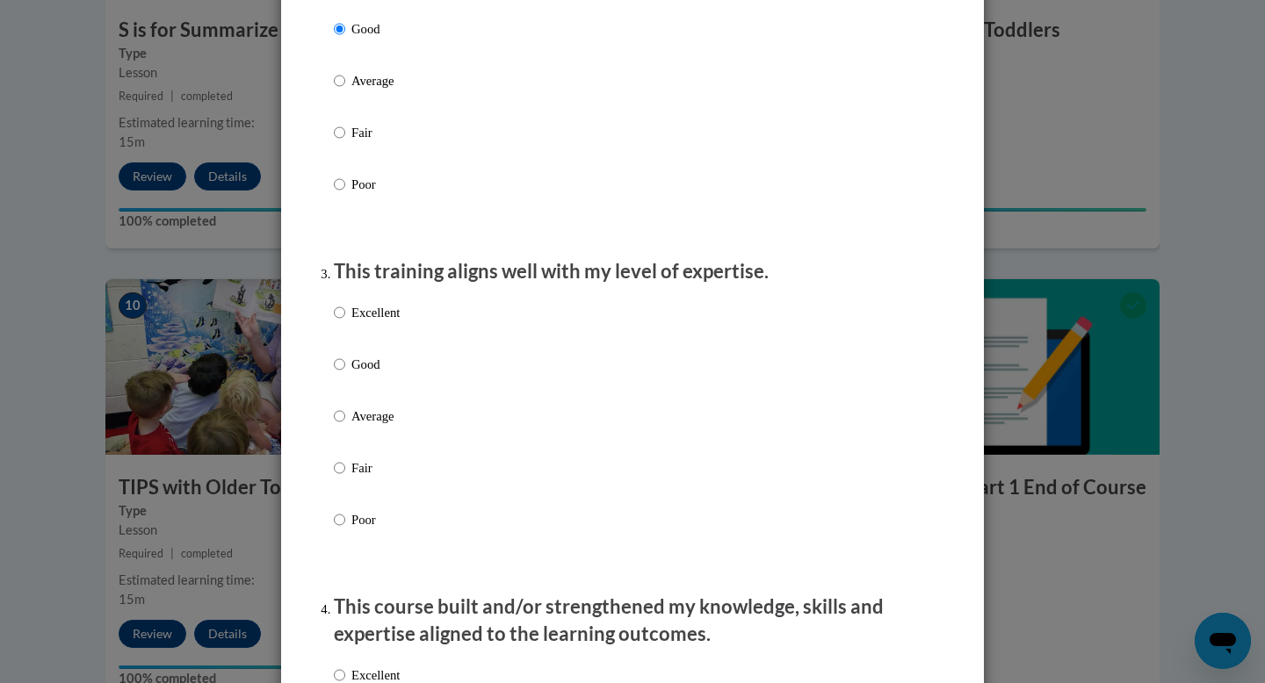
click at [388, 374] on p "Good" at bounding box center [375, 364] width 48 height 19
click at [345, 374] on input "Good" at bounding box center [339, 364] width 11 height 19
radio input "true"
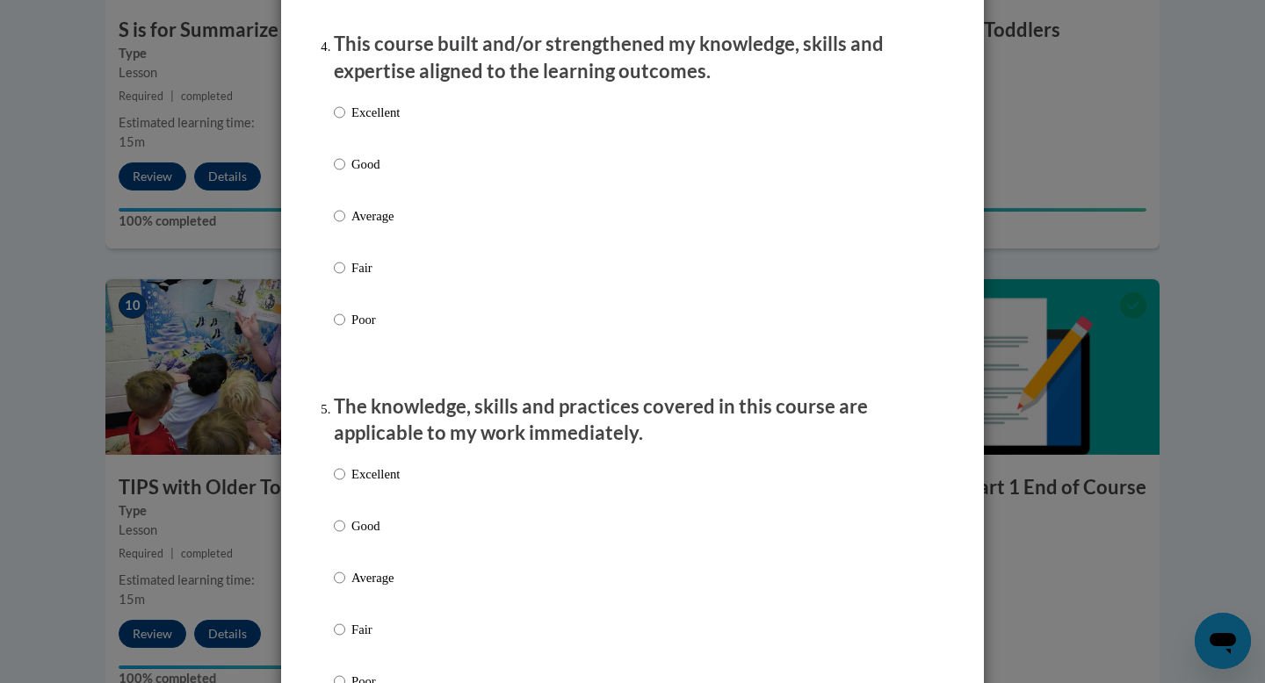
scroll to position [1267, 0]
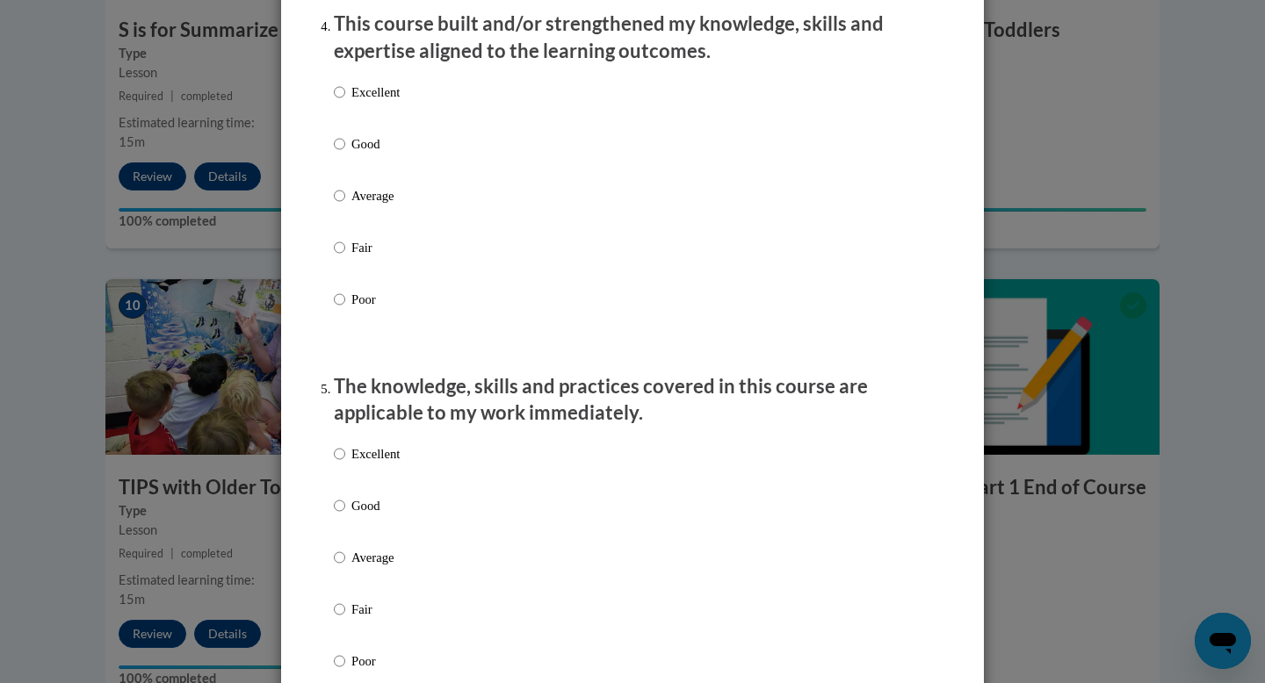
click at [364, 130] on label "Excellent" at bounding box center [367, 106] width 66 height 47
click at [345, 102] on input "Excellent" at bounding box center [339, 92] width 11 height 19
radio input "true"
click at [348, 175] on label "Good" at bounding box center [367, 157] width 66 height 47
click at [345, 154] on input "Good" at bounding box center [339, 143] width 11 height 19
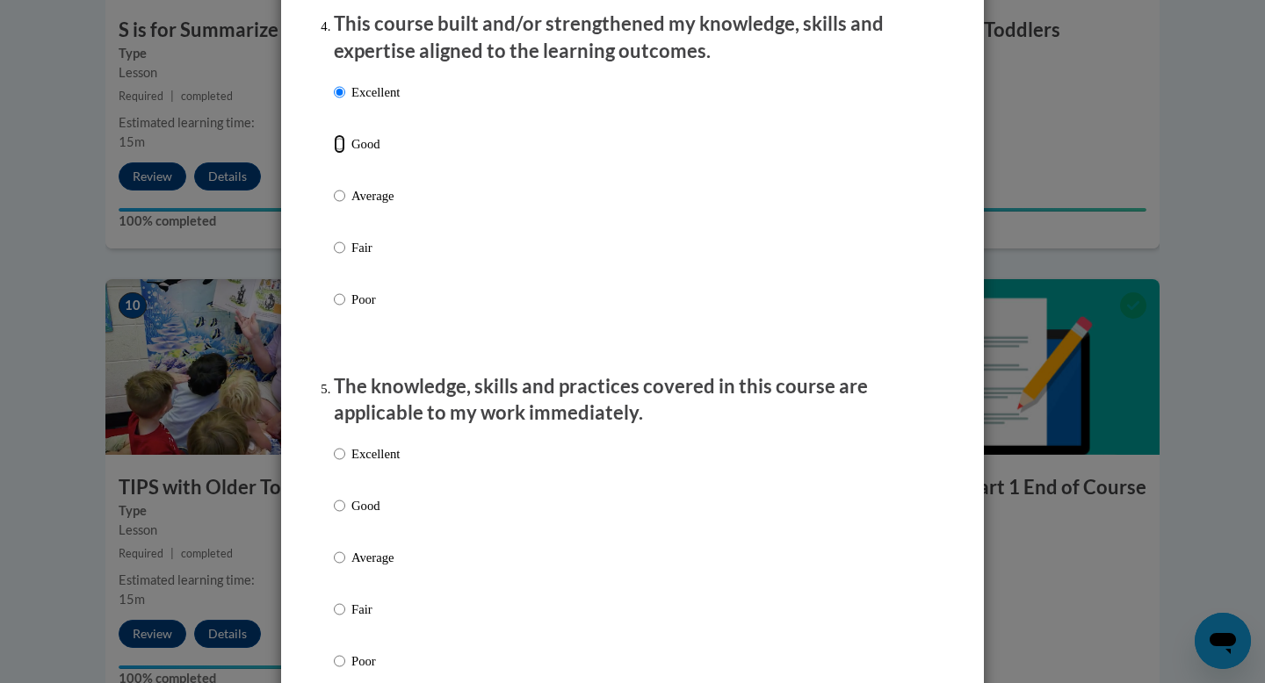
radio input "true"
click at [374, 516] on p "Good" at bounding box center [375, 505] width 48 height 19
click at [345, 516] on input "Good" at bounding box center [339, 505] width 11 height 19
radio input "true"
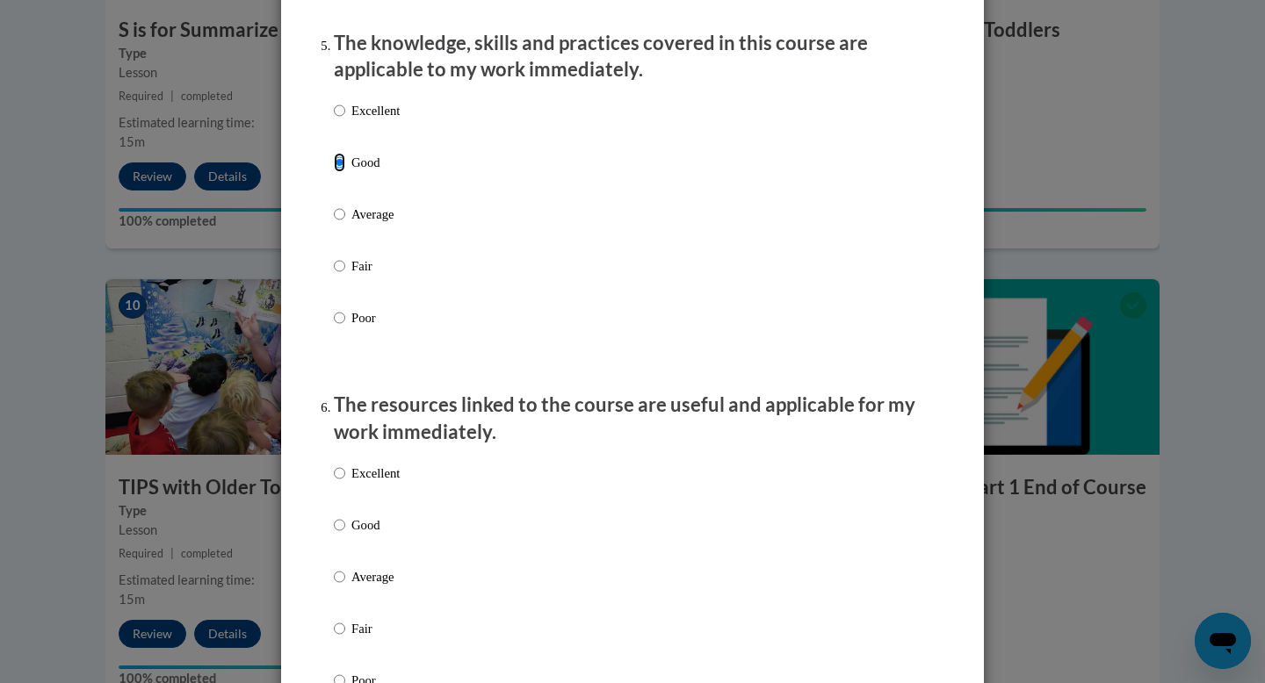
scroll to position [1780, 0]
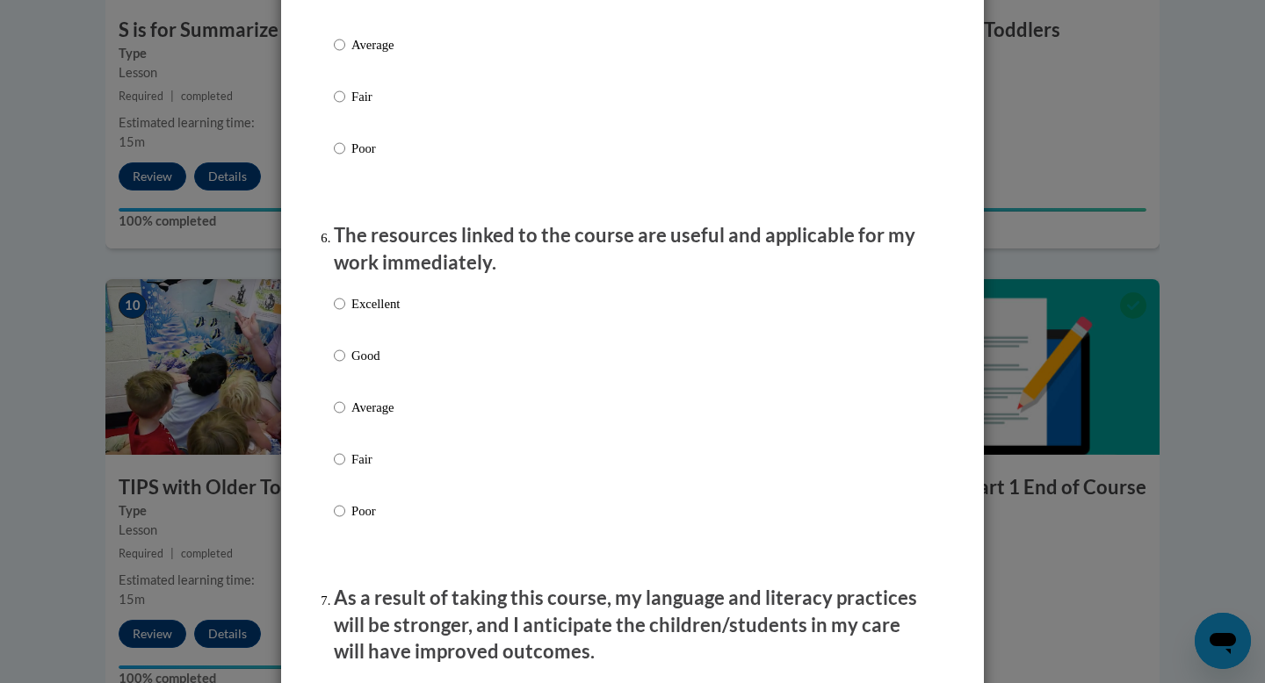
click at [345, 367] on label "Good" at bounding box center [367, 369] width 66 height 47
click at [345, 365] on input "Good" at bounding box center [339, 355] width 11 height 19
radio input "true"
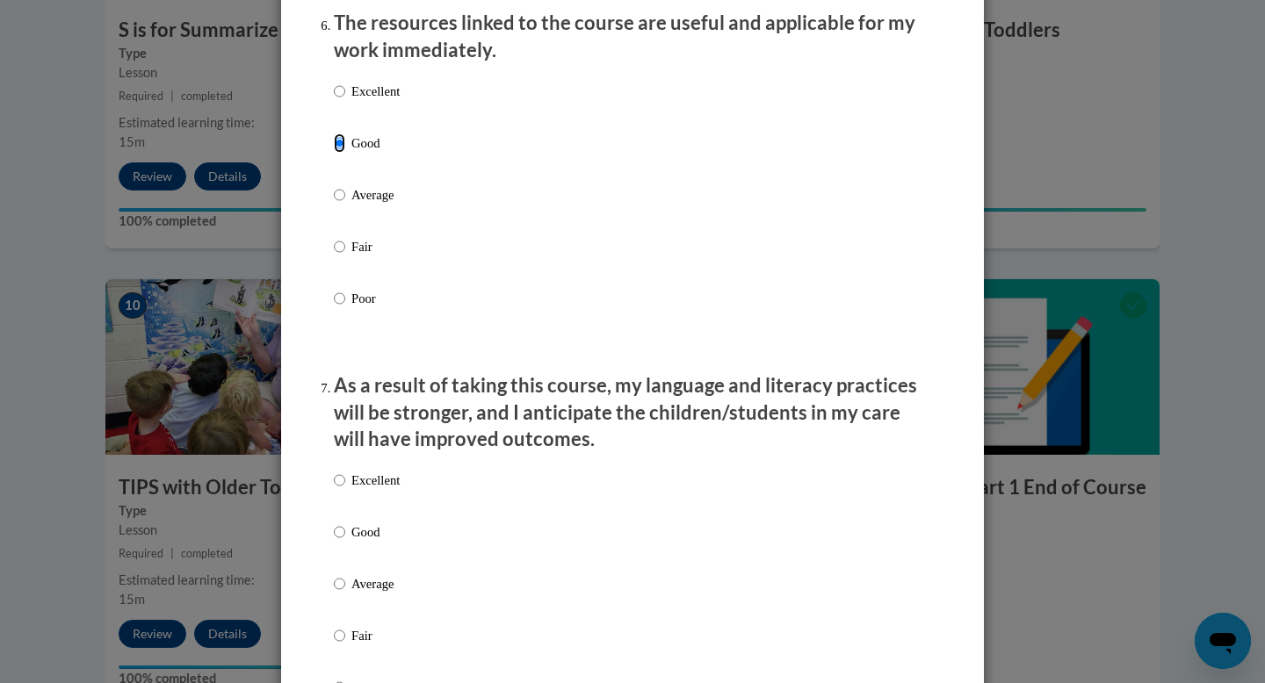
scroll to position [2159, 0]
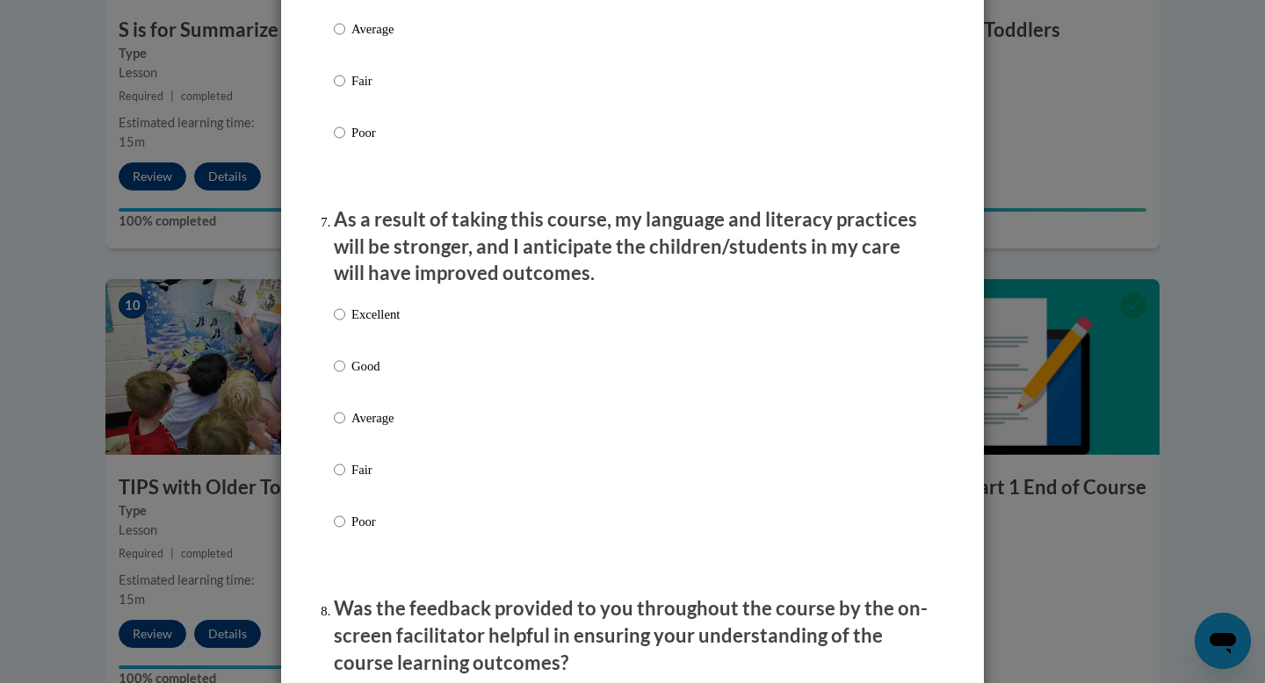
click at [345, 352] on label "Excellent" at bounding box center [367, 328] width 66 height 47
click at [345, 324] on input "Excellent" at bounding box center [339, 314] width 11 height 19
radio input "true"
click at [345, 352] on label "Excellent" at bounding box center [367, 328] width 66 height 47
click at [345, 324] on input "Excellent" at bounding box center [339, 314] width 11 height 19
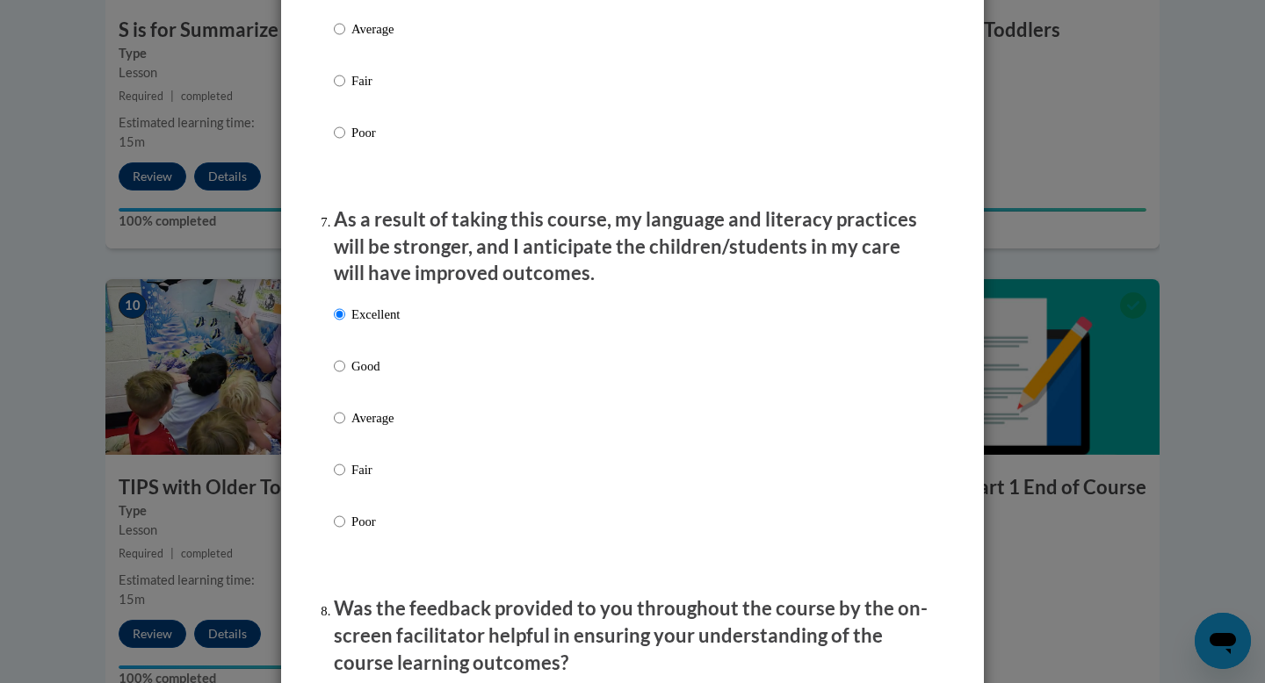
click at [346, 376] on label "Good" at bounding box center [367, 380] width 66 height 47
click at [345, 376] on input "Good" at bounding box center [339, 366] width 11 height 19
radio input "true"
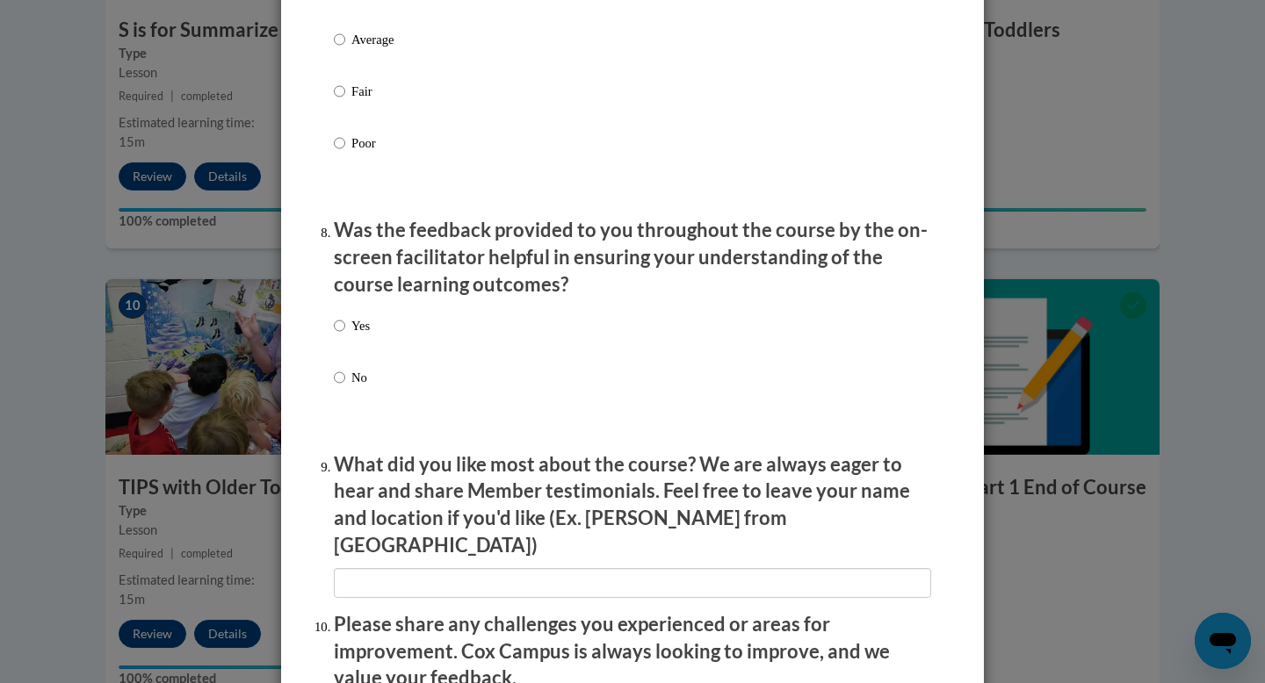
scroll to position [2535, 0]
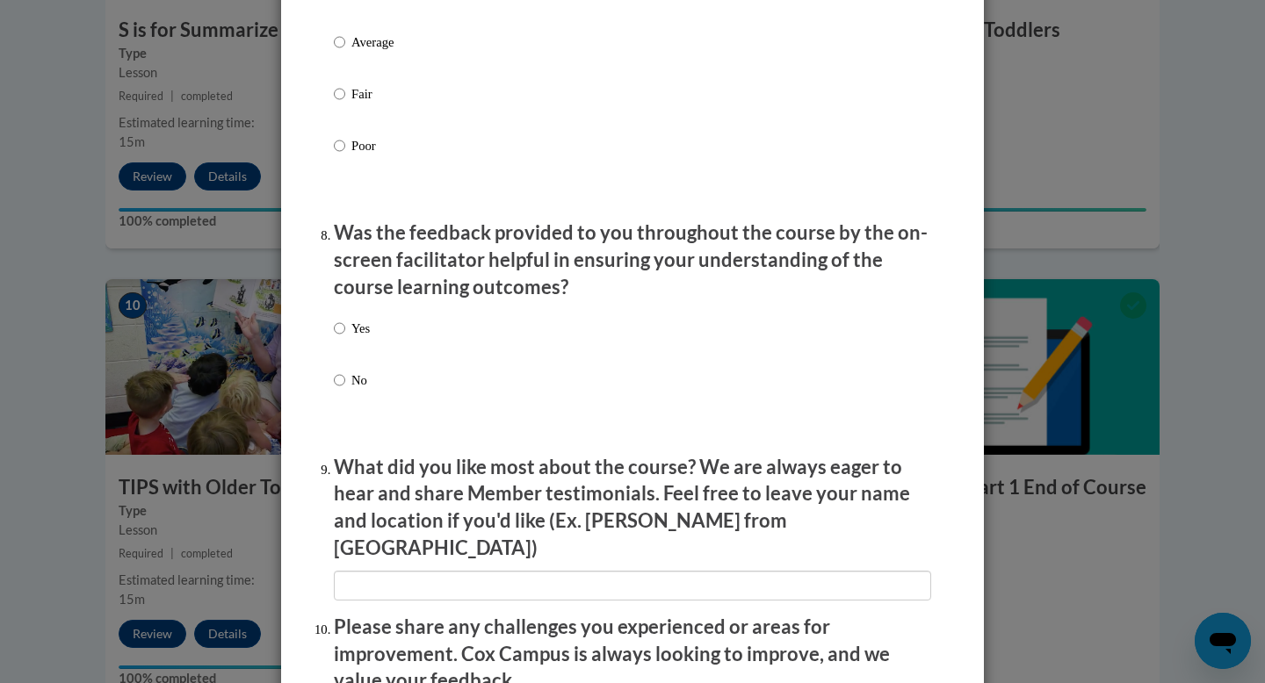
click at [348, 342] on label "Yes" at bounding box center [352, 342] width 36 height 47
click at [345, 338] on input "Yes" at bounding box center [339, 328] width 11 height 19
radio input "true"
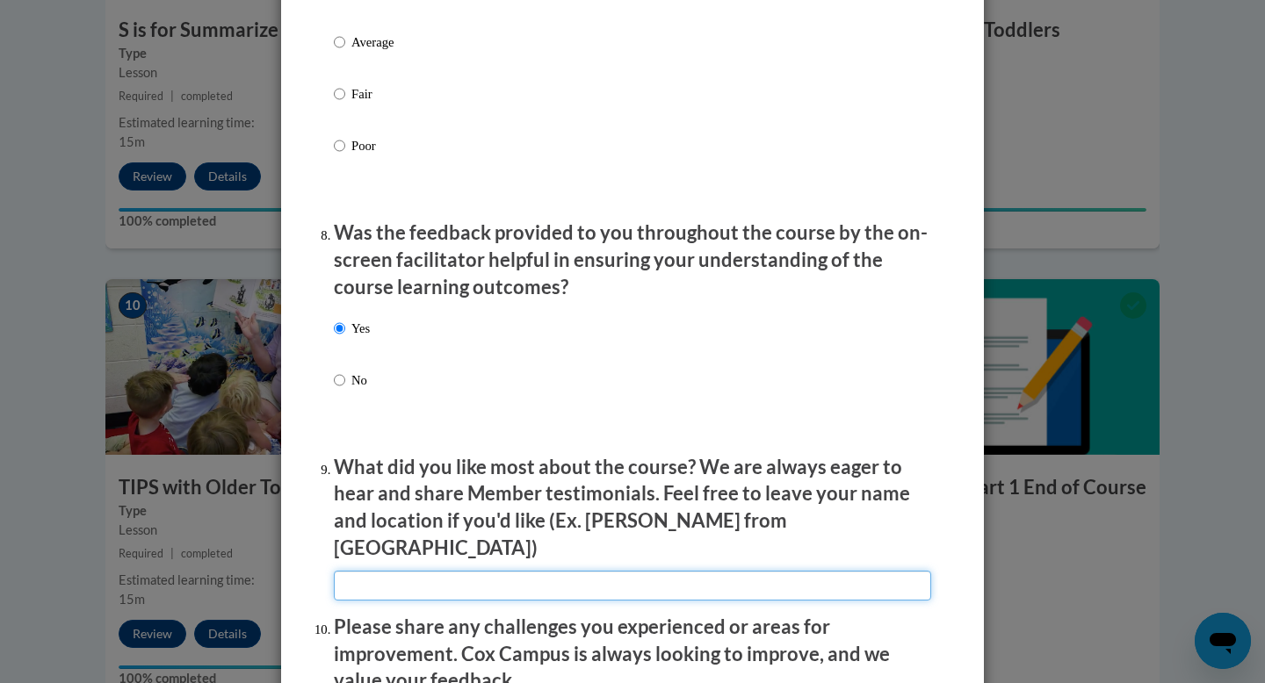
click at [454, 571] on input "textbox" at bounding box center [632, 586] width 597 height 30
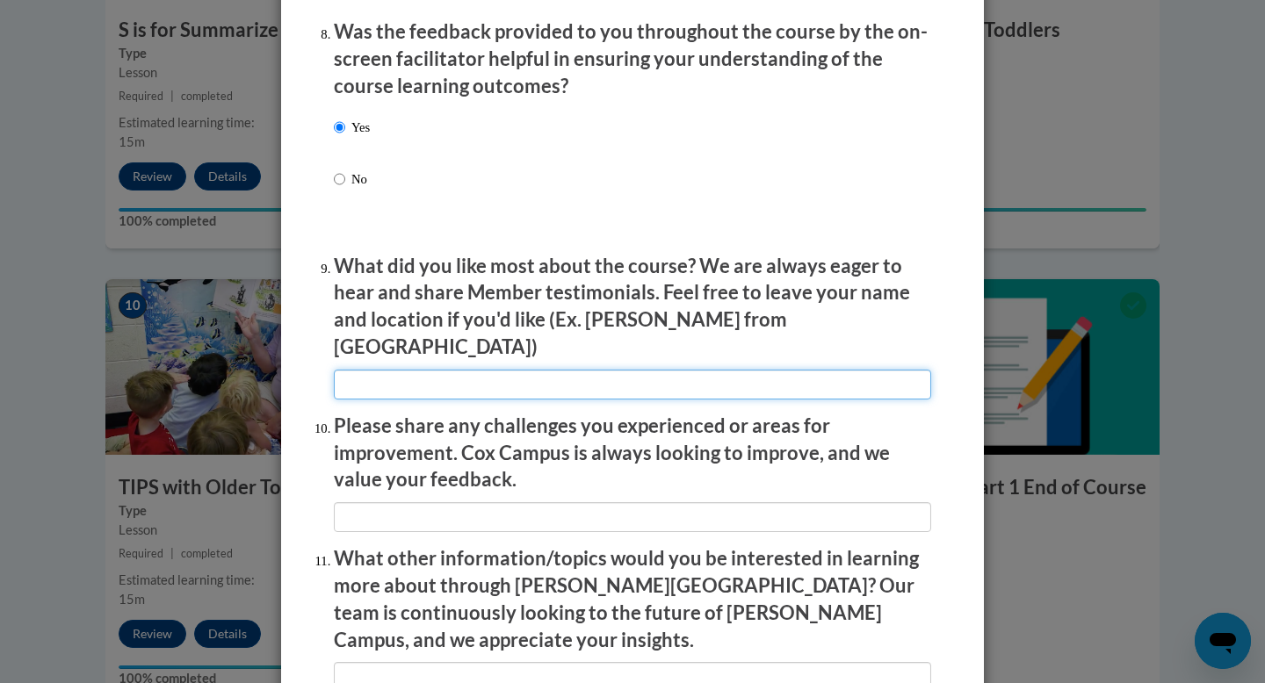
scroll to position [2970, 0]
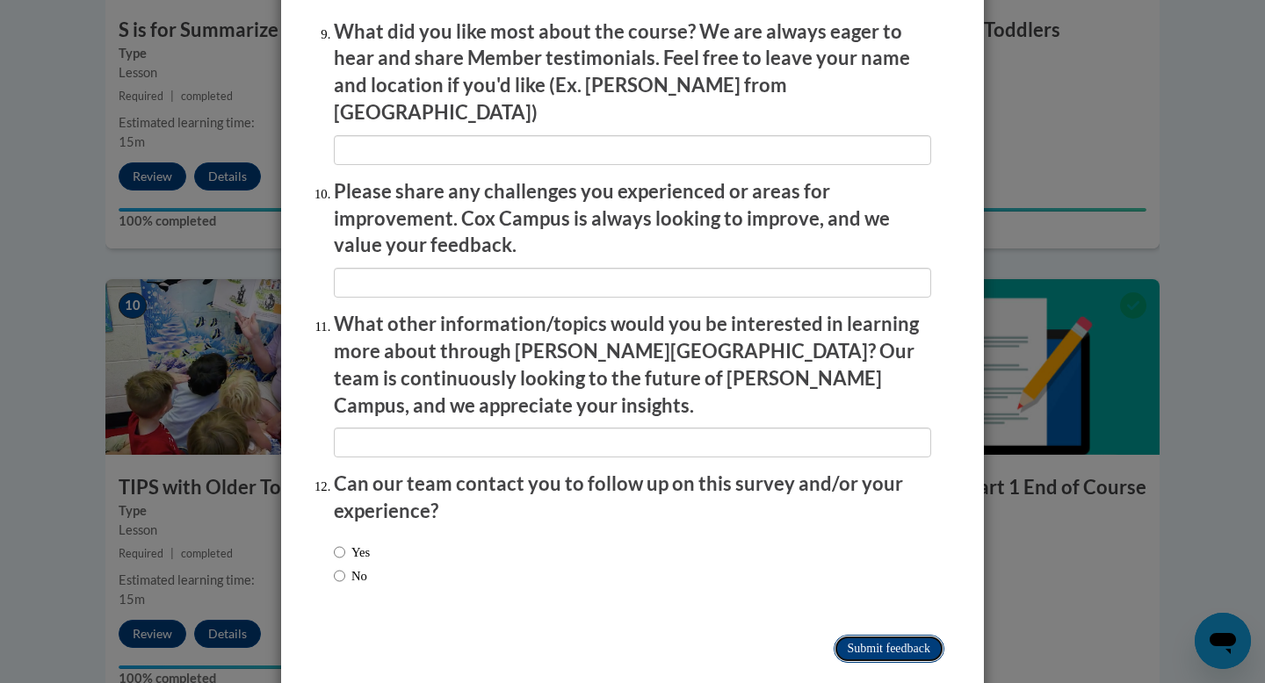
click at [876, 635] on input "Submit feedback" at bounding box center [888, 649] width 111 height 28
